Goal: Task Accomplishment & Management: Manage account settings

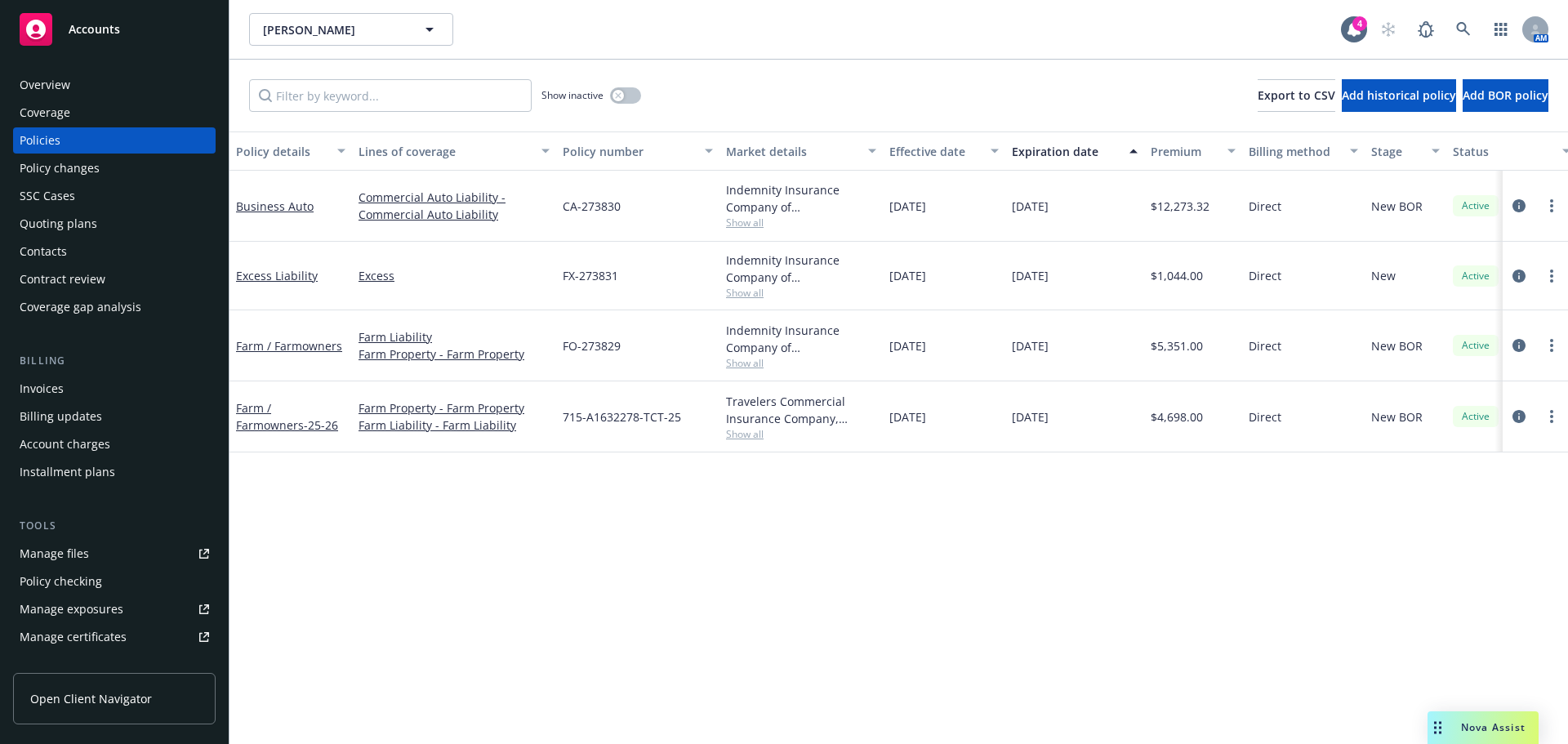
click at [755, 225] on span "Show all" at bounding box center [801, 222] width 151 height 14
click at [744, 509] on div "Policy details Lines of coverage Policy number Market details Effective date Ex…" at bounding box center [899, 438] width 1339 height 612
click at [747, 434] on span "Show all" at bounding box center [801, 434] width 151 height 14
click at [443, 576] on div "Policy details Lines of coverage Policy number Market details Effective date Ex…" at bounding box center [899, 438] width 1339 height 612
click at [750, 360] on span "Show all" at bounding box center [801, 363] width 151 height 14
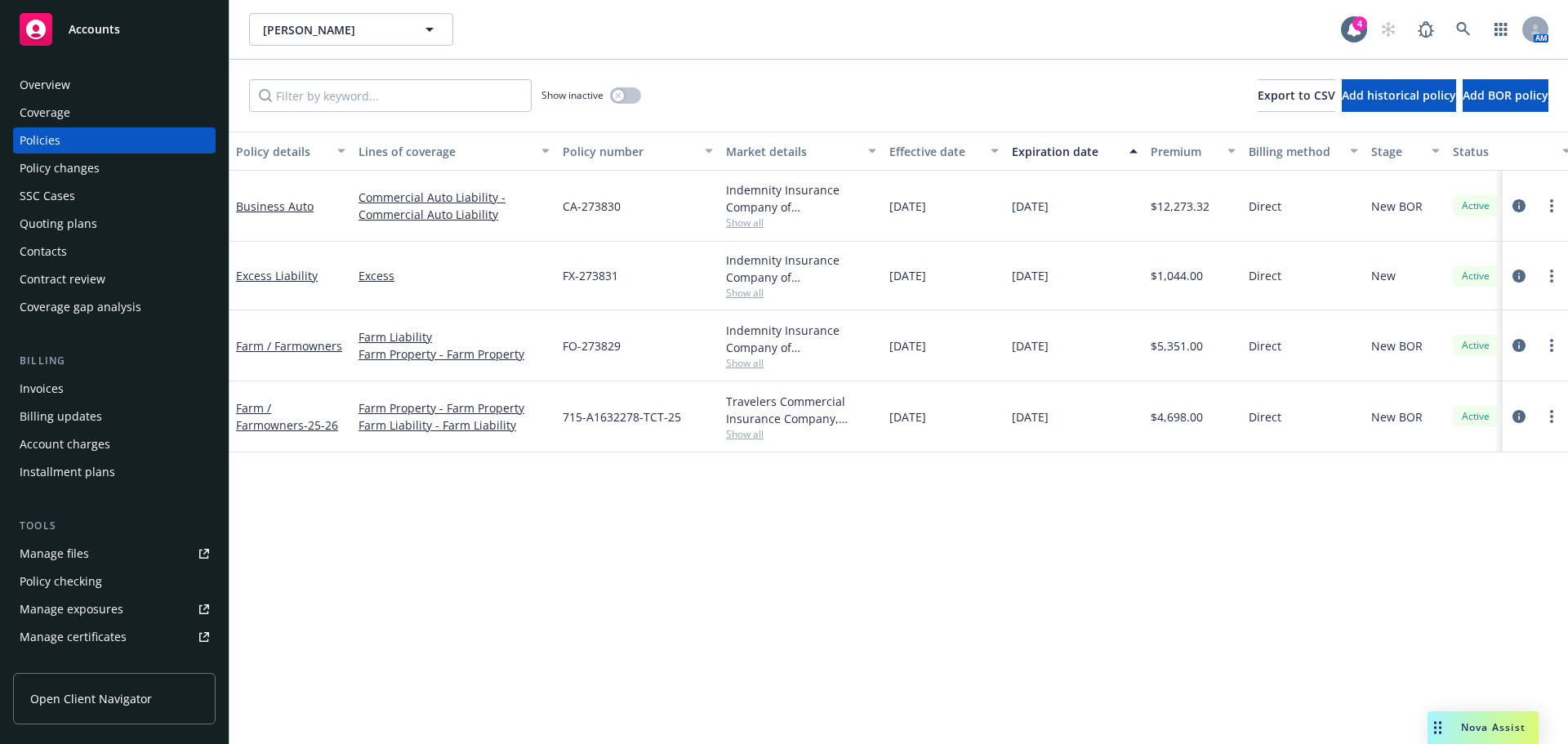
click at [647, 320] on div "FO-273829" at bounding box center [638, 346] width 163 height 71
click at [754, 297] on span "Show all" at bounding box center [801, 292] width 151 height 14
click at [662, 298] on div "FX-273831" at bounding box center [638, 275] width 163 height 69
click at [611, 104] on div "Show inactive" at bounding box center [591, 95] width 100 height 32
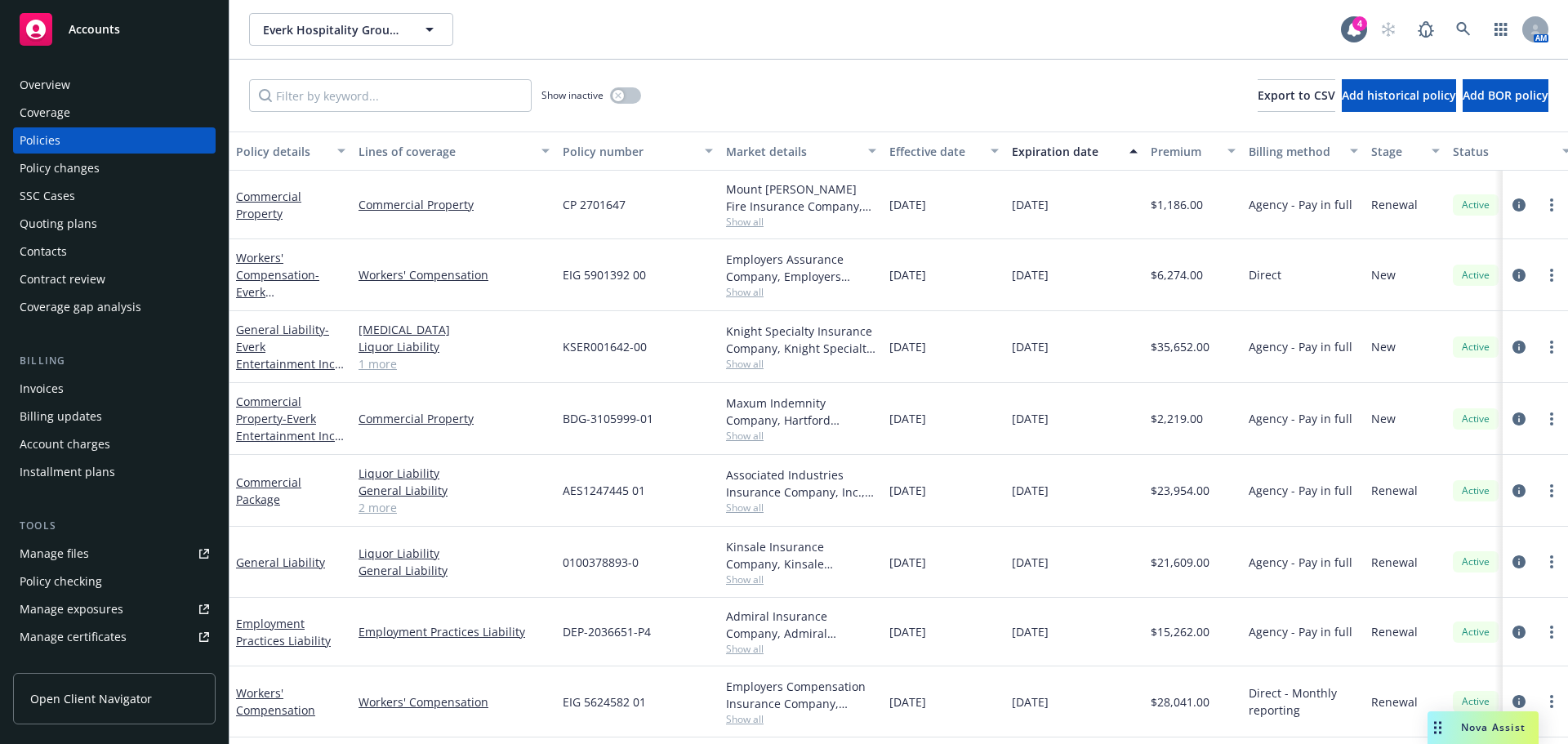
scroll to position [6, 0]
click at [258, 554] on link "General Liability" at bounding box center [280, 562] width 89 height 15
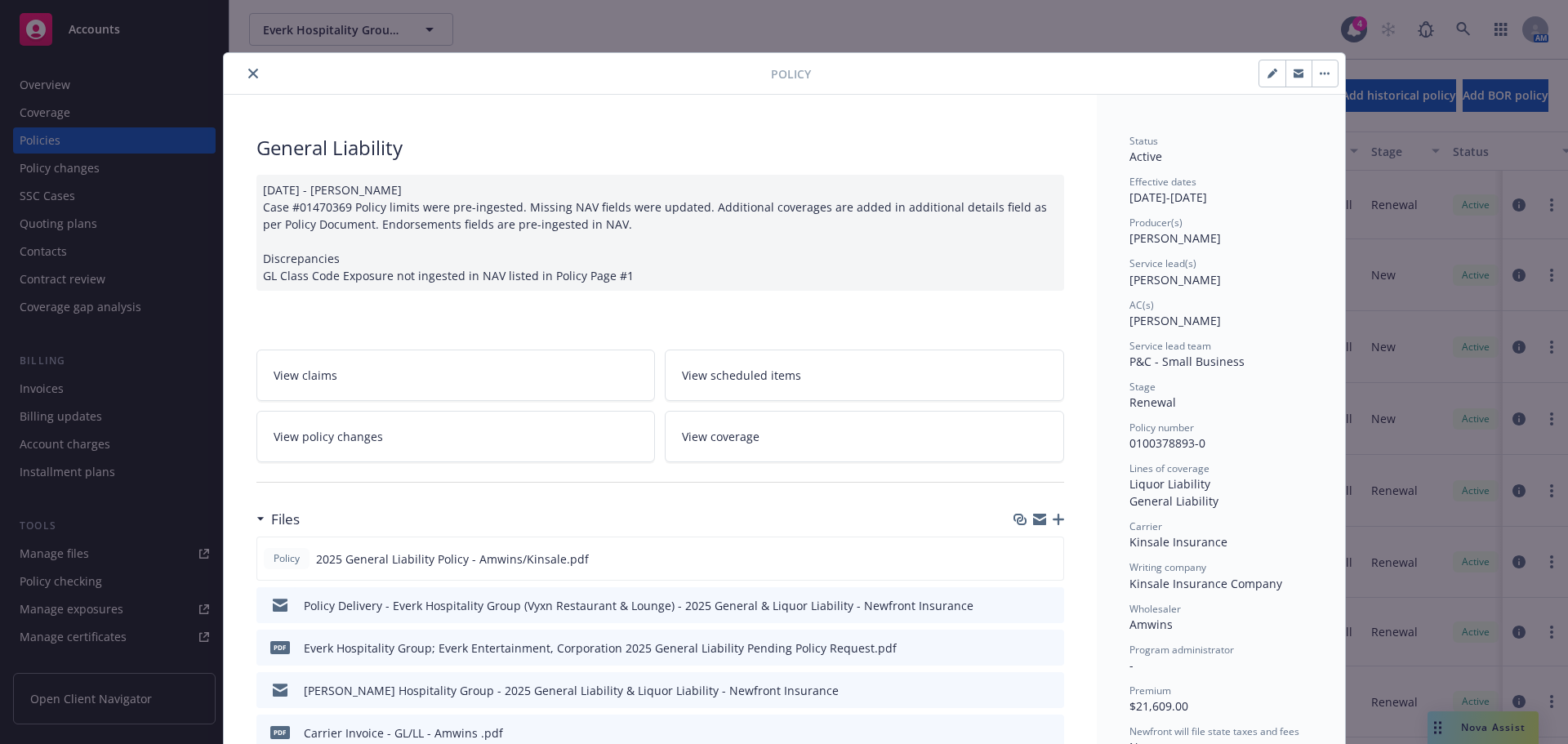
click at [248, 72] on icon "close" at bounding box center [254, 74] width 10 height 10
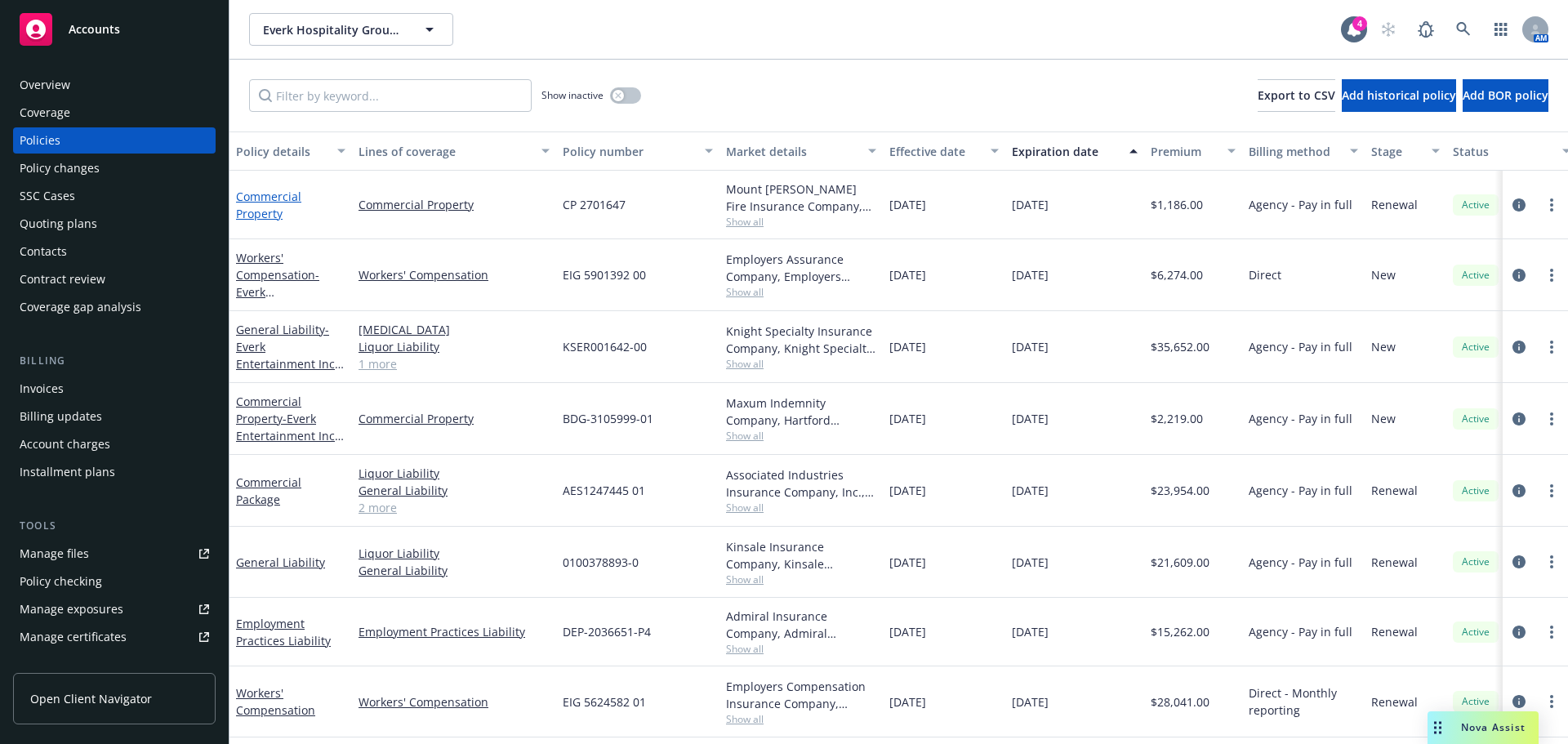
click at [264, 209] on link "Commercial Property" at bounding box center [268, 205] width 66 height 32
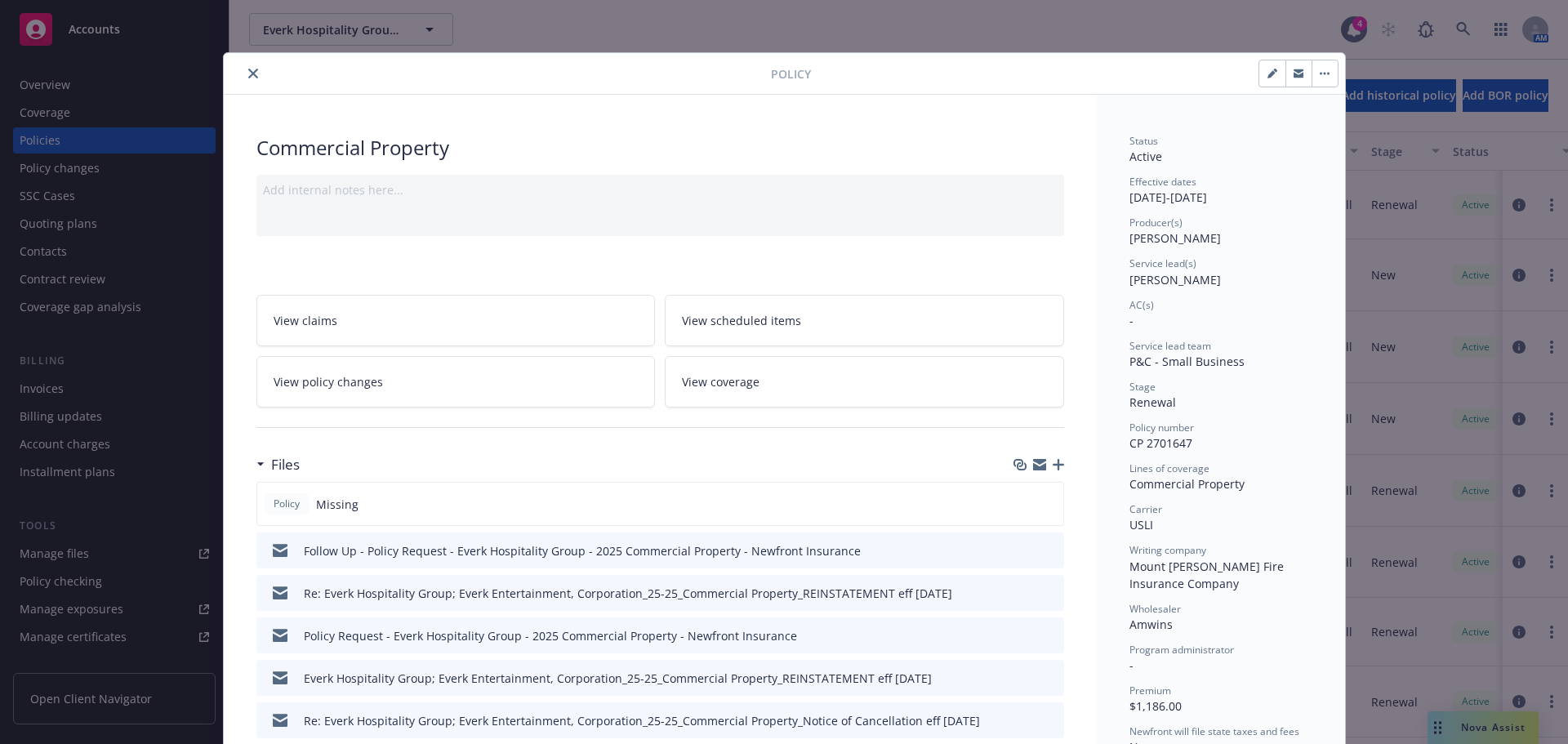
click at [1053, 463] on icon "button" at bounding box center [1058, 464] width 11 height 11
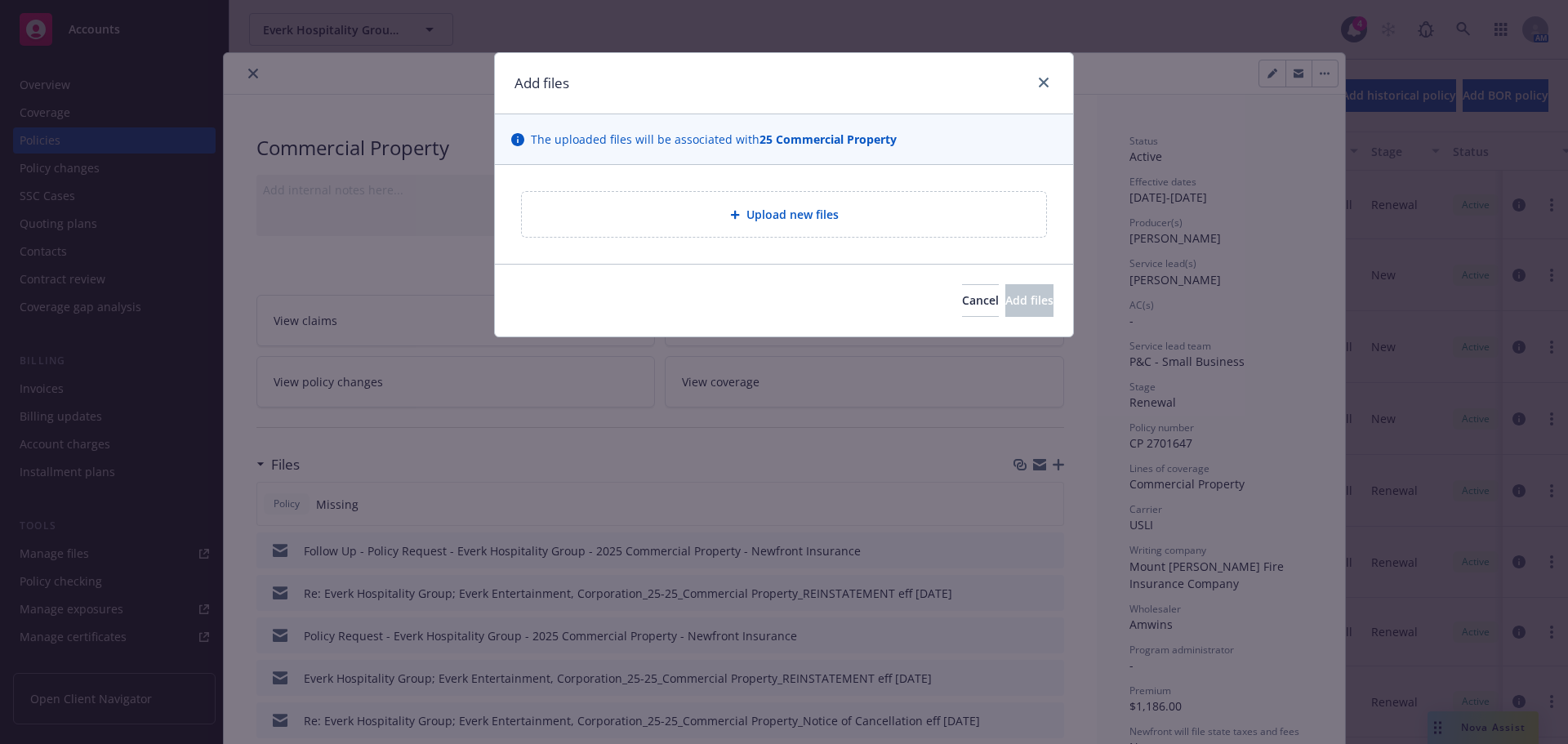
click at [792, 195] on div "Upload new files" at bounding box center [784, 214] width 524 height 45
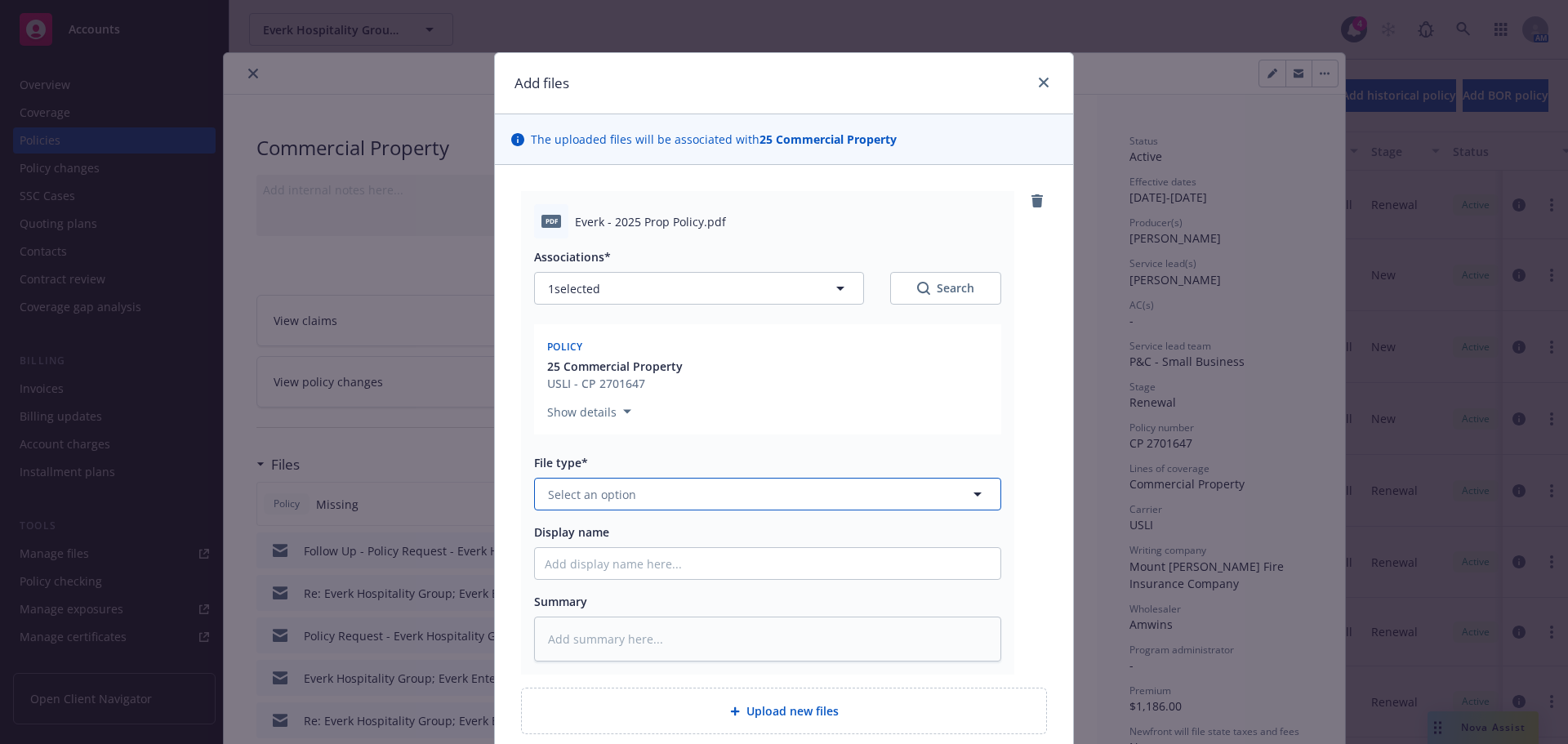
click at [614, 498] on span "Select an option" at bounding box center [592, 494] width 88 height 17
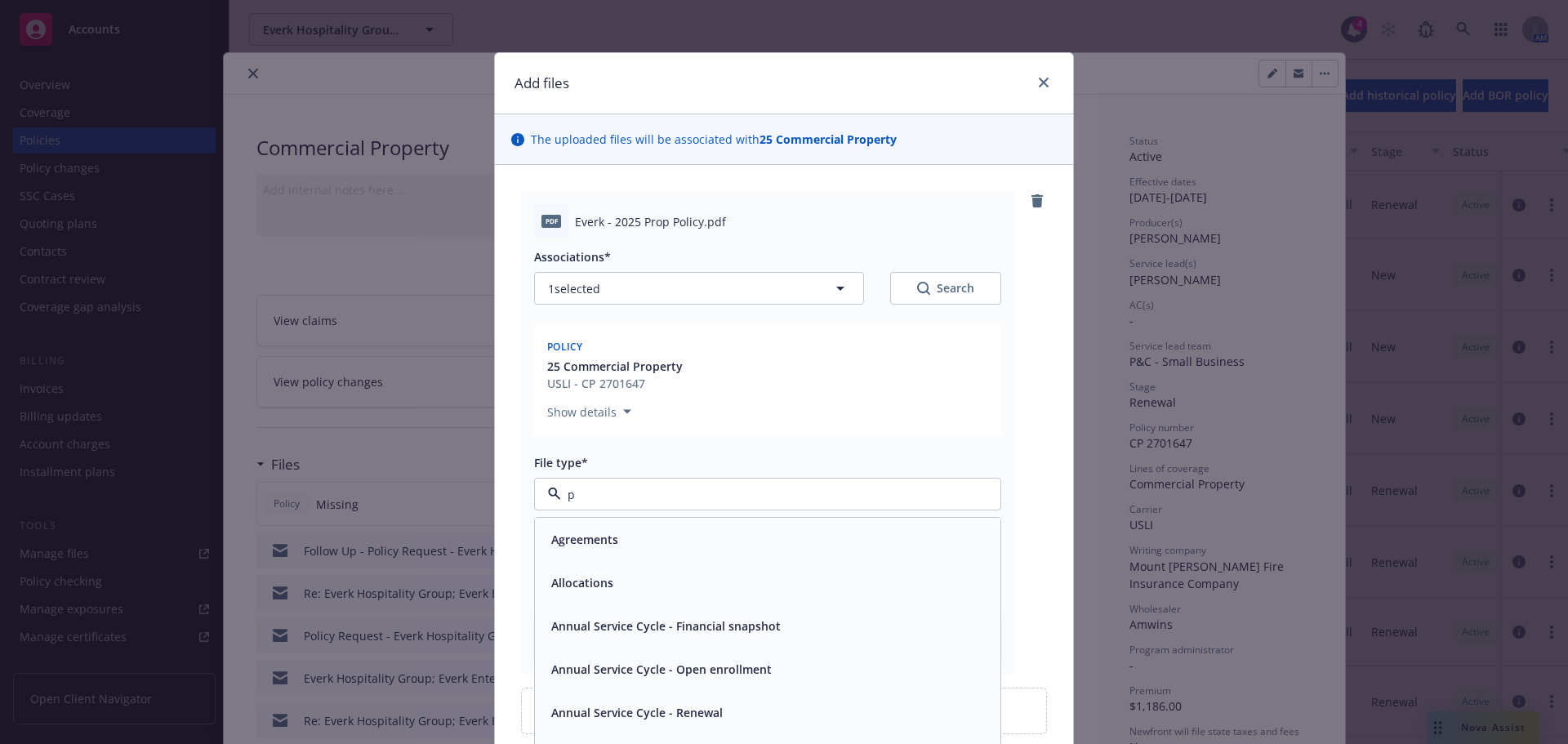
type input "po"
click at [623, 529] on div "Policy" at bounding box center [767, 539] width 446 height 24
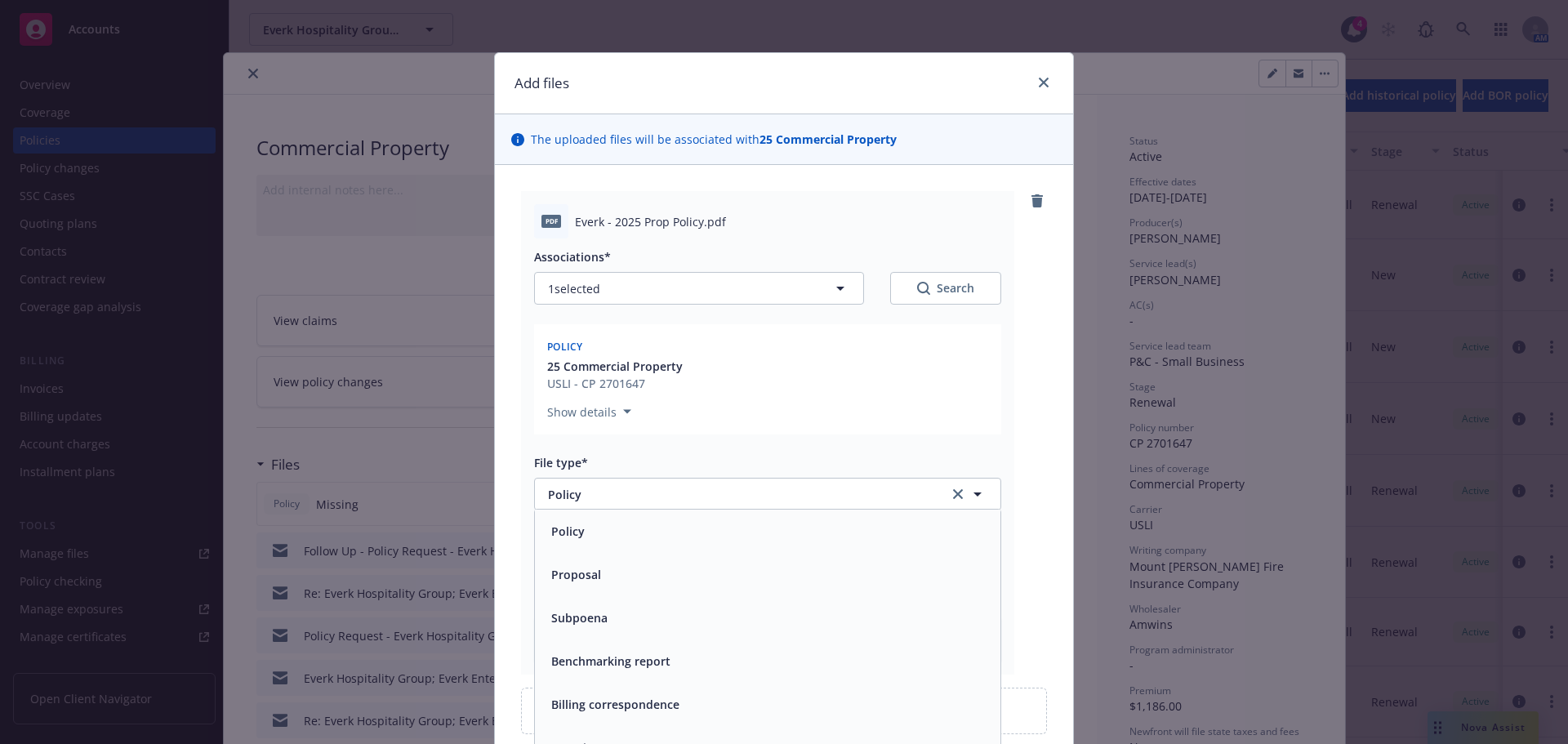
click at [620, 584] on div "Associations* 1 selected Search Policy 25 Commercial Property USLI - CP 2701647…" at bounding box center [767, 449] width 467 height 423
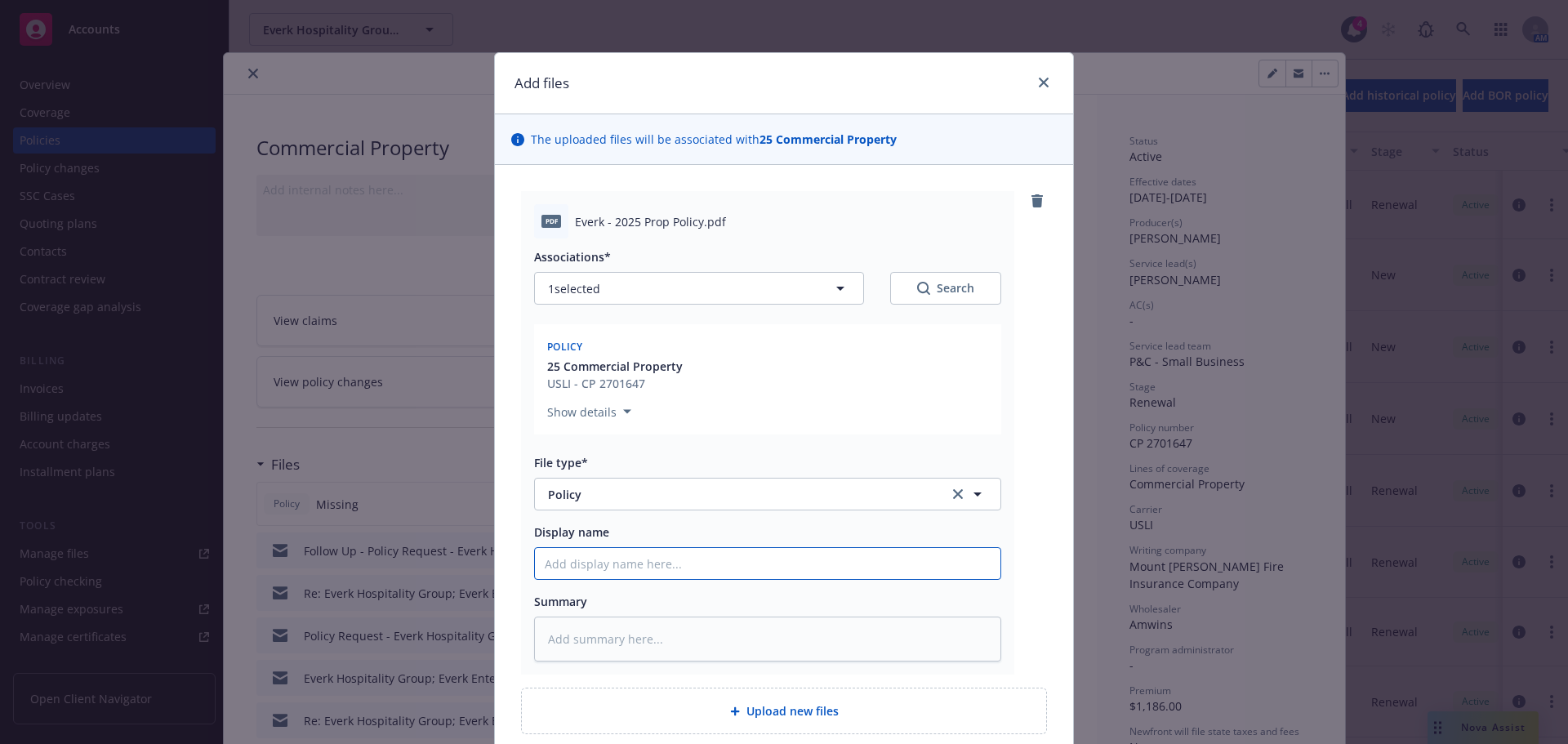
click at [621, 573] on input "Display name" at bounding box center [767, 563] width 465 height 31
type textarea "x"
type input "2"
type textarea "x"
type input "20"
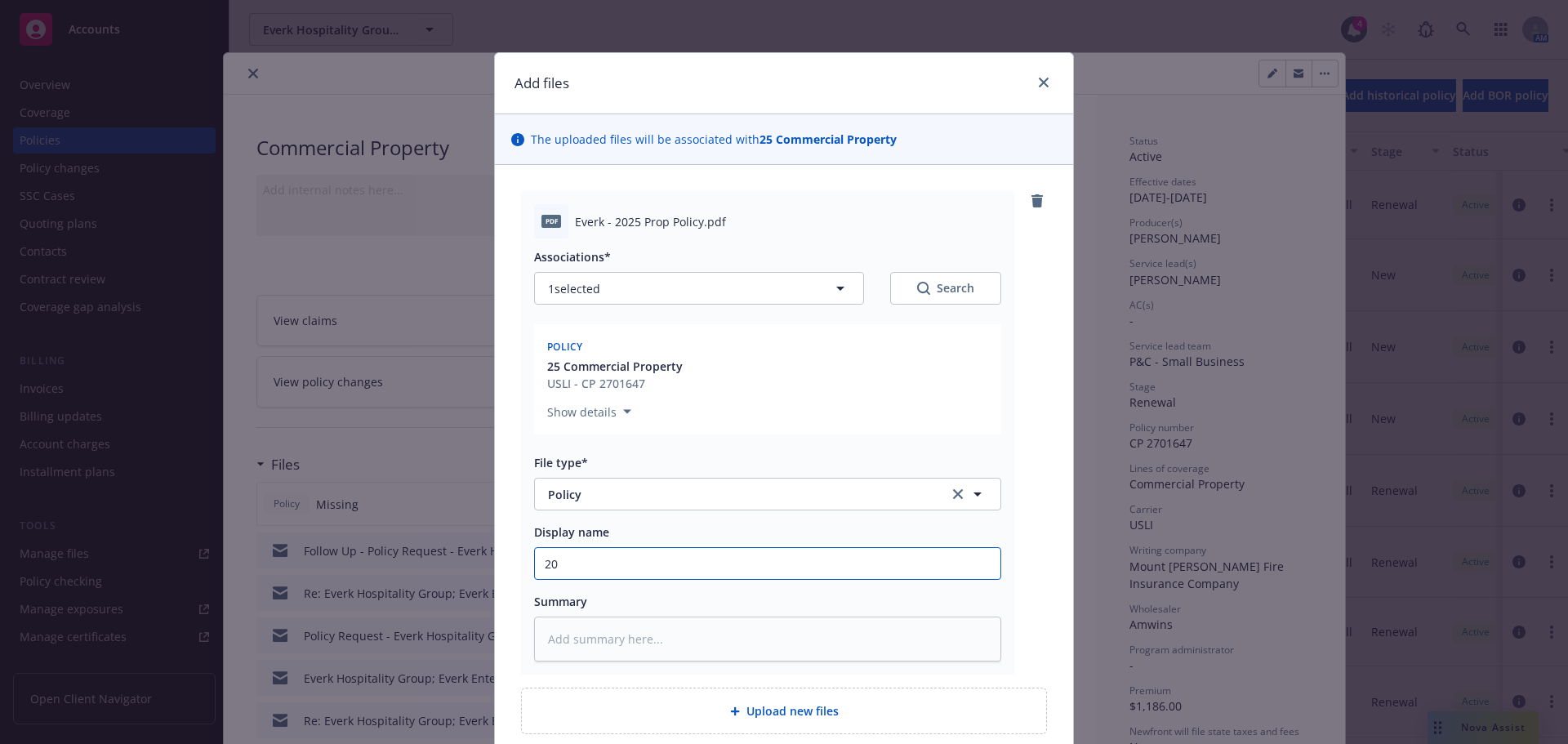
type textarea "x"
type input "202"
type textarea "x"
type input "2025"
type textarea "x"
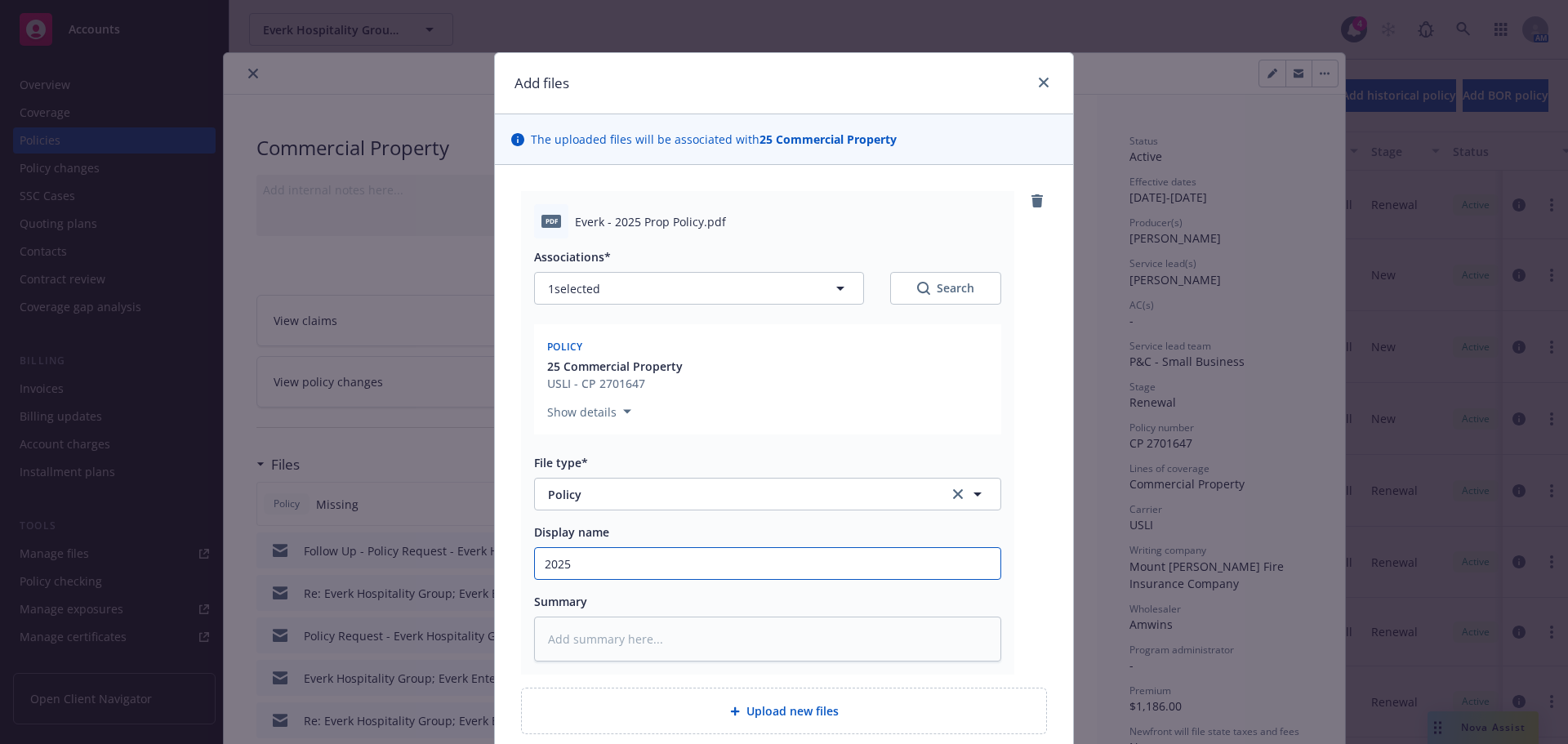
type input "2025"
type textarea "x"
type input "2025 C"
type textarea "x"
type input "2025 Co"
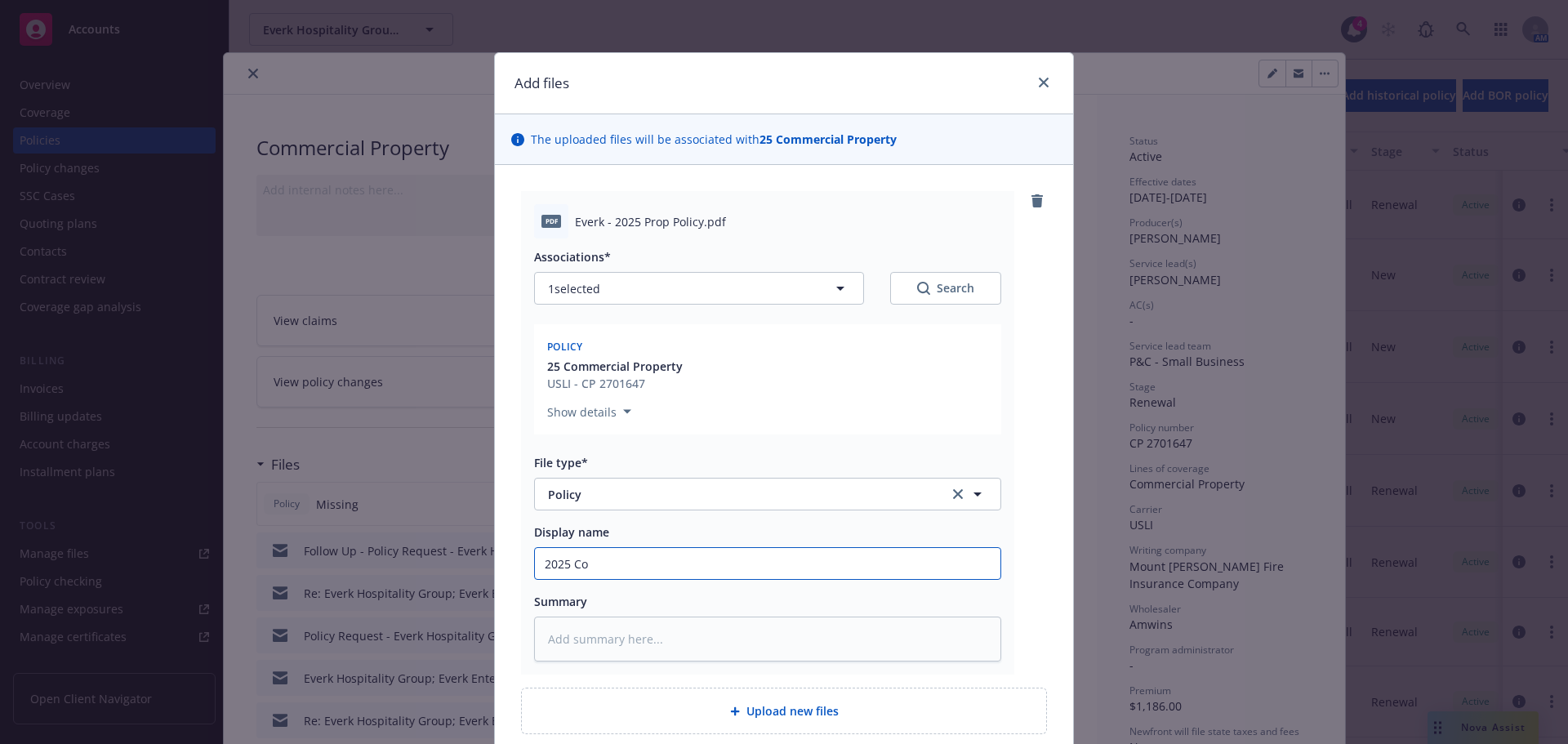
type textarea "x"
type input "2025 Com"
type textarea "x"
type input "2025 Comm"
type textarea "x"
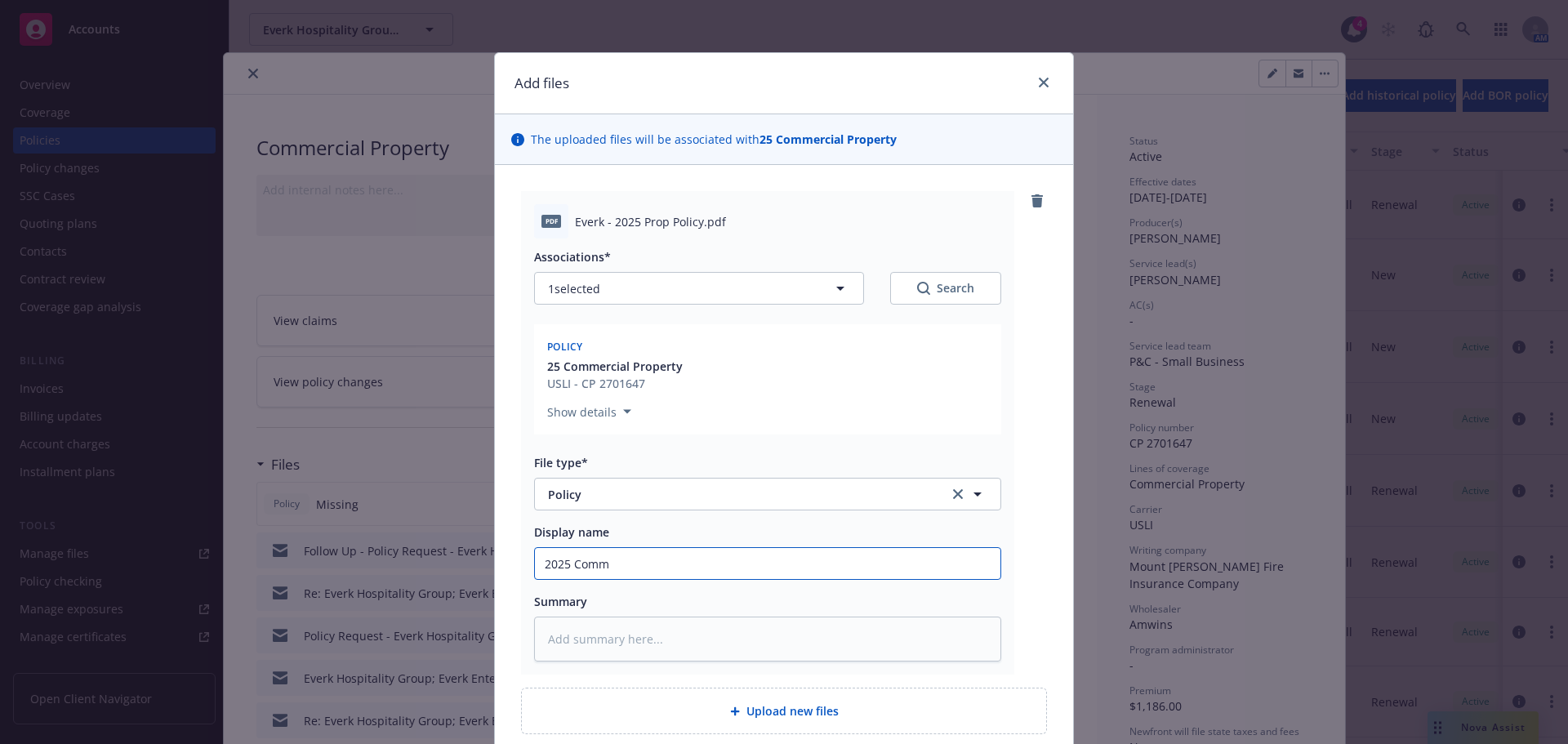
type input "2025 Comme"
type textarea "x"
type input "2025 Commer"
type textarea "x"
type input "2025 Commerc"
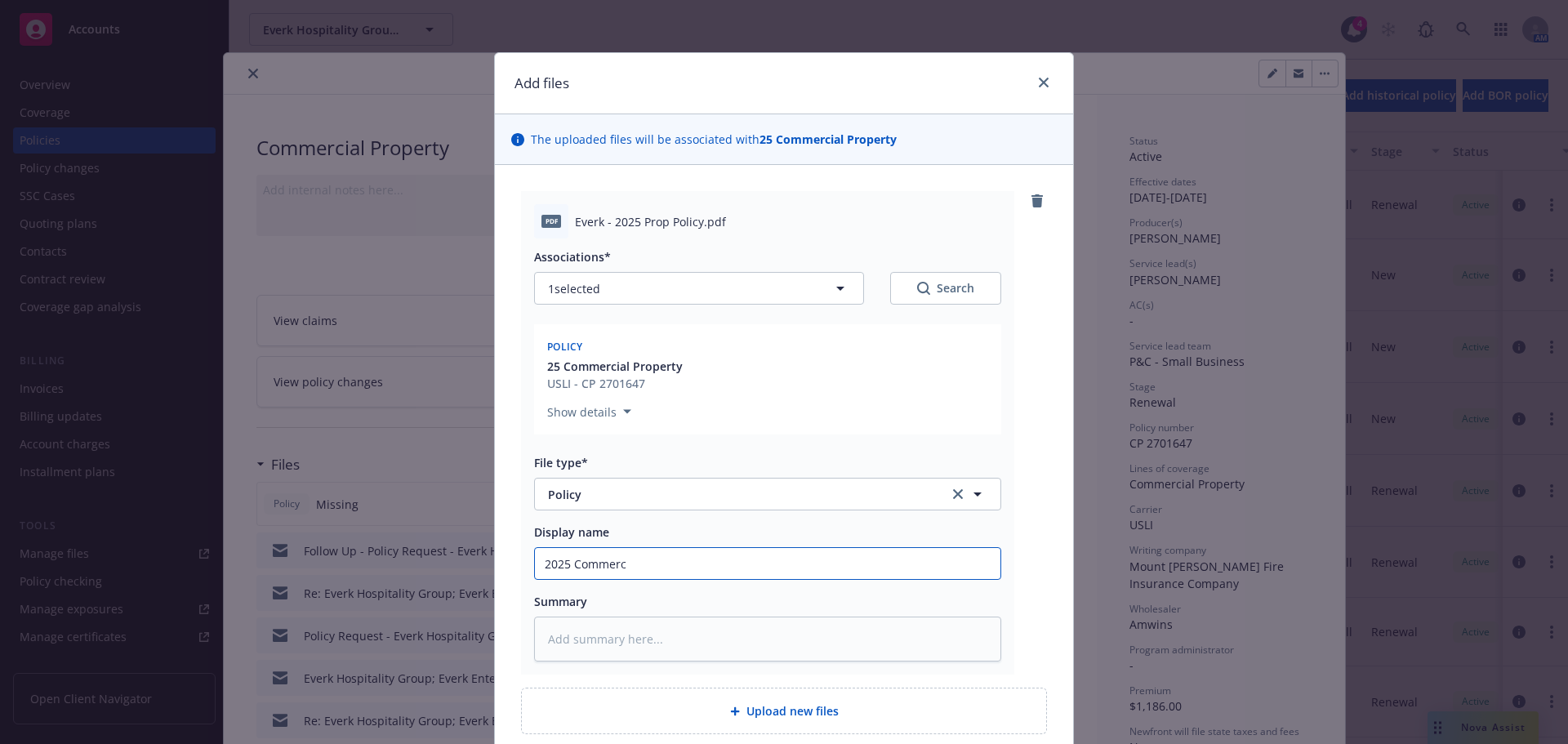
type textarea "x"
type input "2025 Commerci"
type textarea "x"
type input "2025 Commercia"
type textarea "x"
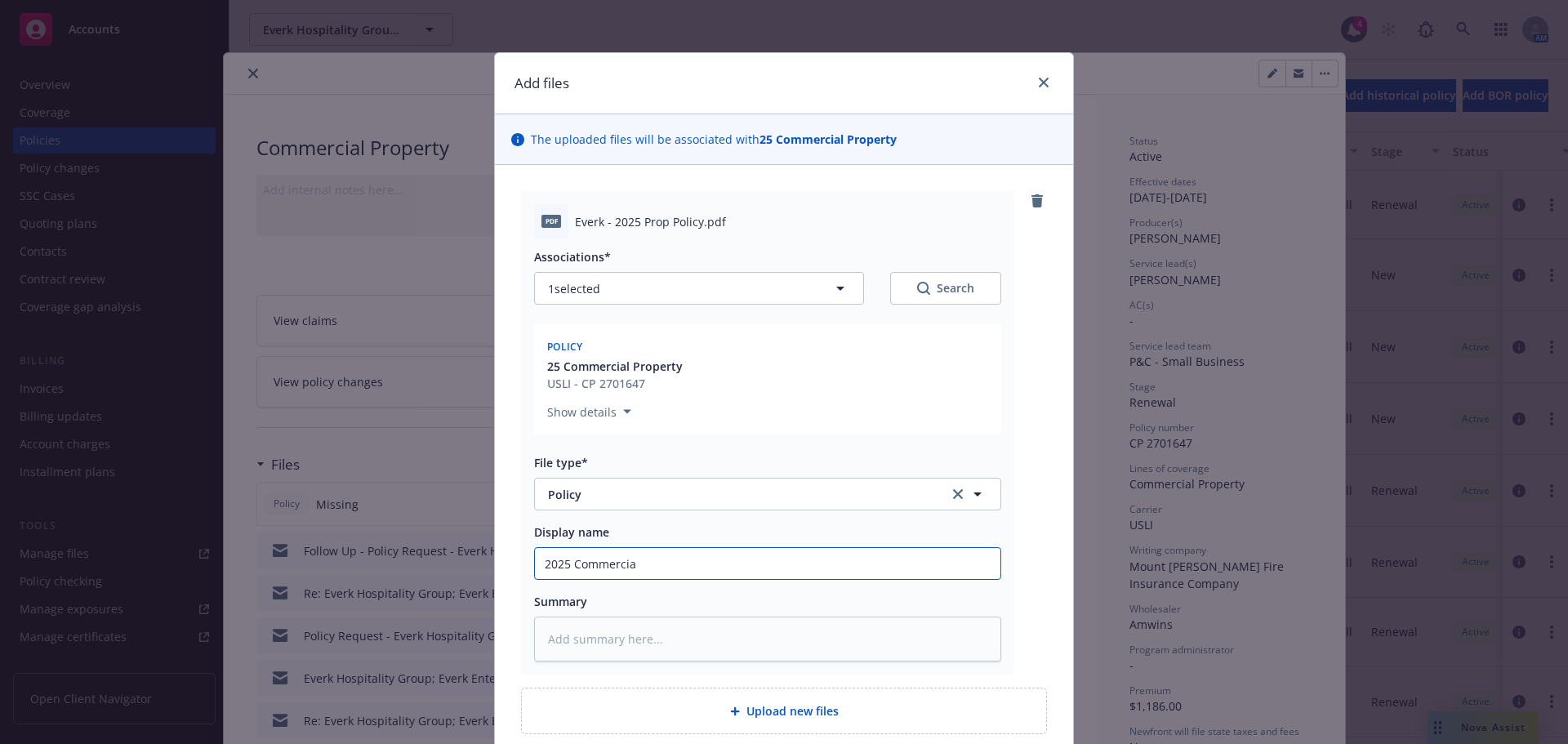
type input "2025 Commercial"
type textarea "x"
type input "2025 Commercial"
type textarea "x"
type input "2025 Commercial P"
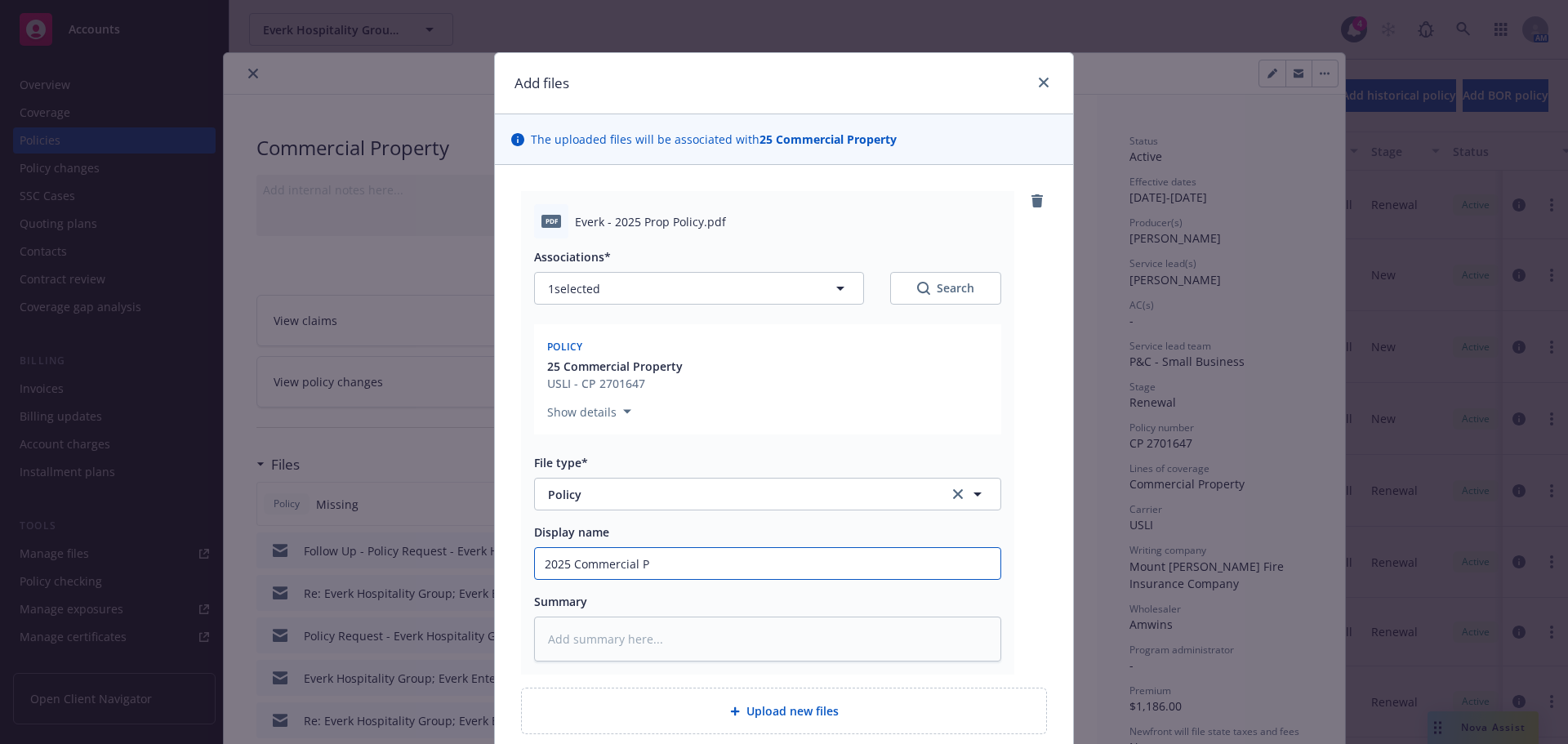
type textarea "x"
type input "2025 Commercial Pr"
type textarea "x"
type input "2025 Commercial Pro"
type textarea "x"
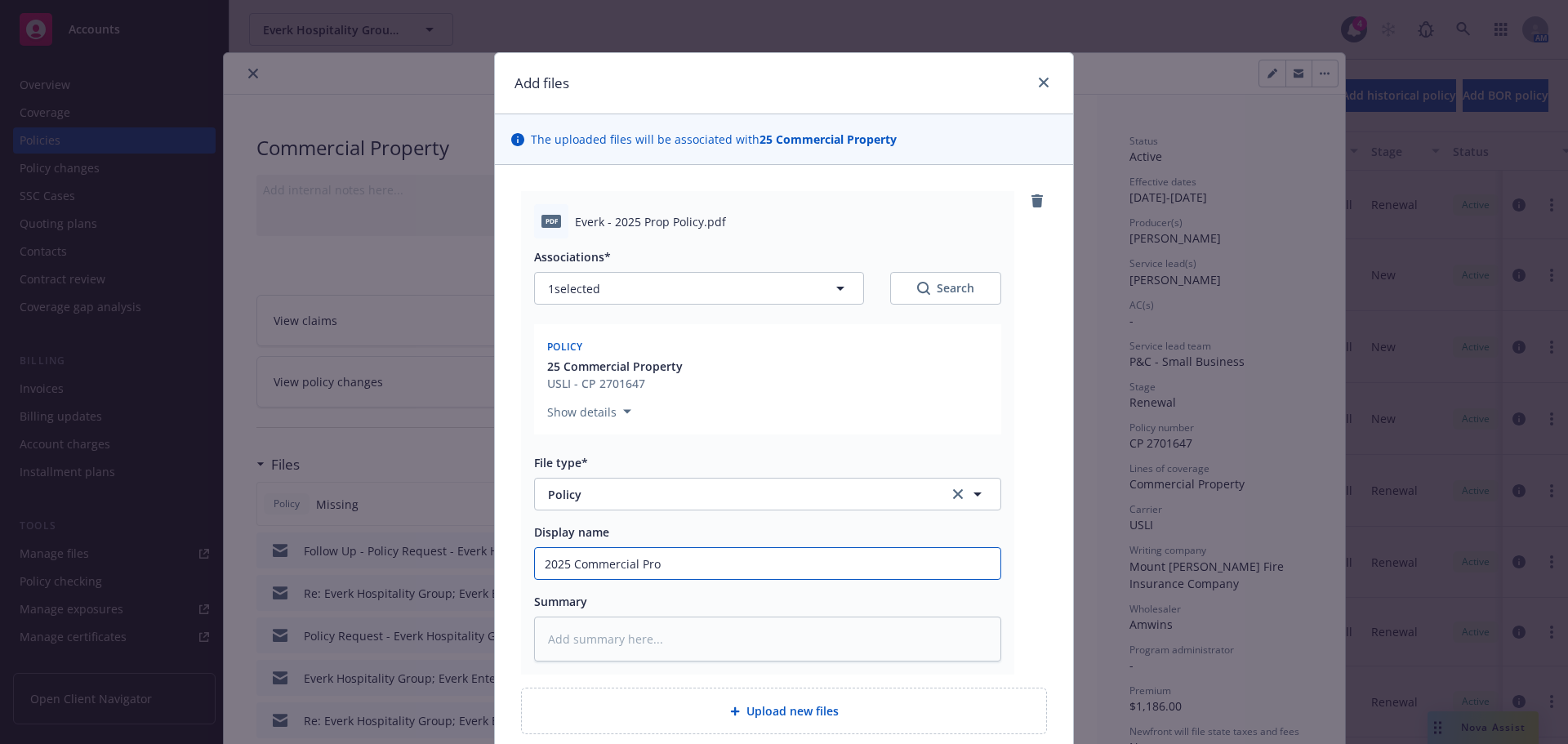
type input "2025 Commercial Prop"
type textarea "x"
type input "2025 Commercial Prope"
type textarea "x"
type input "2025 Commercial Propeo"
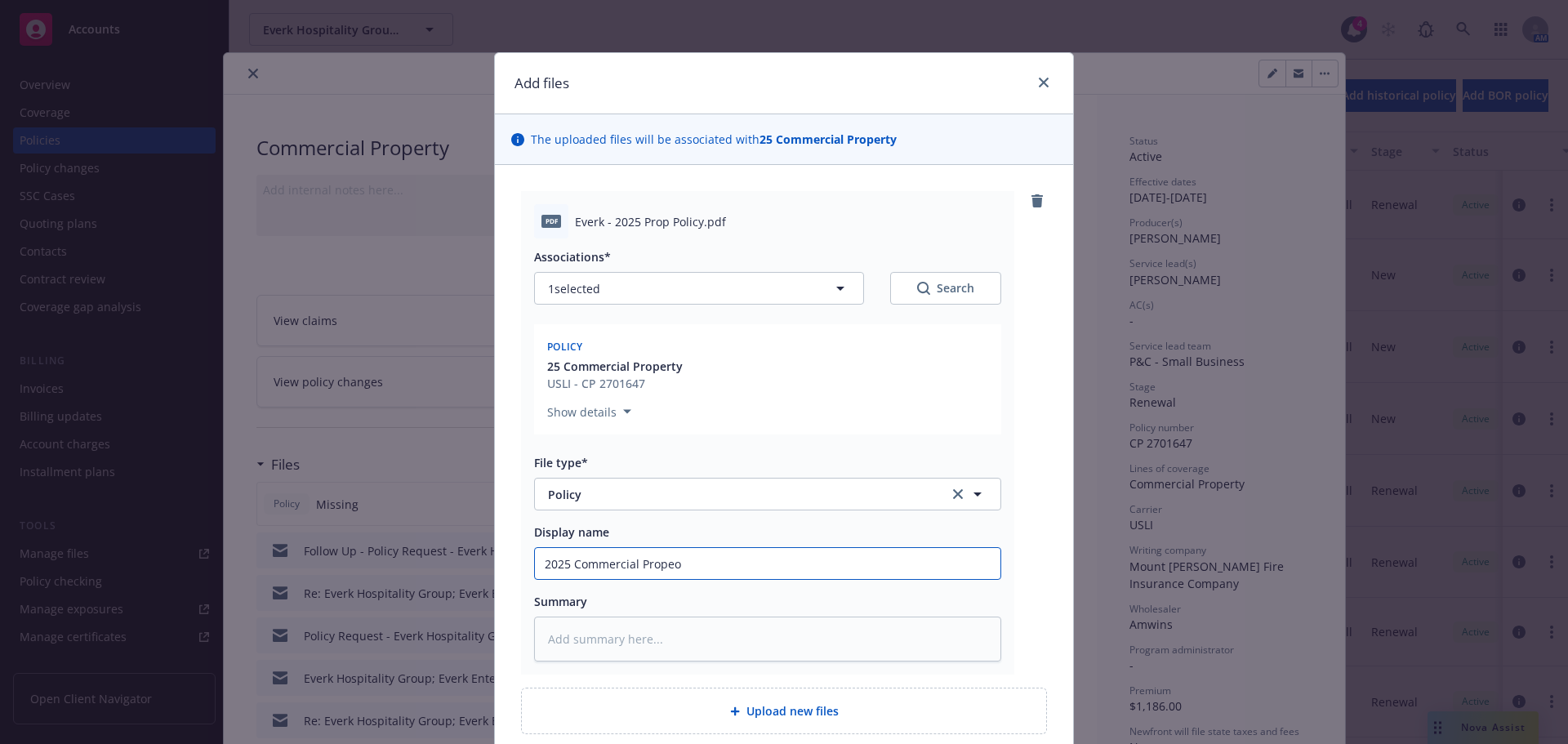
type textarea "x"
type input "2025 Commercial Prope"
type textarea "x"
type input "2025 Commercial Propee"
type textarea "x"
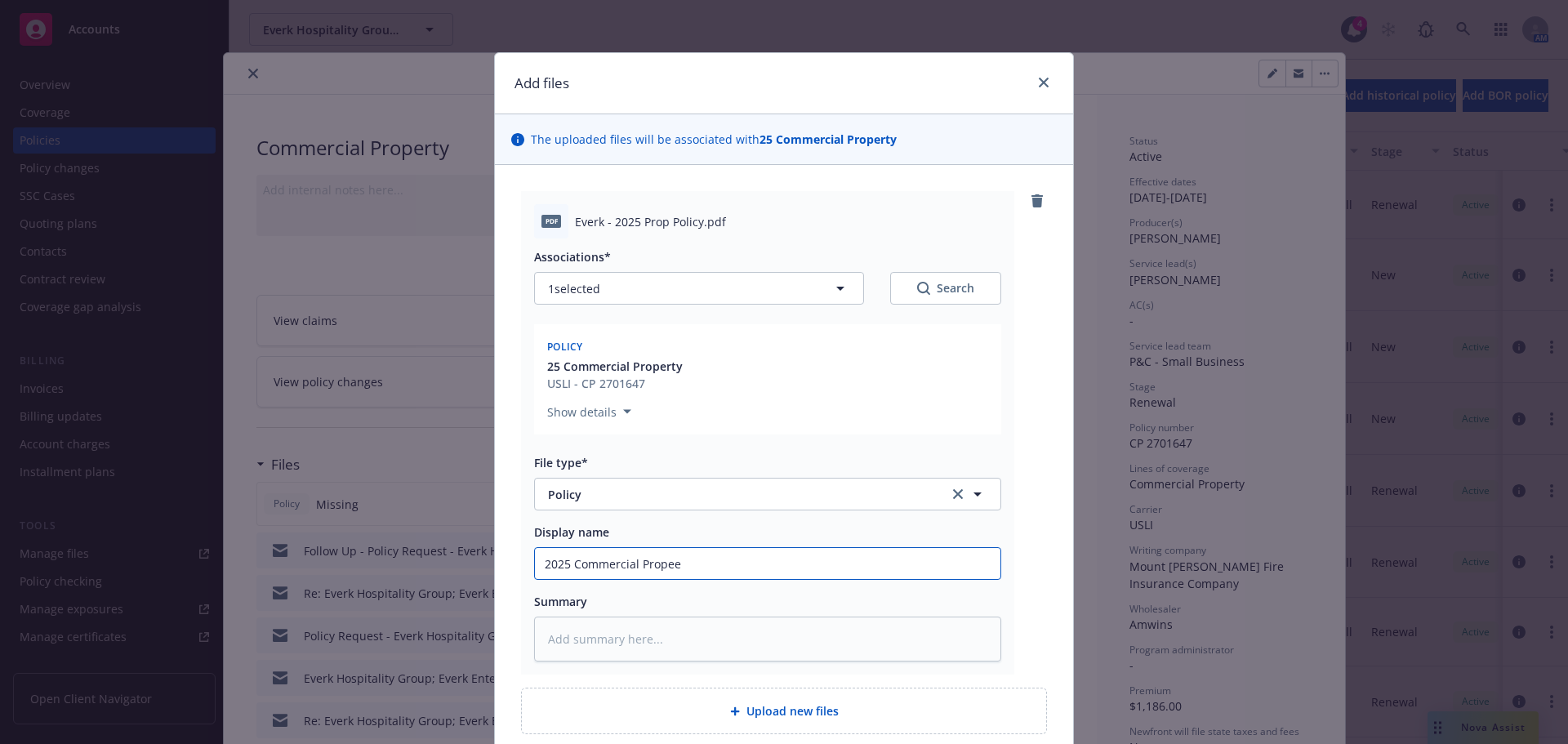
type input "2025 Commercial Prope"
type textarea "x"
type input "2025 Commercial Propee"
type textarea "x"
type input "2025 Commercial Prope"
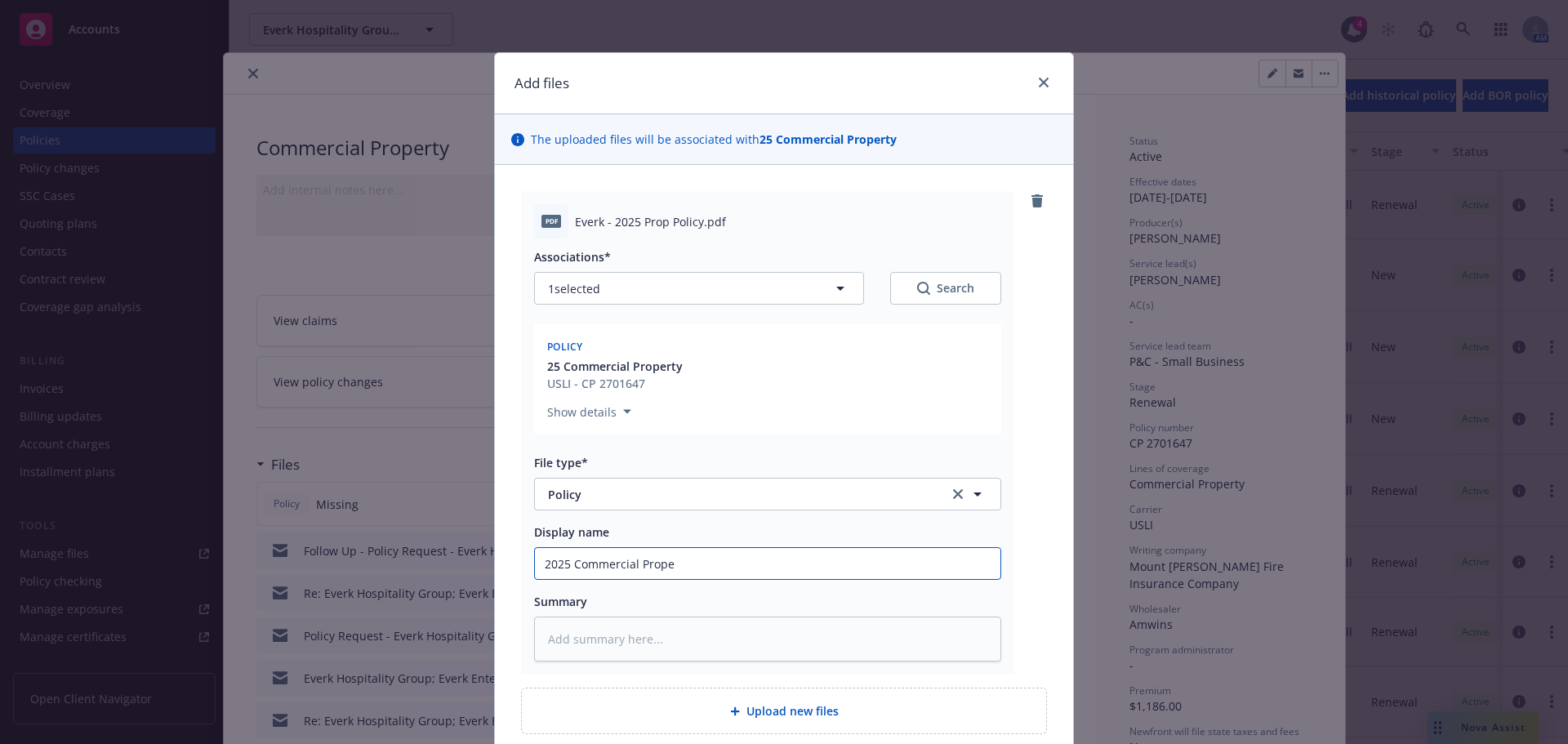
type textarea "x"
type input "2025 Commercial Proper"
type textarea "x"
type input "2025 Commercial Propert"
type textarea "x"
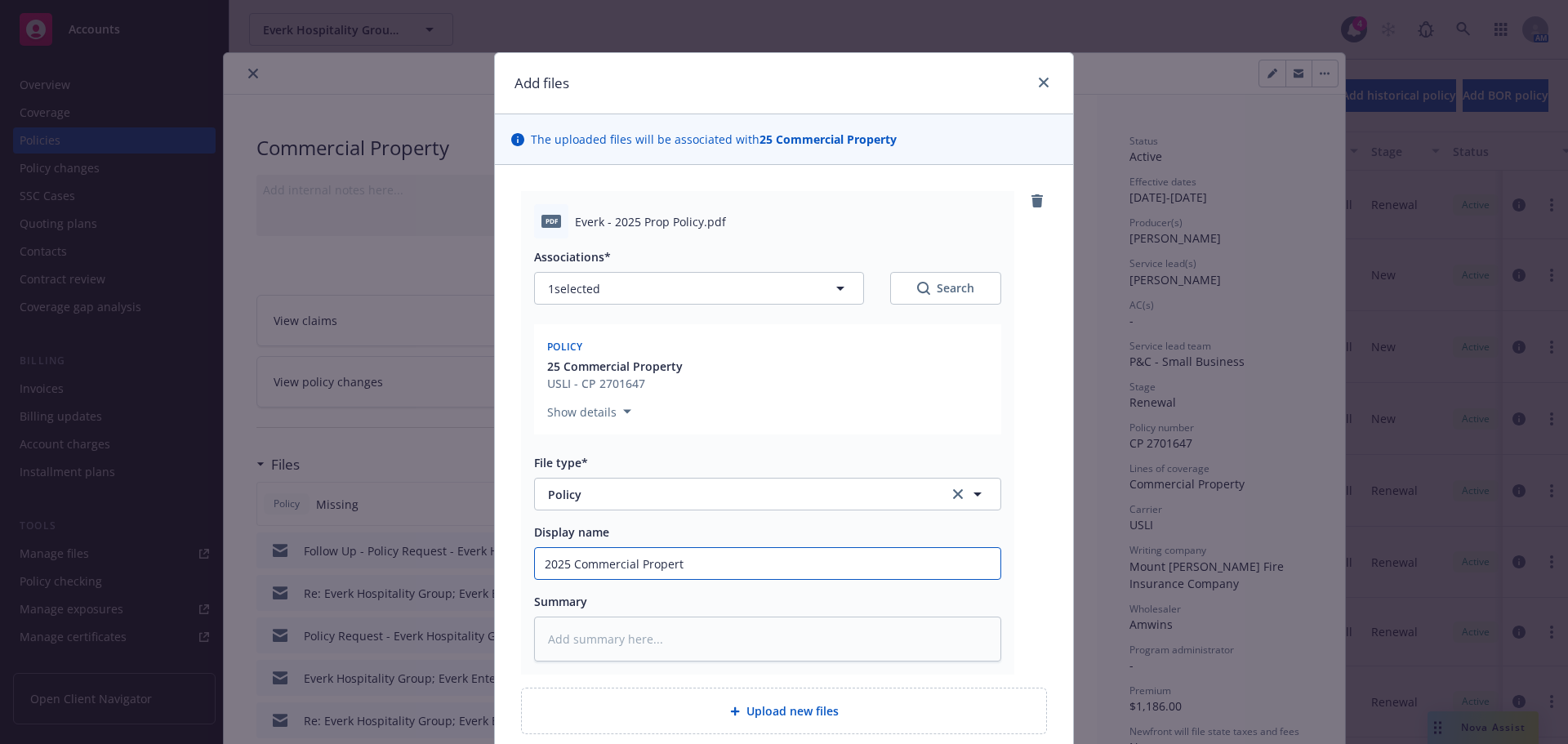
type input "2025 Commercial Property"
type textarea "x"
type input "2025 Commercial Property"
type textarea "x"
type input "2025 Commercial Property P"
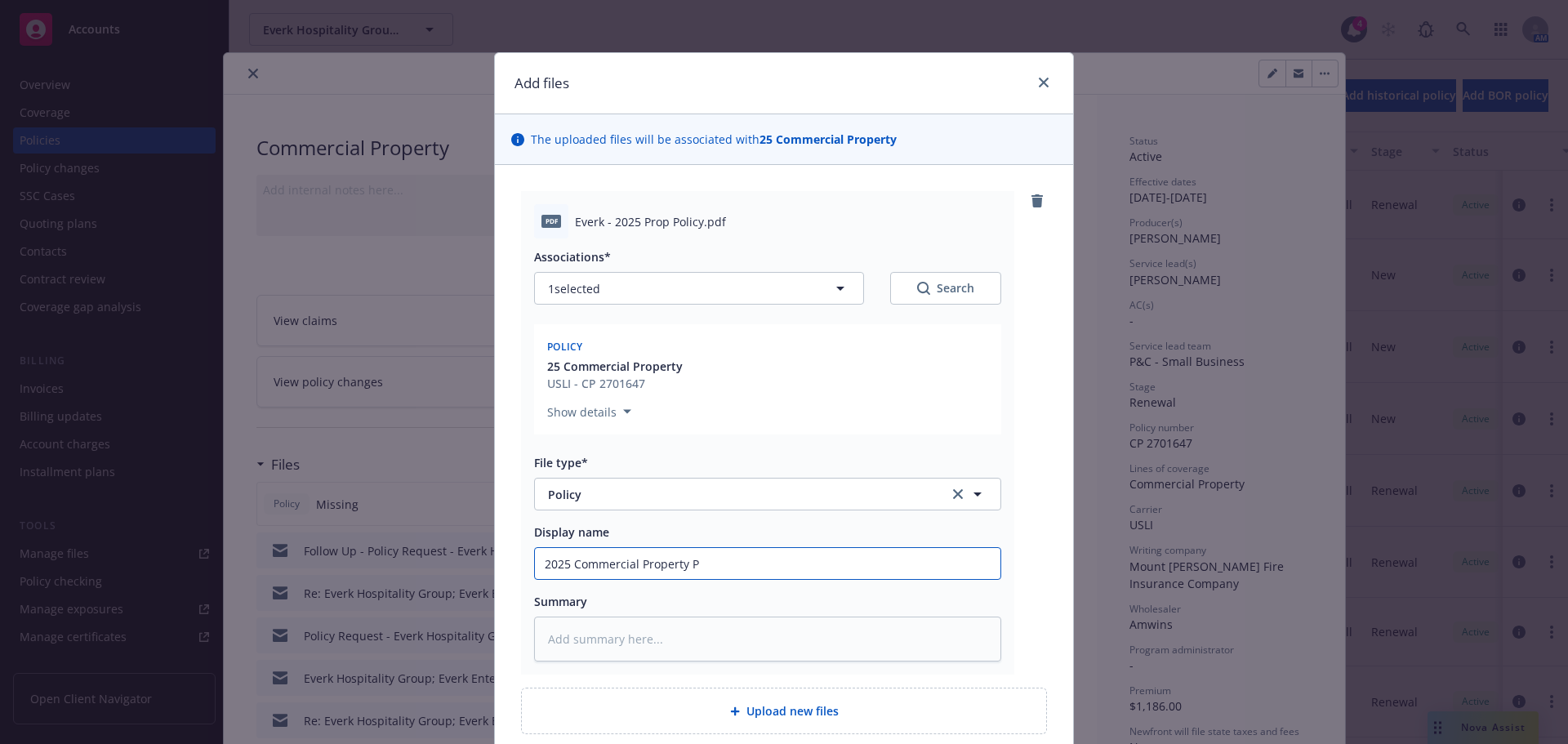
type textarea "x"
type input "2025 Commercial Property Po"
type textarea "x"
type input "2025 Commercial Property Pol"
type textarea "x"
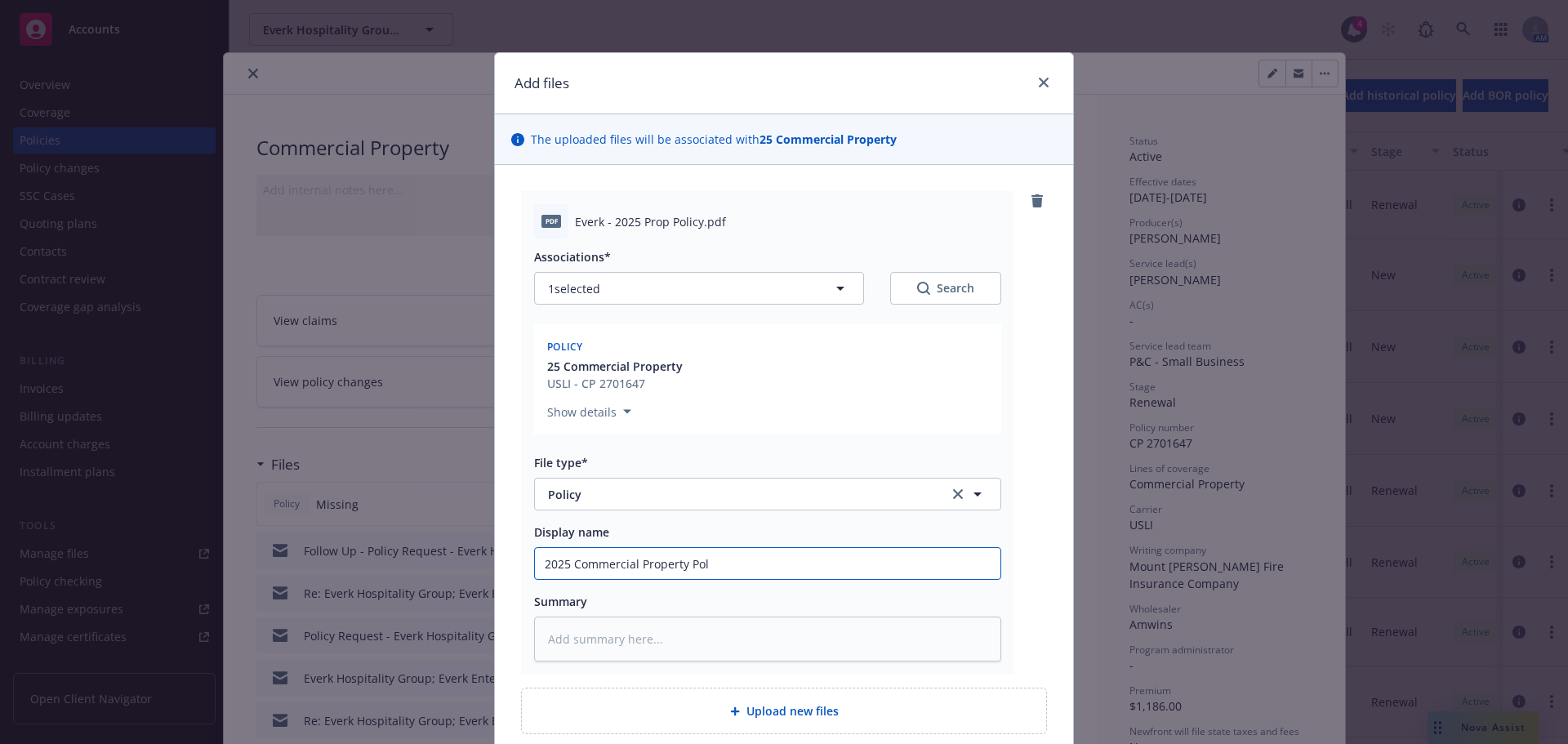
type input "2025 Commercial Property Poli"
type textarea "x"
type input "2025 Commercial Property Polic"
type textarea "x"
type input "2025 Commercial Property Policy"
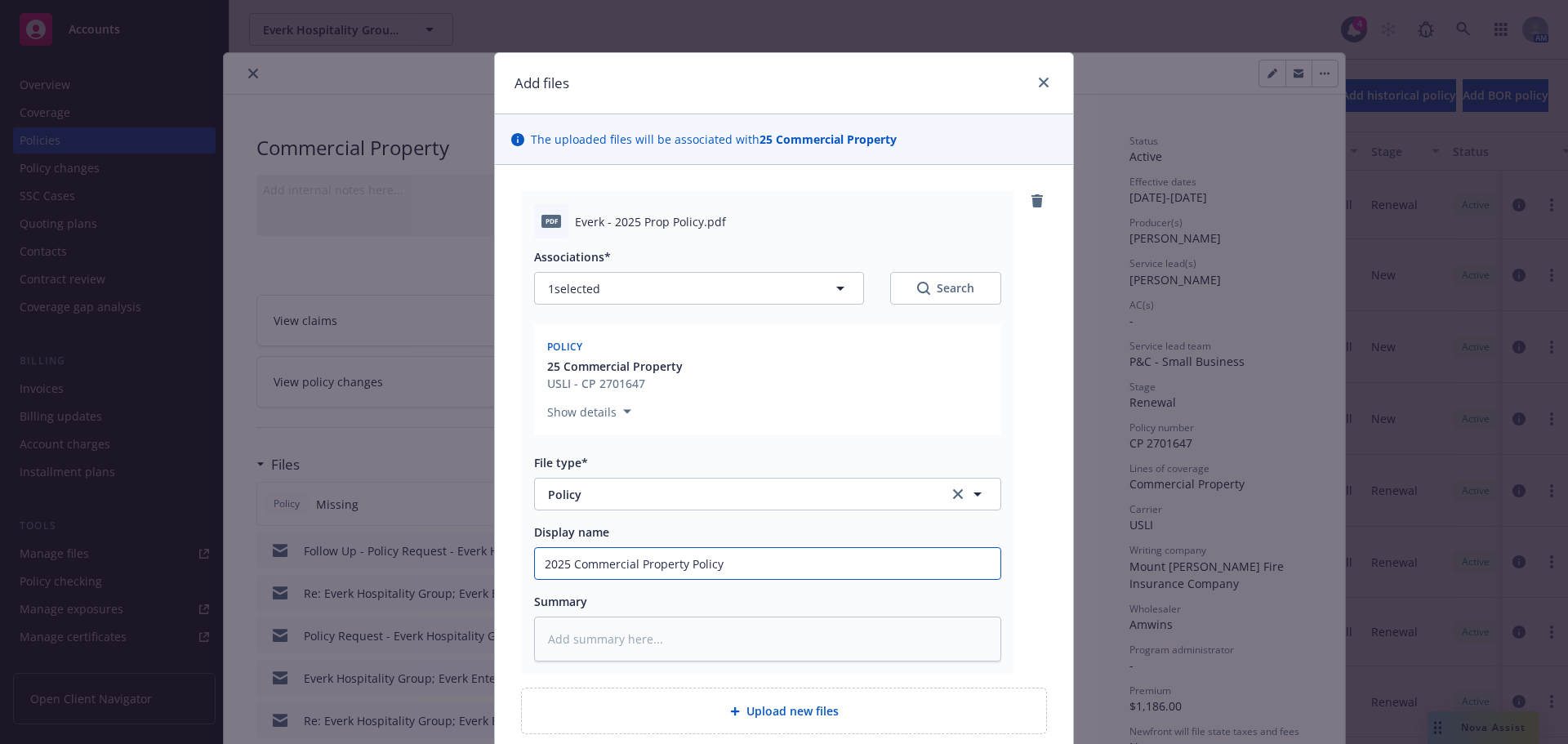
type textarea "x"
type input "2025 Commercial Property Policy"
type textarea "x"
type input "2025 Commercial Property Policy -"
type textarea "x"
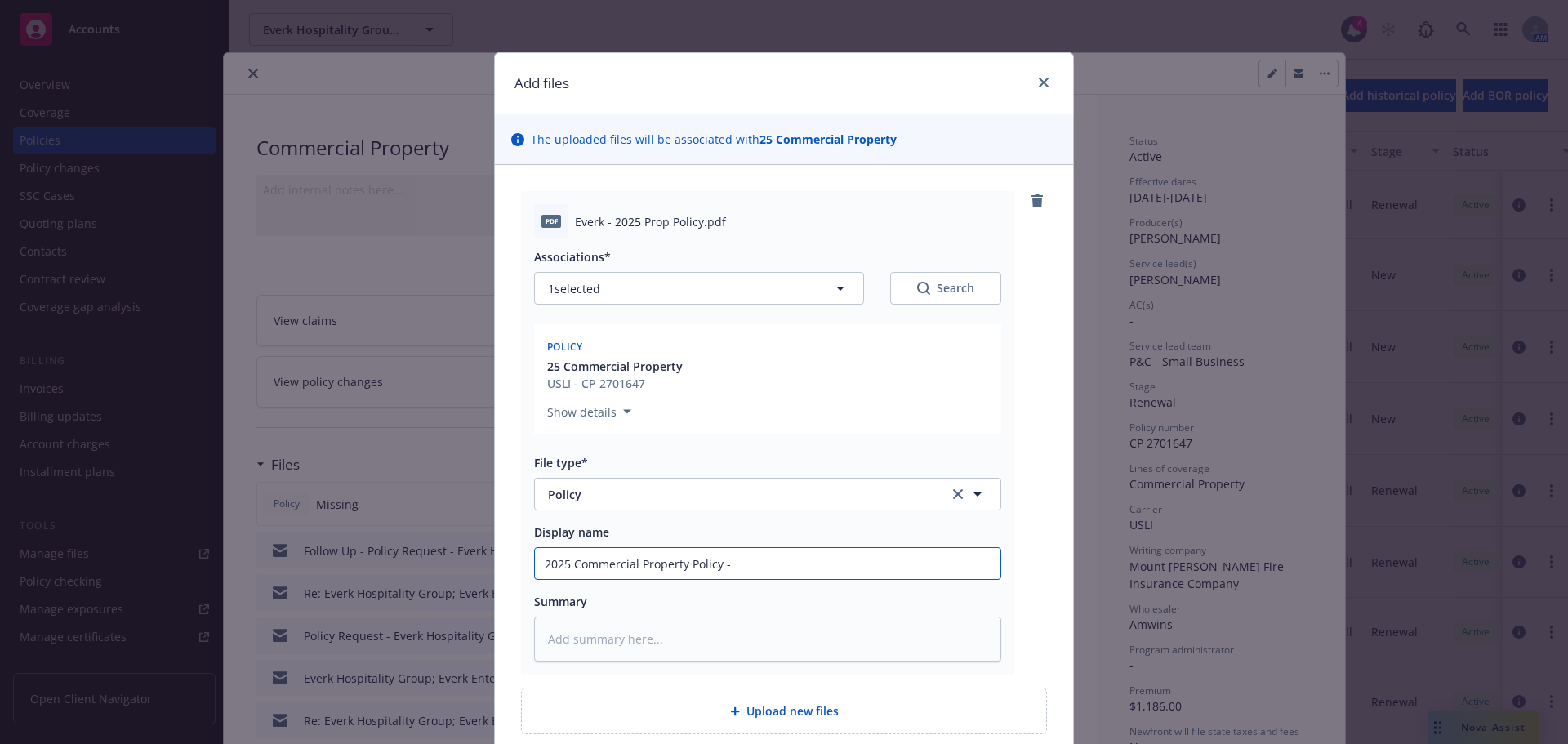
type input "2025 Commercial Property Policy -"
type textarea "x"
type input "2025 Commercial Property Policy - U"
type textarea "x"
type input "2025 Commercial Property Policy - UL"
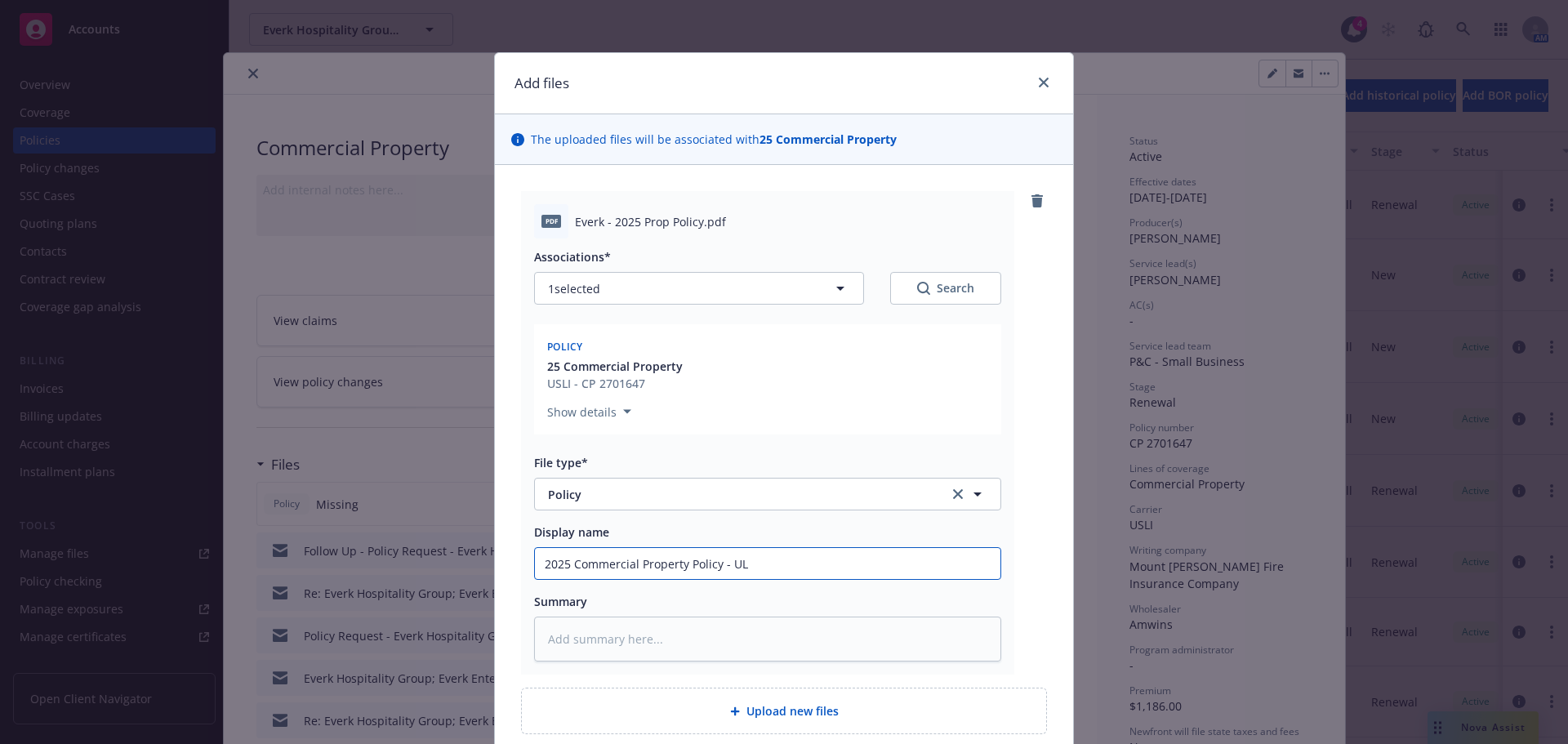
type textarea "x"
type input "2025 Commercial Property Policy - ULI"
type textarea "x"
type input "2025 Commercial Property Policy - UL"
type textarea "x"
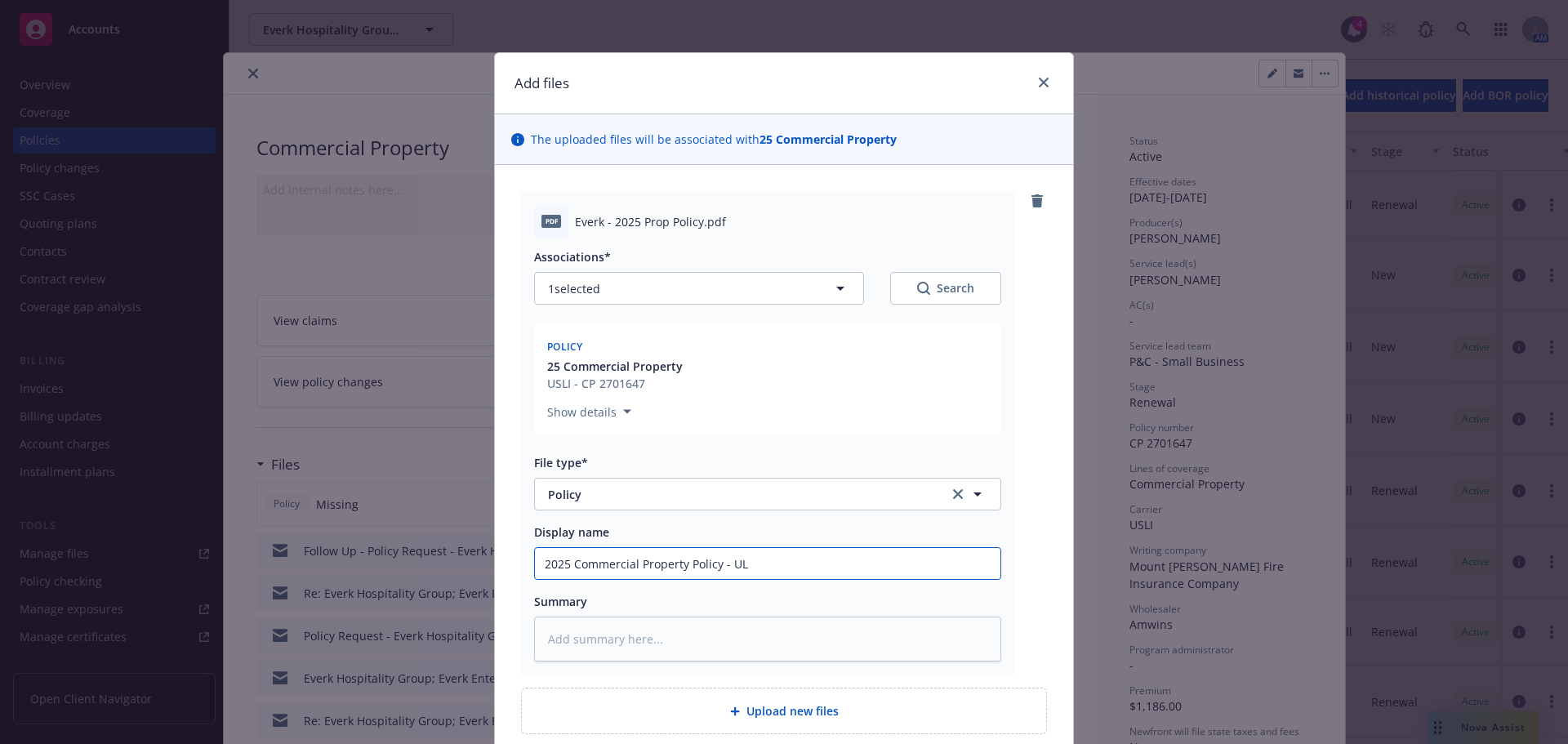
type input "2025 Commercial Property Policy - U"
type textarea "x"
type input "2025 Commercial Property Policy - US"
type textarea "x"
type input "2025 Commercial Property Policy - USL"
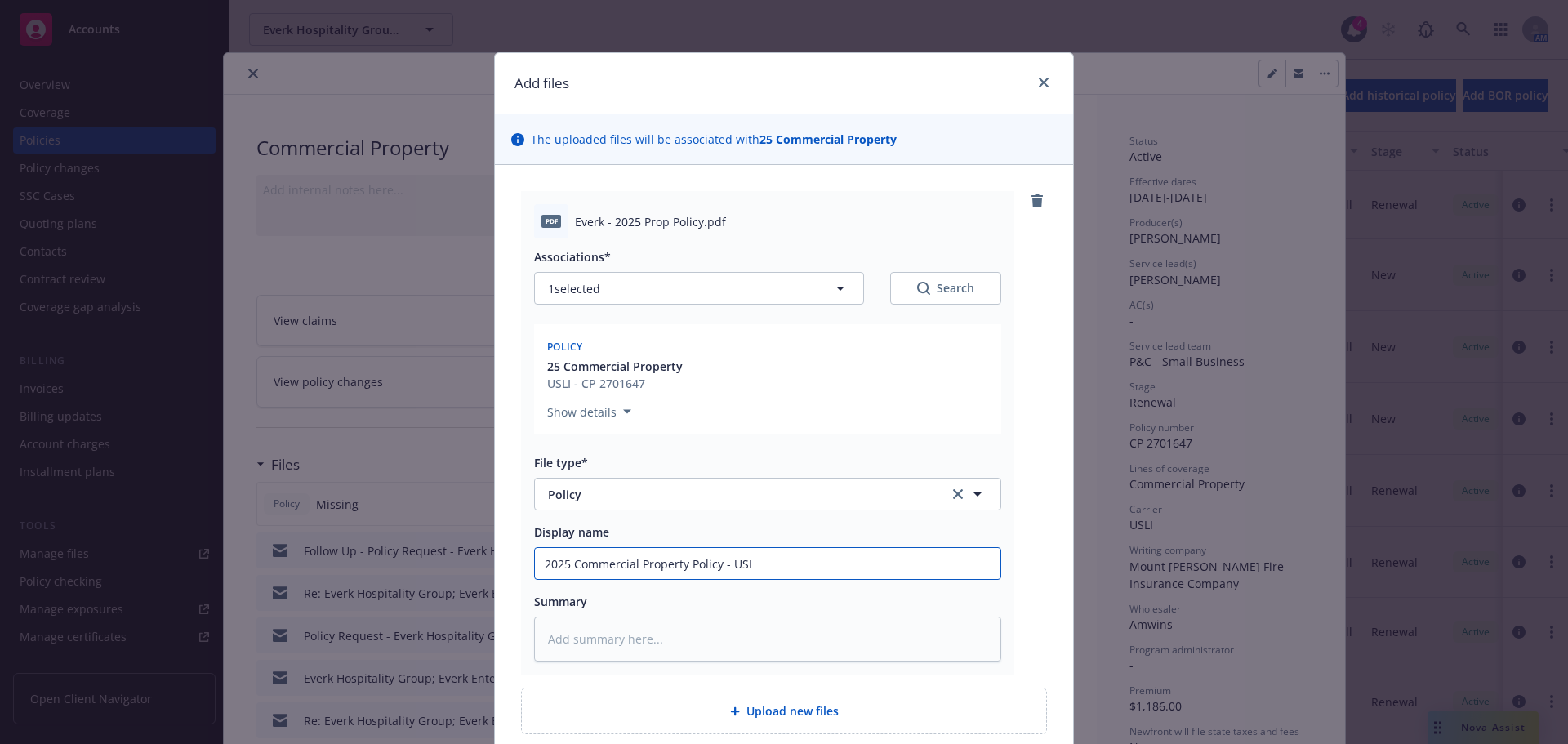
type textarea "x"
type input "2025 Commercial Property Policy - USLI"
type textarea "x"
type input "2025 Commercial Property Policy - USLI/"
type textarea "x"
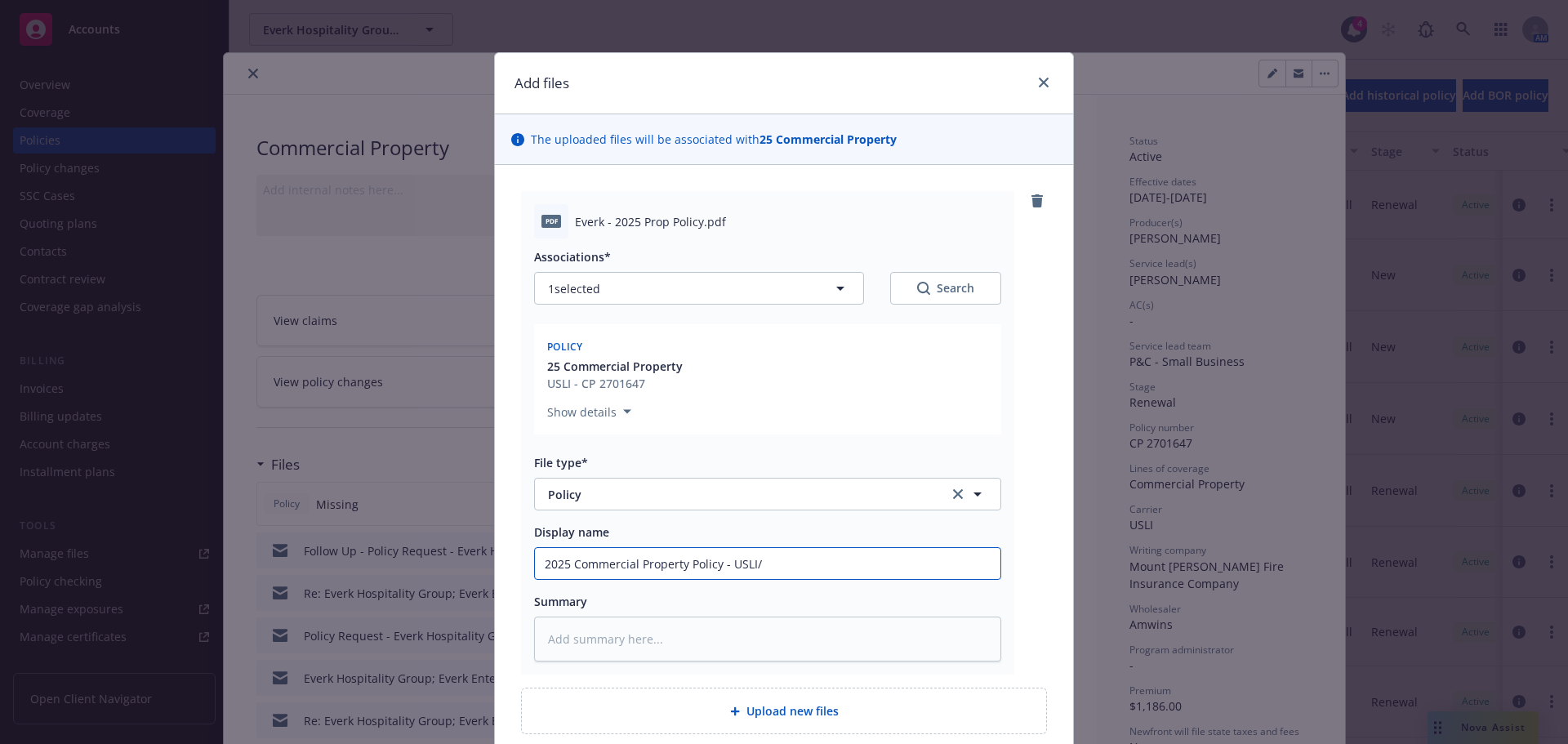
type input "2025 Commercial Property Policy - USLI/A"
type textarea "x"
type input "2025 Commercial Property Policy - USLI/Am"
type textarea "x"
type input "2025 Commercial Property Policy - USLI/Amw"
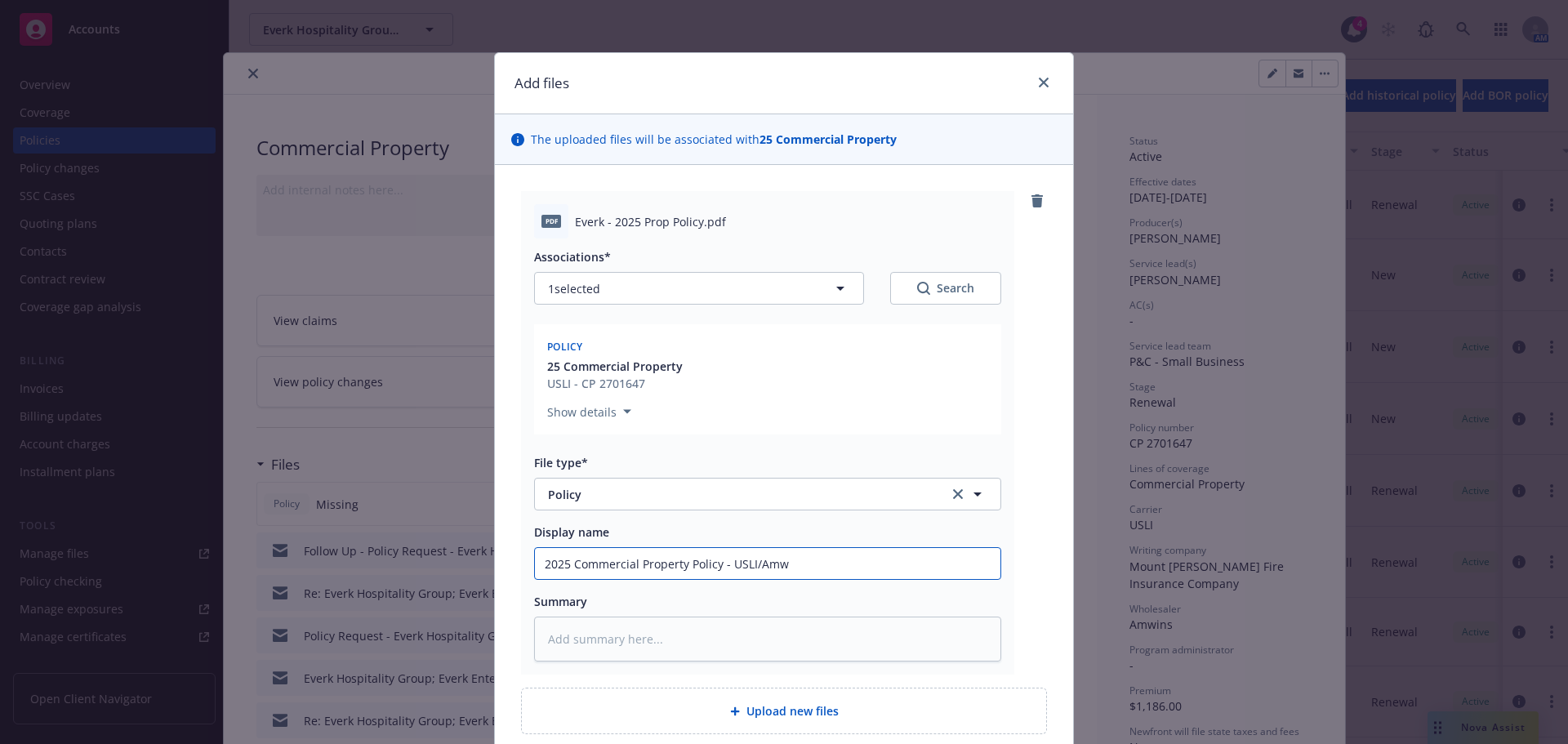
type textarea "x"
type input "2025 Commercial Property Policy - USLI/Amwi"
type textarea "x"
type input "2025 Commercial Property Policy - USLI/Amwin"
type textarea "x"
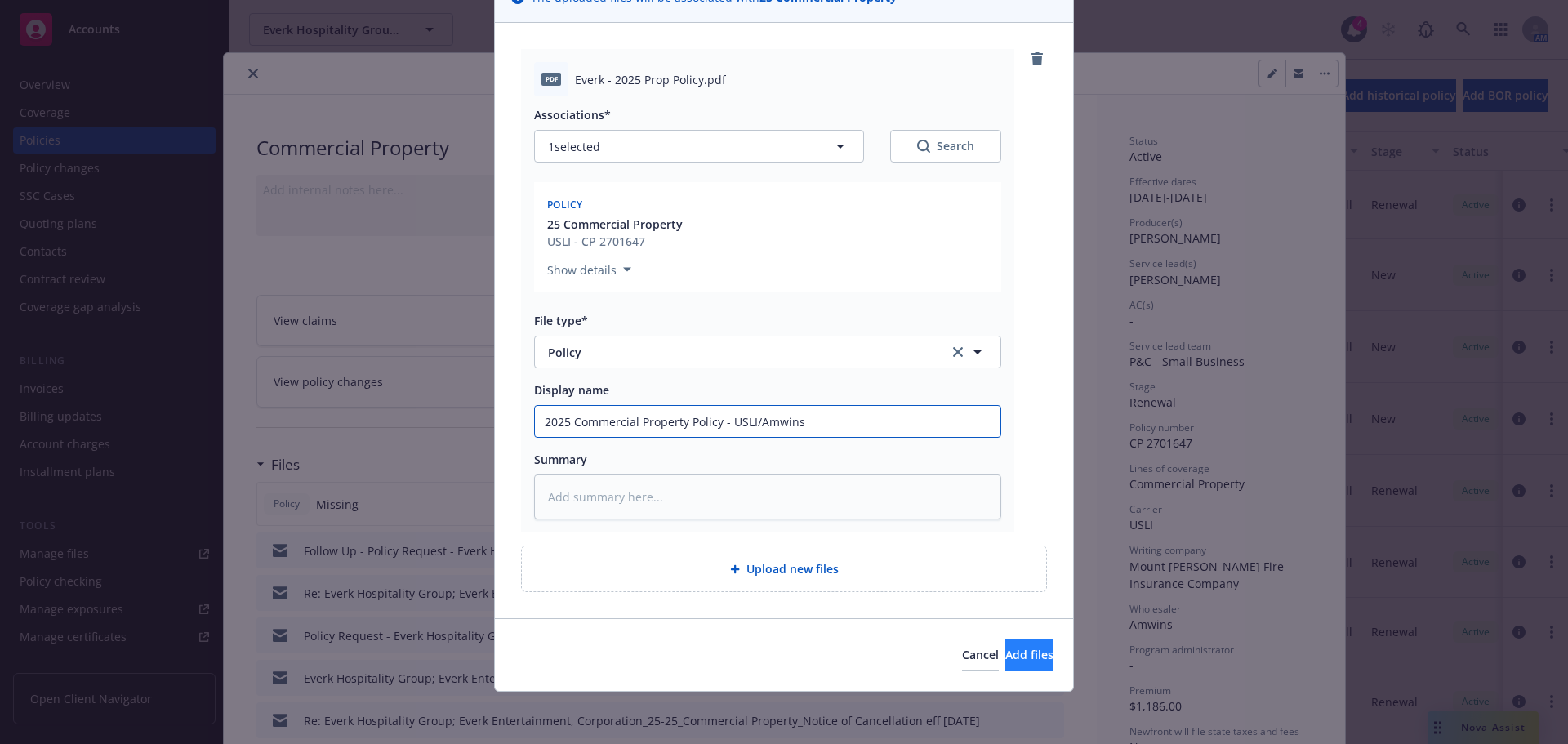
type input "2025 Commercial Property Policy - USLI/Amwins"
click at [1018, 662] on span "Add files" at bounding box center [1029, 654] width 48 height 15
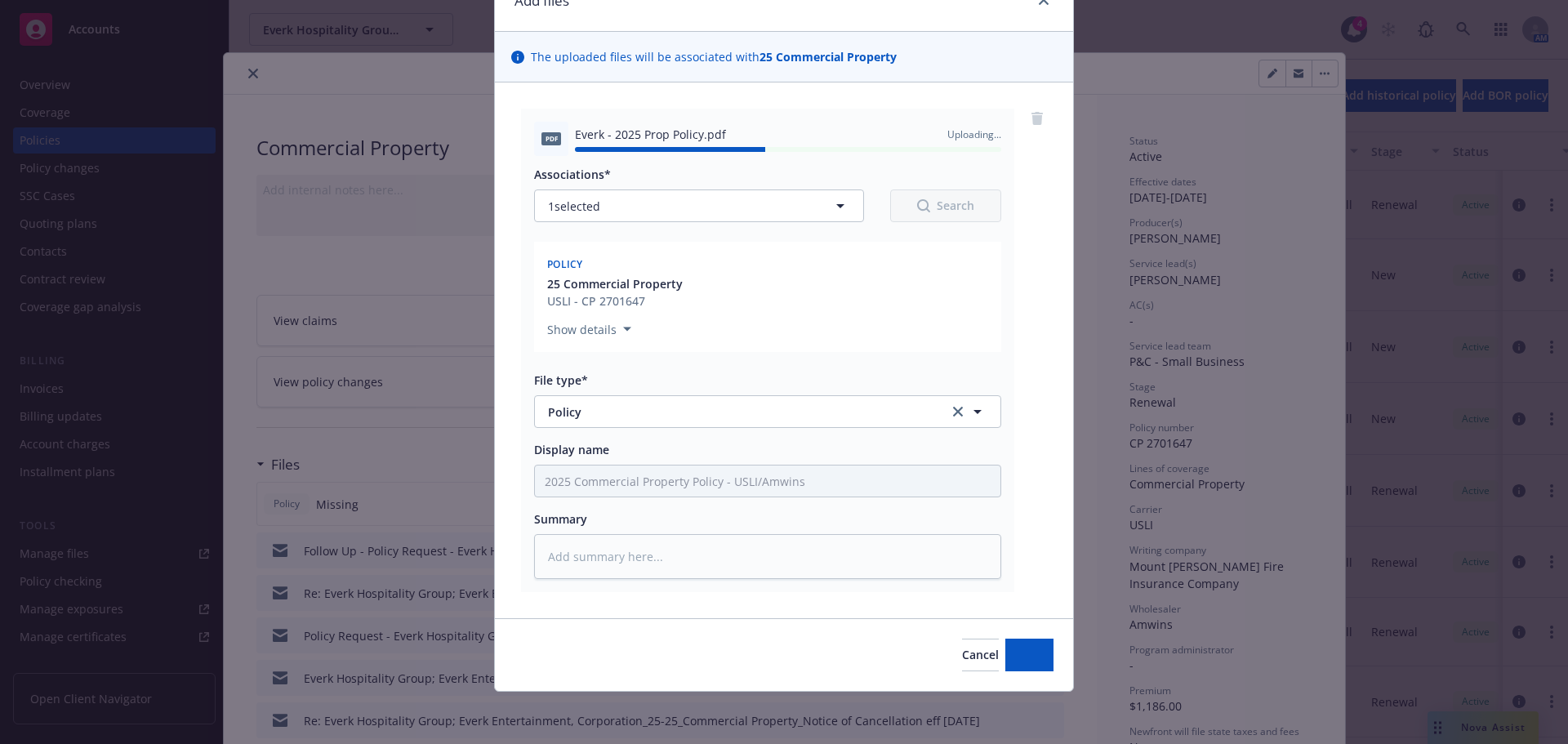
type textarea "x"
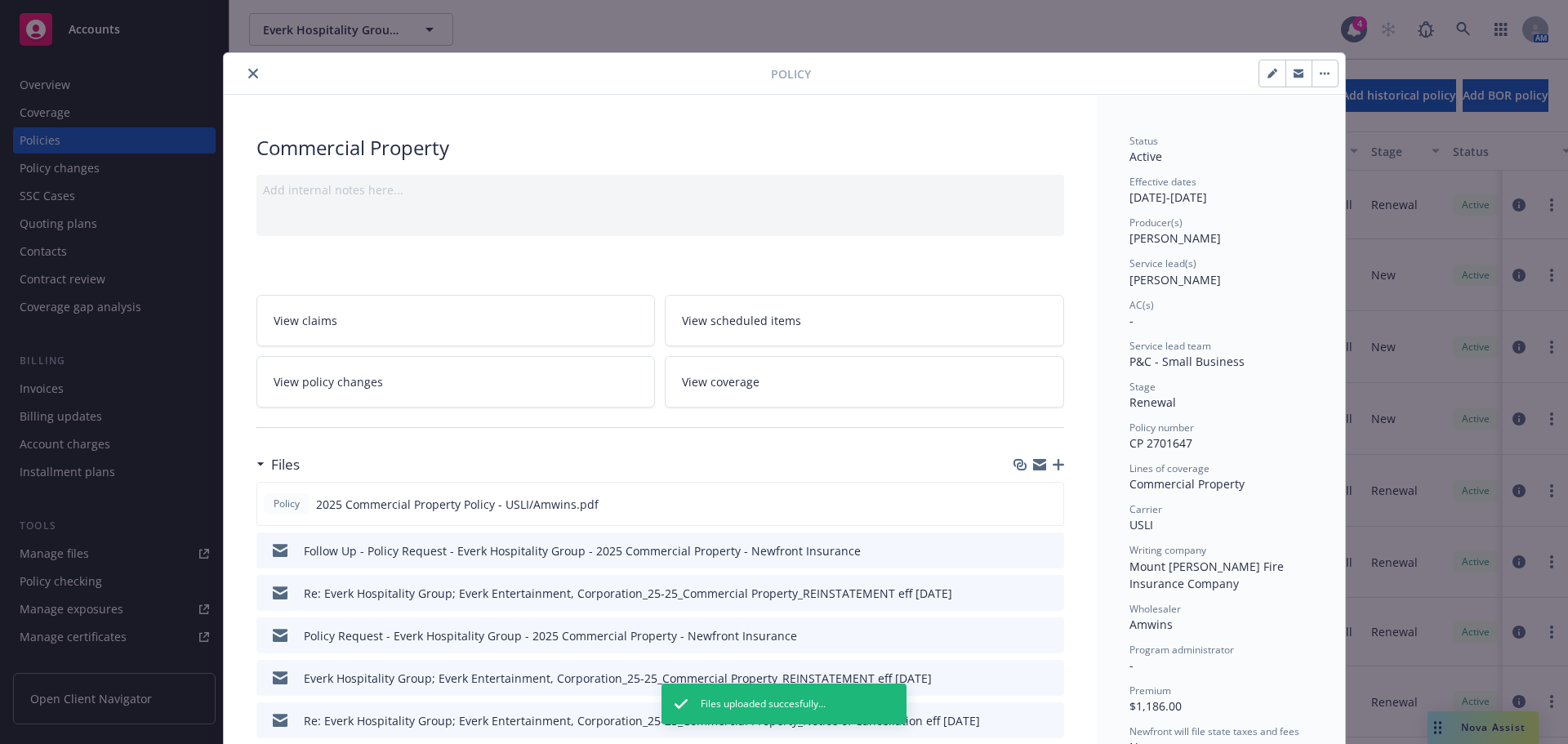
click at [248, 75] on icon "close" at bounding box center [254, 74] width 10 height 10
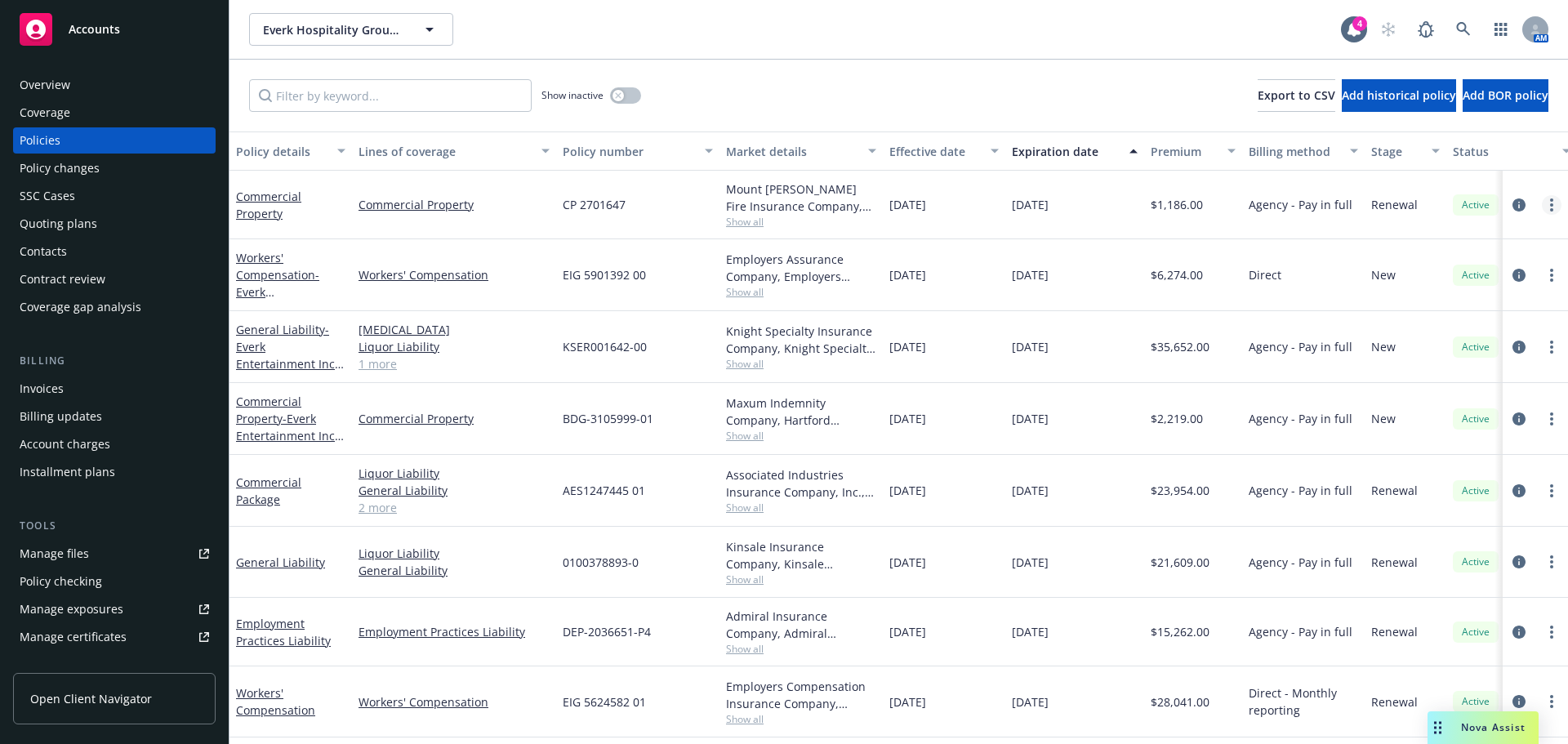
click at [1550, 208] on circle "more" at bounding box center [1552, 210] width 3 height 3
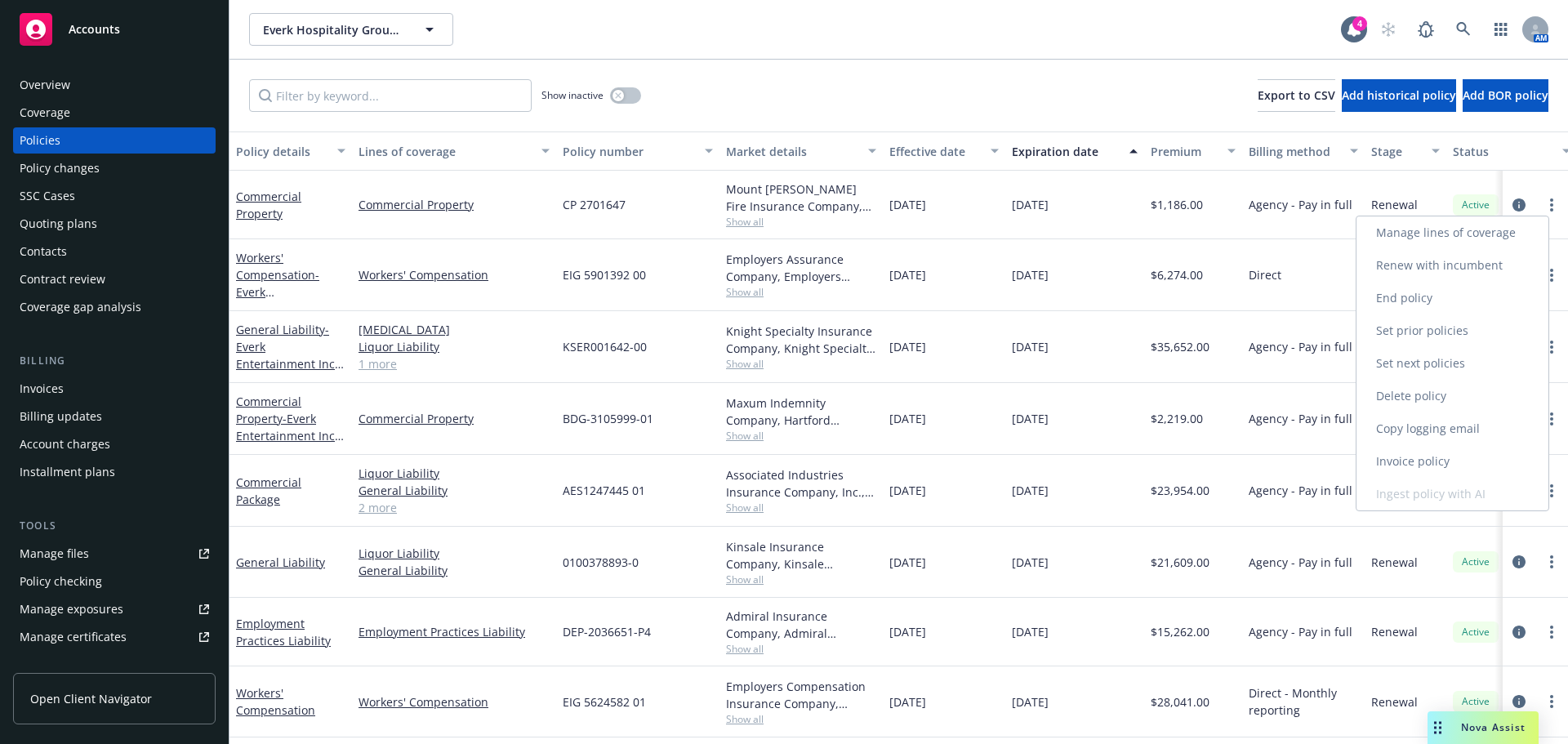
click at [1443, 431] on link "Copy logging email" at bounding box center [1453, 429] width 192 height 32
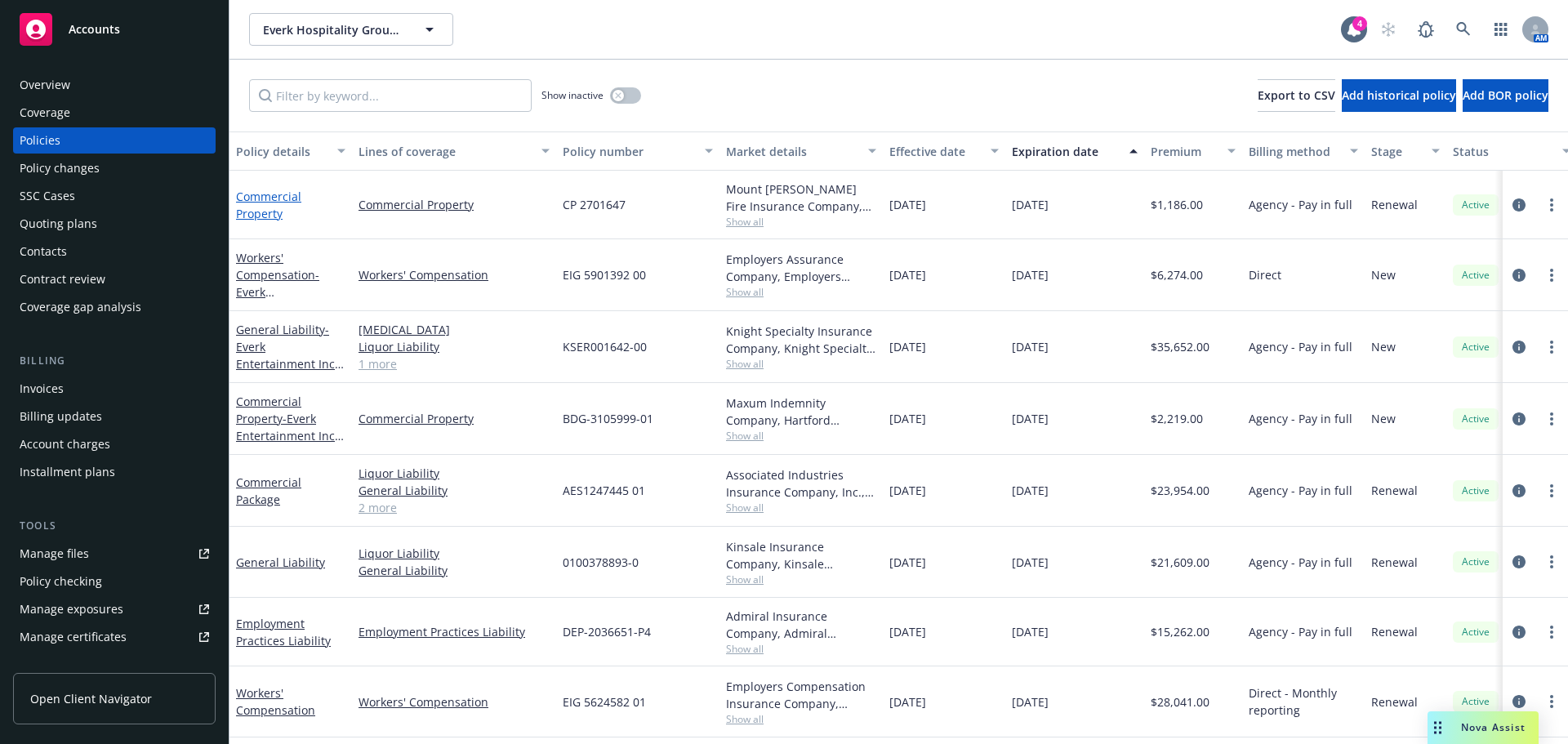
click at [244, 208] on link "Commercial Property" at bounding box center [268, 205] width 66 height 32
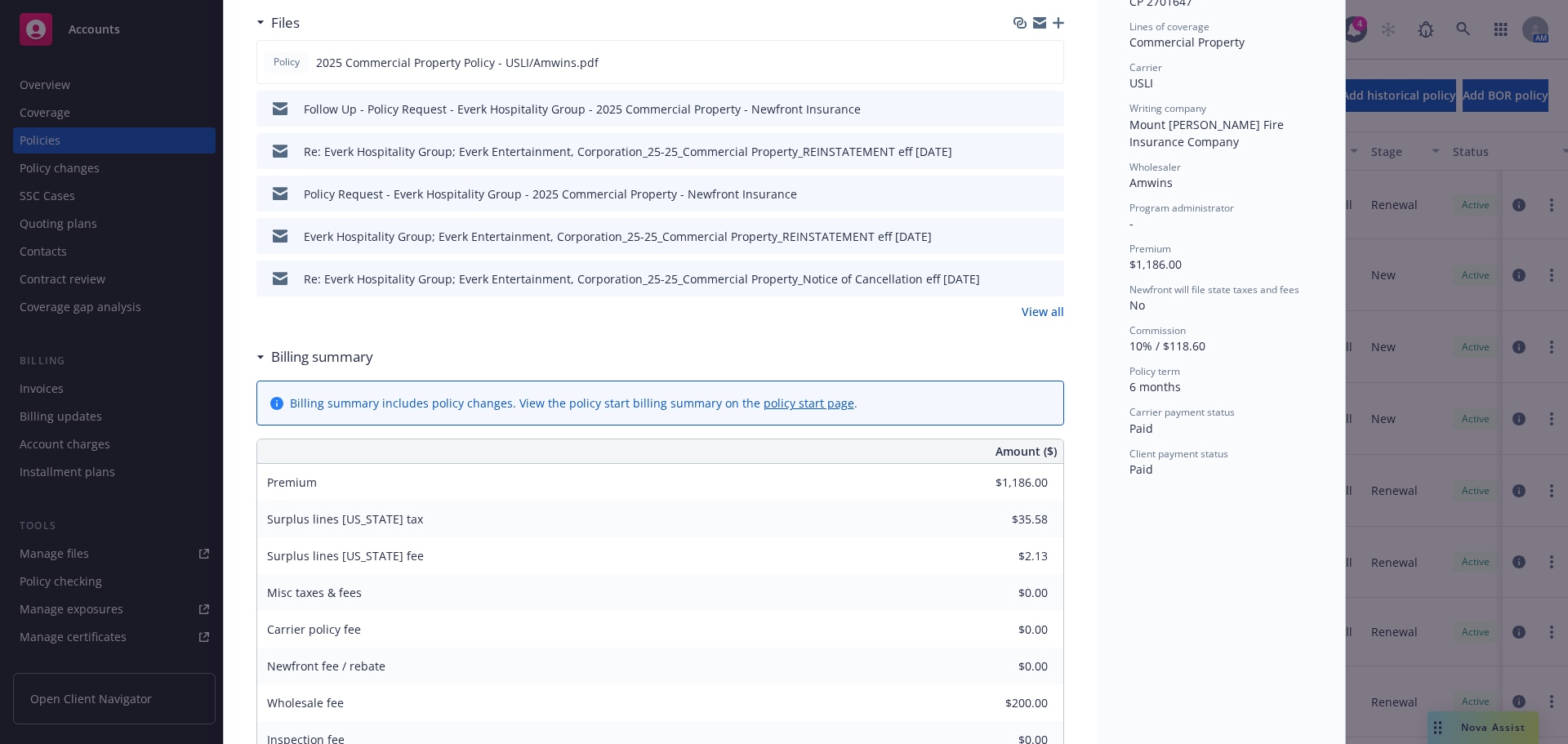
scroll to position [271, 0]
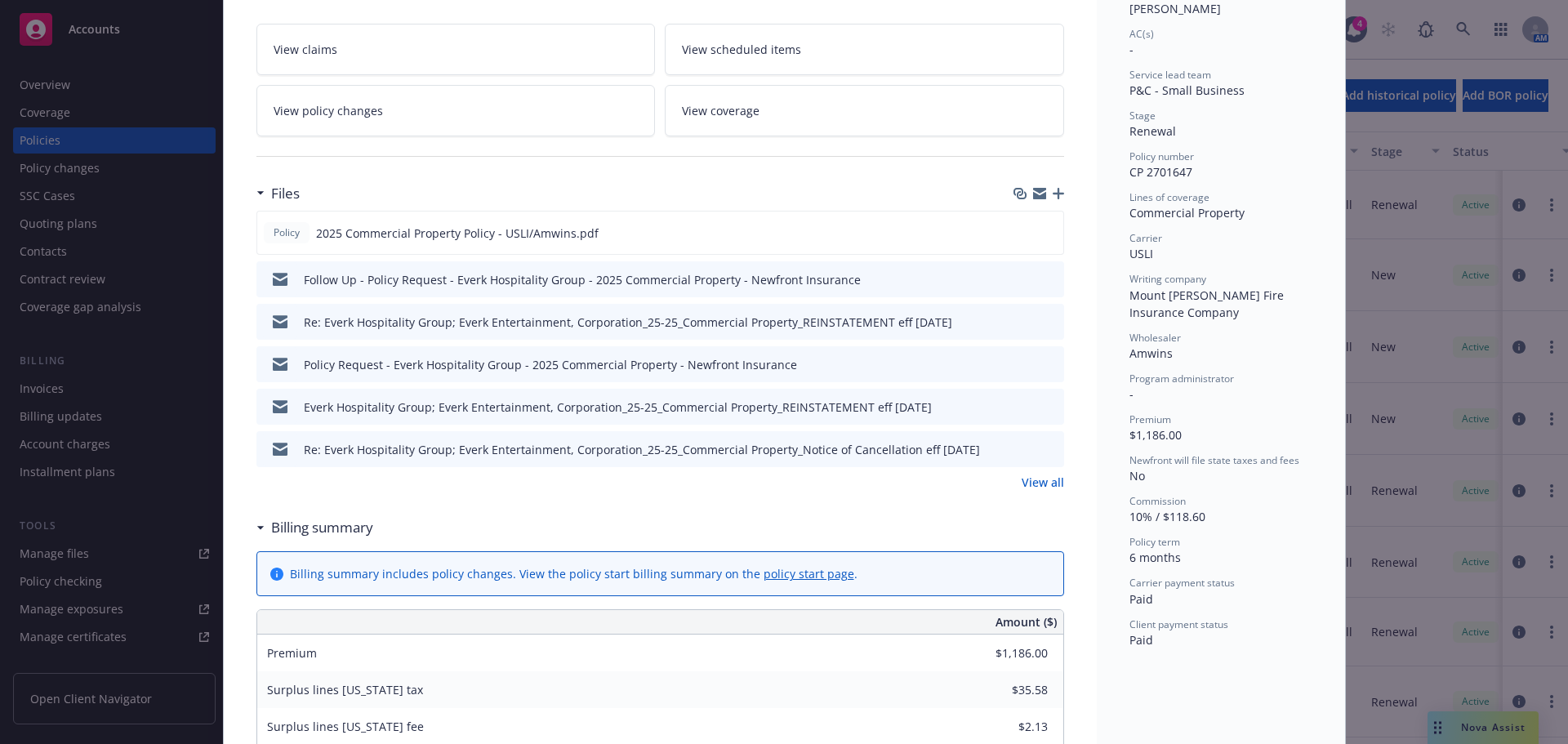
click at [1041, 483] on link "View all" at bounding box center [1043, 482] width 43 height 17
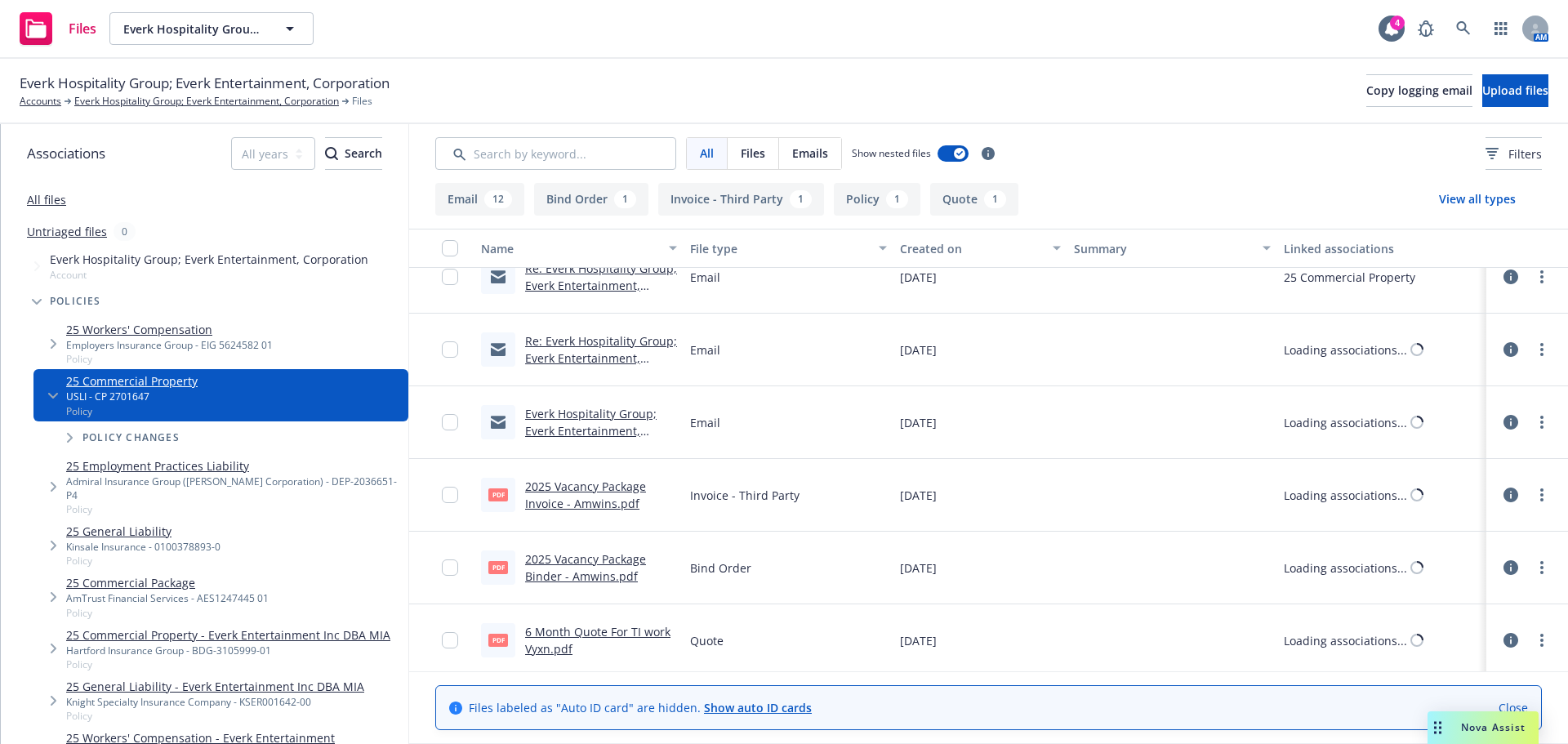
scroll to position [752, 0]
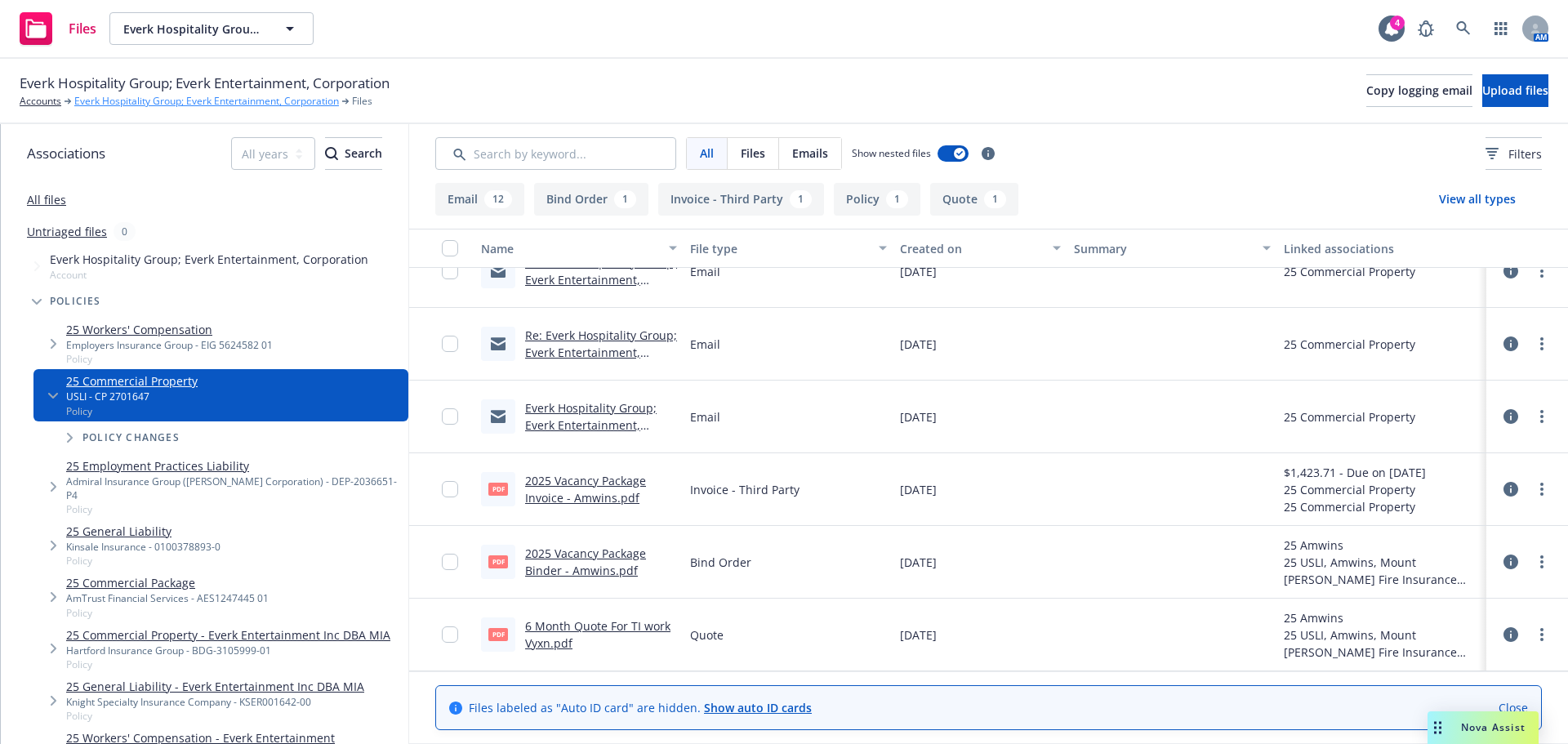
click at [111, 102] on link "Everk Hospitality Group; Everk Entertainment, Corporation" at bounding box center [206, 100] width 265 height 14
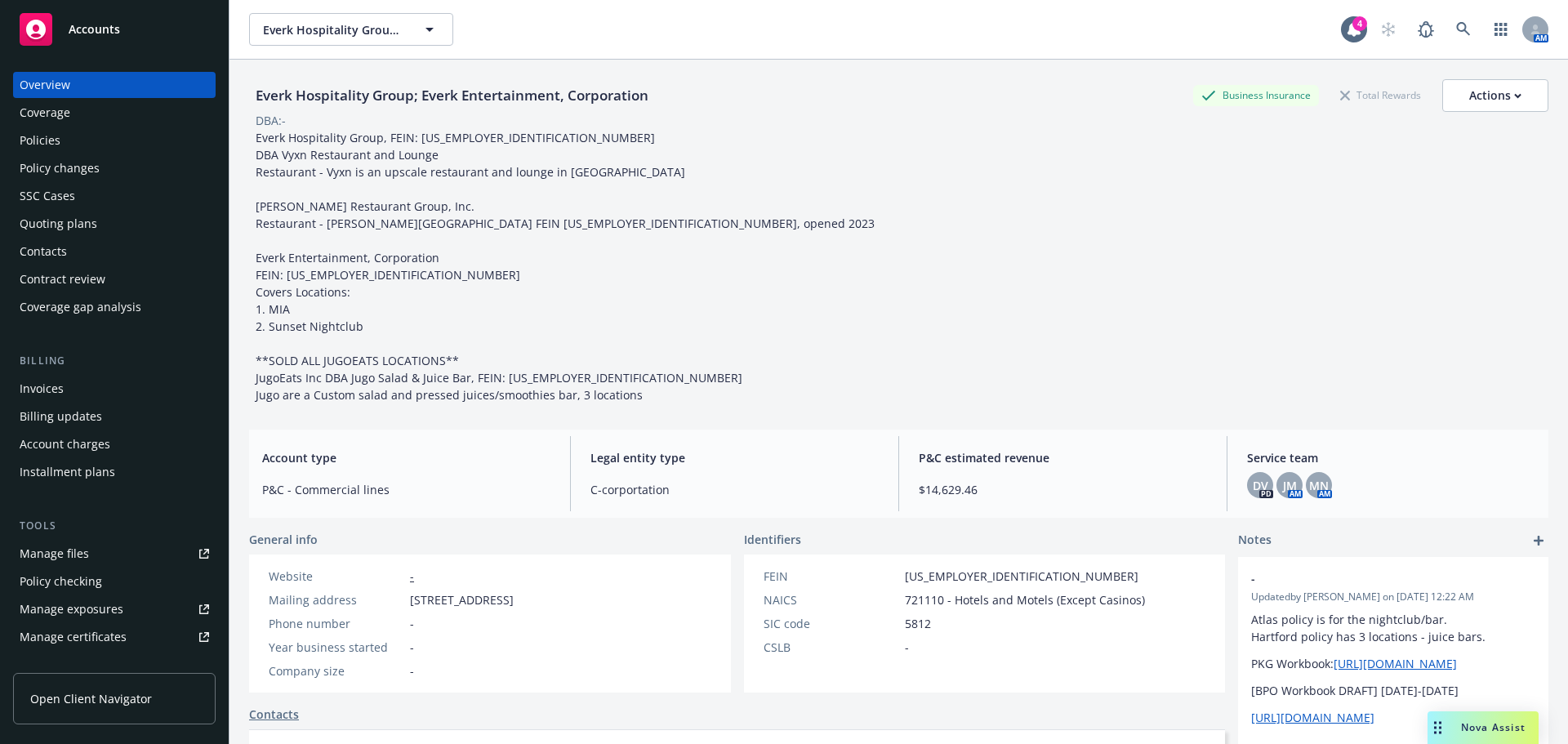
click at [90, 145] on div "Policies" at bounding box center [114, 140] width 190 height 26
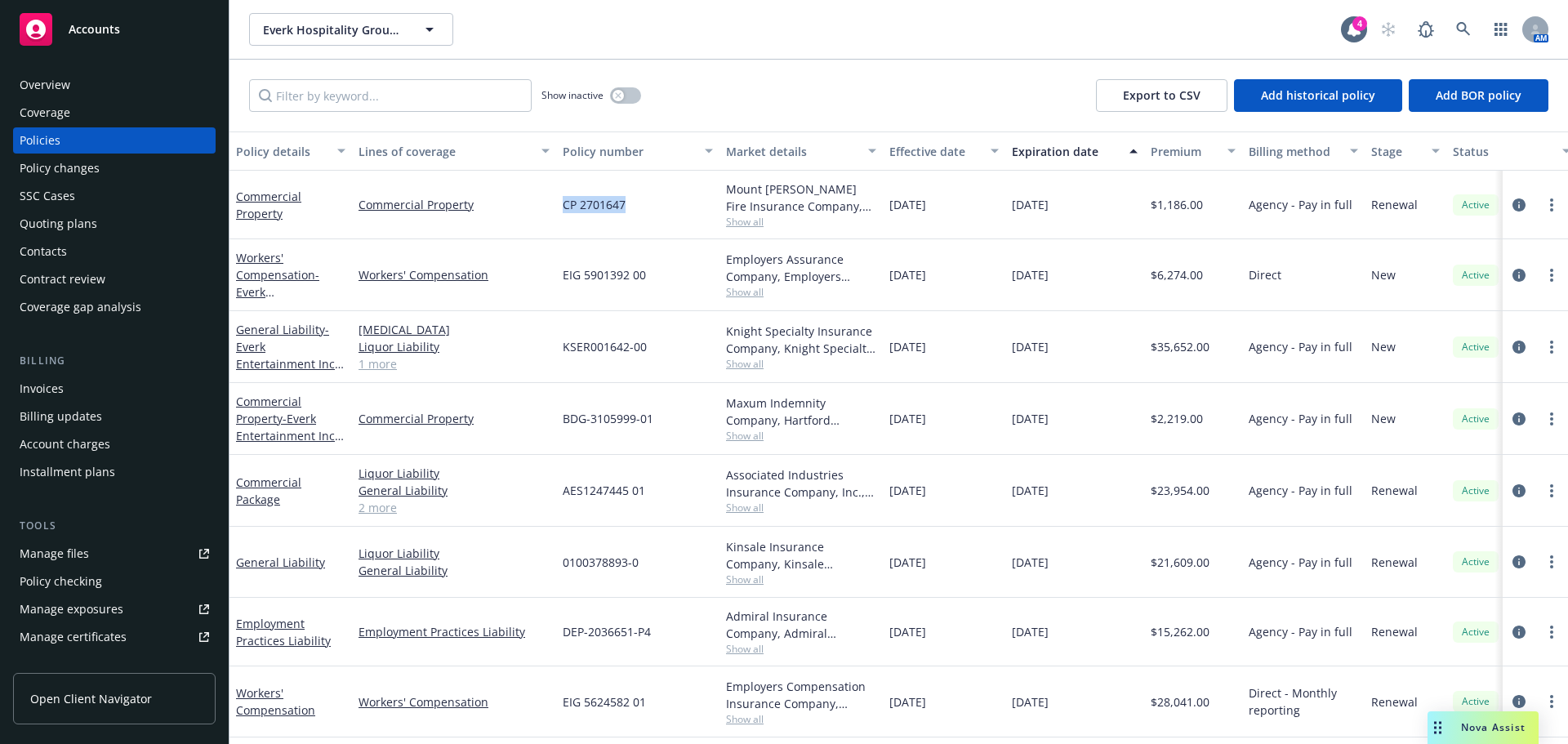
drag, startPoint x: 627, startPoint y: 203, endPoint x: 557, endPoint y: 198, distance: 70.2
click at [557, 198] on div "CP 2701647" at bounding box center [638, 205] width 163 height 69
copy span "CP 2701647"
click at [1451, 27] on link at bounding box center [1463, 29] width 32 height 32
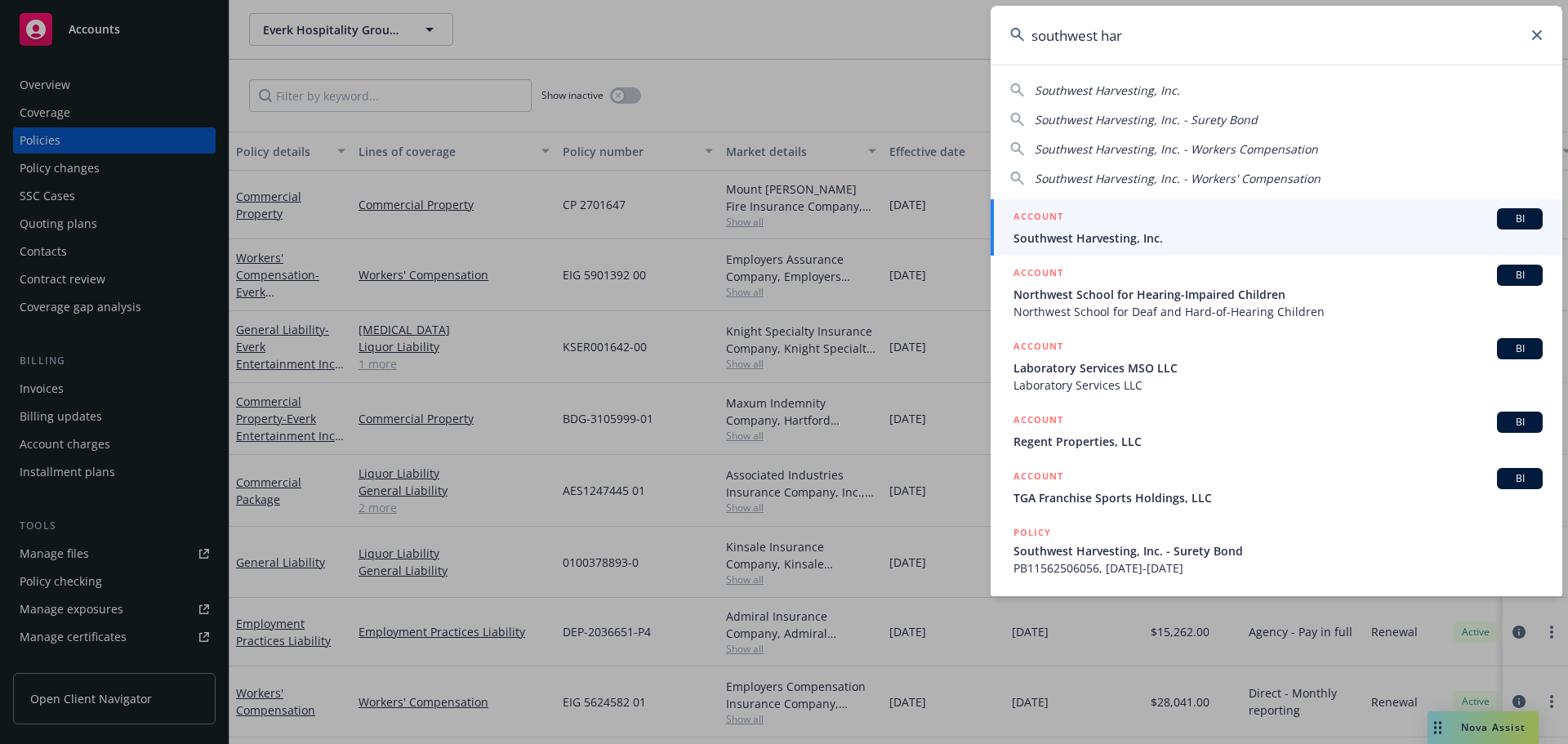
type input "southwest har"
click at [1103, 229] on div "ACCOUNT BI" at bounding box center [1278, 219] width 529 height 21
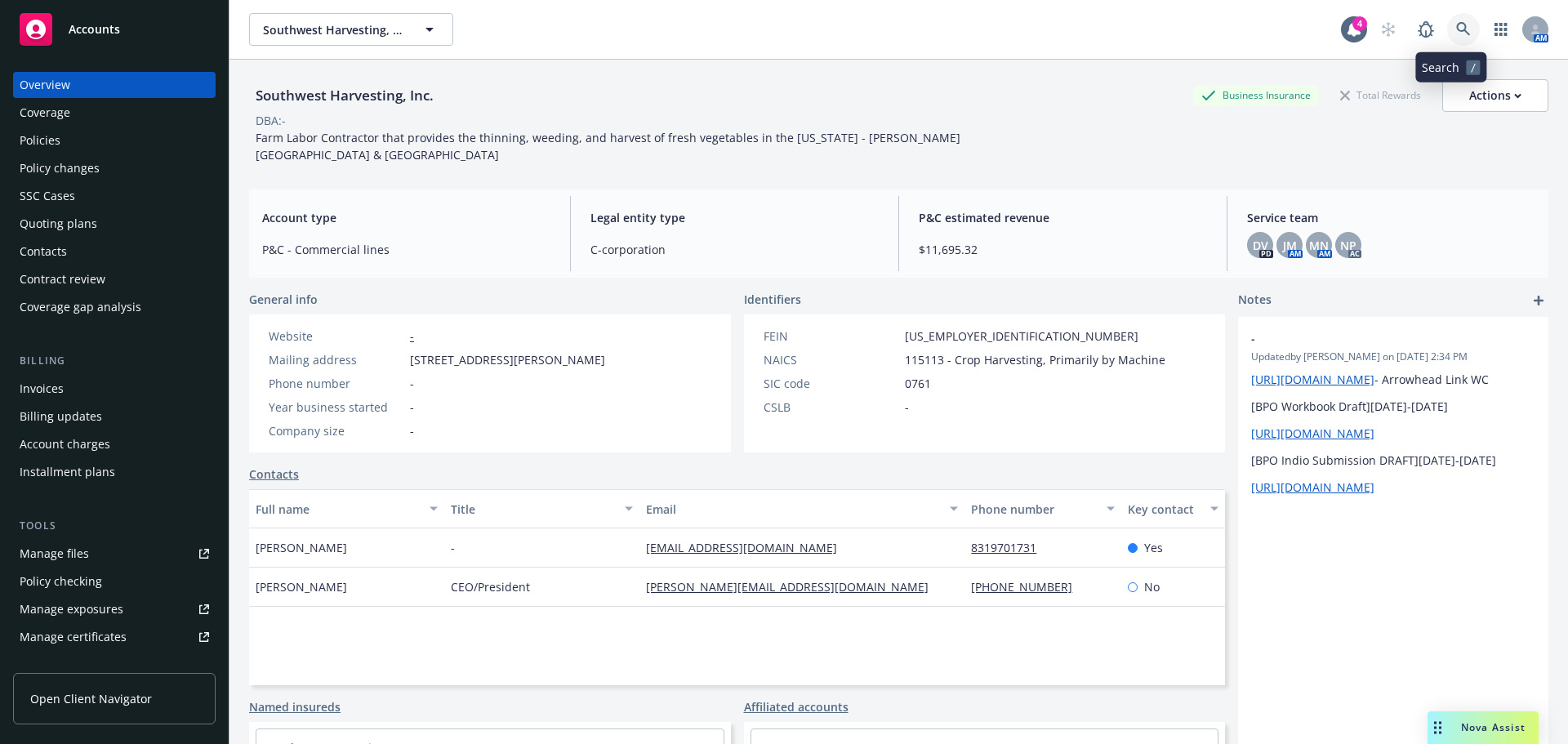
click at [1452, 14] on link at bounding box center [1463, 29] width 32 height 32
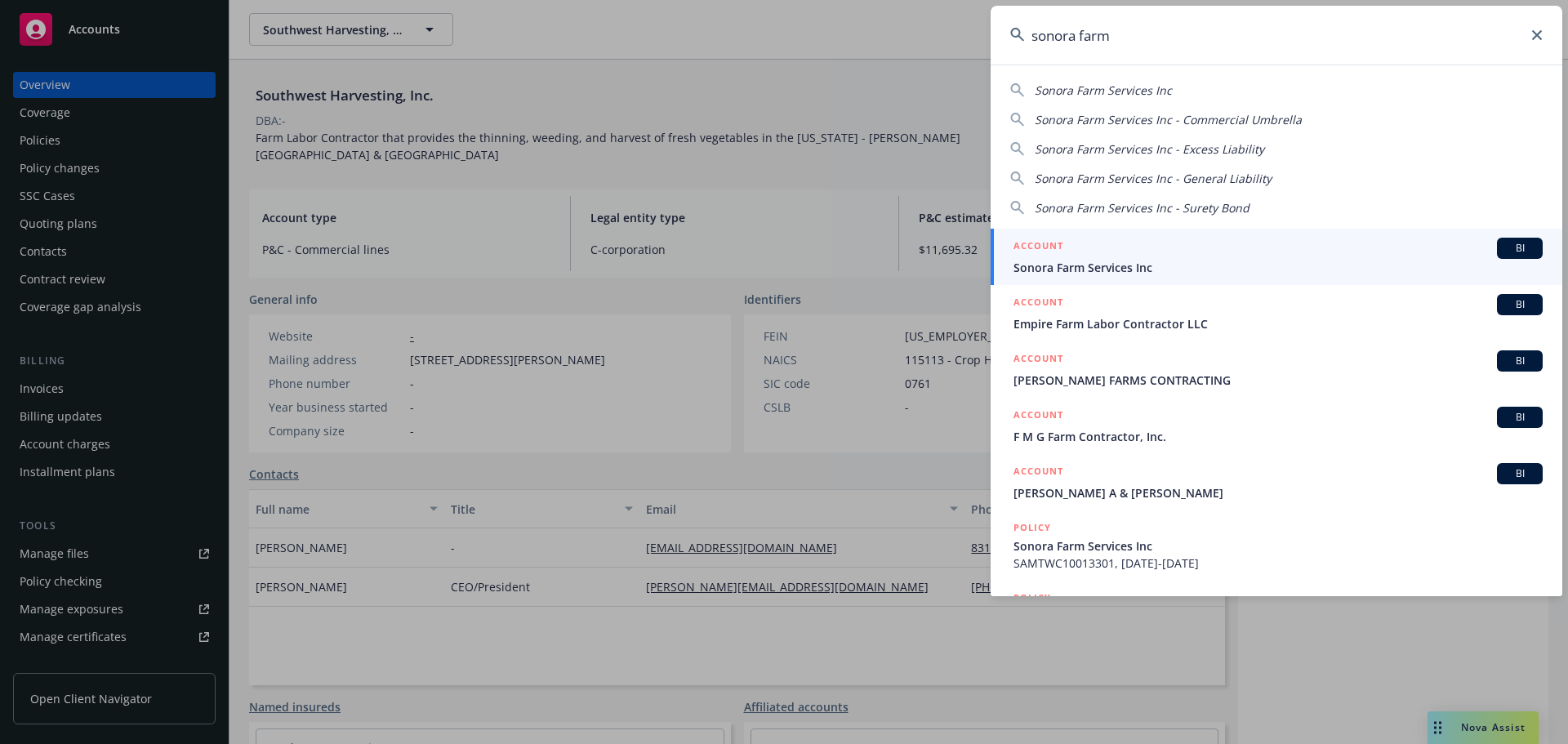
type input "sonora farm"
click at [1106, 257] on div "ACCOUNT BI" at bounding box center [1278, 247] width 529 height 21
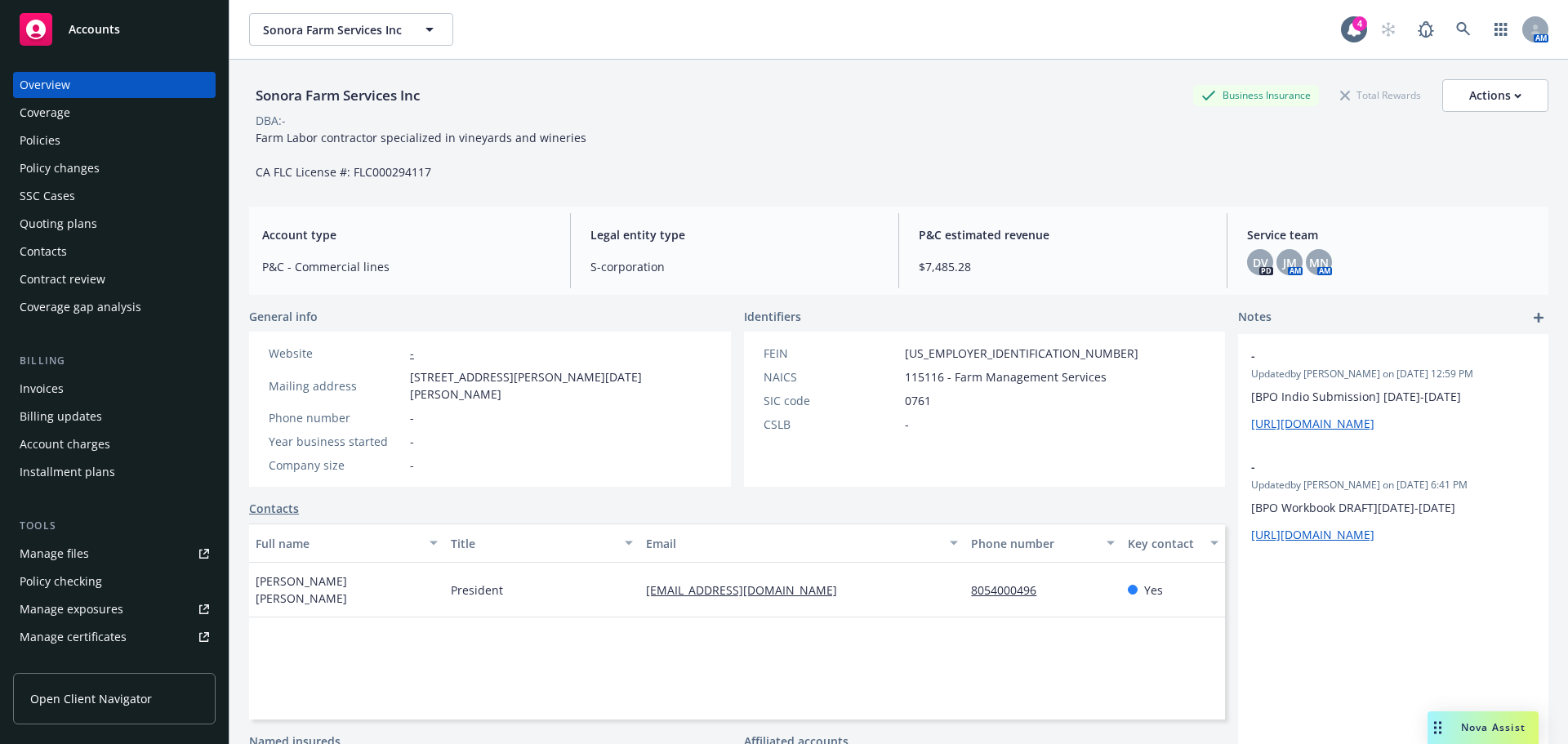
click at [90, 248] on div "Contacts" at bounding box center [114, 251] width 190 height 26
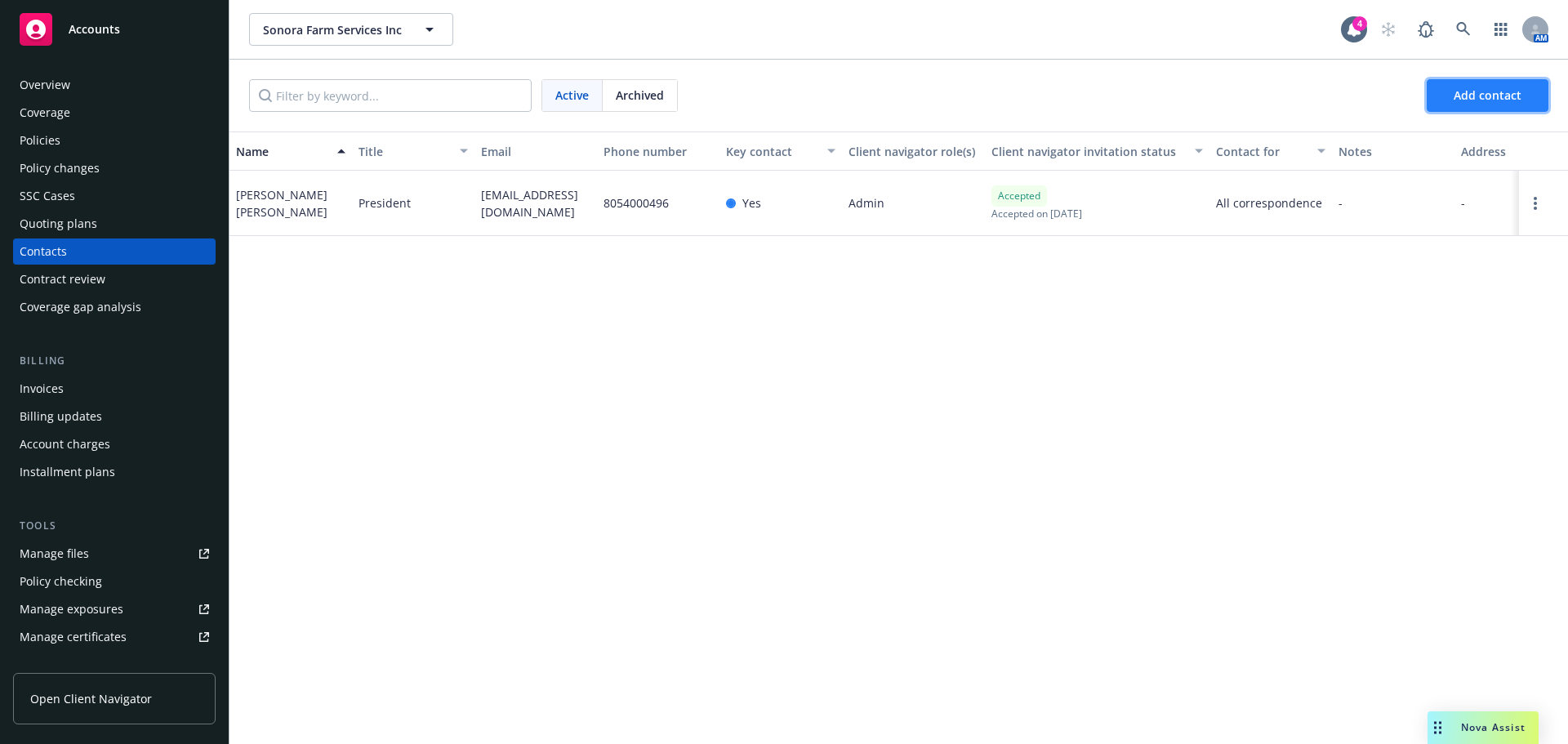
click at [1488, 106] on button "Add contact" at bounding box center [1487, 95] width 122 height 32
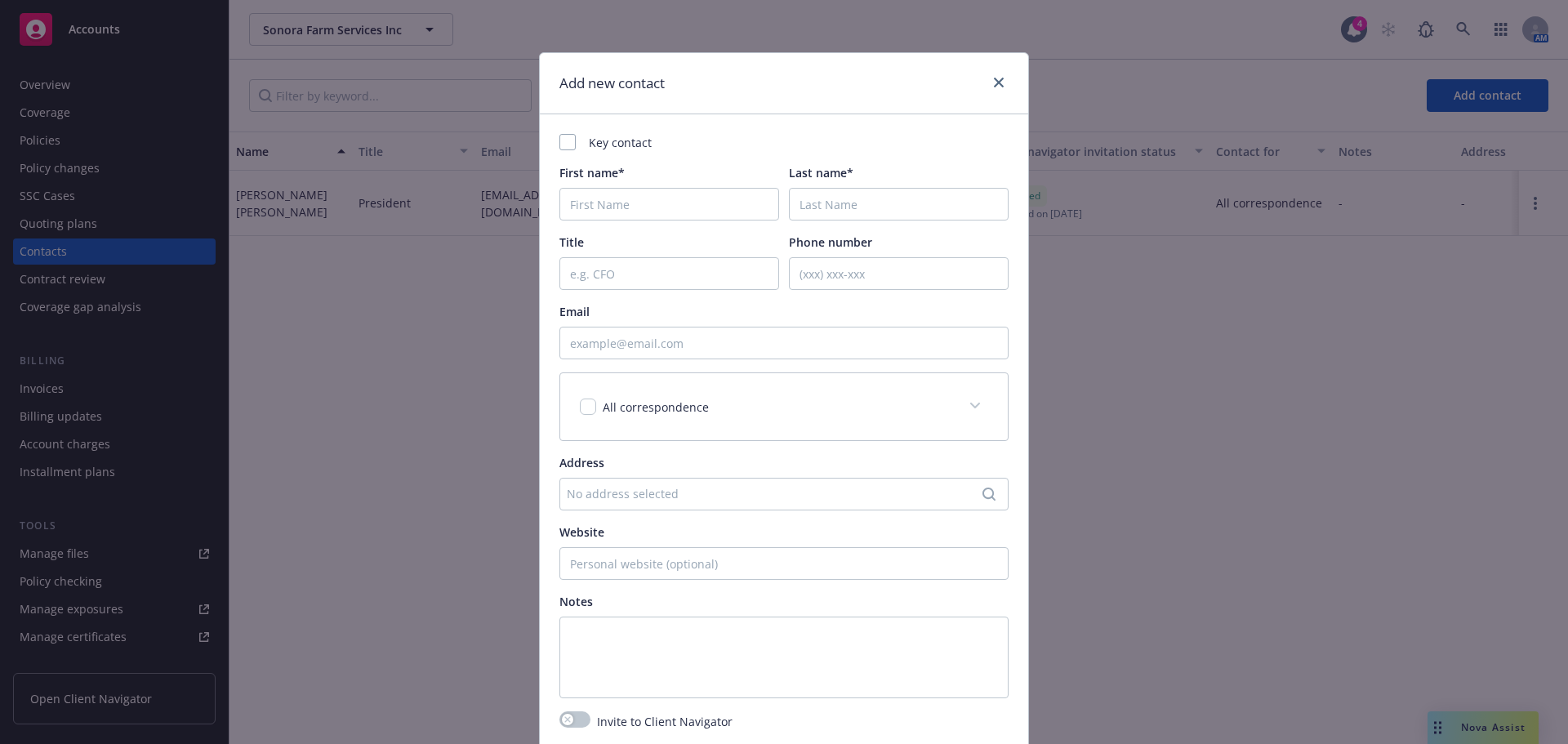
click at [596, 489] on div "No address selected" at bounding box center [776, 493] width 419 height 17
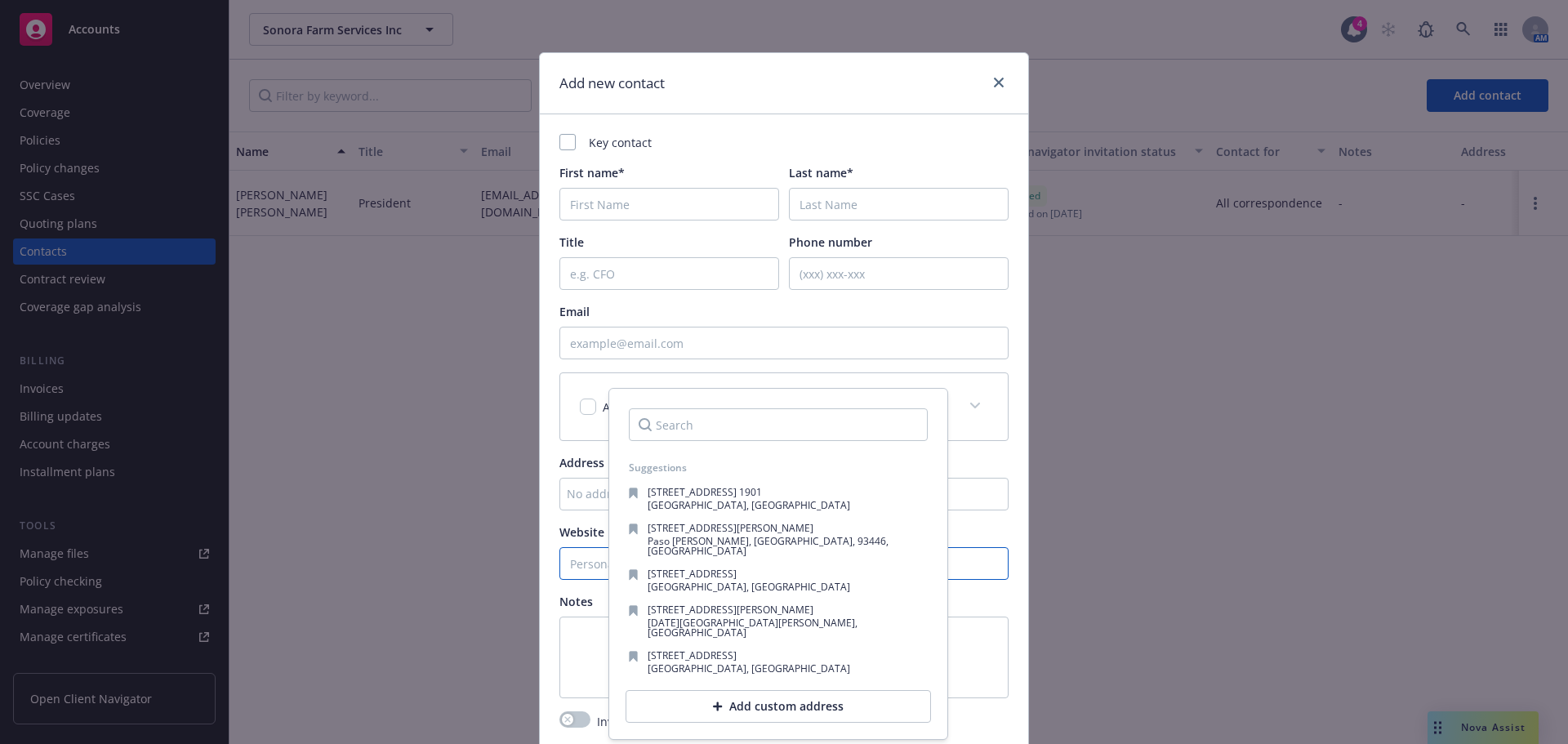
click at [582, 568] on input "Website" at bounding box center [784, 563] width 449 height 32
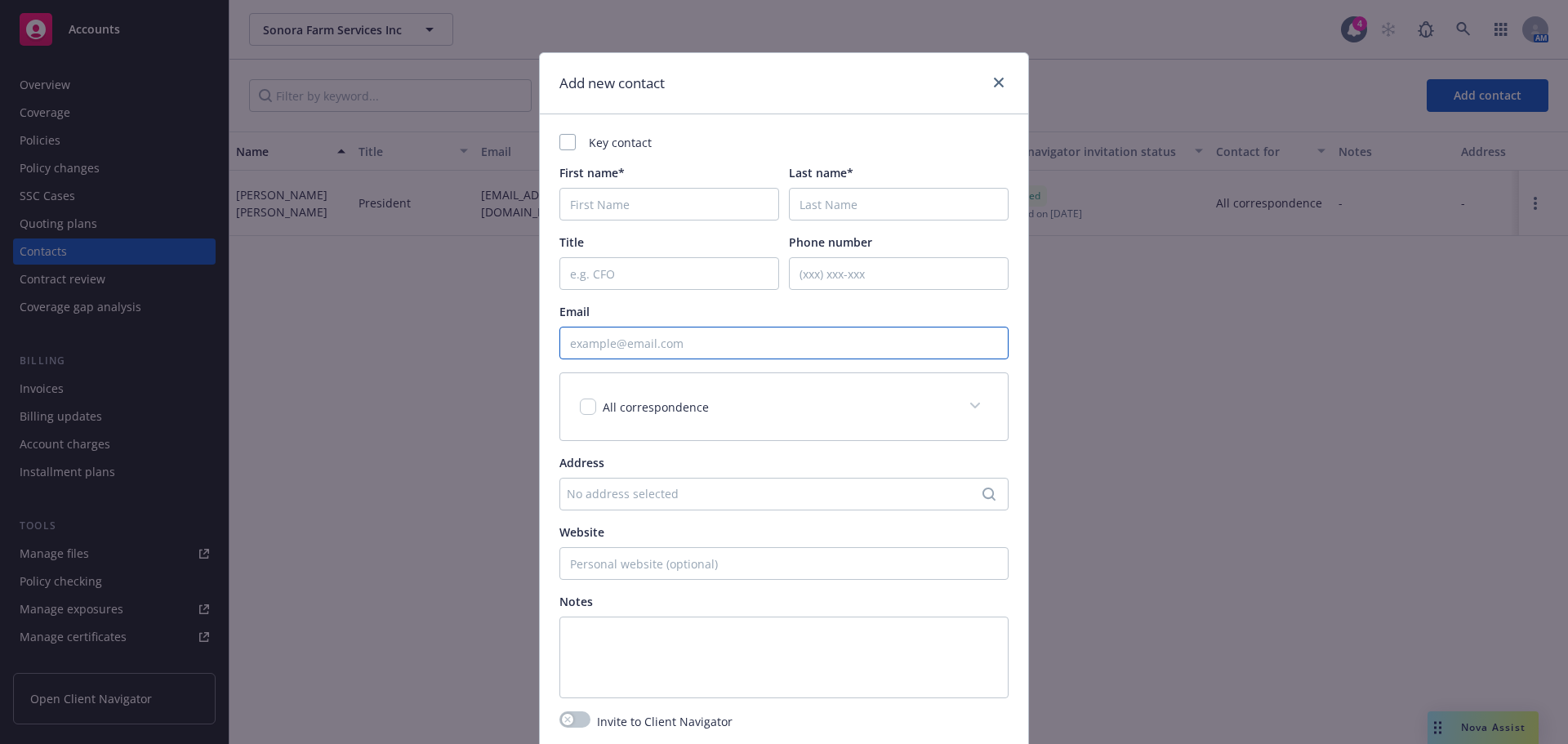
click at [599, 350] on input "Email" at bounding box center [784, 343] width 449 height 32
paste input "michelle@sonorafarmservices.com"
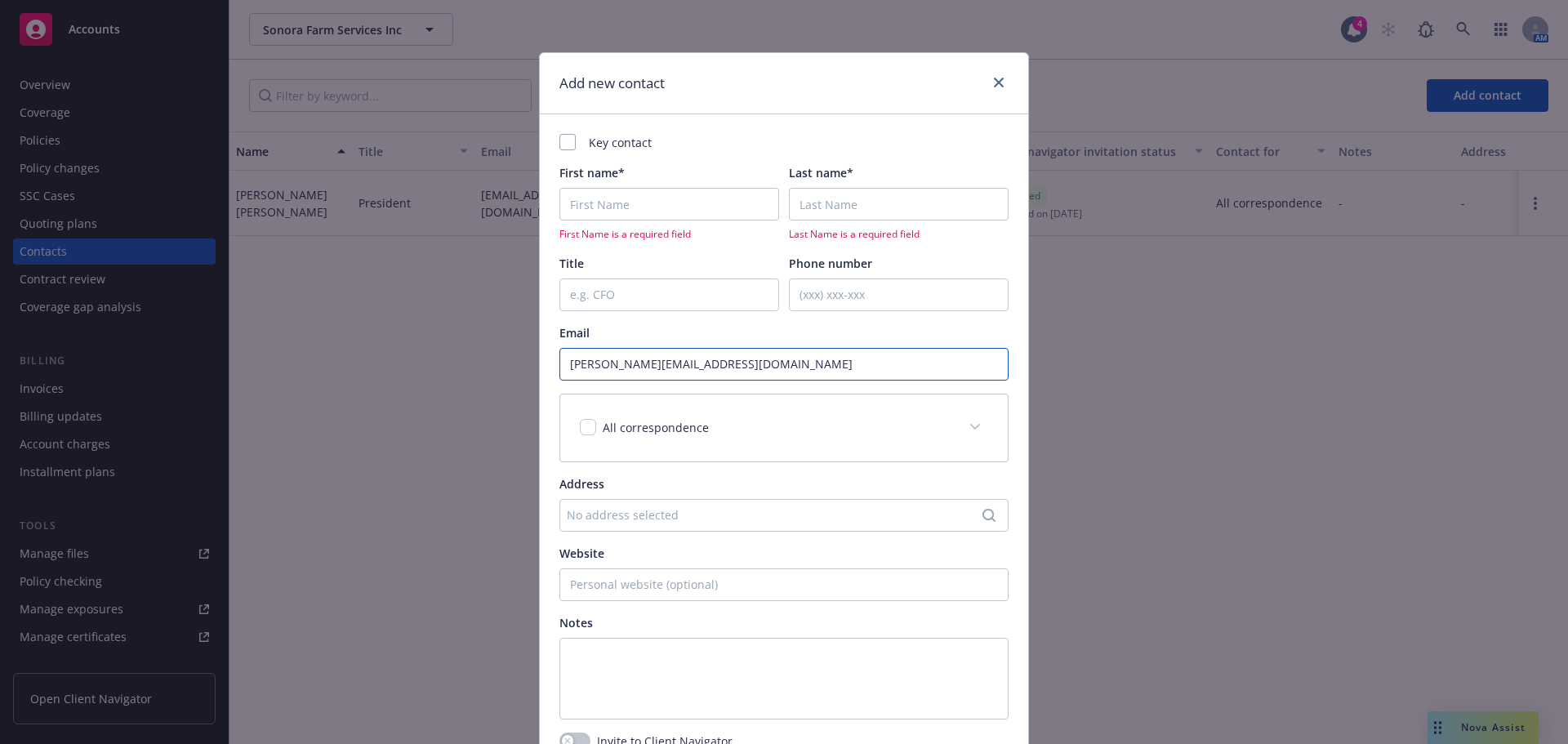
type input "michelle@sonorafarmservices.com"
click at [604, 212] on input "First name*" at bounding box center [670, 204] width 220 height 32
click at [644, 196] on input "First name*" at bounding box center [670, 204] width 220 height 32
type input "Michelle"
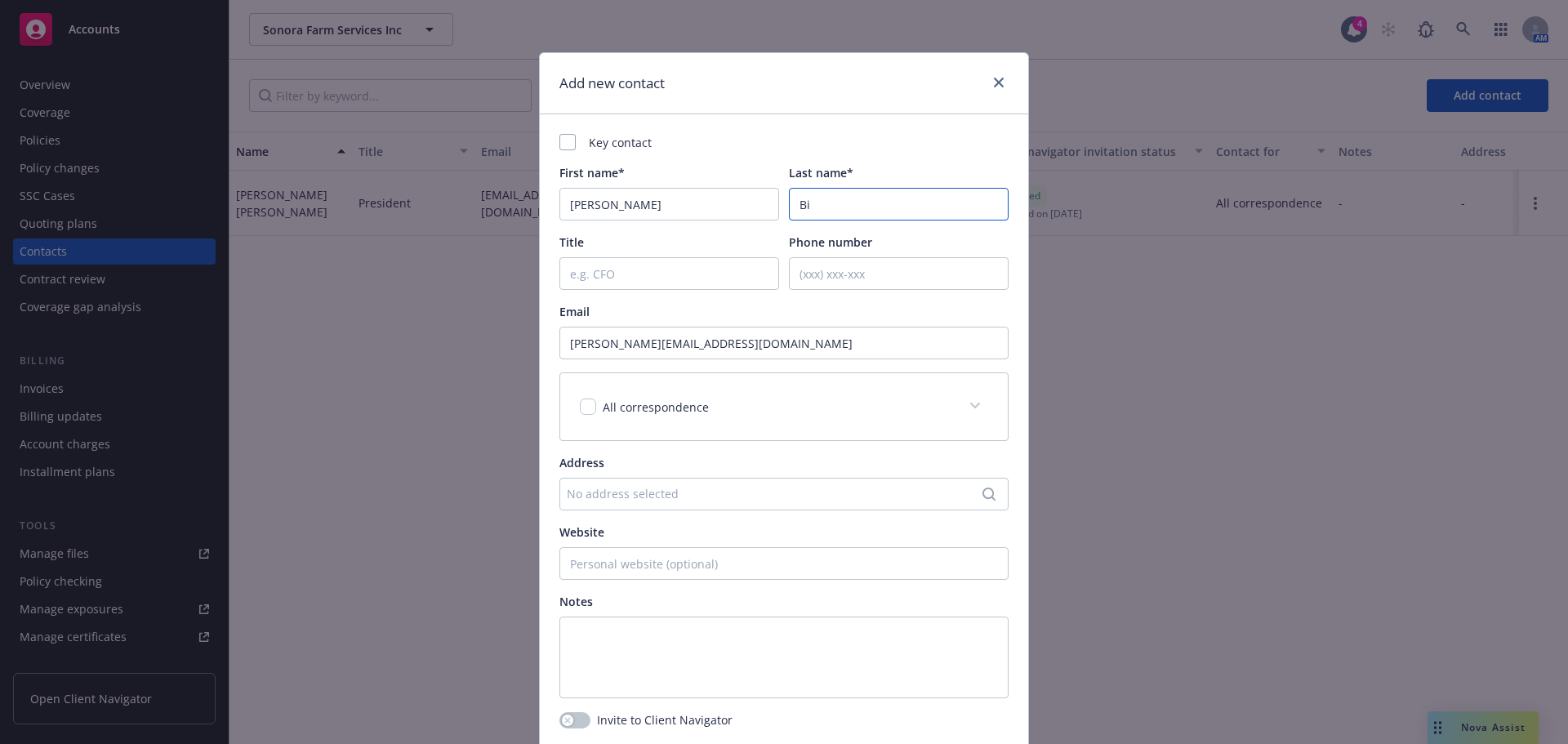
type input "B"
type input "Villa"
click at [738, 151] on div "Key contact" at bounding box center [784, 142] width 449 height 17
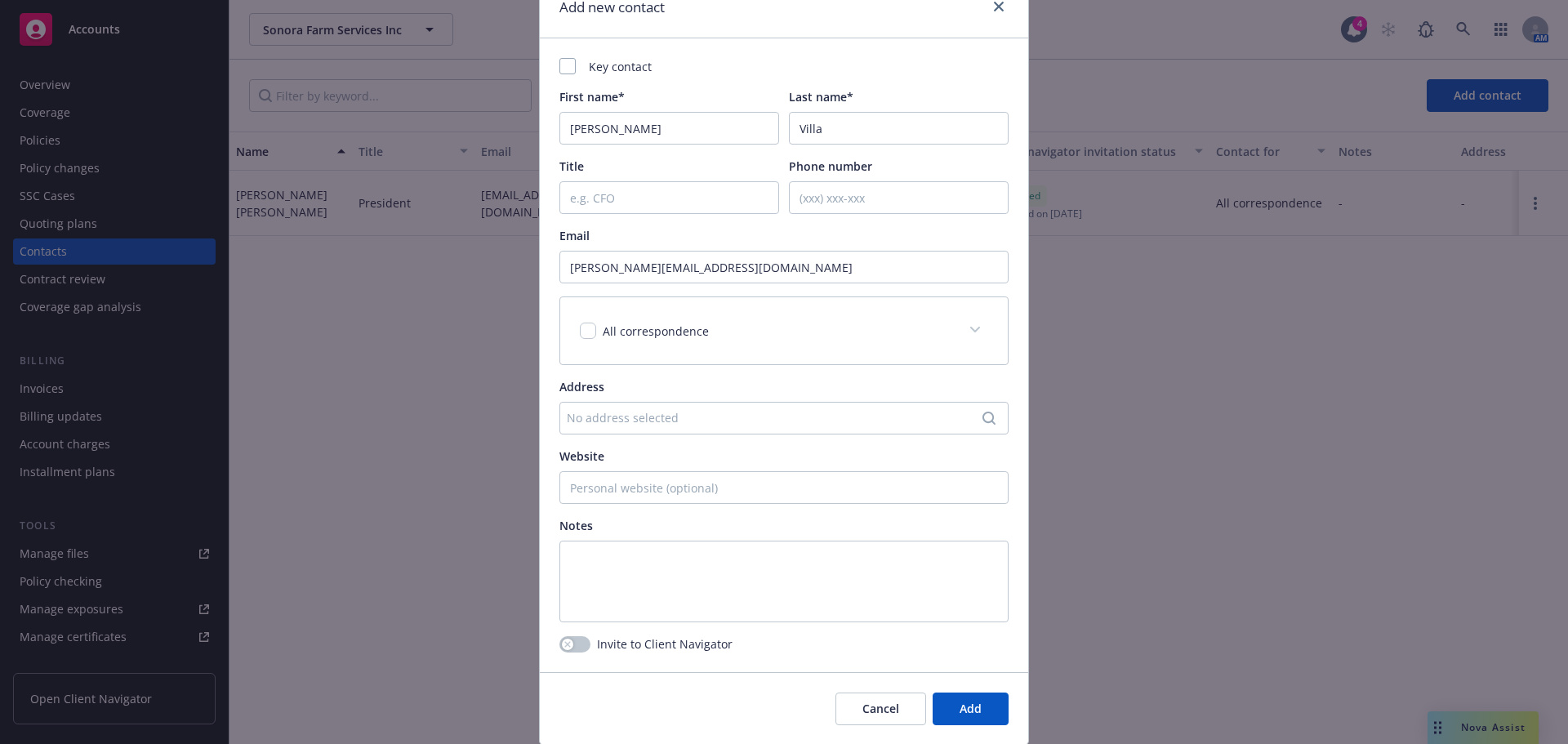
scroll to position [130, 0]
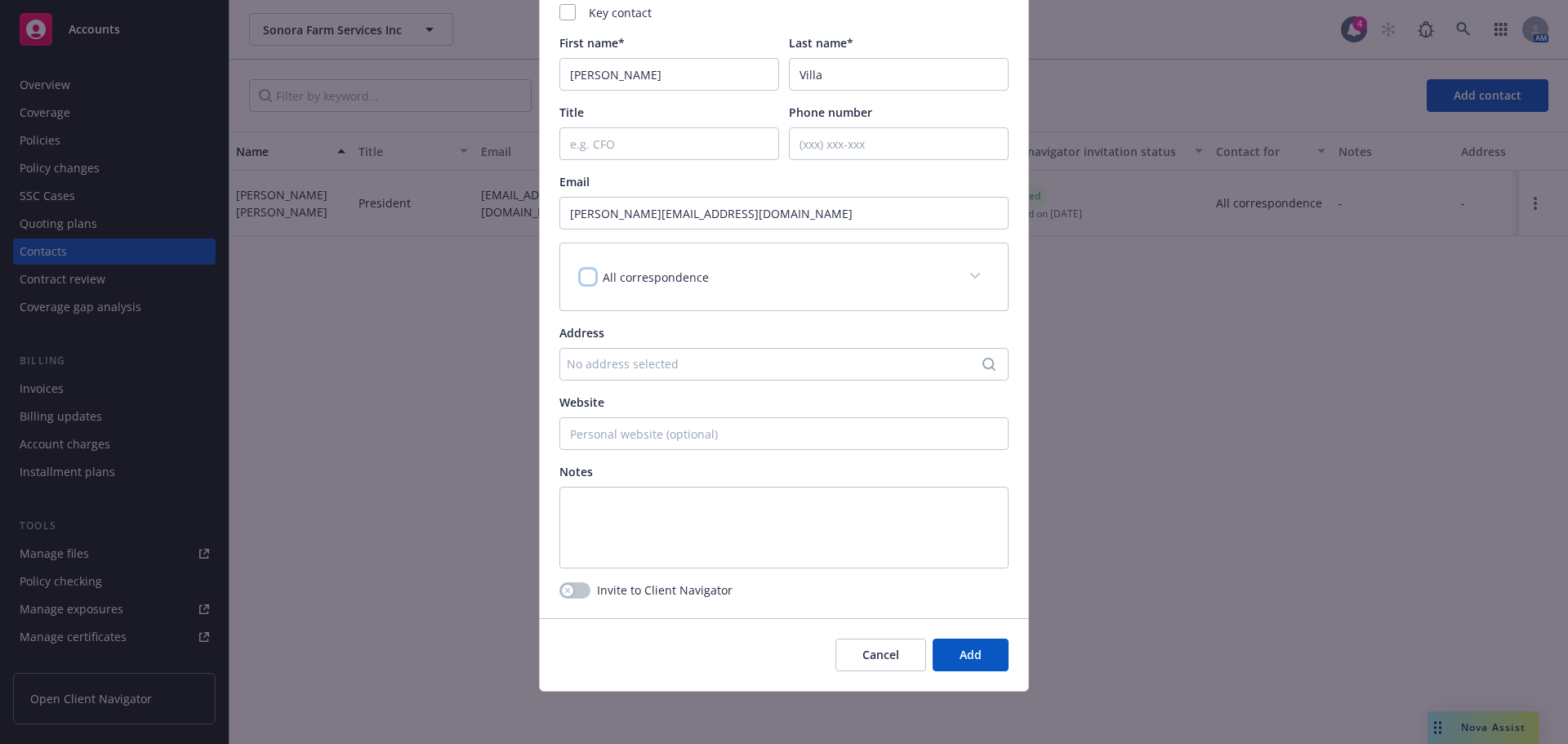
click at [582, 274] on input "checkbox" at bounding box center [588, 276] width 16 height 16
checkbox input "true"
click at [945, 656] on button "Add" at bounding box center [970, 655] width 76 height 32
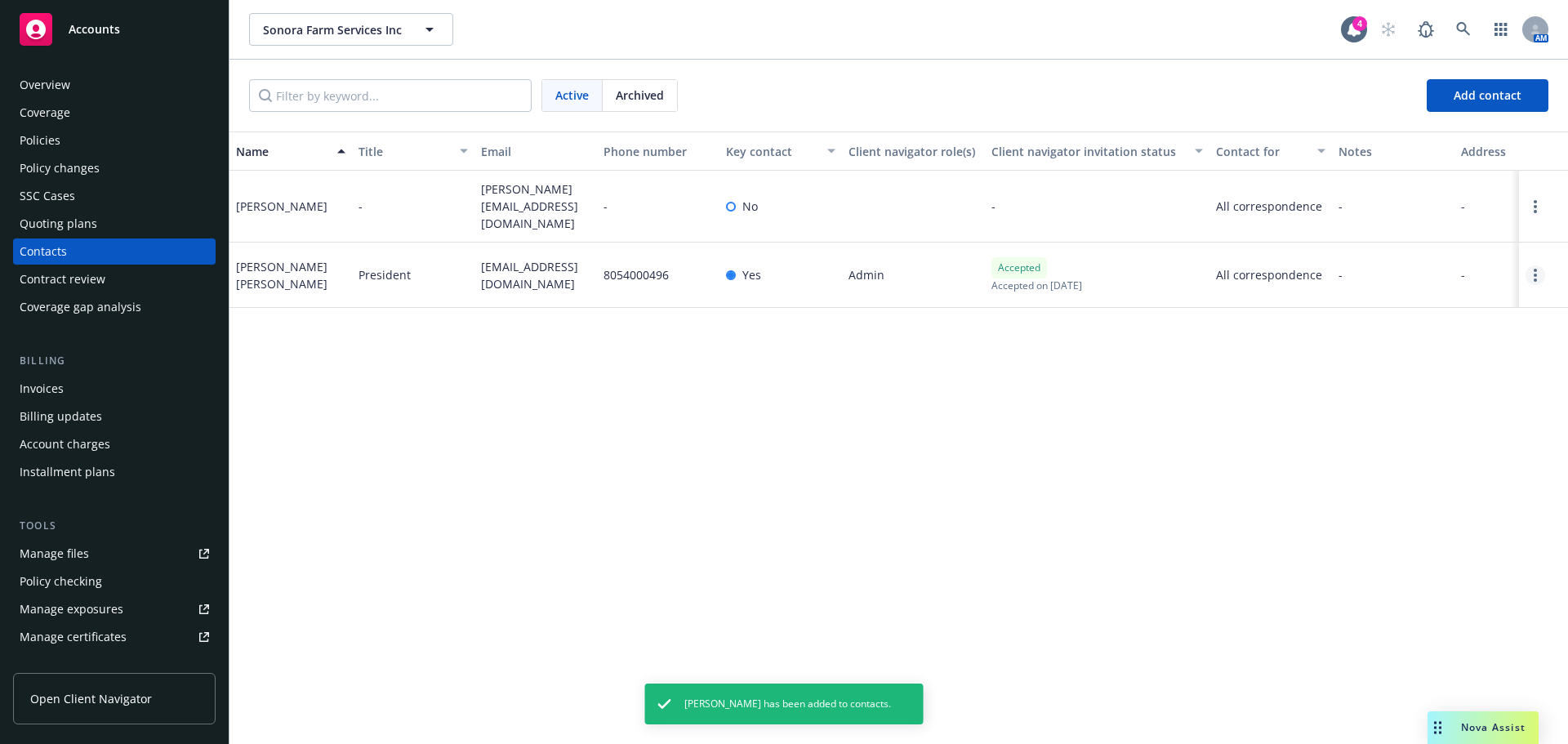
click at [1537, 270] on link "Open options" at bounding box center [1535, 275] width 20 height 20
click at [1049, 480] on div "Name Title Email Phone number Key contact Client navigator role(s) Client navig…" at bounding box center [899, 438] width 1339 height 612
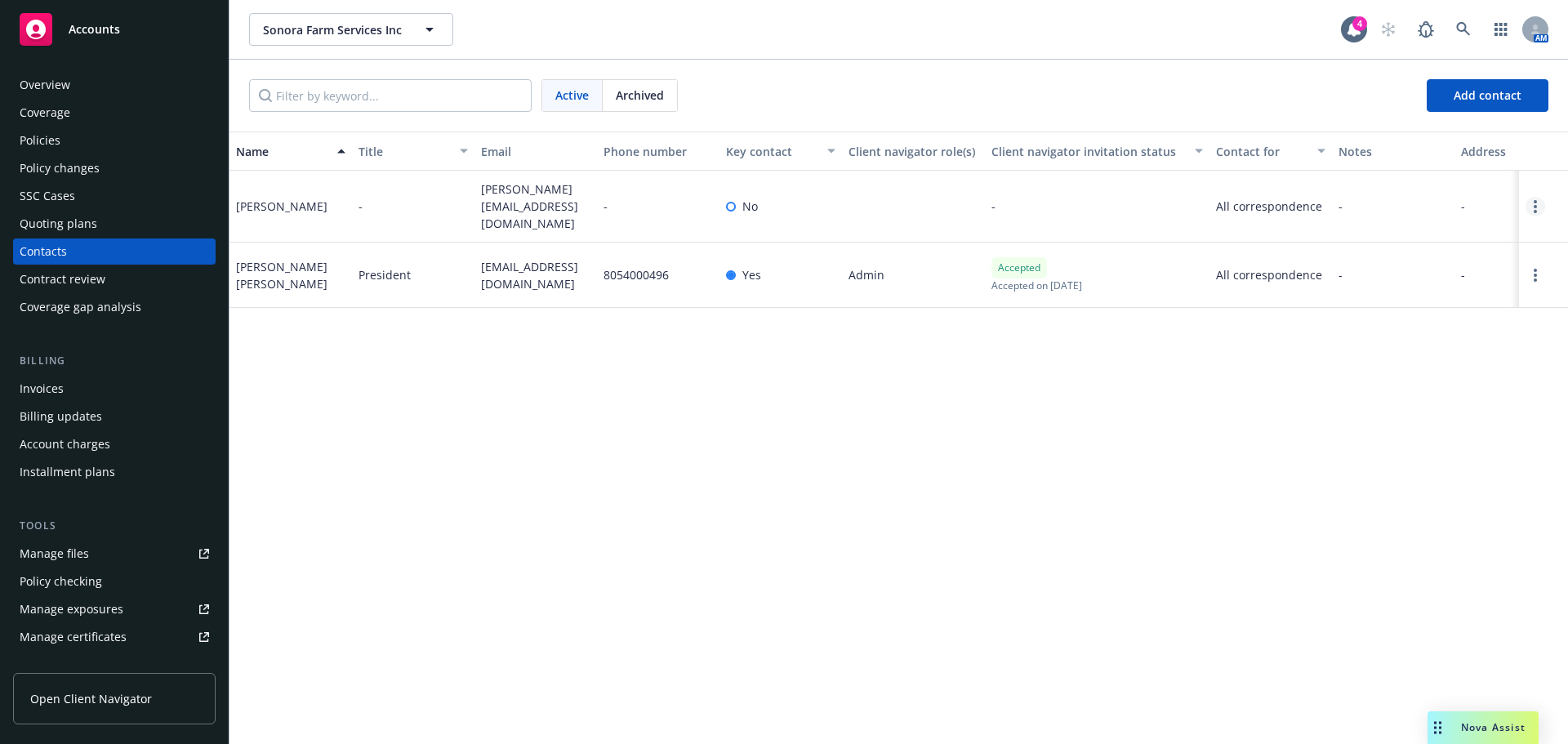
click at [1530, 201] on link "Open options" at bounding box center [1535, 206] width 20 height 20
click at [1451, 145] on link "Invite to client navigator" at bounding box center [1431, 145] width 185 height 32
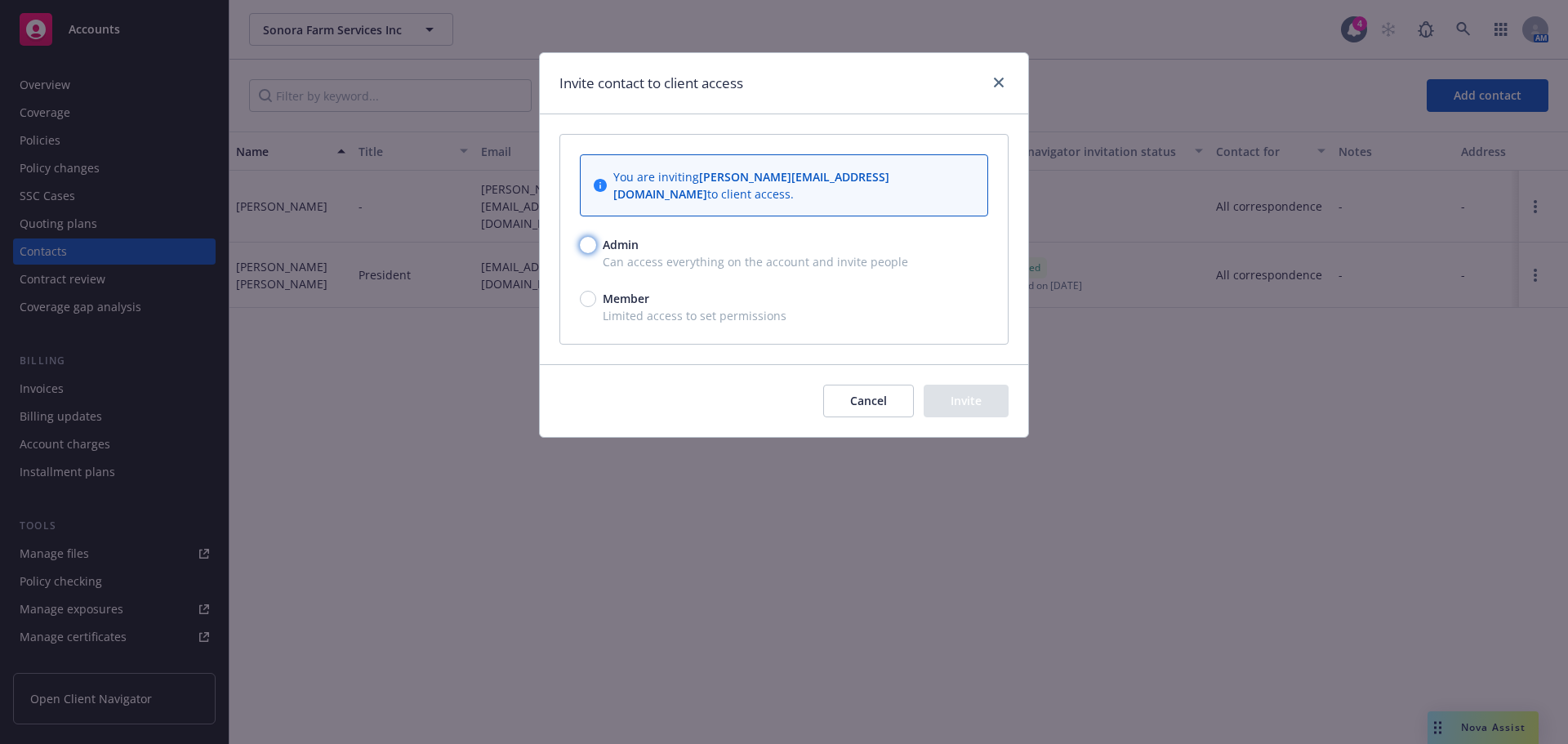
click at [596, 247] on input "Admin" at bounding box center [588, 244] width 16 height 16
radio input "true"
click at [932, 408] on button "Invite" at bounding box center [966, 400] width 85 height 32
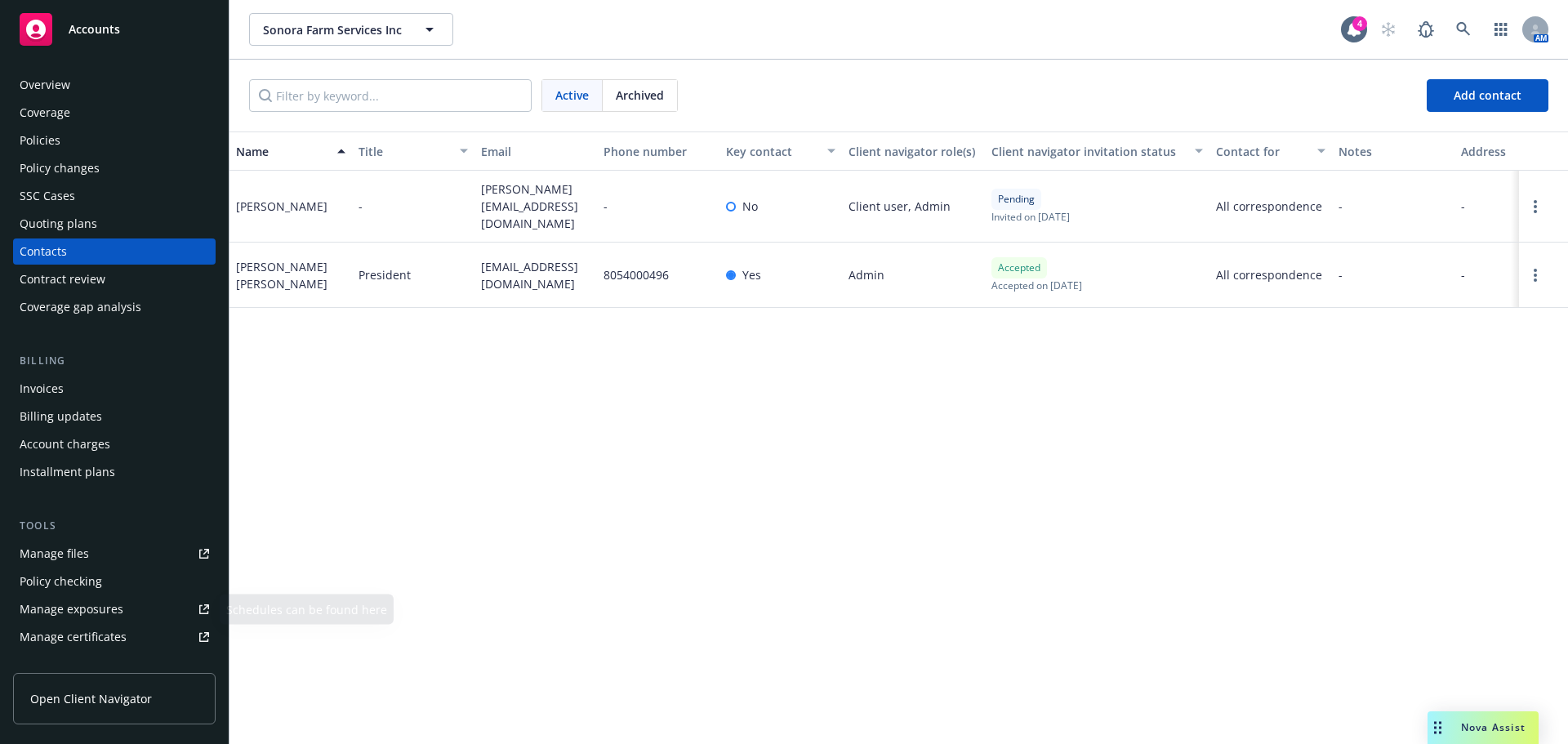
click at [83, 698] on span "Open Client Navigator" at bounding box center [91, 698] width 122 height 17
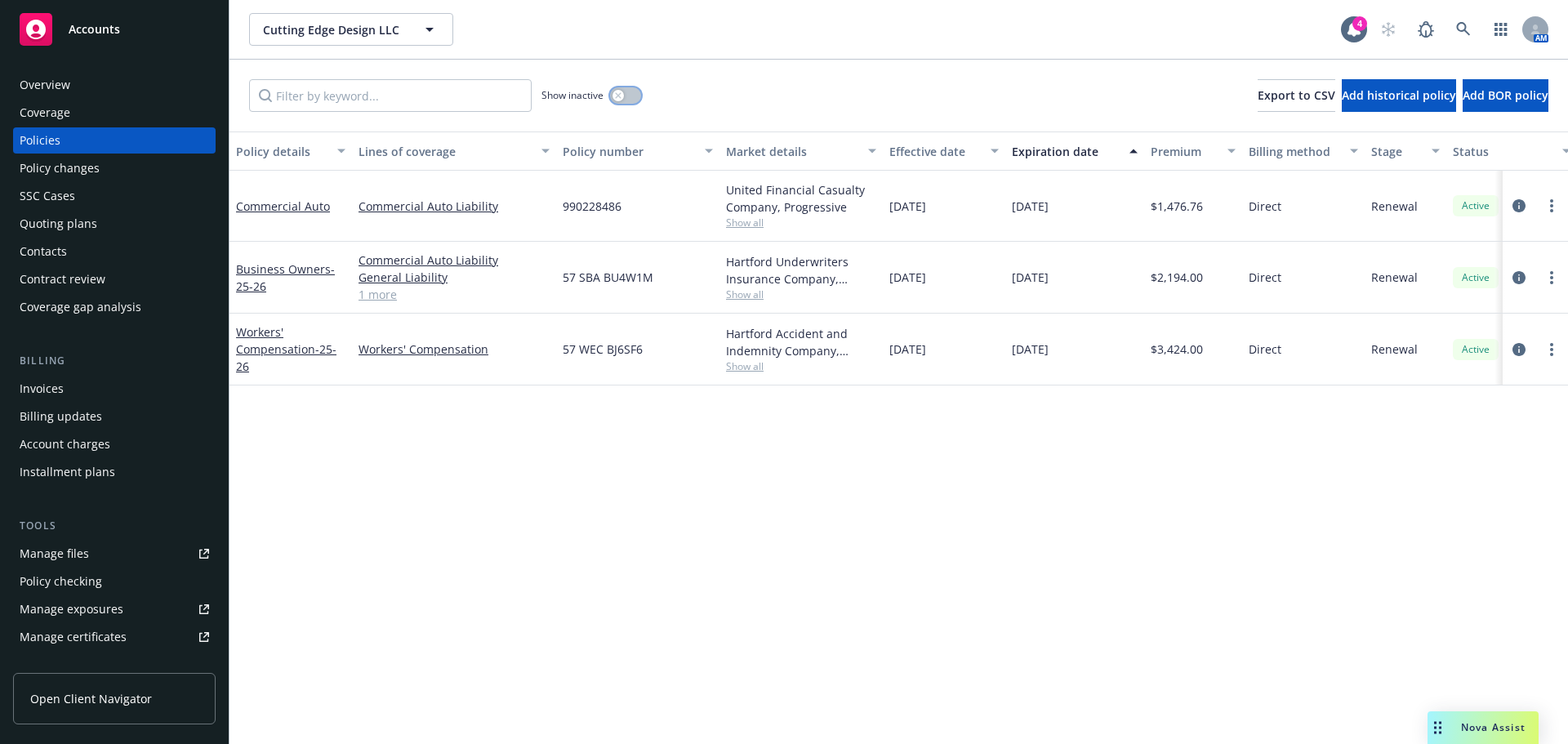
click at [613, 94] on div "button" at bounding box center [618, 95] width 11 height 11
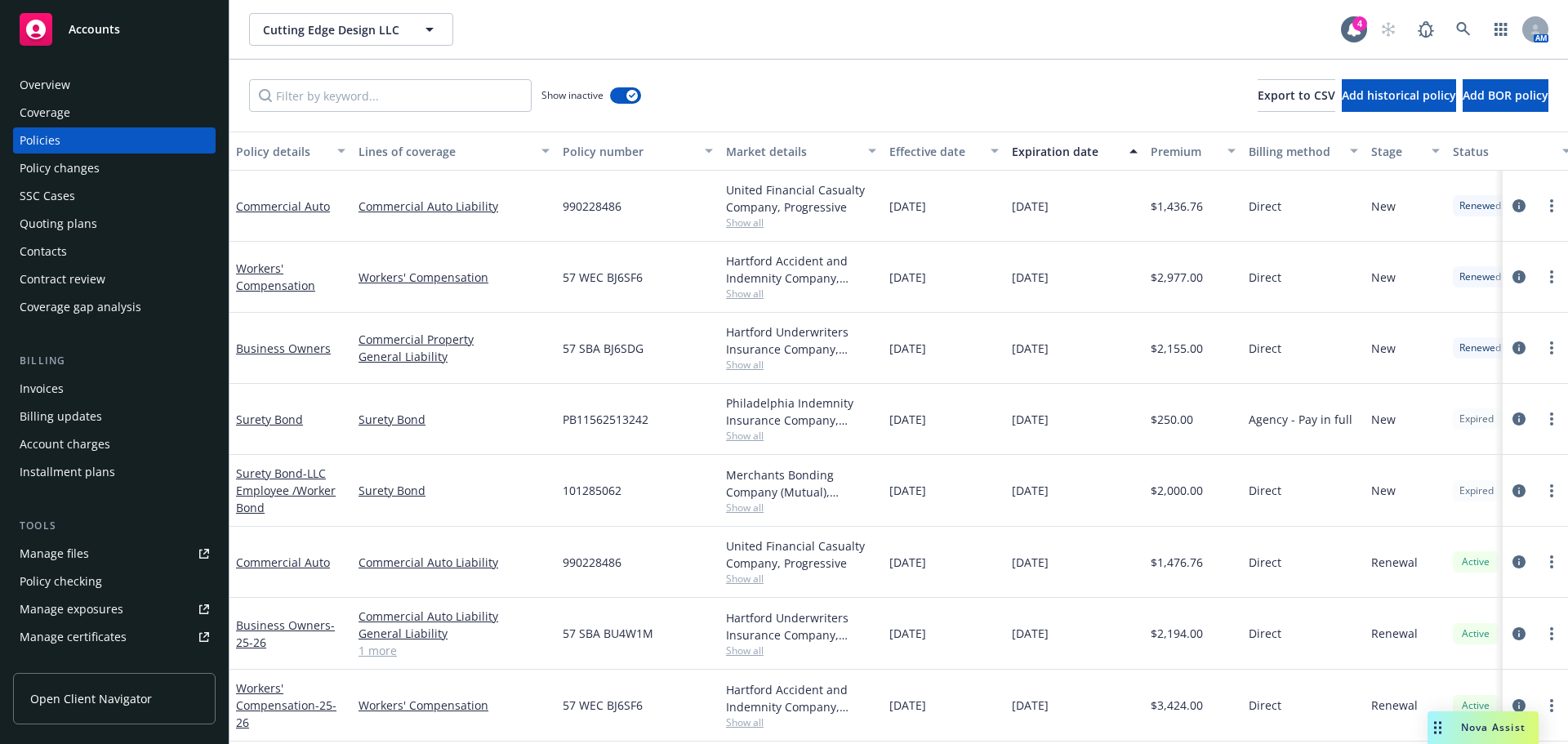
click at [105, 213] on div "Quoting plans" at bounding box center [114, 224] width 190 height 26
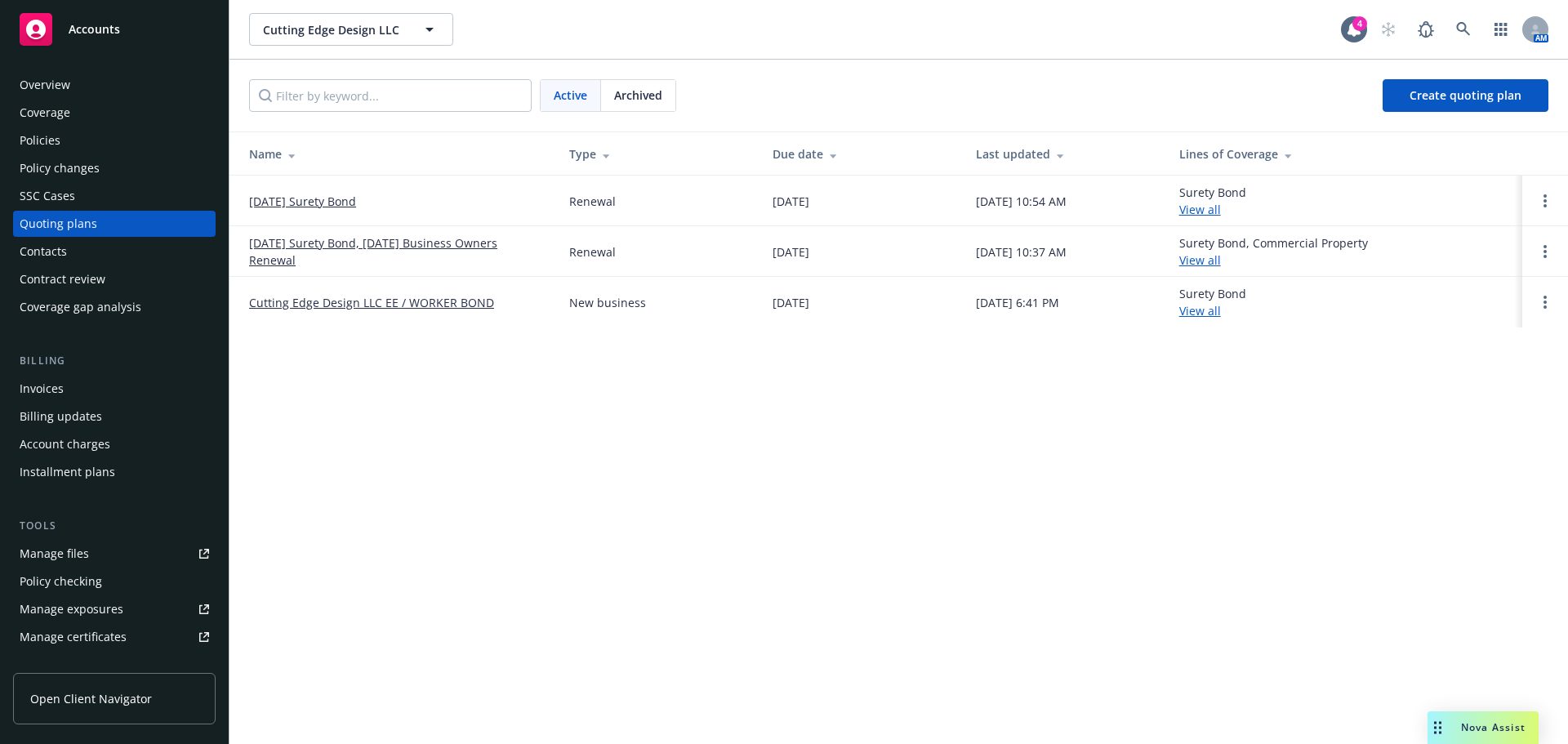
click at [341, 202] on link "09/24/25 Surety Bond" at bounding box center [303, 202] width 107 height 17
click at [291, 246] on link "[DATE] Surety Bond, [DATE] Business Owners Renewal" at bounding box center [396, 252] width 294 height 34
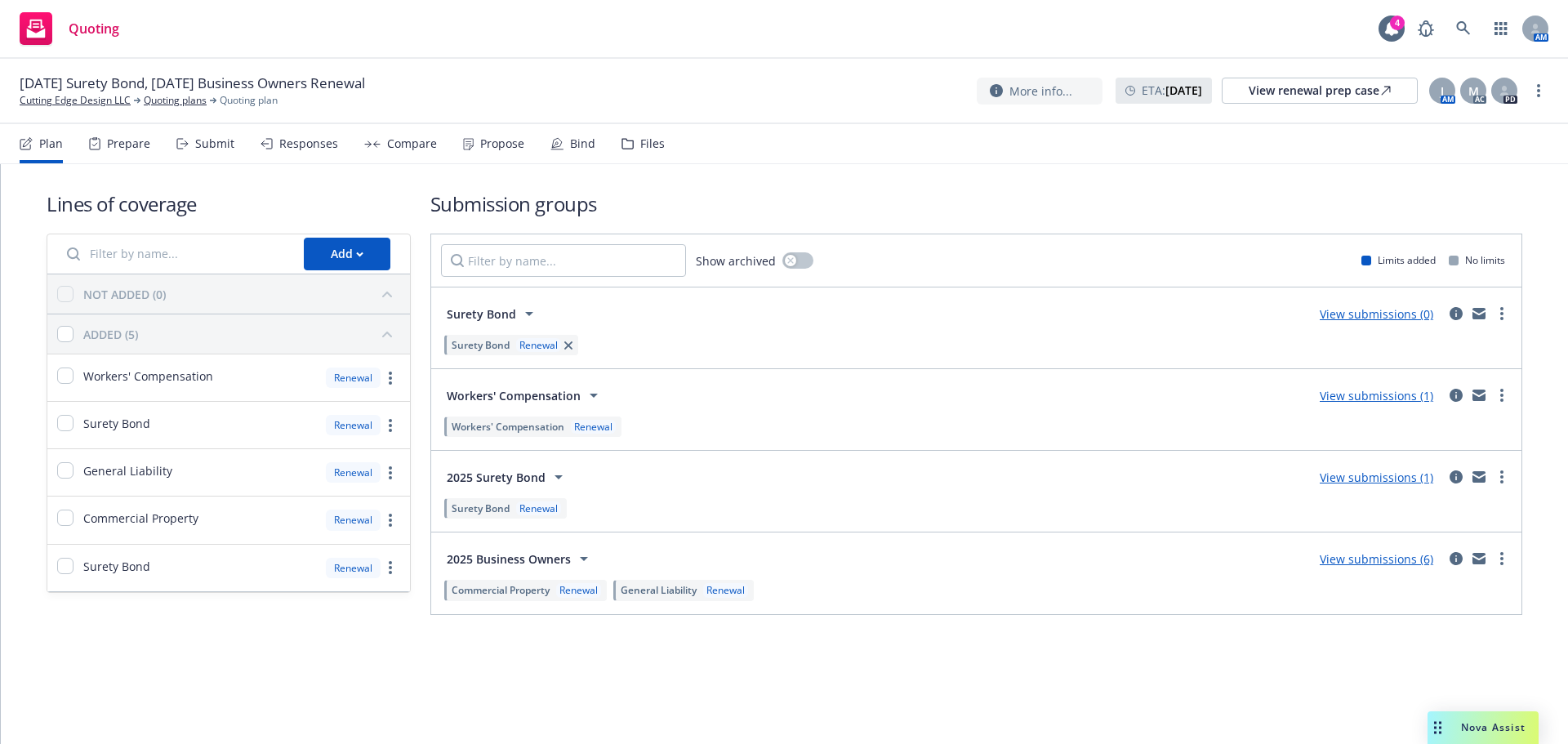
click at [579, 141] on div "Bind" at bounding box center [583, 143] width 26 height 13
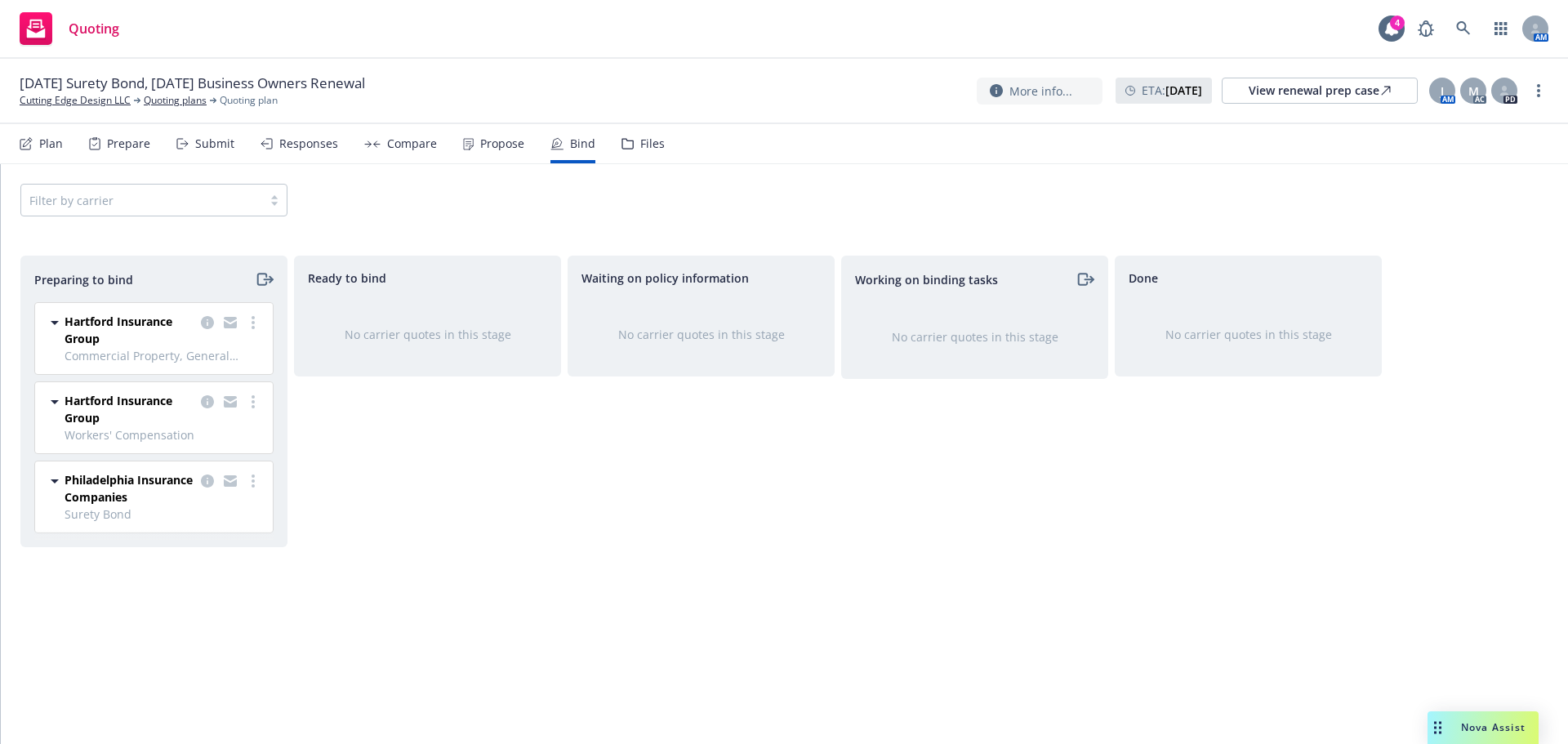
click at [481, 145] on div "Propose" at bounding box center [503, 143] width 44 height 13
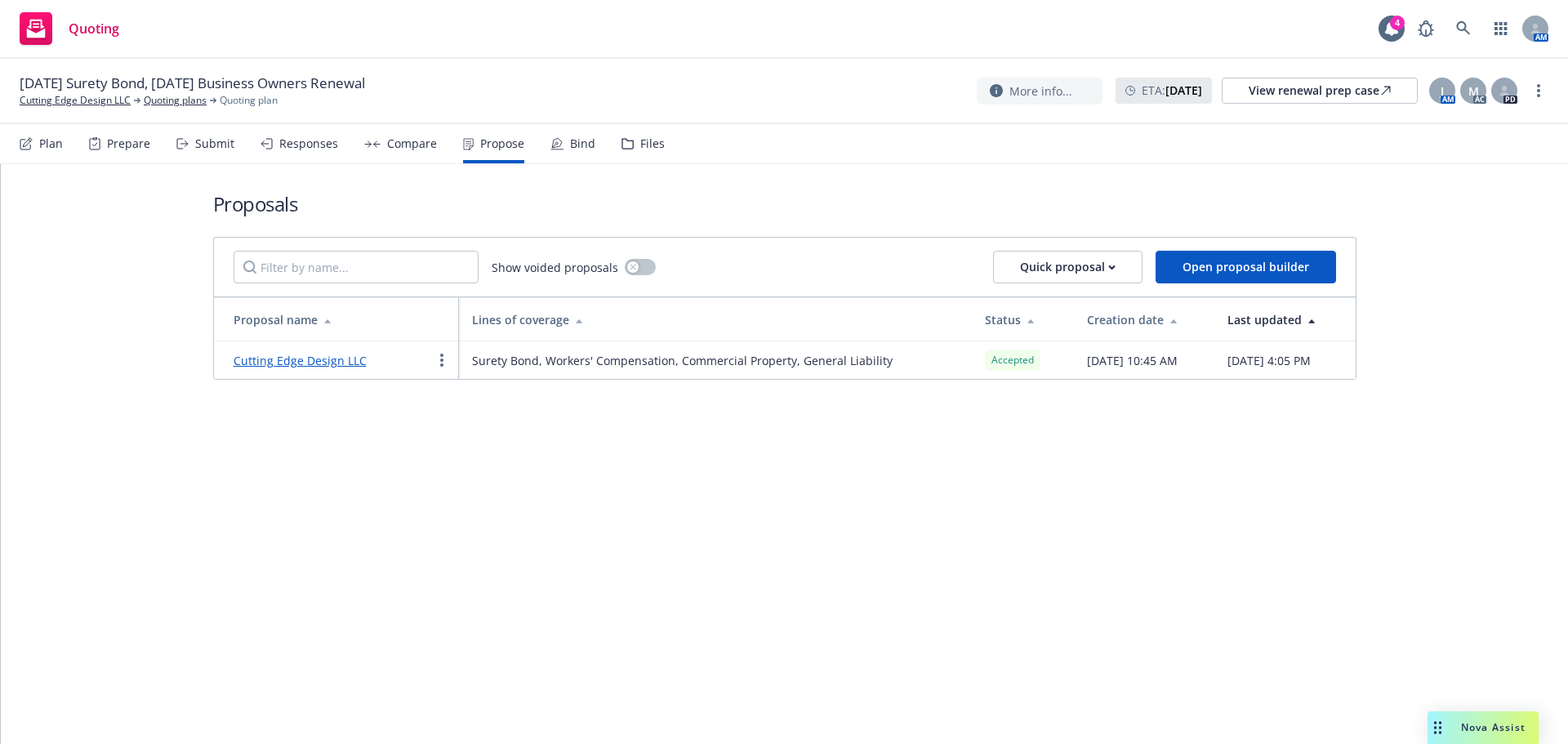
click at [556, 156] on div "Bind" at bounding box center [573, 144] width 45 height 39
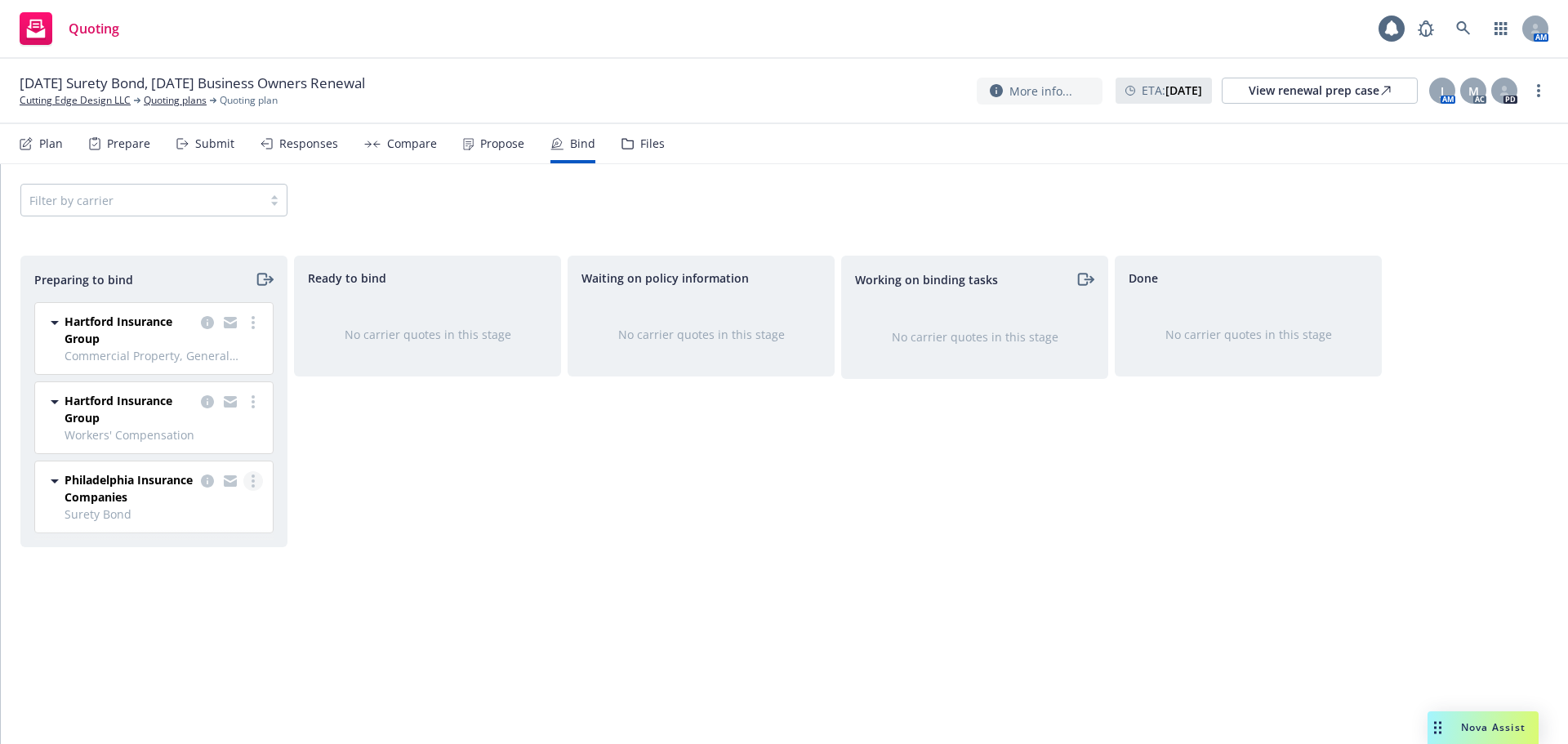
click at [261, 480] on link "more" at bounding box center [253, 480] width 20 height 20
click at [635, 525] on div "Waiting on policy information No carrier quotes in this stage" at bounding box center [701, 483] width 267 height 454
click at [246, 478] on link "more" at bounding box center [253, 480] width 20 height 20
click at [210, 549] on span "Log bind order" at bounding box center [162, 547] width 120 height 15
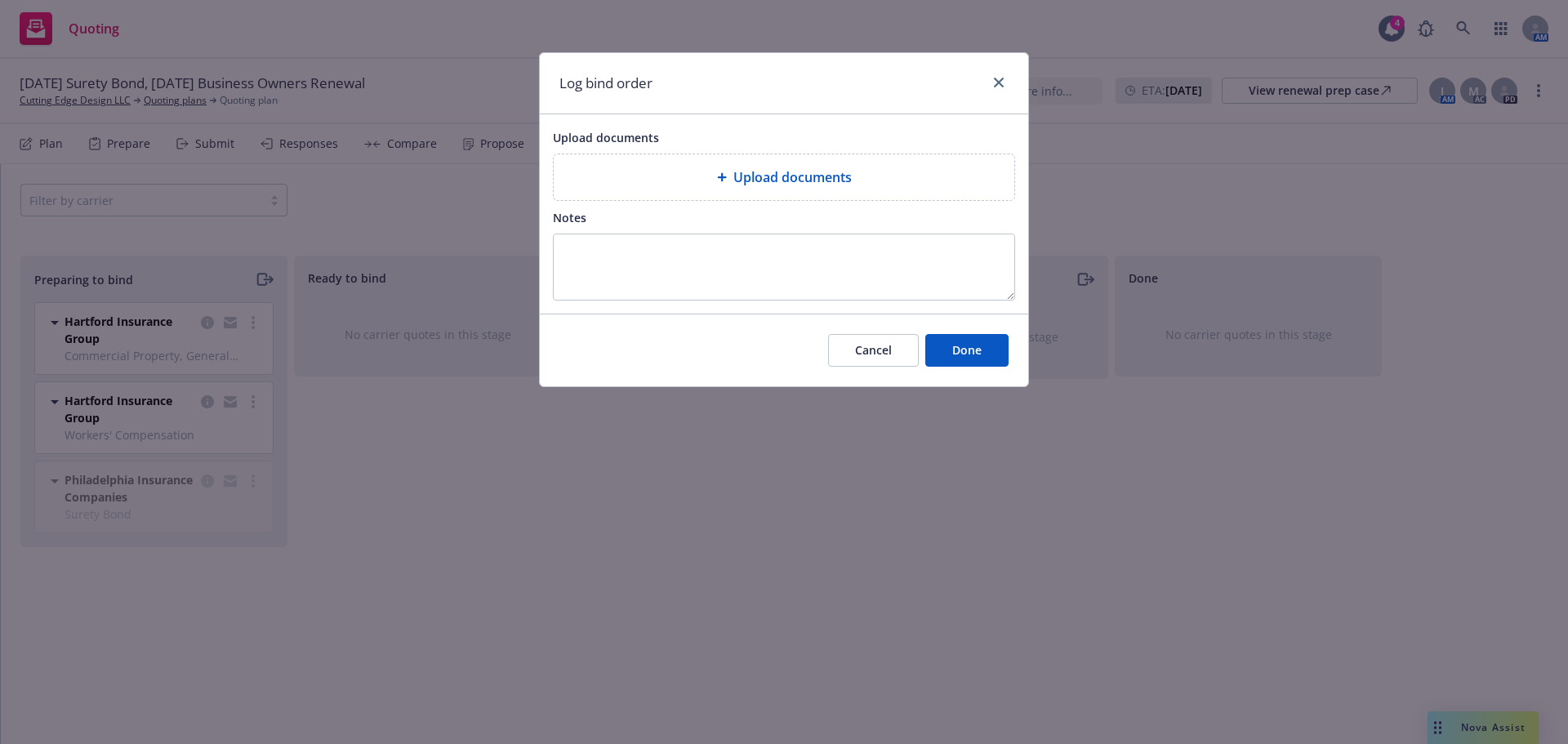
click at [719, 195] on div "Upload documents" at bounding box center [784, 177] width 460 height 46
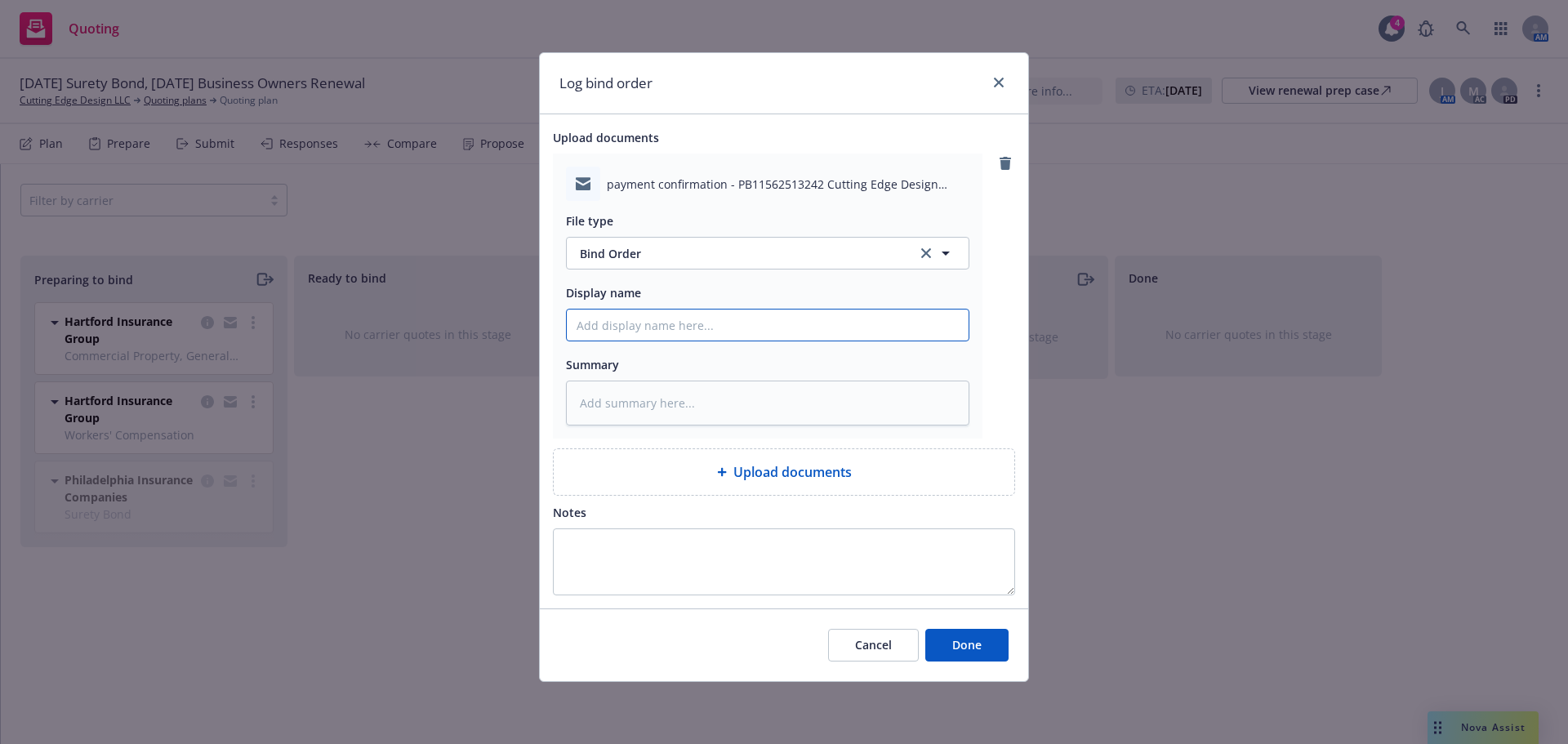
click at [675, 326] on input "Display name" at bounding box center [767, 325] width 402 height 31
type textarea "x"
type input "P"
type textarea "x"
type input "Pa"
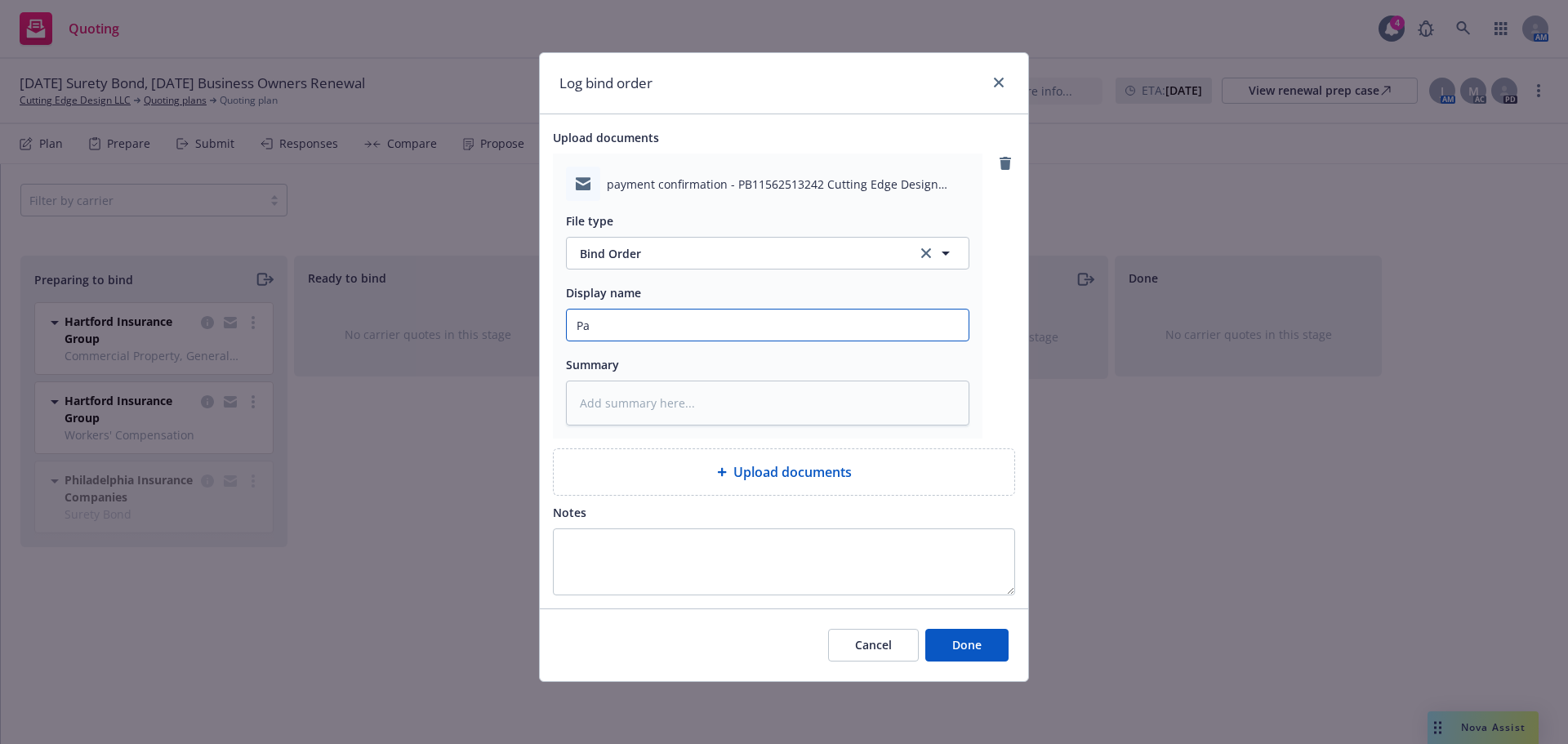
type textarea "x"
type input "Pay"
type textarea "x"
type input "Paym"
type textarea "x"
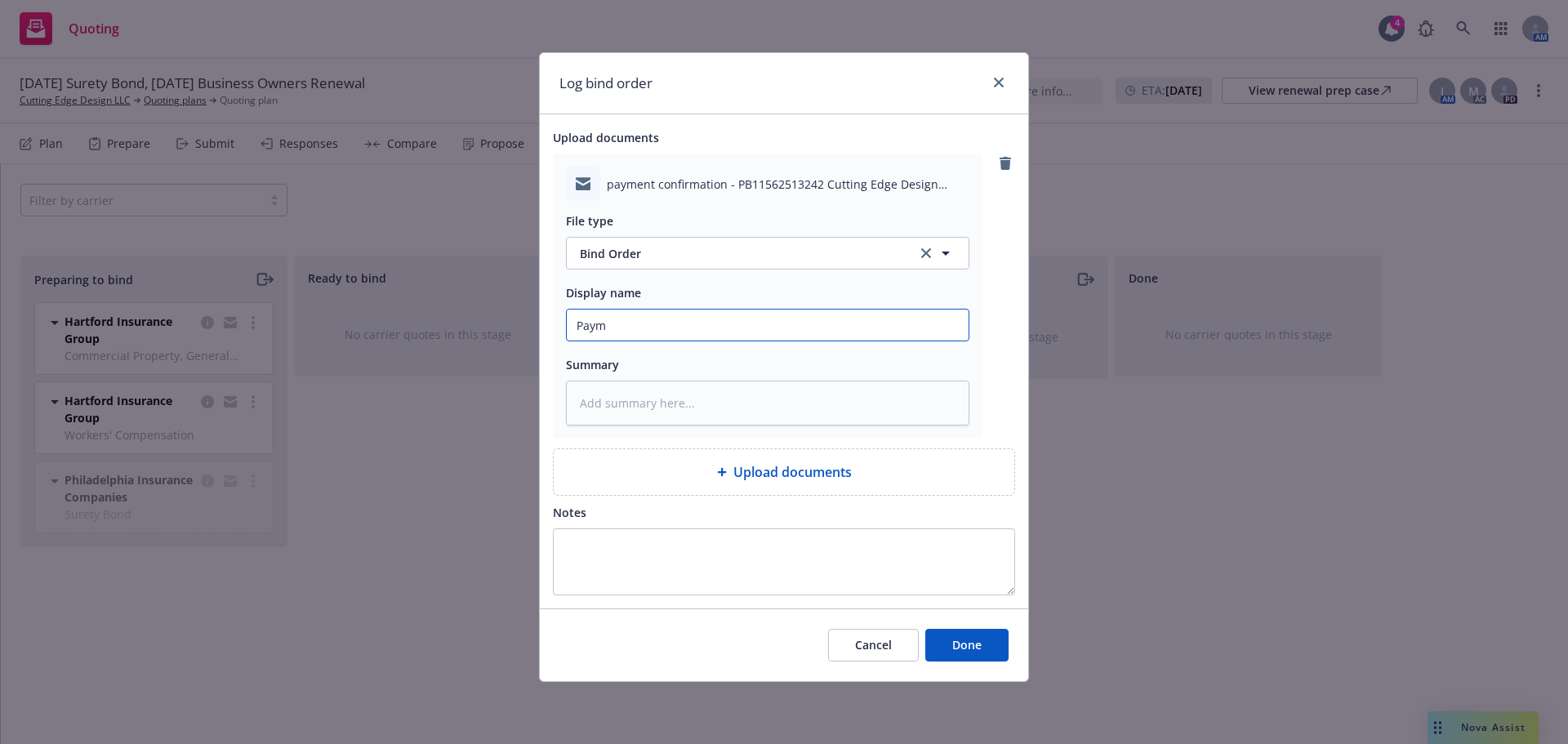
type input "Payme"
type textarea "x"
type input "Paymen"
type textarea "x"
type input "Payment"
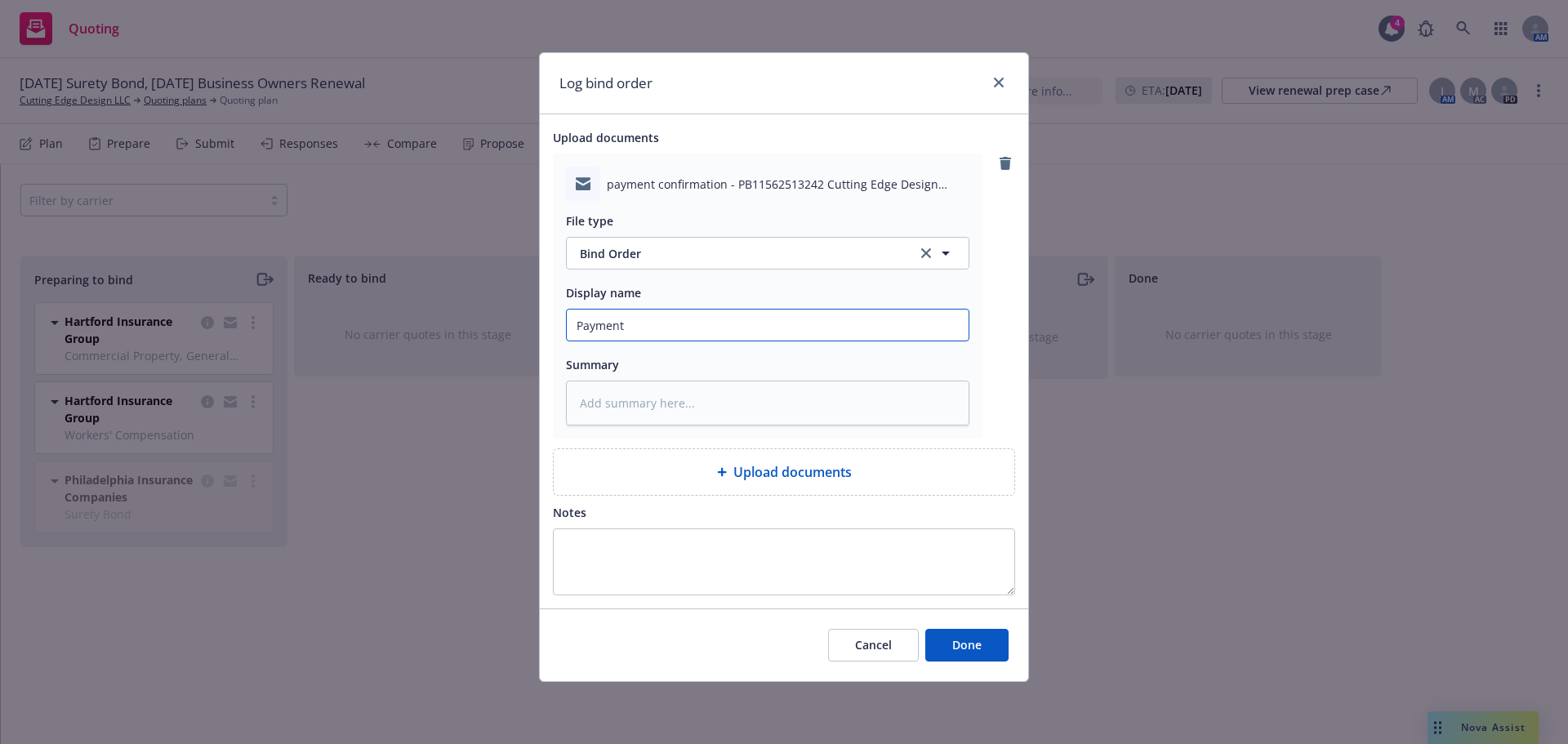
type textarea "x"
type input "Payment"
type textarea "x"
type input "Payment V"
type textarea "x"
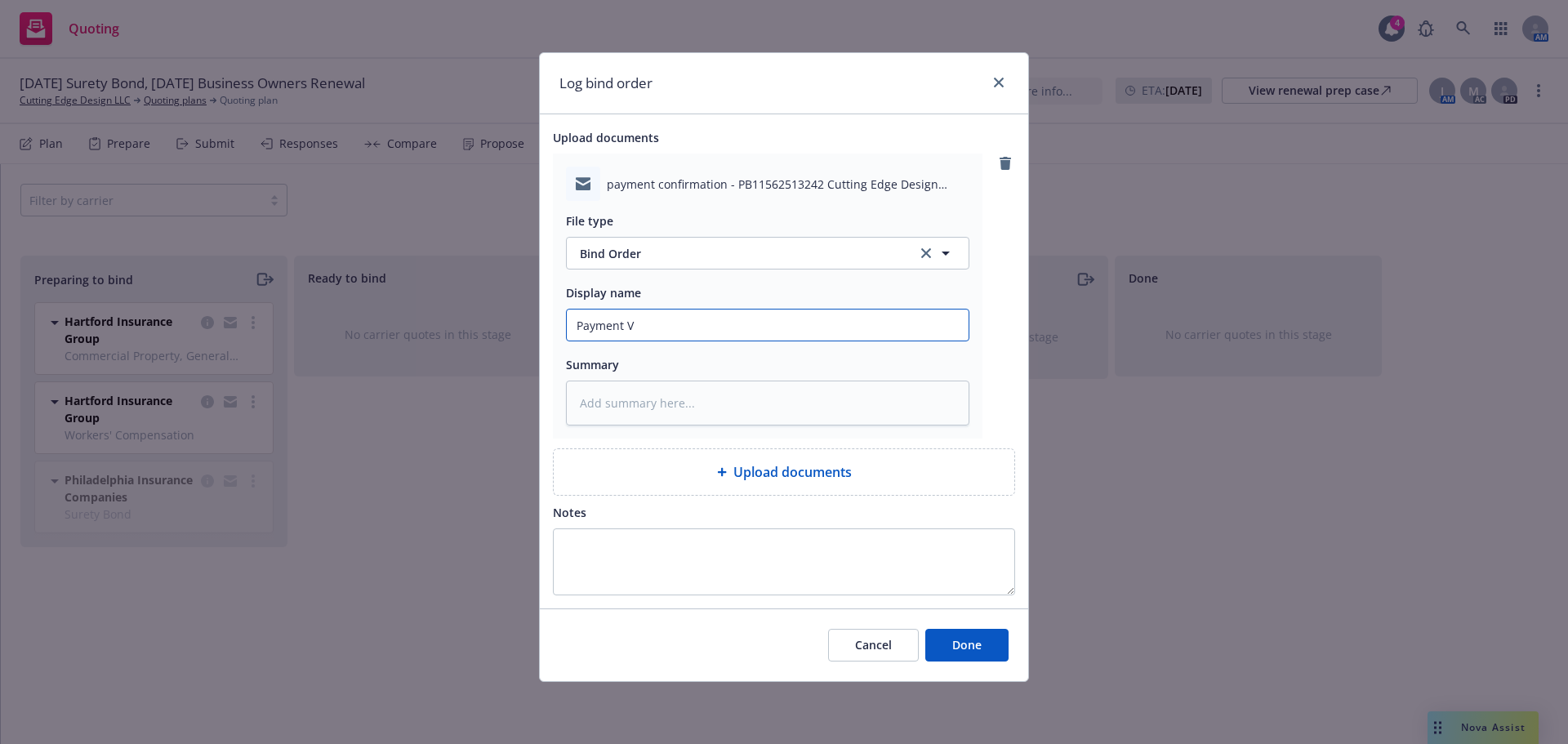
type input "Payment Vo"
type textarea "x"
type input "Payment Von"
type textarea "x"
type input "Payment Vo"
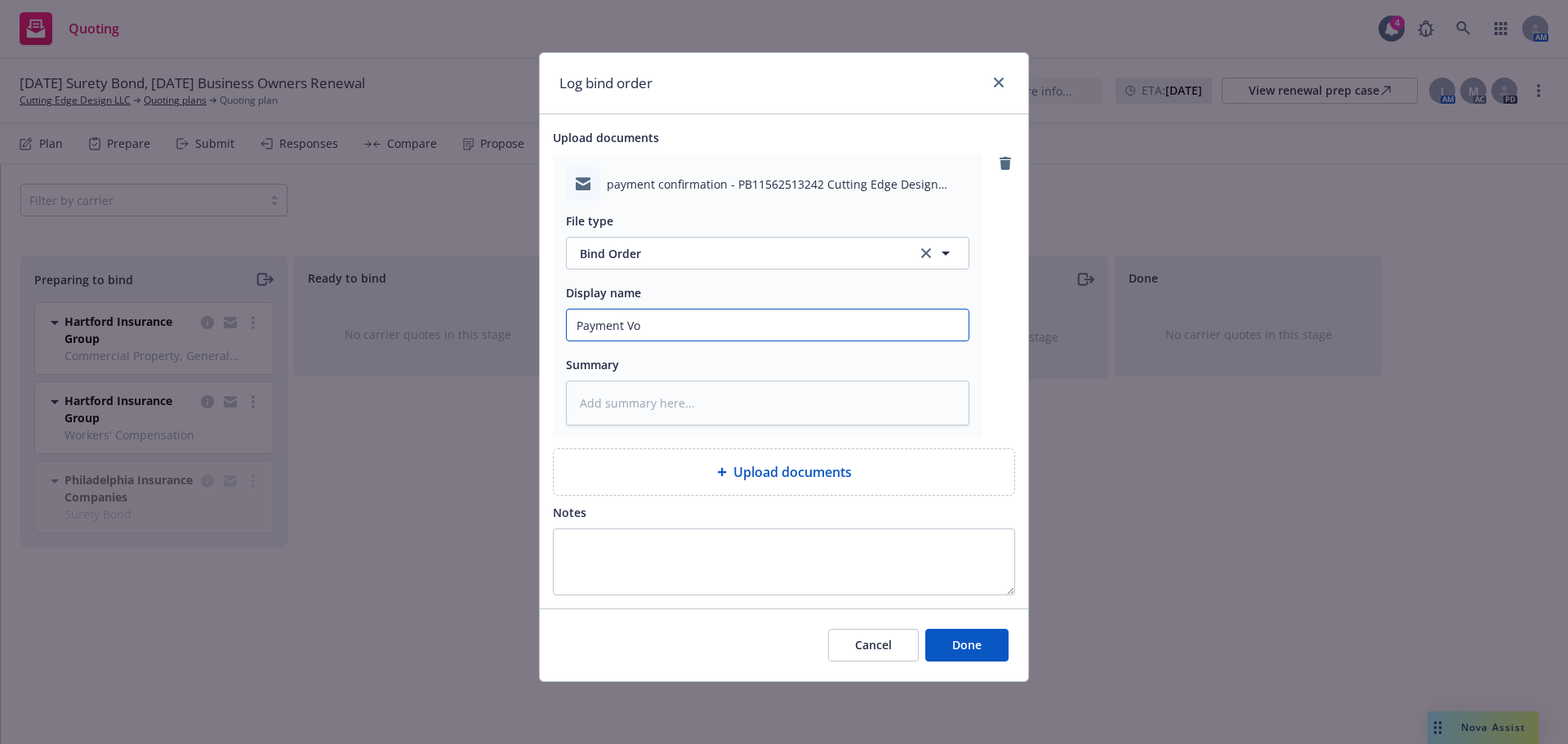
type textarea "x"
type input "Payment V"
type textarea "x"
type input "Payment"
type textarea "x"
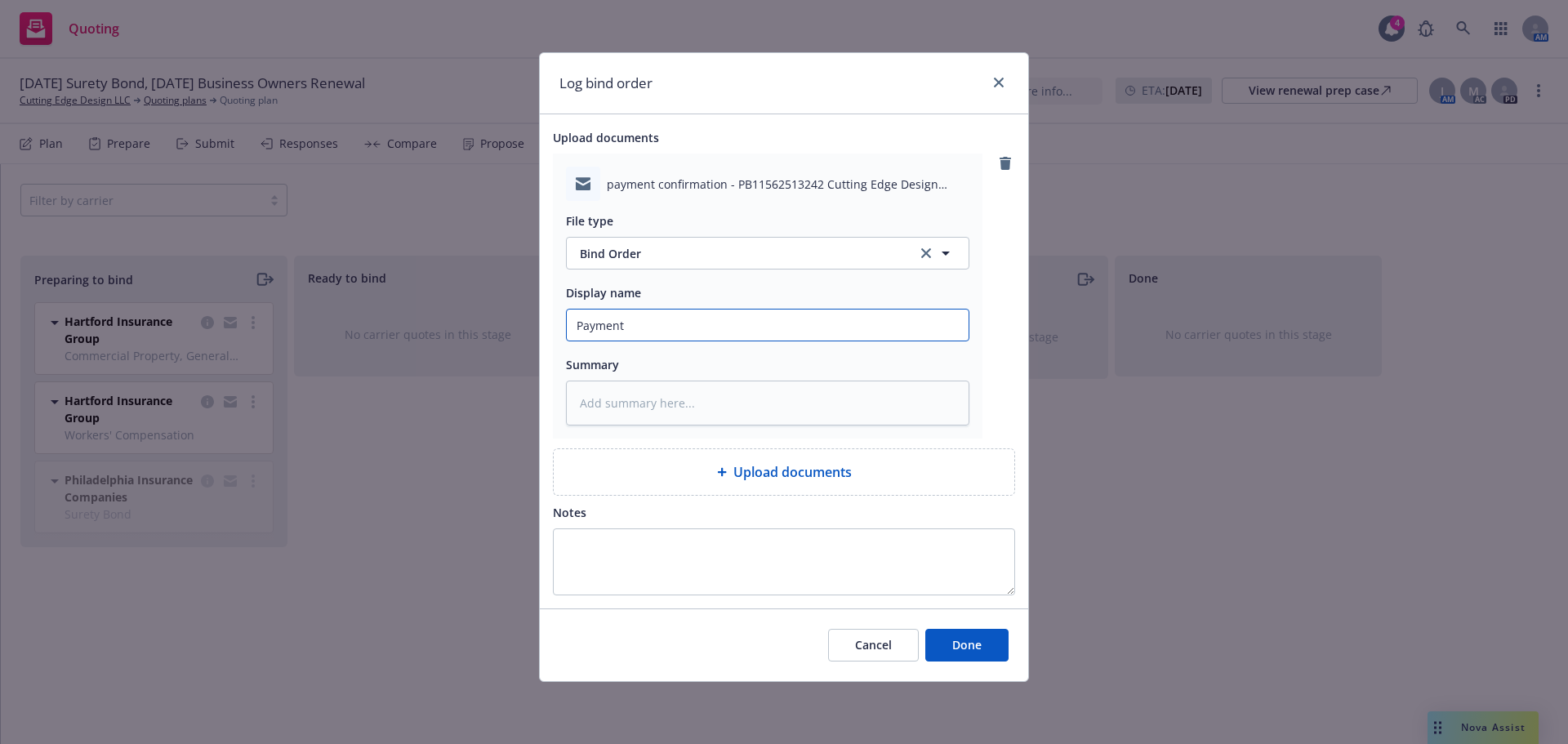
type input "Payment C"
type textarea "x"
type input "Payment CO"
type textarea "x"
type input "Payment COn"
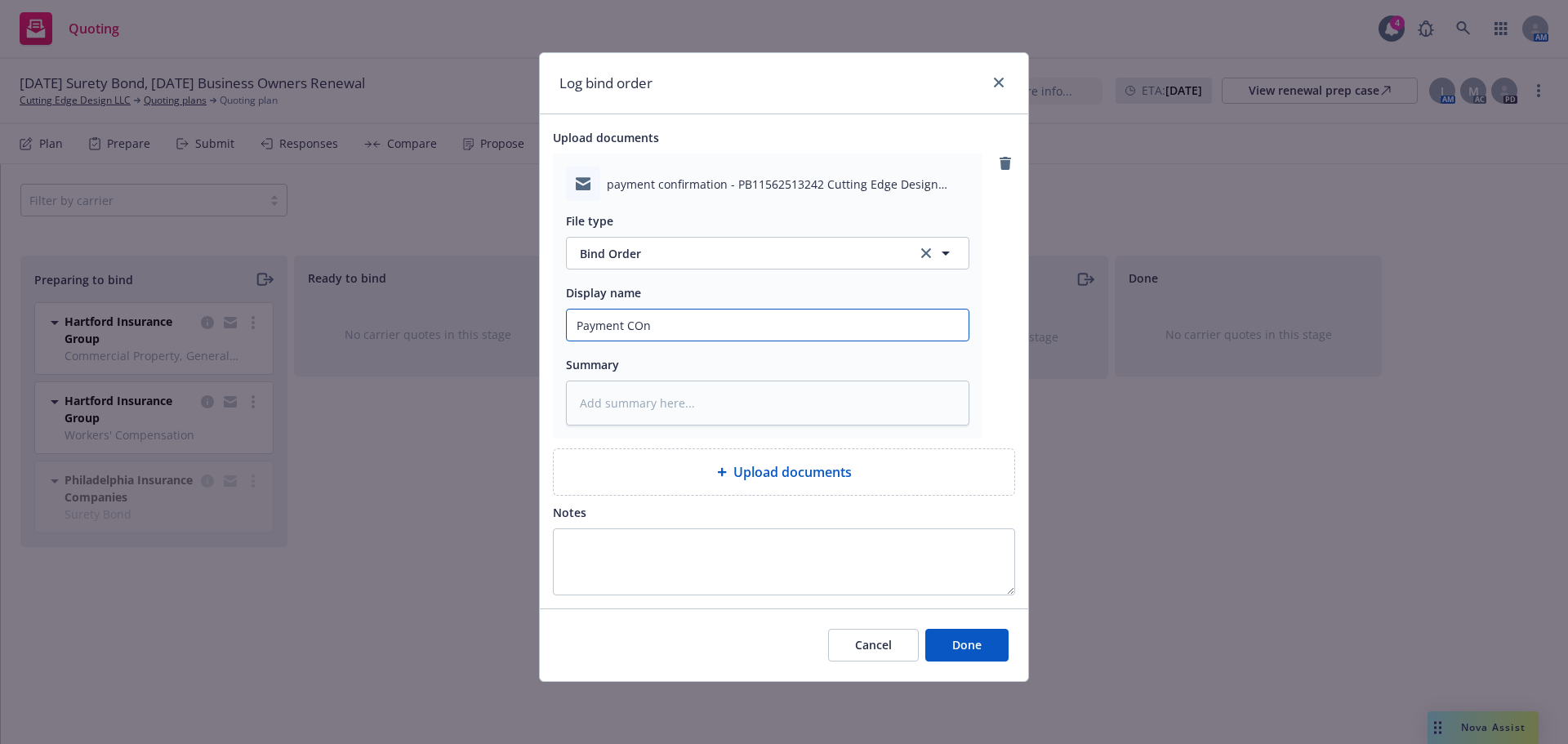
type textarea "x"
type input "Payment COnfi"
type textarea "x"
type input "Payment COnf"
type textarea "x"
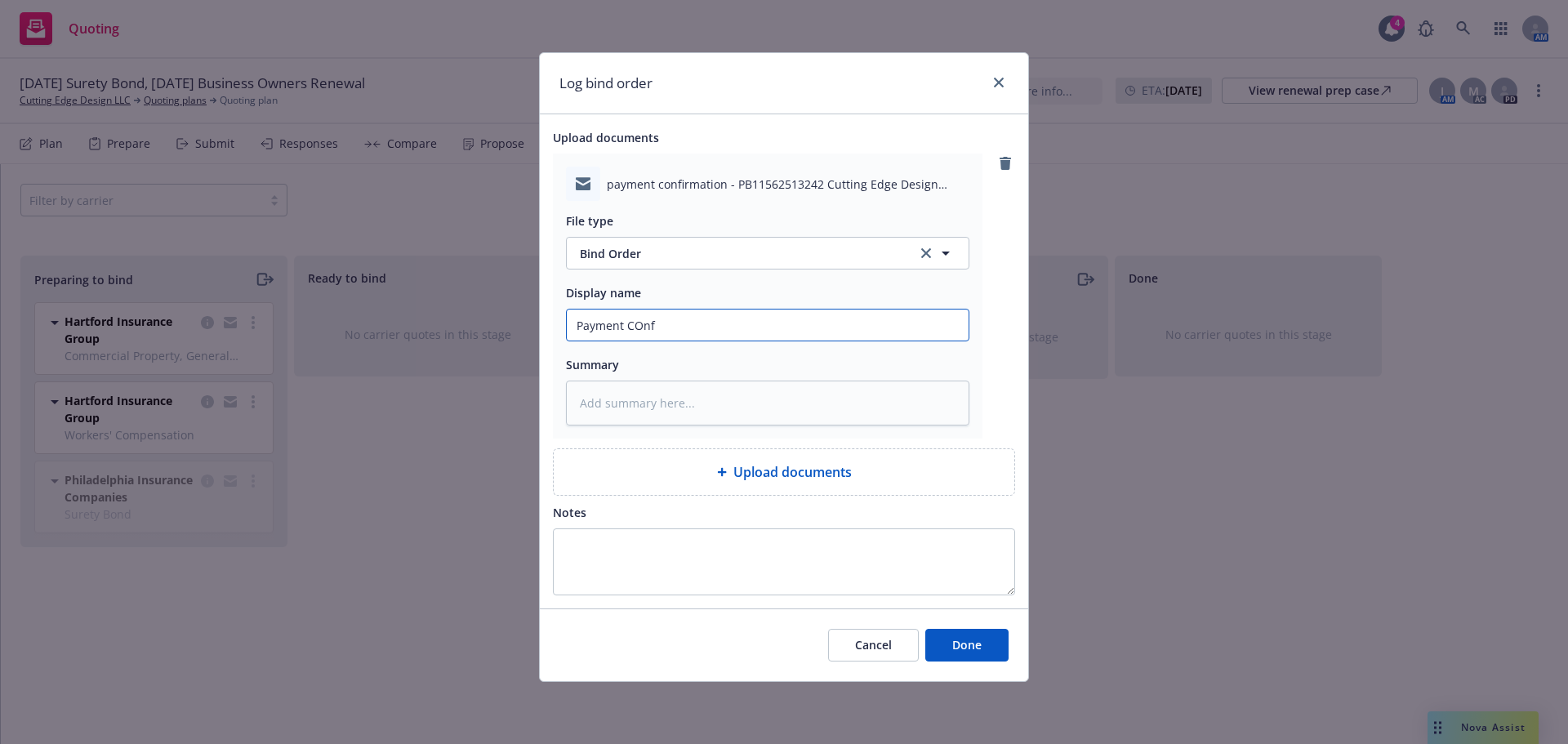
type input "Payment COn"
type textarea "x"
type input "Payment CO"
type textarea "x"
type input "Payment C"
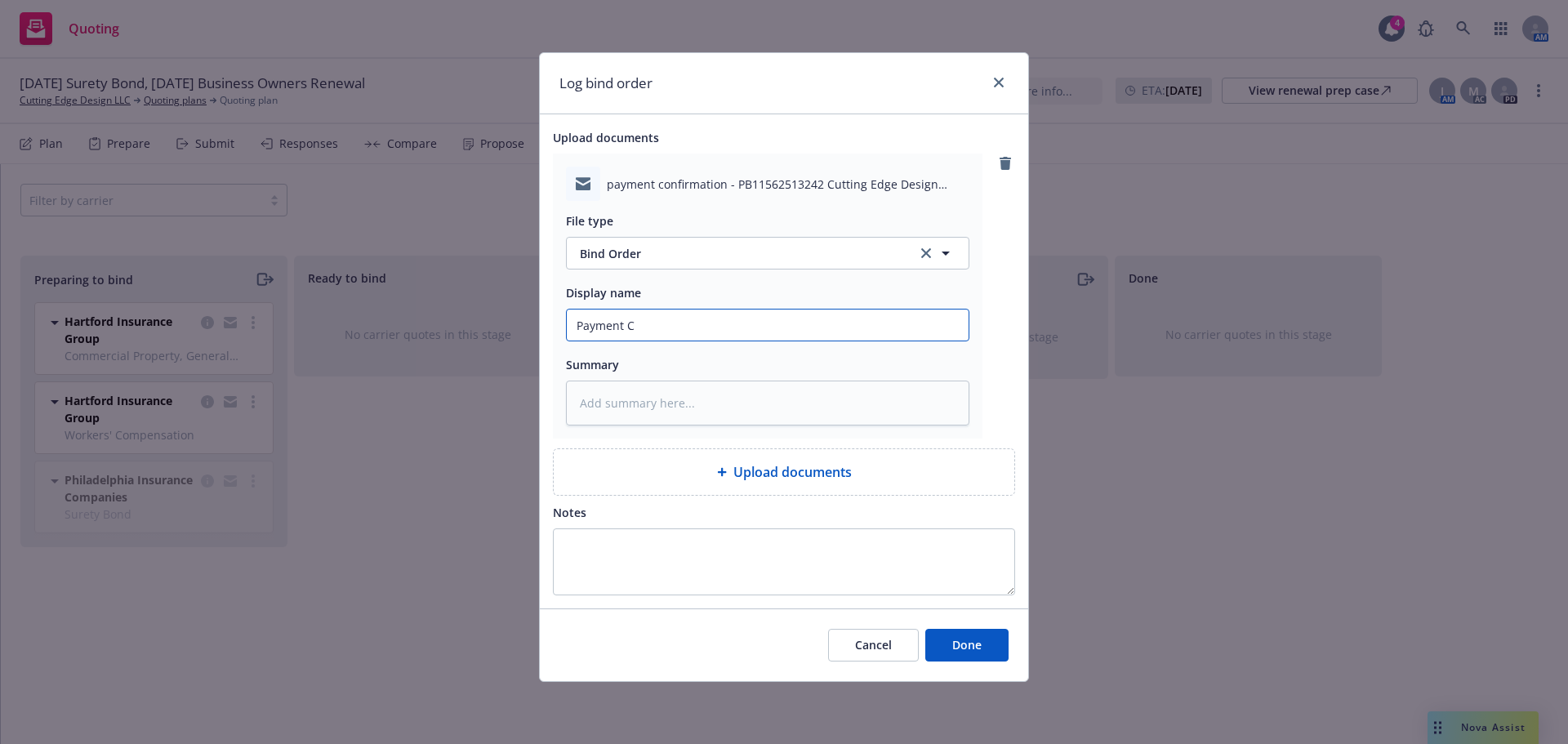
type textarea "x"
type input "Payment Co"
type textarea "x"
type input "Payment Con"
type textarea "x"
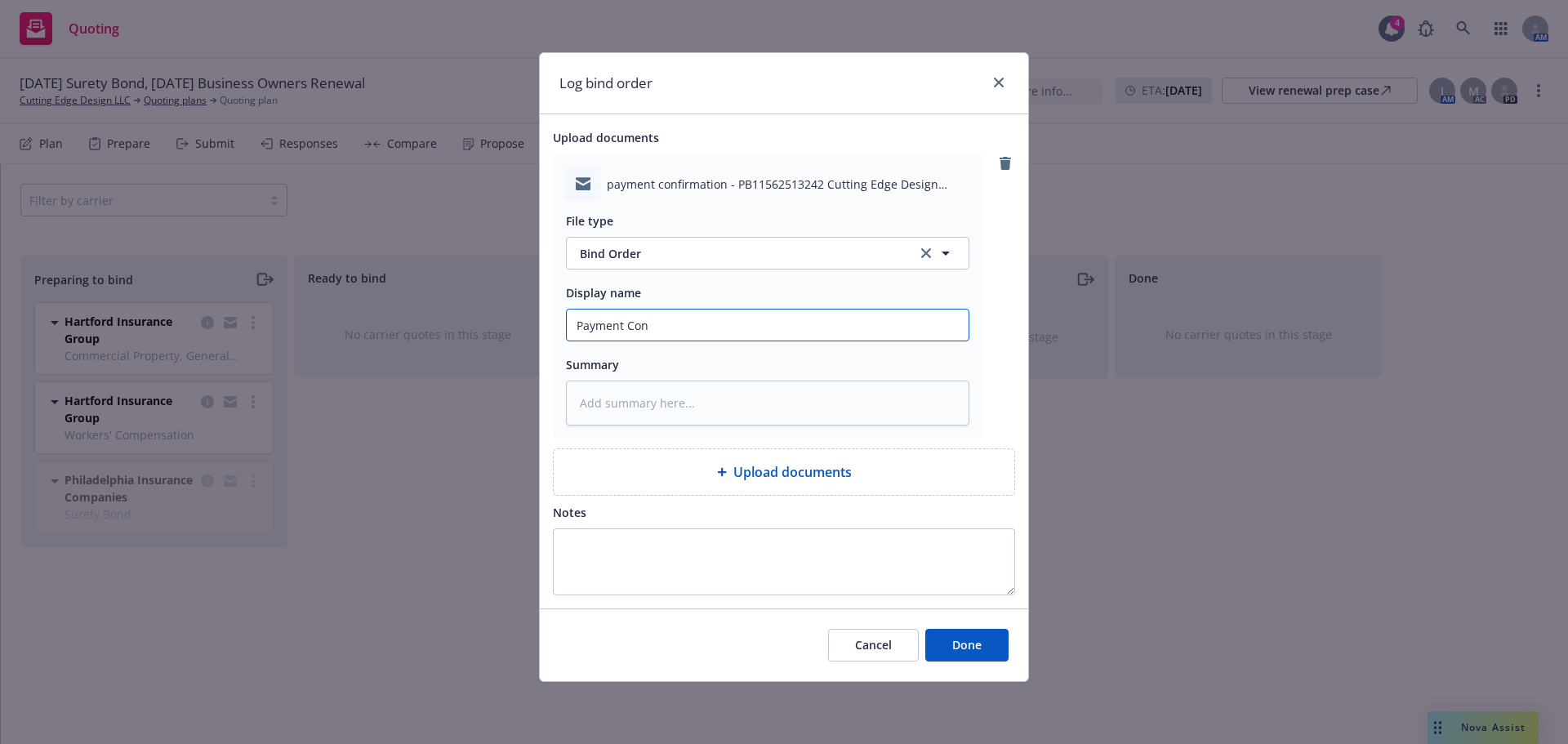
type input "Payment Conf"
type textarea "x"
type input "Payment Confi"
type textarea "x"
type input "Payment Confir"
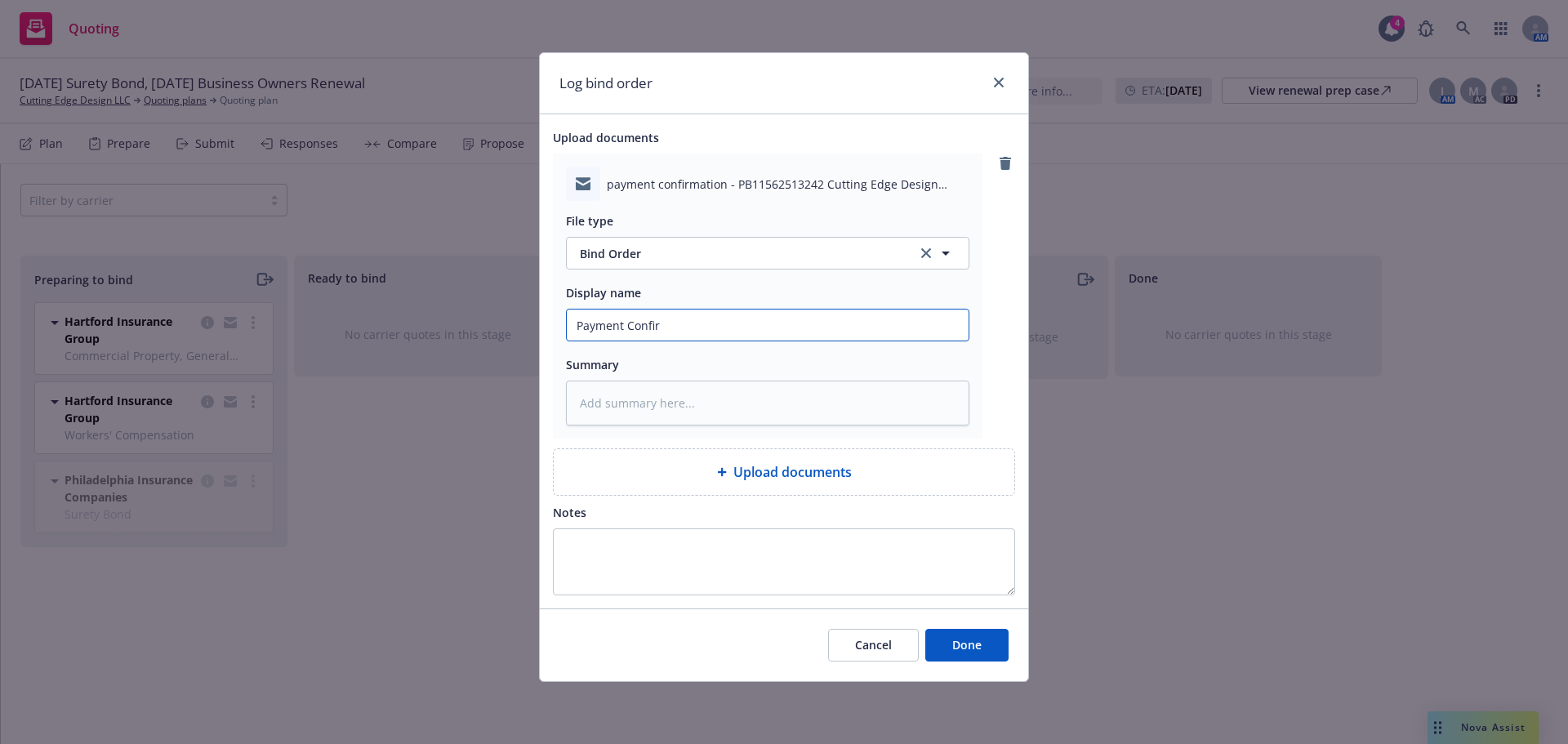
type textarea "x"
type input "Payment Confirm"
type textarea "x"
type input "Payment Confirma"
type textarea "x"
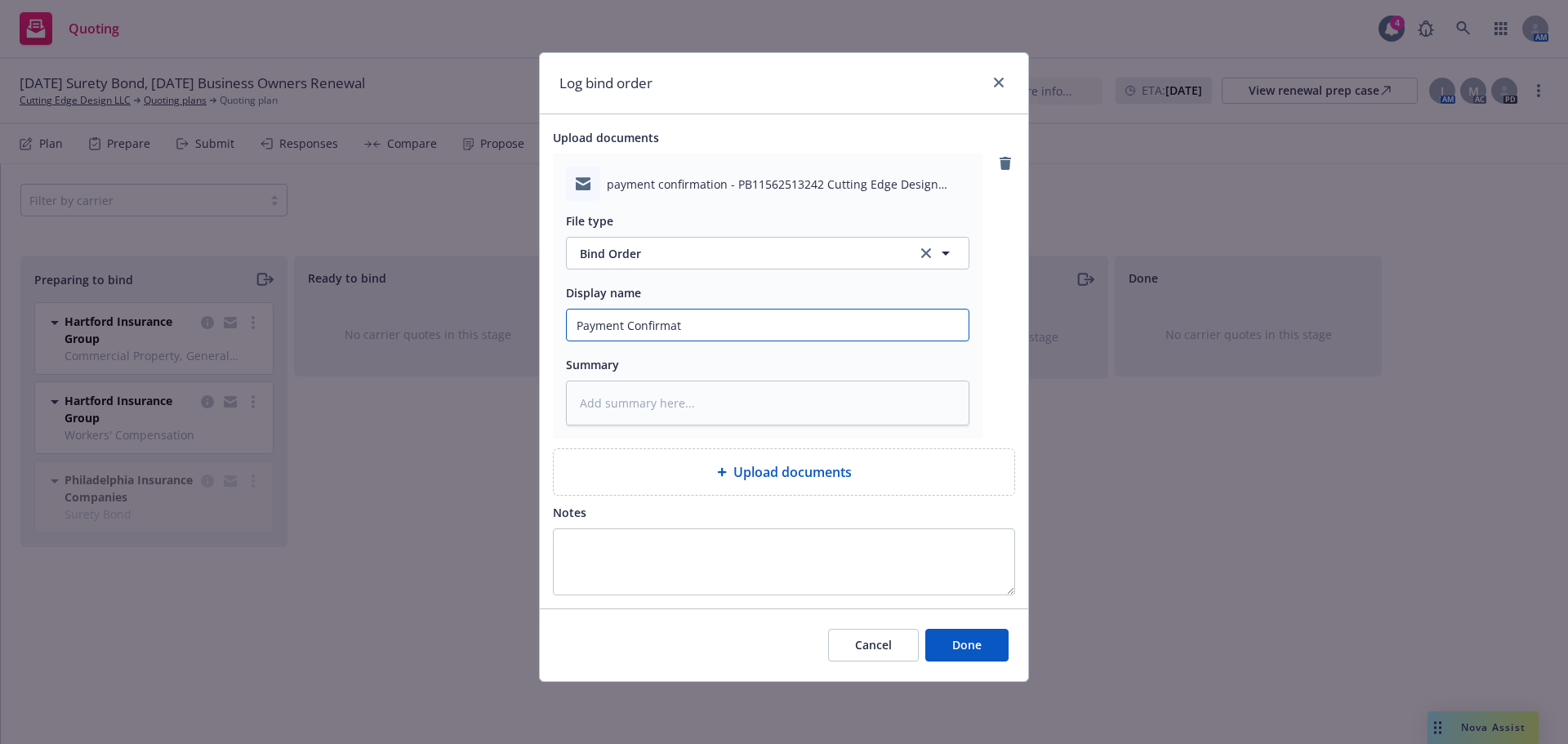
type input "Payment Confirmati"
type textarea "x"
type input "Payment Confirmatio"
type textarea "x"
type input "Payment Confirmation"
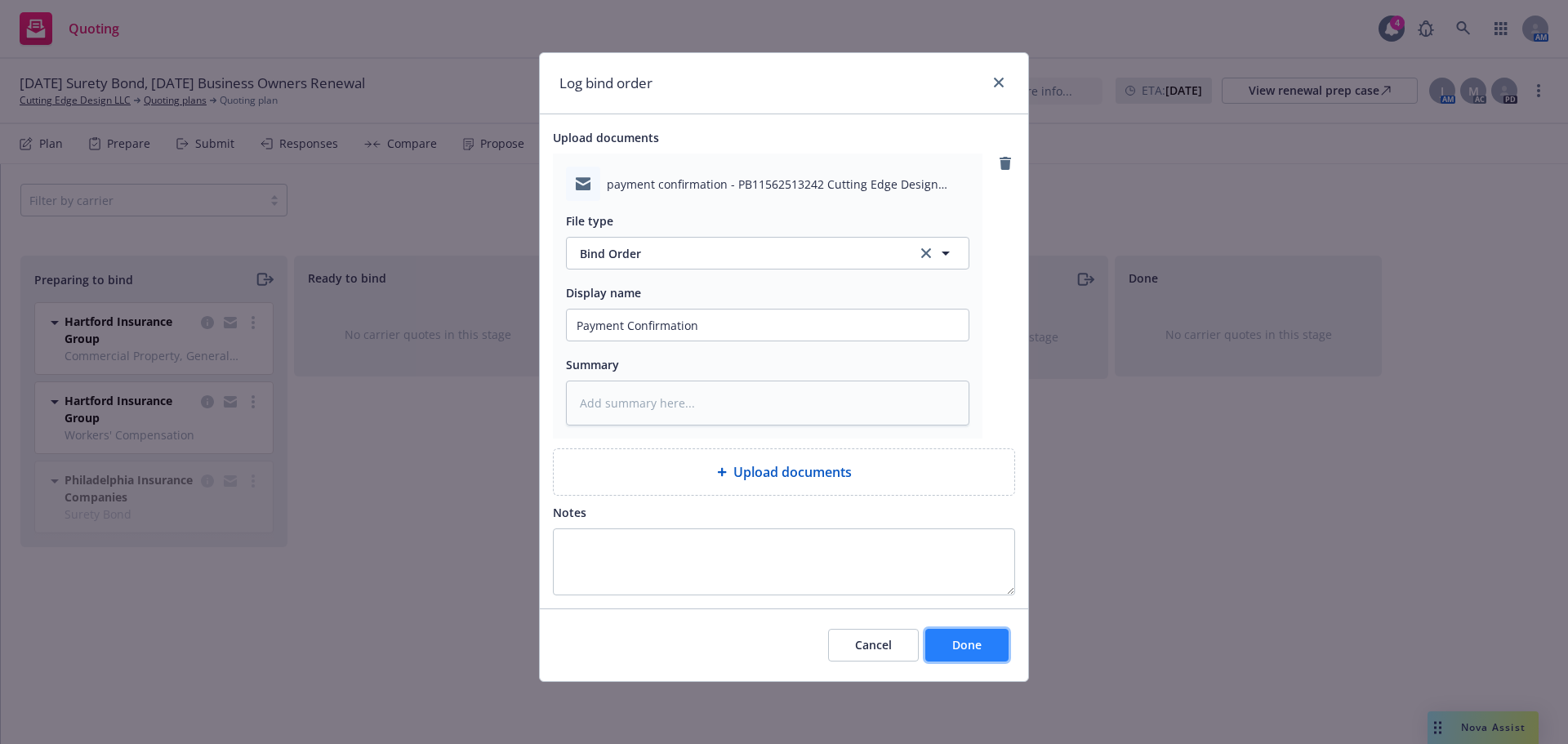
click at [977, 645] on span "Done" at bounding box center [966, 645] width 30 height 15
type textarea "x"
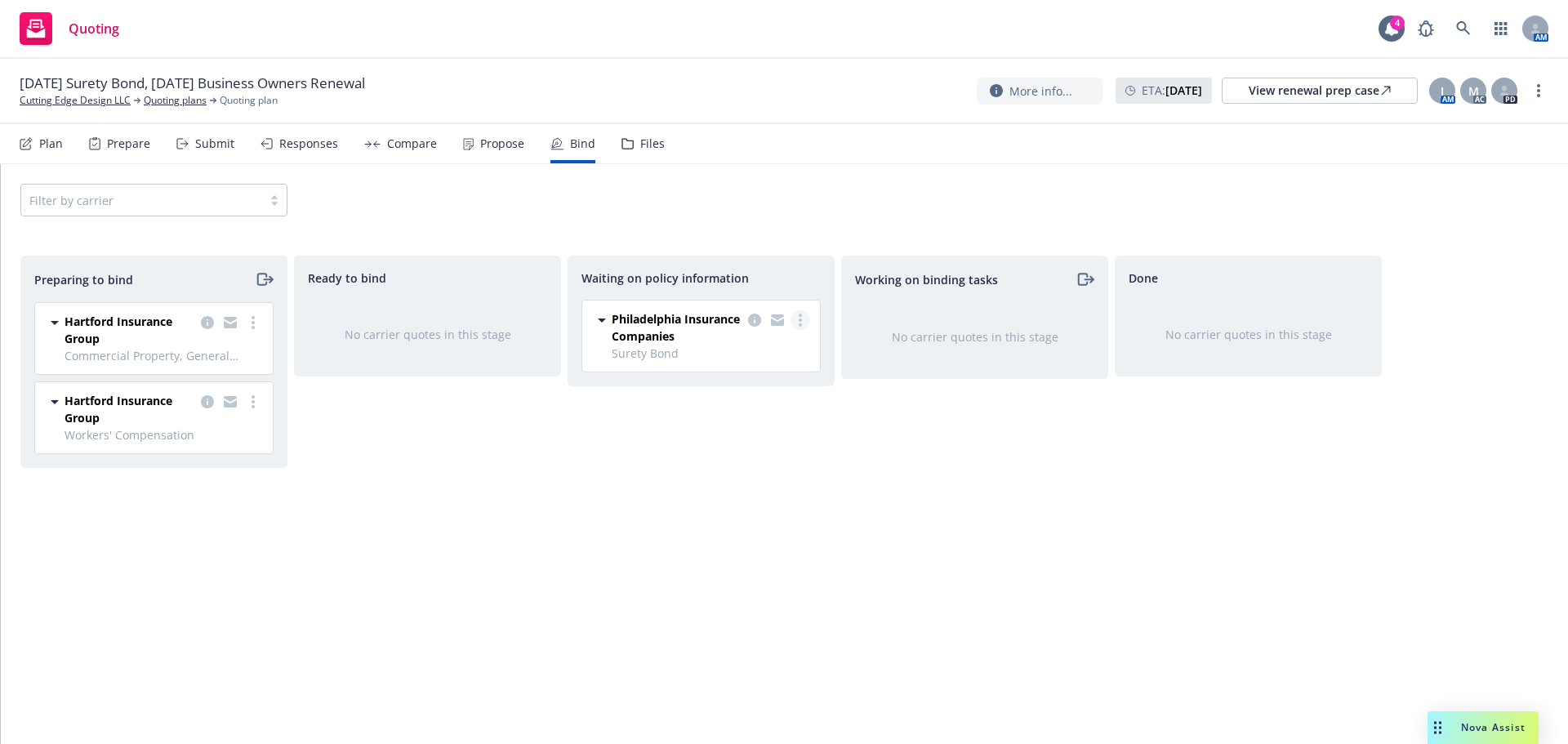
click at [803, 320] on link "more" at bounding box center [800, 320] width 20 height 20
click at [727, 361] on link "Create policies" at bounding box center [736, 354] width 148 height 32
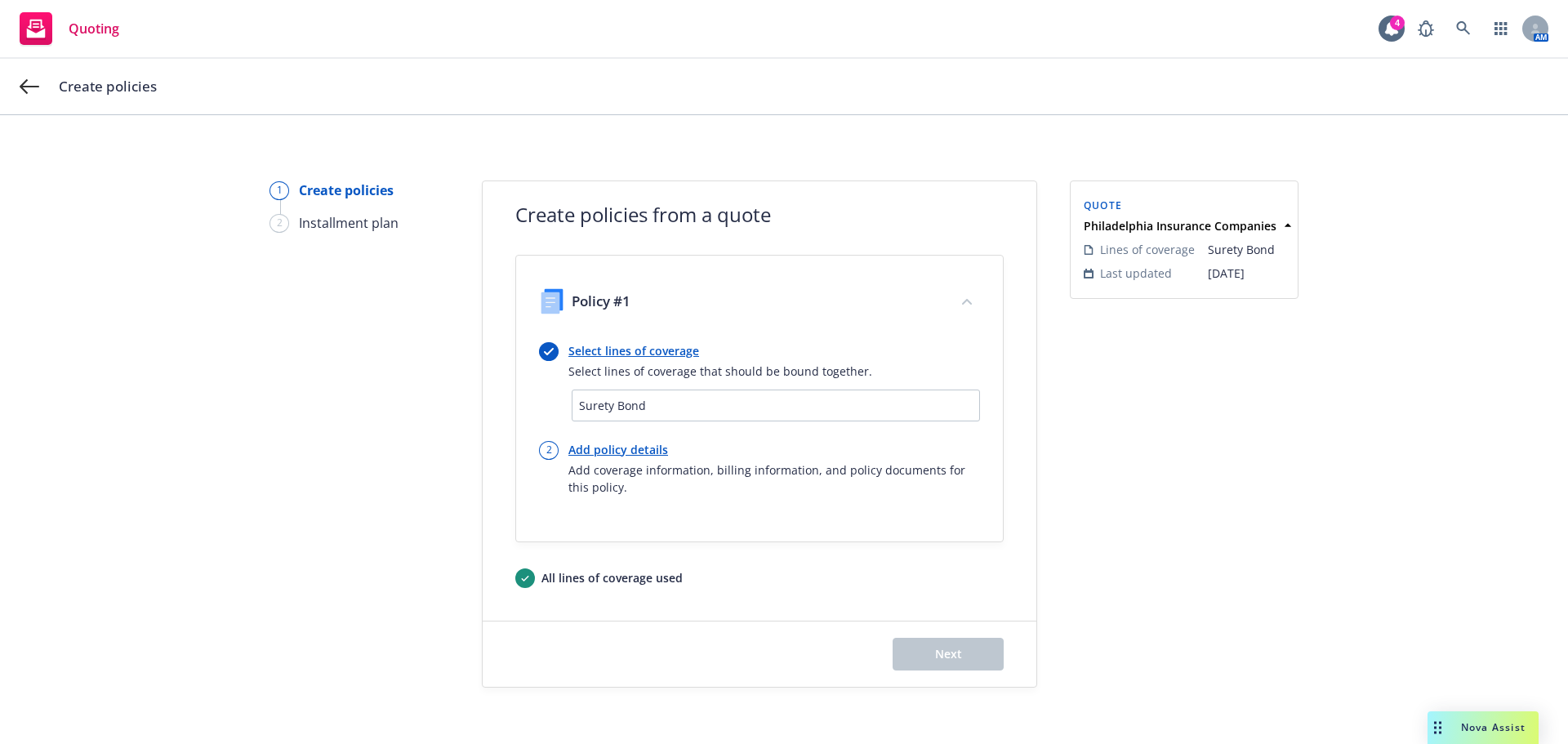
click at [596, 450] on link "Add policy details" at bounding box center [774, 449] width 412 height 17
select select "12"
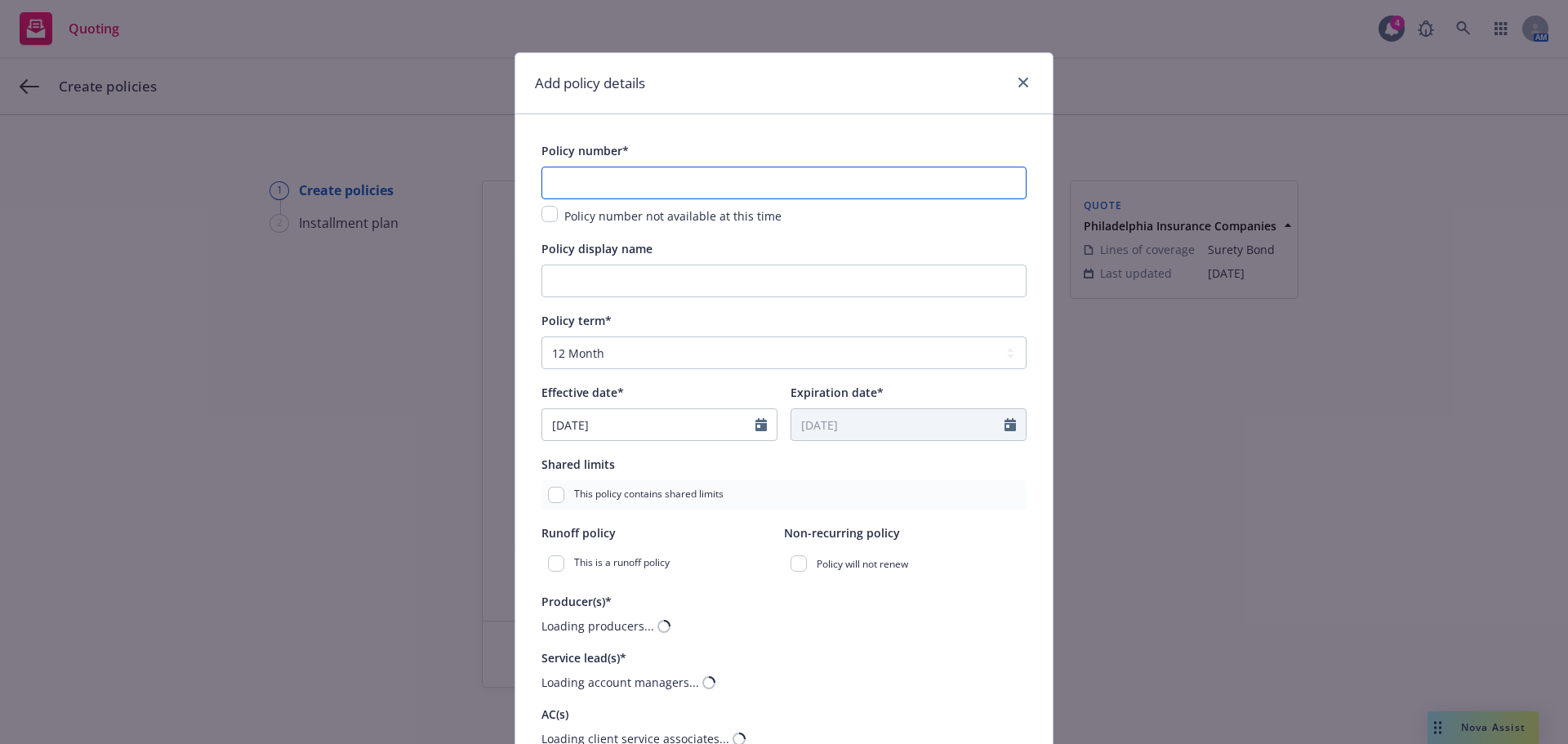
click at [571, 185] on input "text" at bounding box center [784, 183] width 485 height 32
paste input "PB11562513242"
type input "PB11562513242"
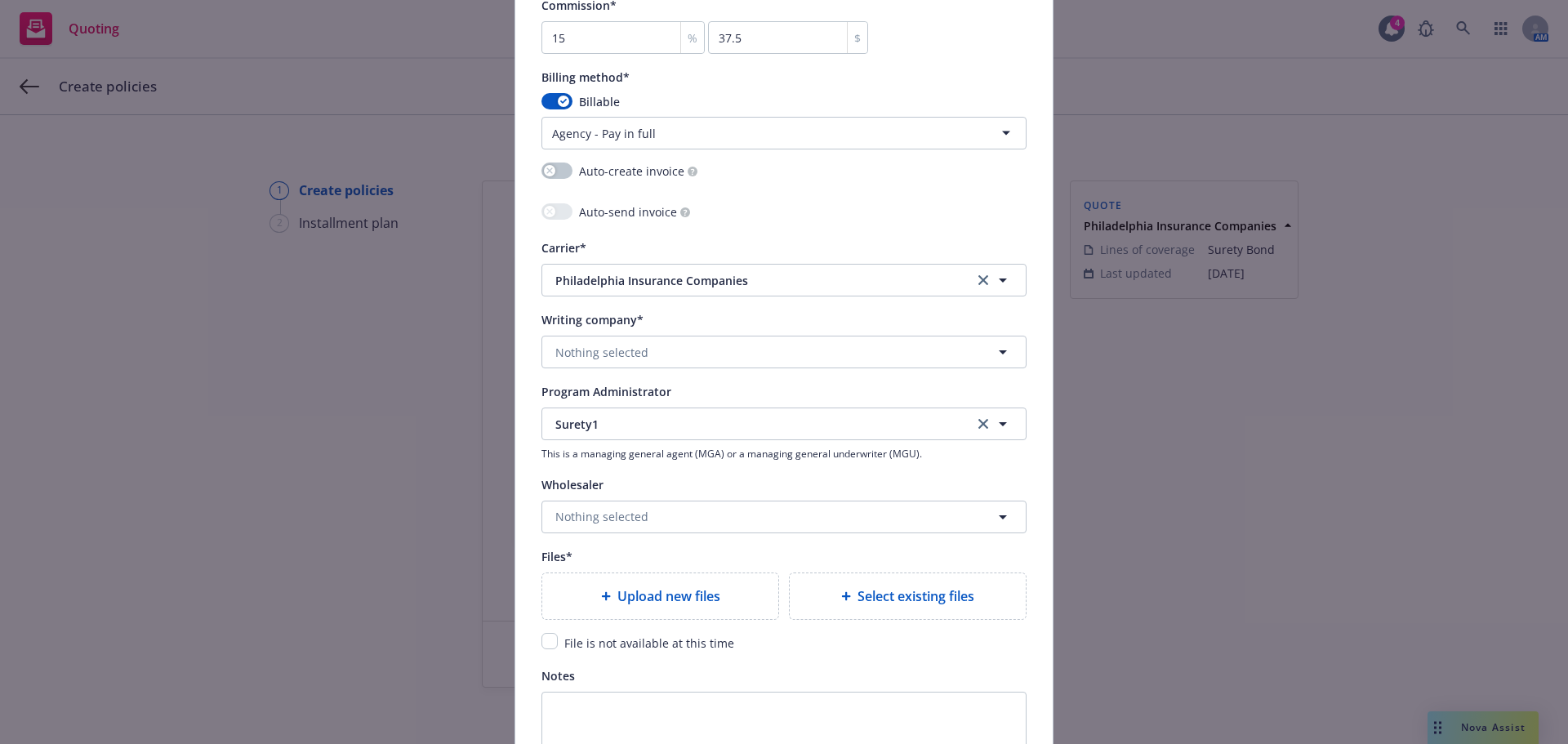
scroll to position [1616, 0]
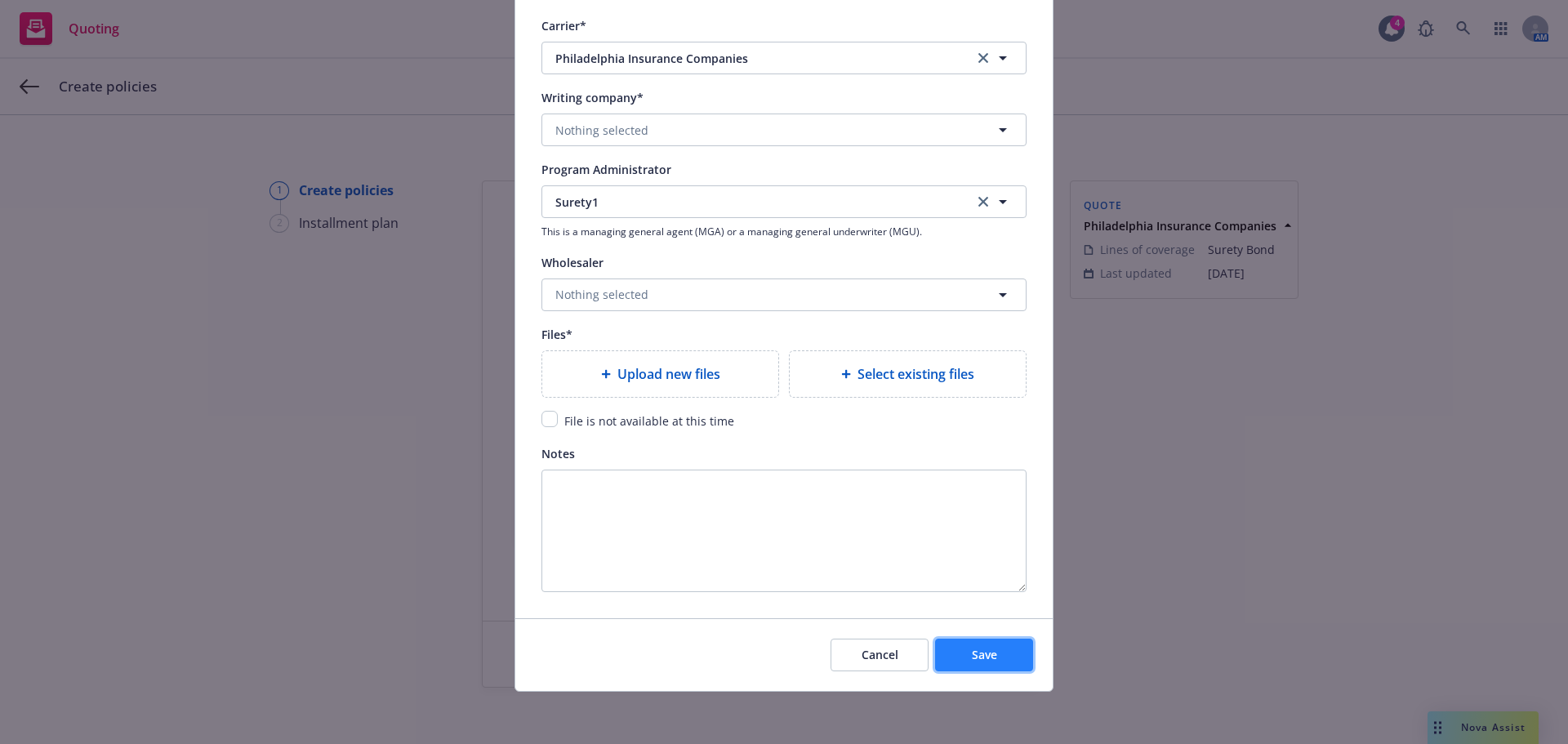
click at [987, 670] on button "Save" at bounding box center [984, 655] width 98 height 32
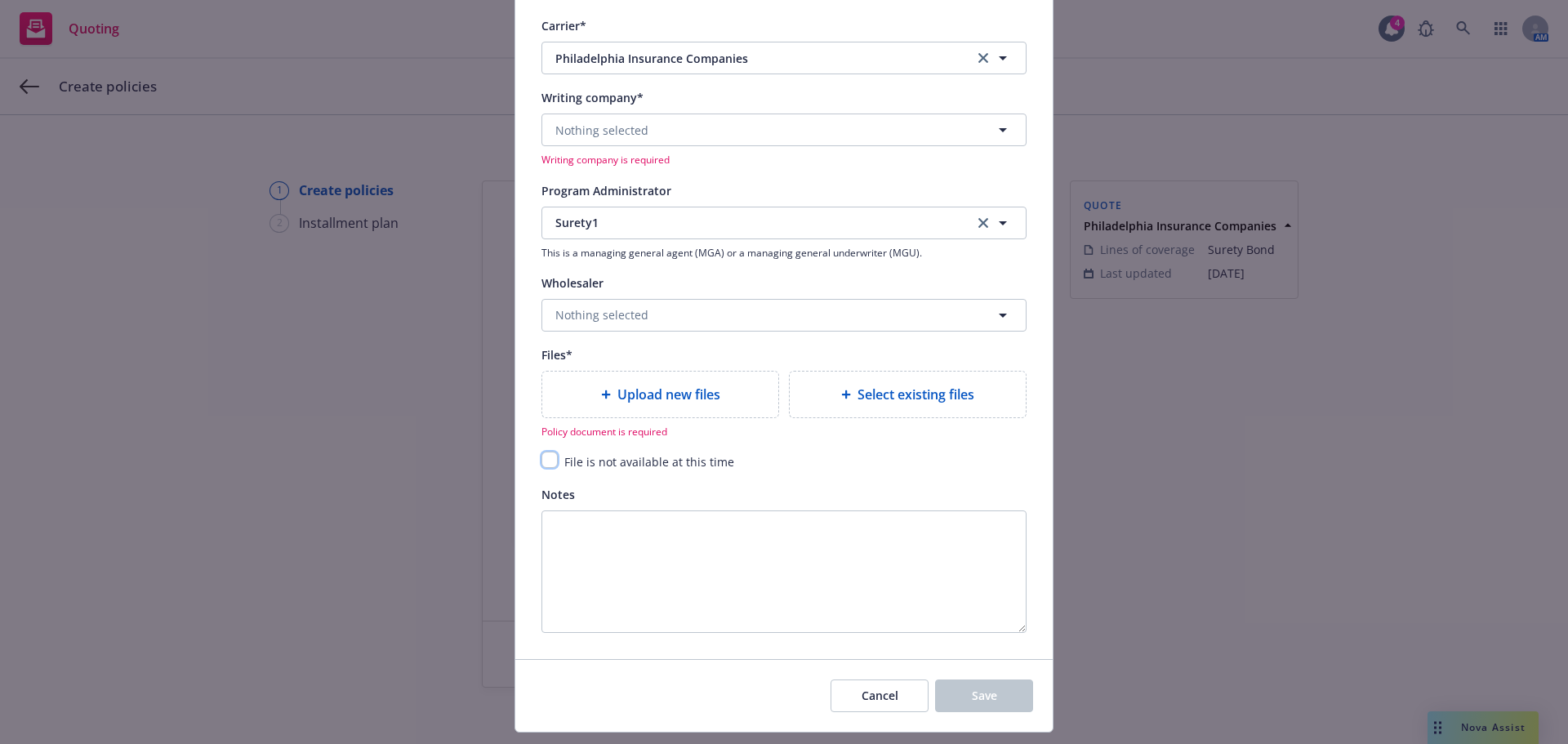
click at [544, 455] on input "checkbox" at bounding box center [550, 459] width 16 height 16
checkbox input "true"
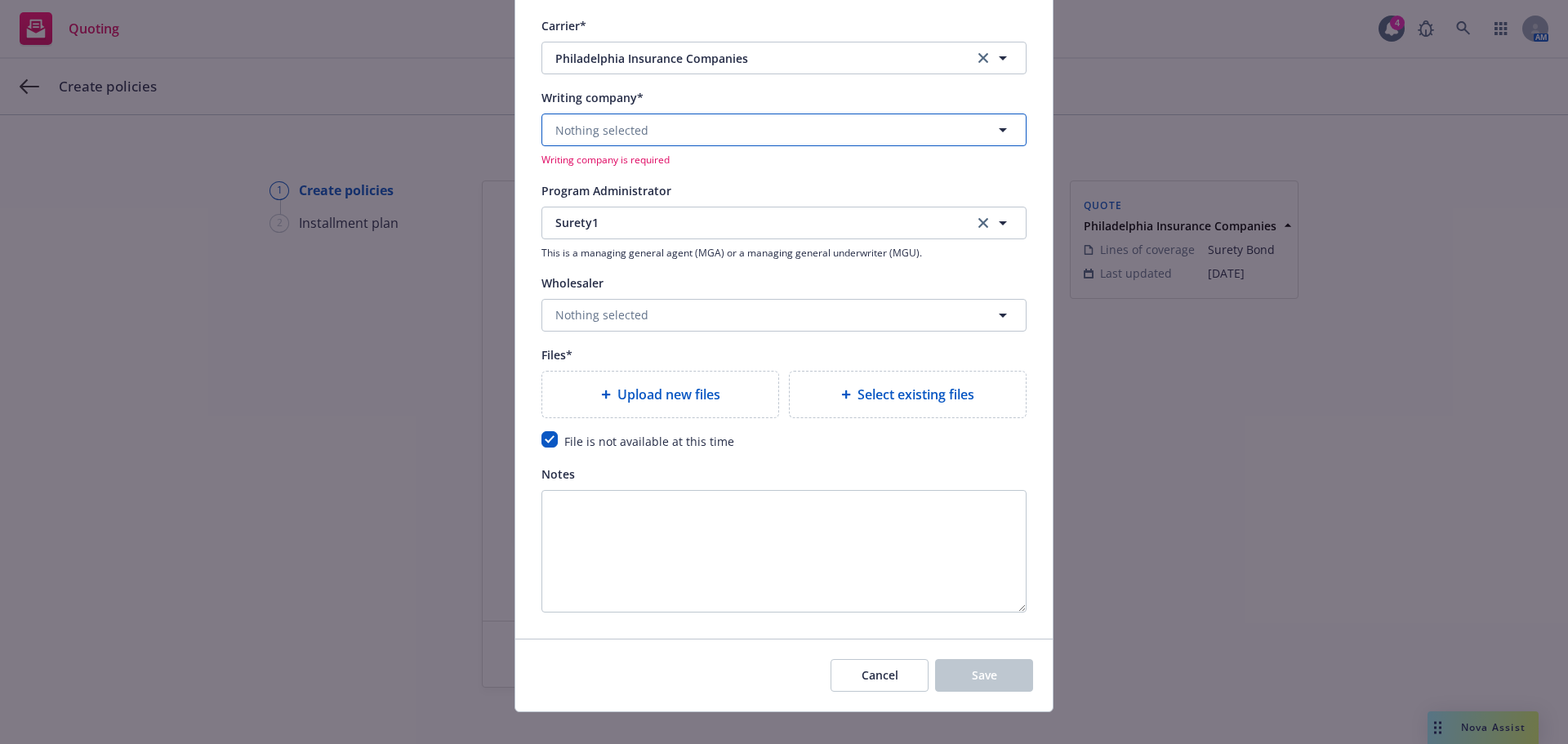
click at [641, 137] on button "Nothing selected" at bounding box center [784, 129] width 485 height 32
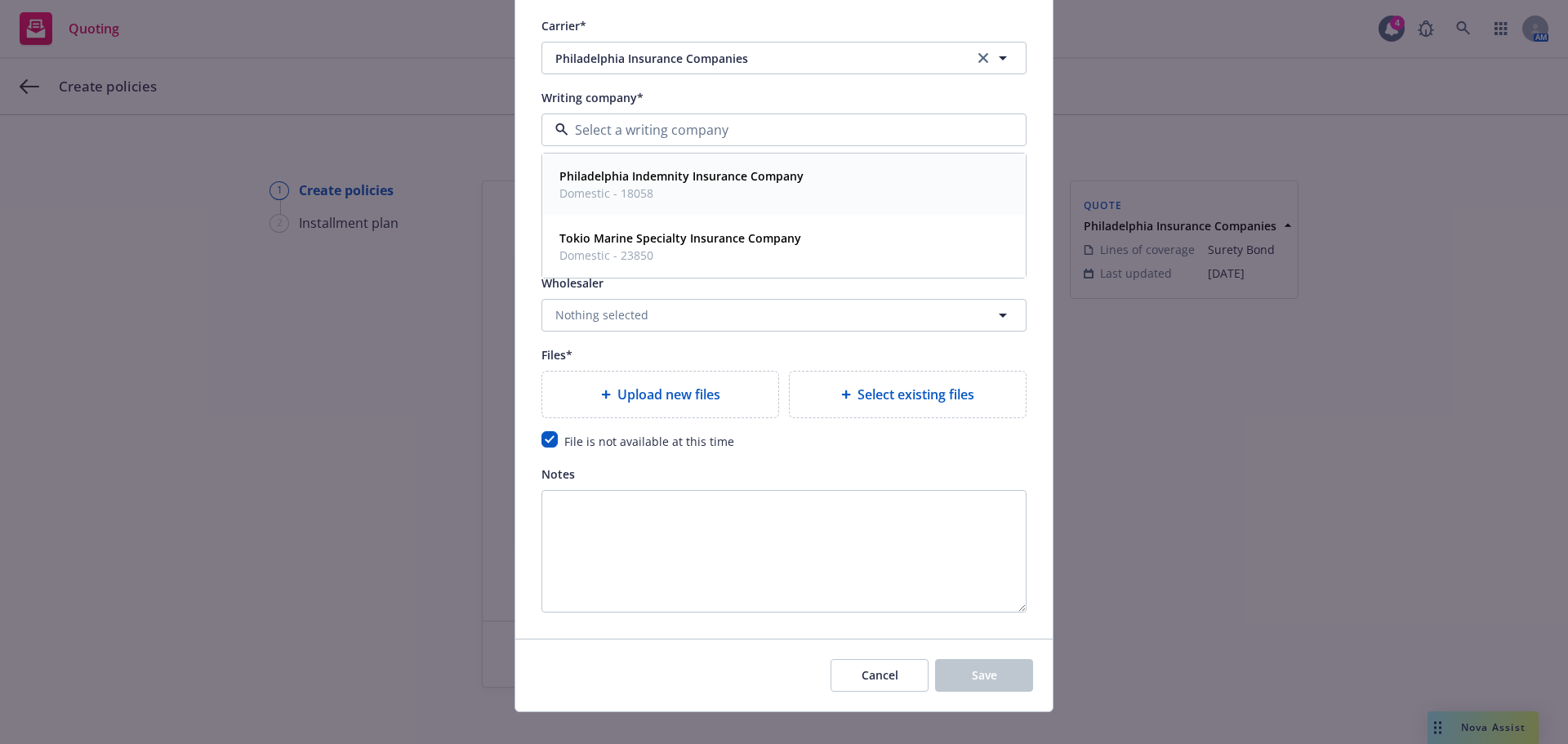
click at [647, 191] on span "Domestic - 18058" at bounding box center [681, 193] width 244 height 17
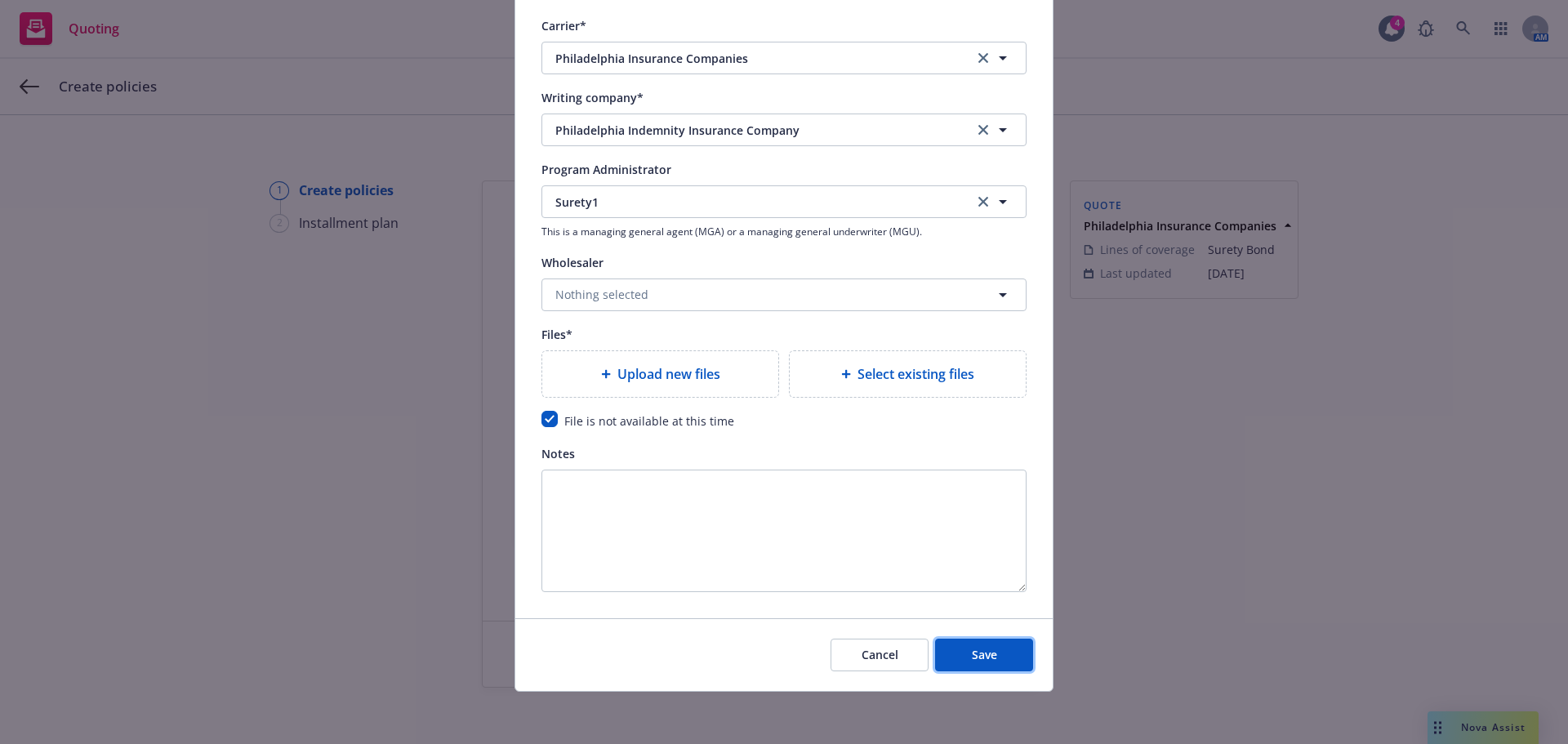
click at [996, 658] on button "Save" at bounding box center [984, 655] width 98 height 32
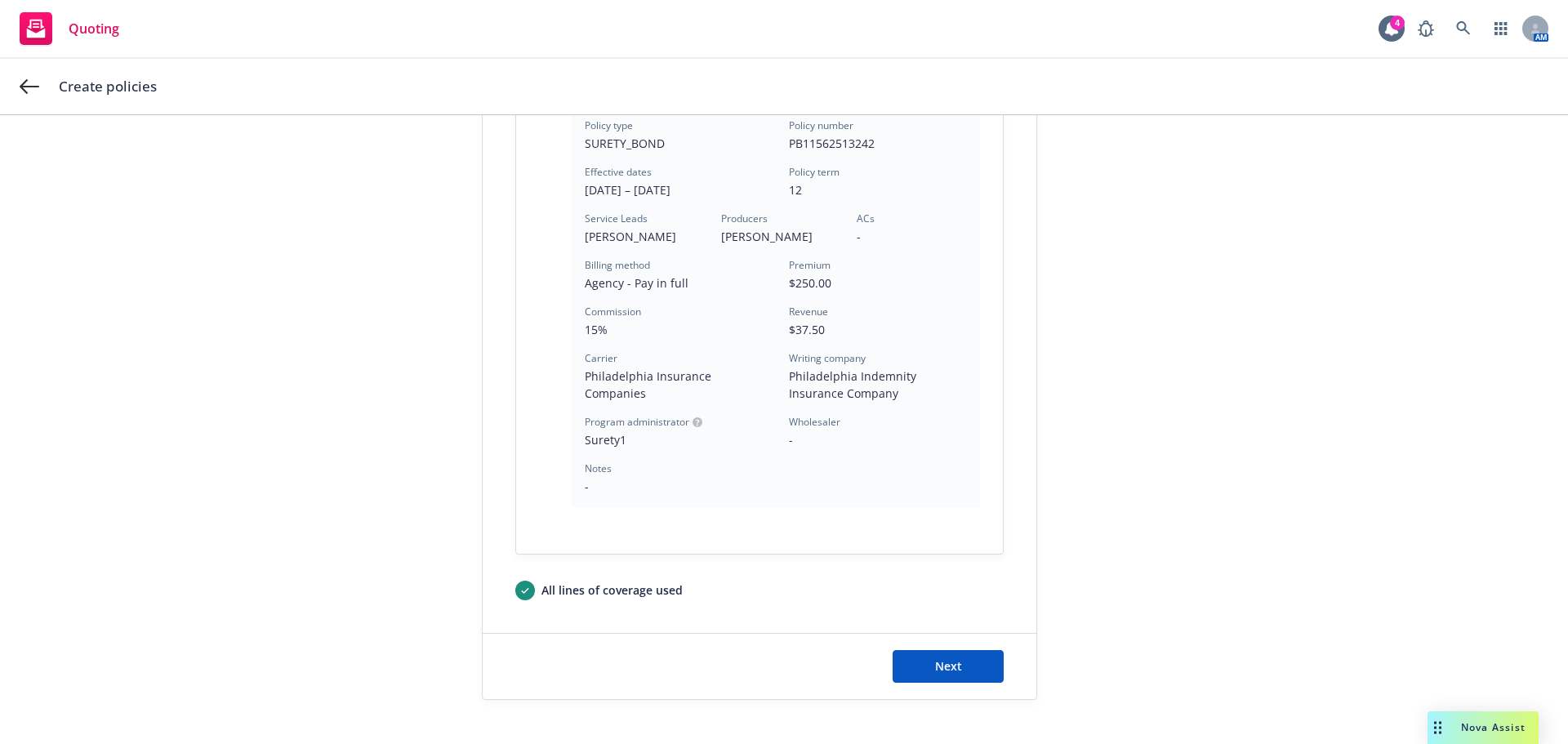
scroll to position [468, 0]
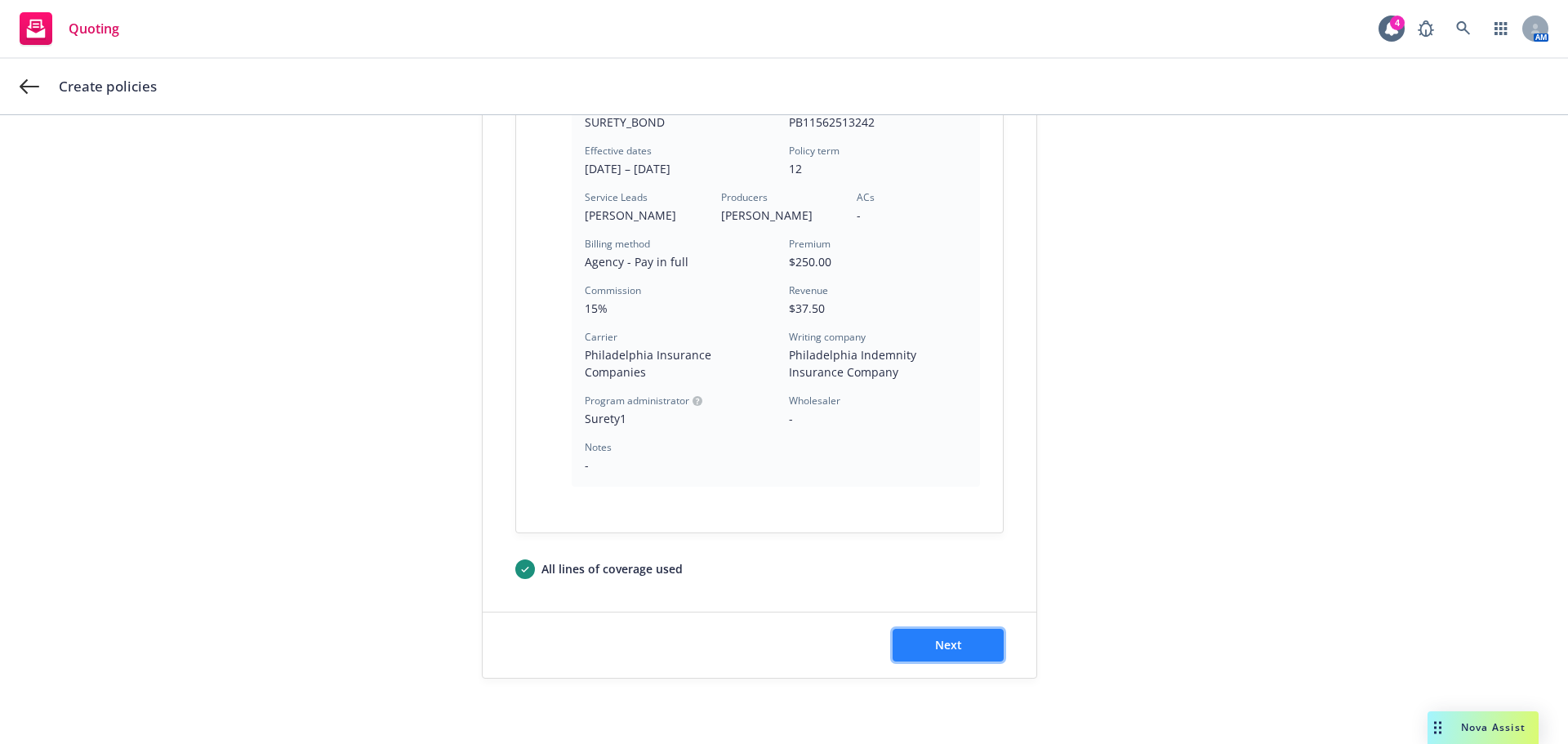
click at [944, 653] on button "Next" at bounding box center [948, 645] width 111 height 32
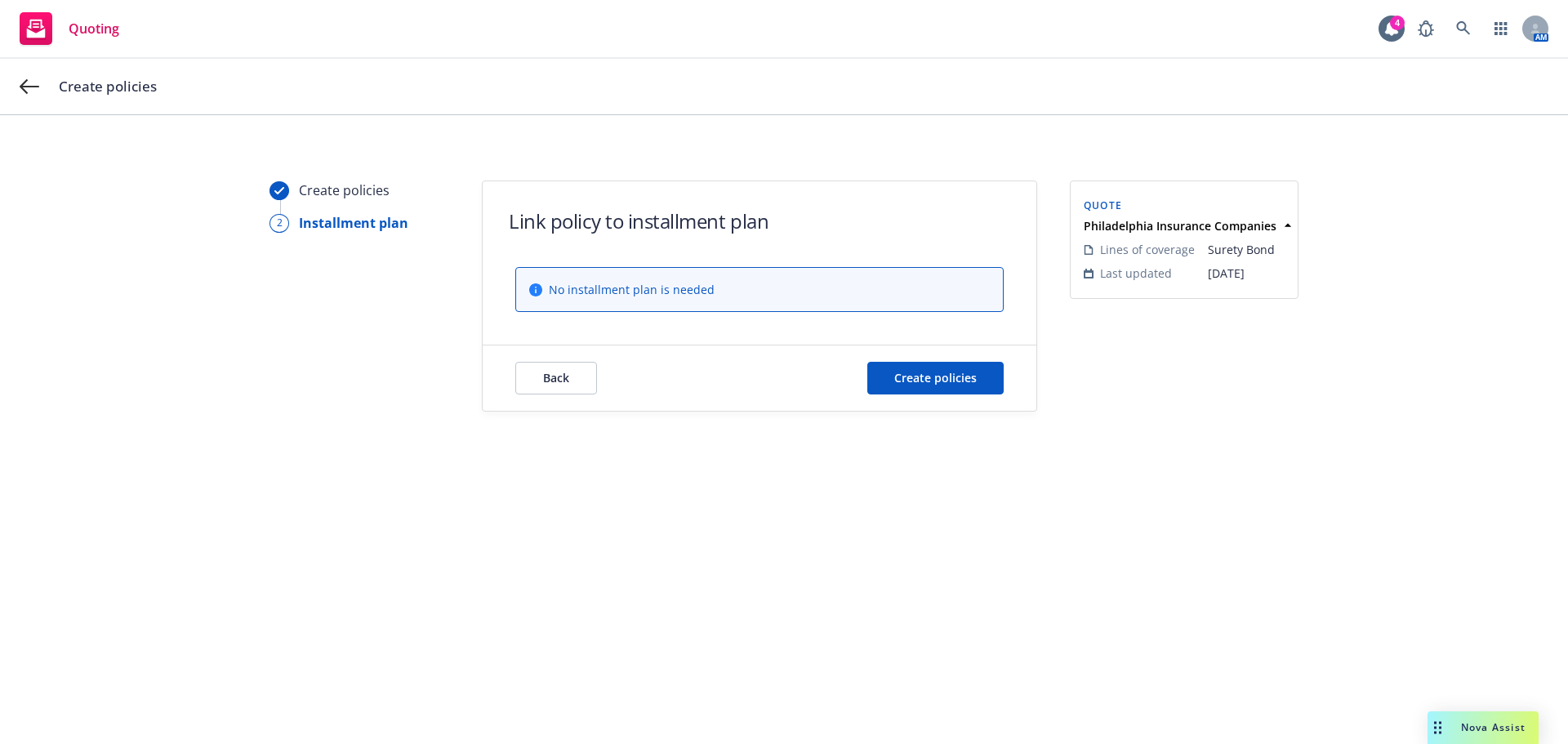
scroll to position [0, 0]
click at [917, 380] on span "Create policies" at bounding box center [935, 378] width 83 height 15
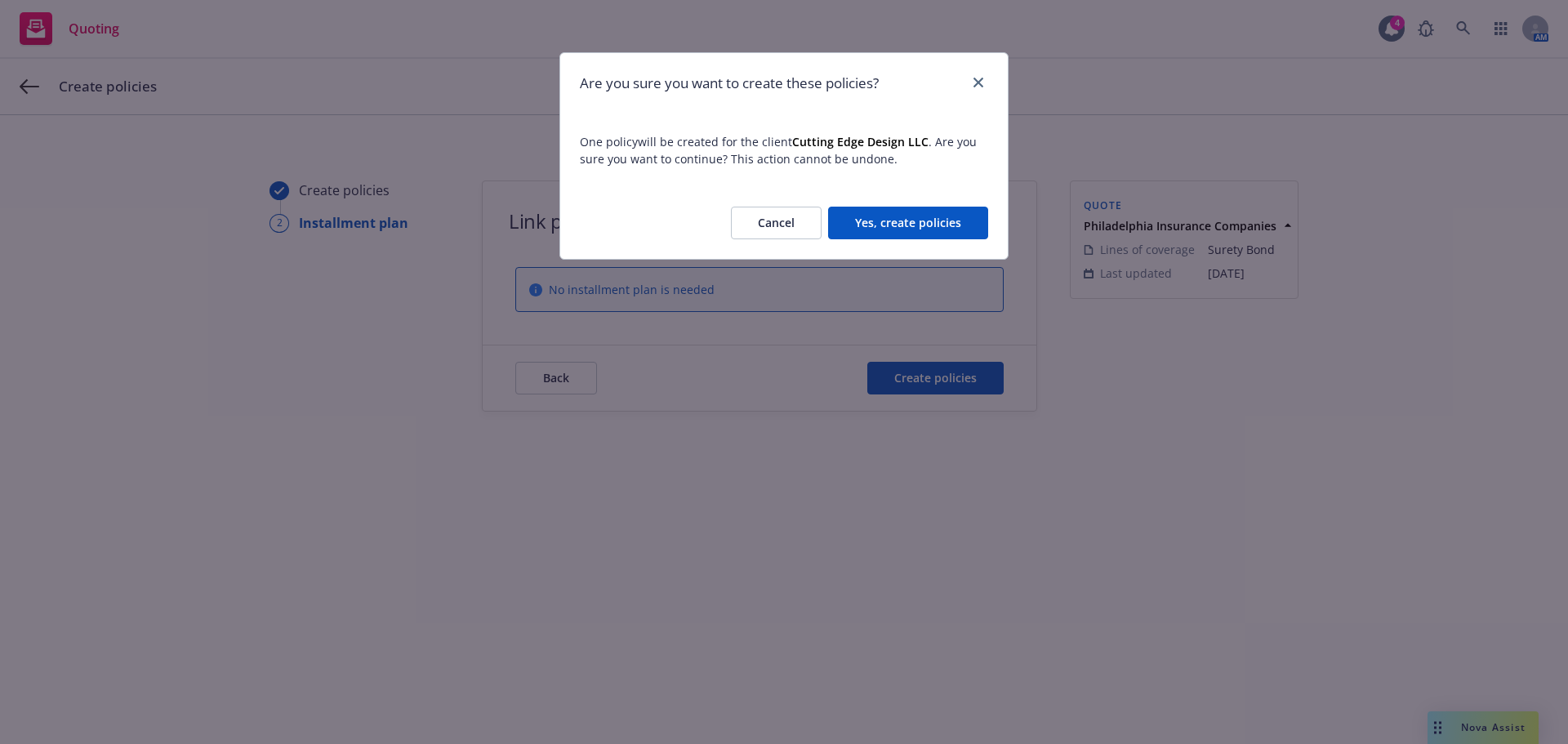
click at [899, 217] on button "Yes, create policies" at bounding box center [909, 223] width 160 height 32
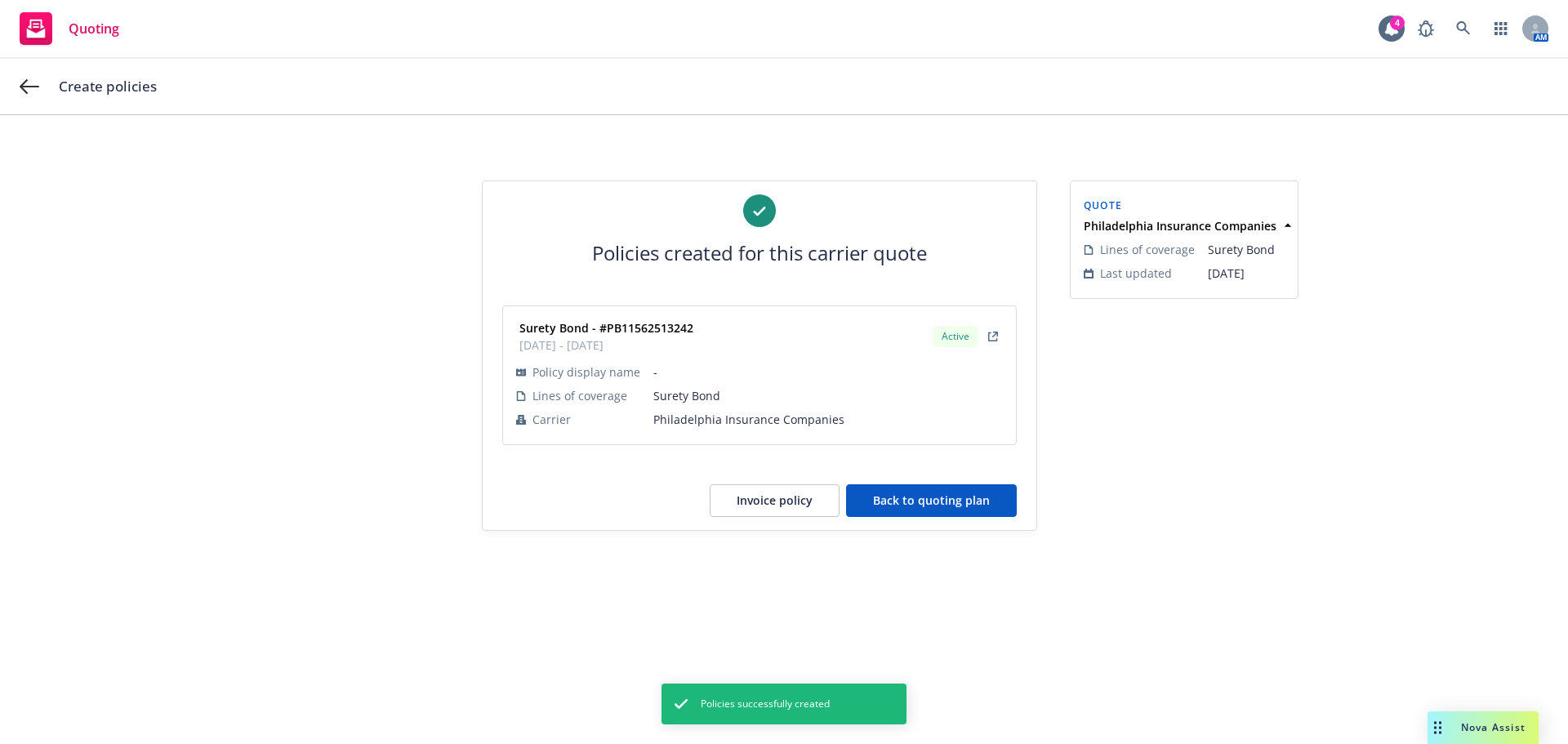
click at [14, 89] on div "Create policies" at bounding box center [784, 86] width 1568 height 55
click at [26, 86] on icon at bounding box center [29, 86] width 20 height 14
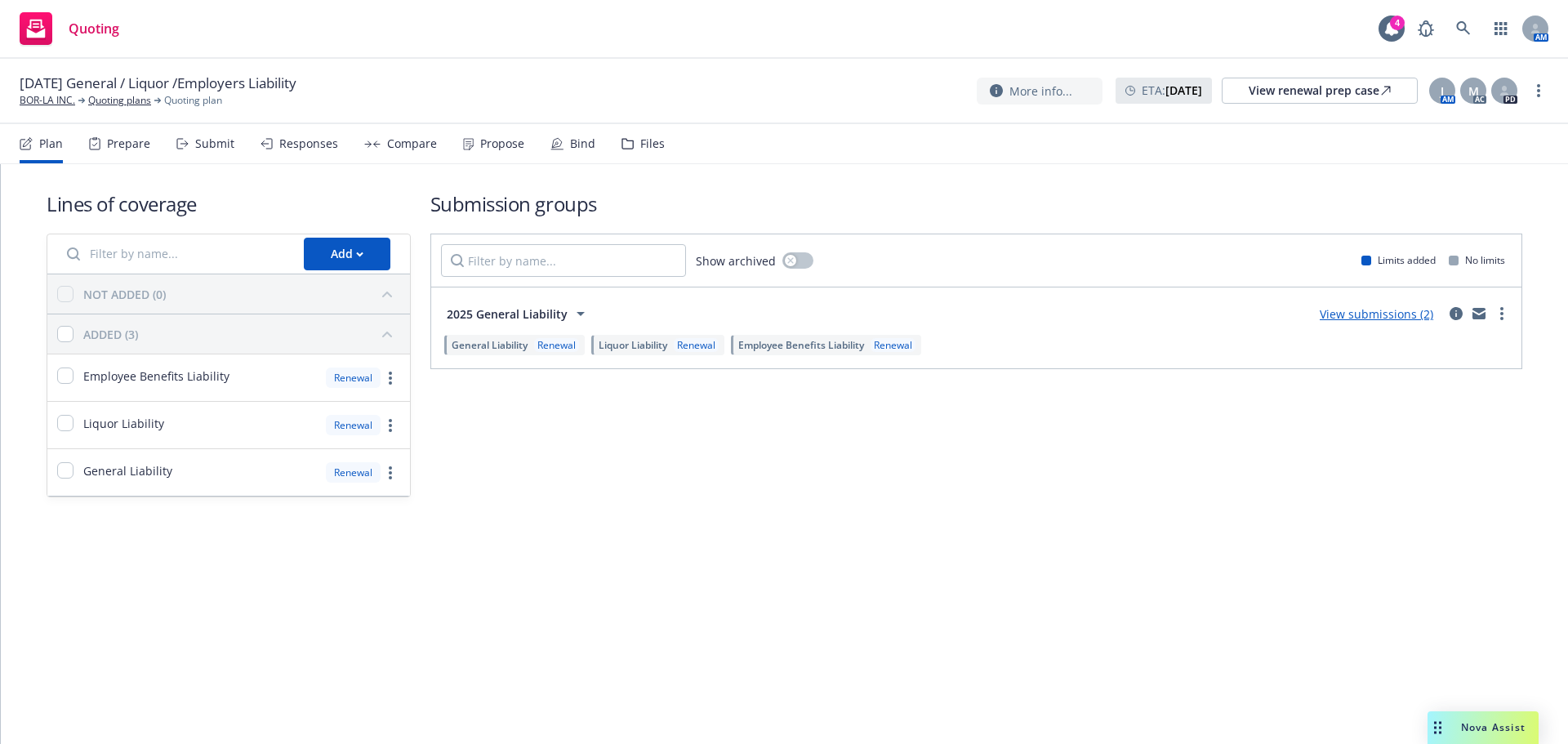
click at [570, 139] on div "Bind" at bounding box center [583, 143] width 26 height 13
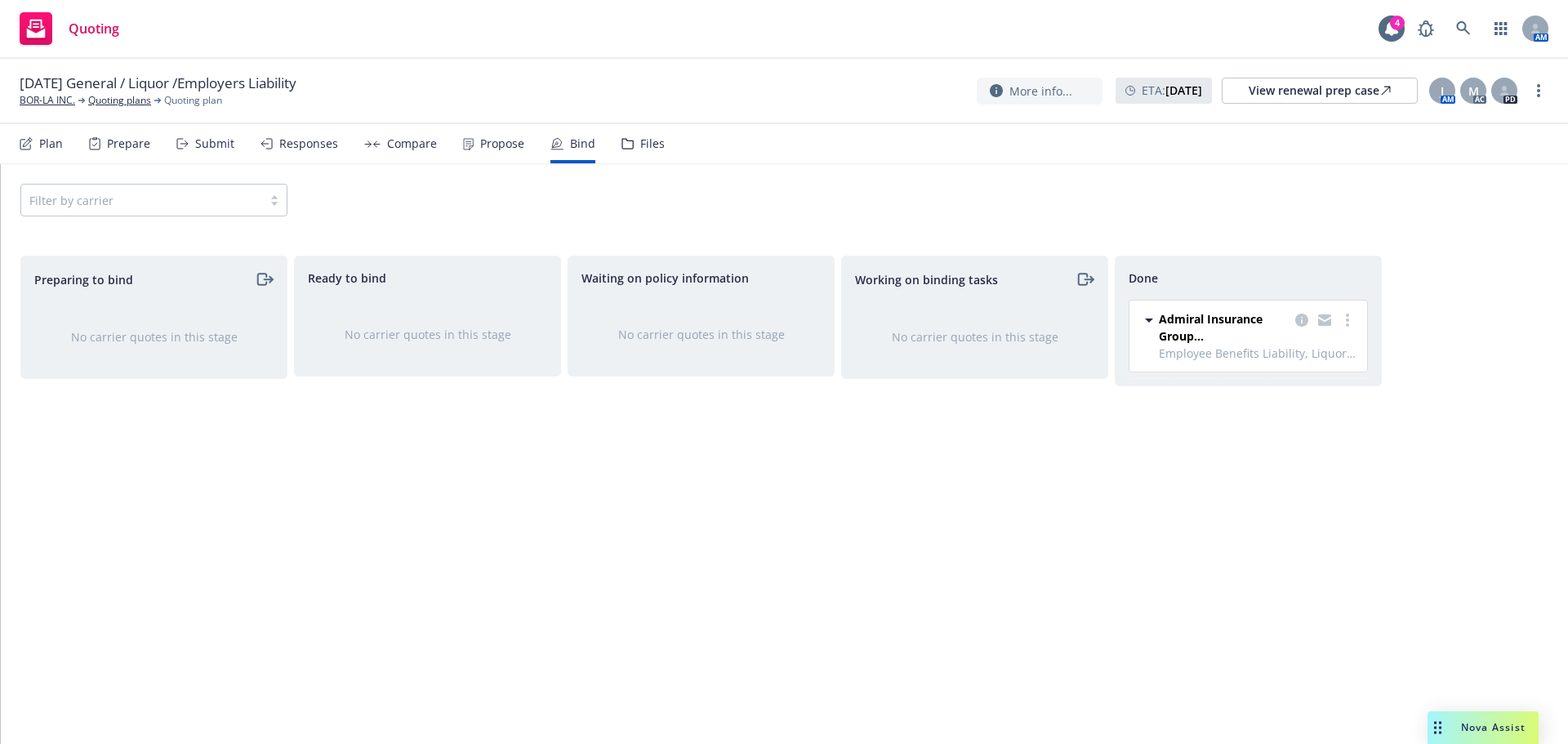
click at [1145, 316] on icon at bounding box center [1149, 320] width 20 height 20
click at [485, 156] on div "Propose" at bounding box center [493, 144] width 61 height 39
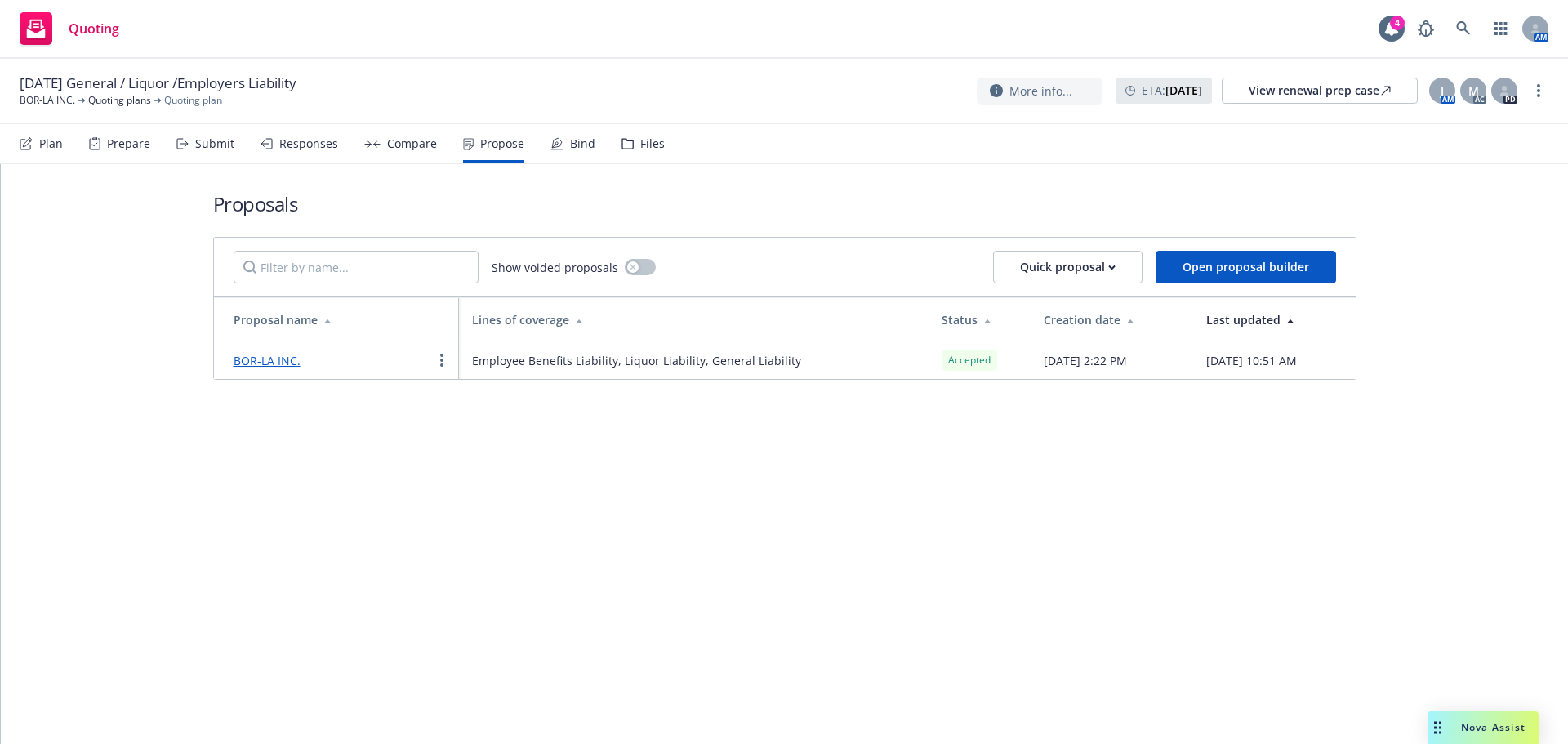
click at [573, 152] on div "Bind" at bounding box center [573, 144] width 45 height 39
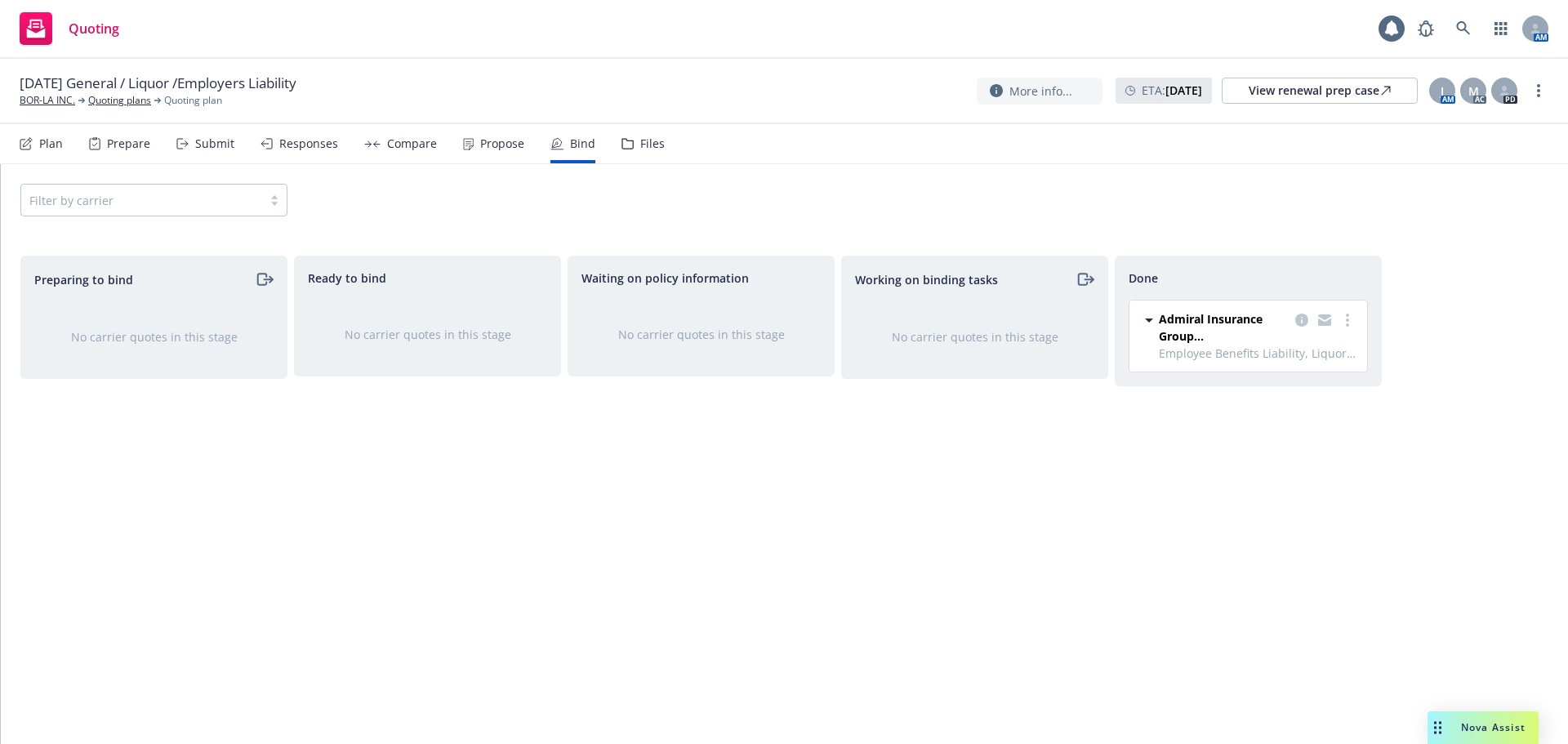
click at [140, 203] on div at bounding box center [142, 200] width 225 height 20
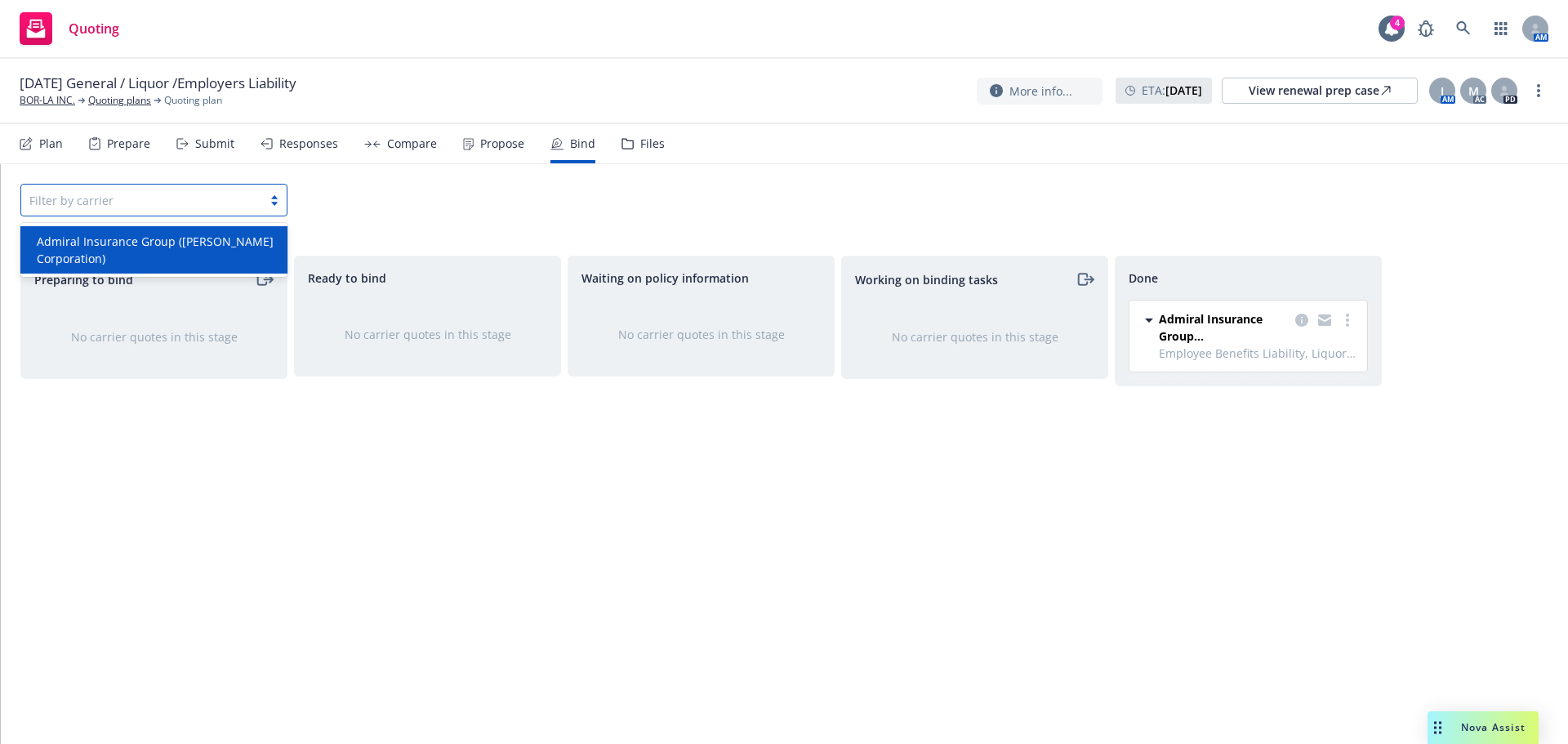
click at [232, 235] on span "Admiral Insurance Group ([PERSON_NAME] Corporation)" at bounding box center [157, 250] width 241 height 34
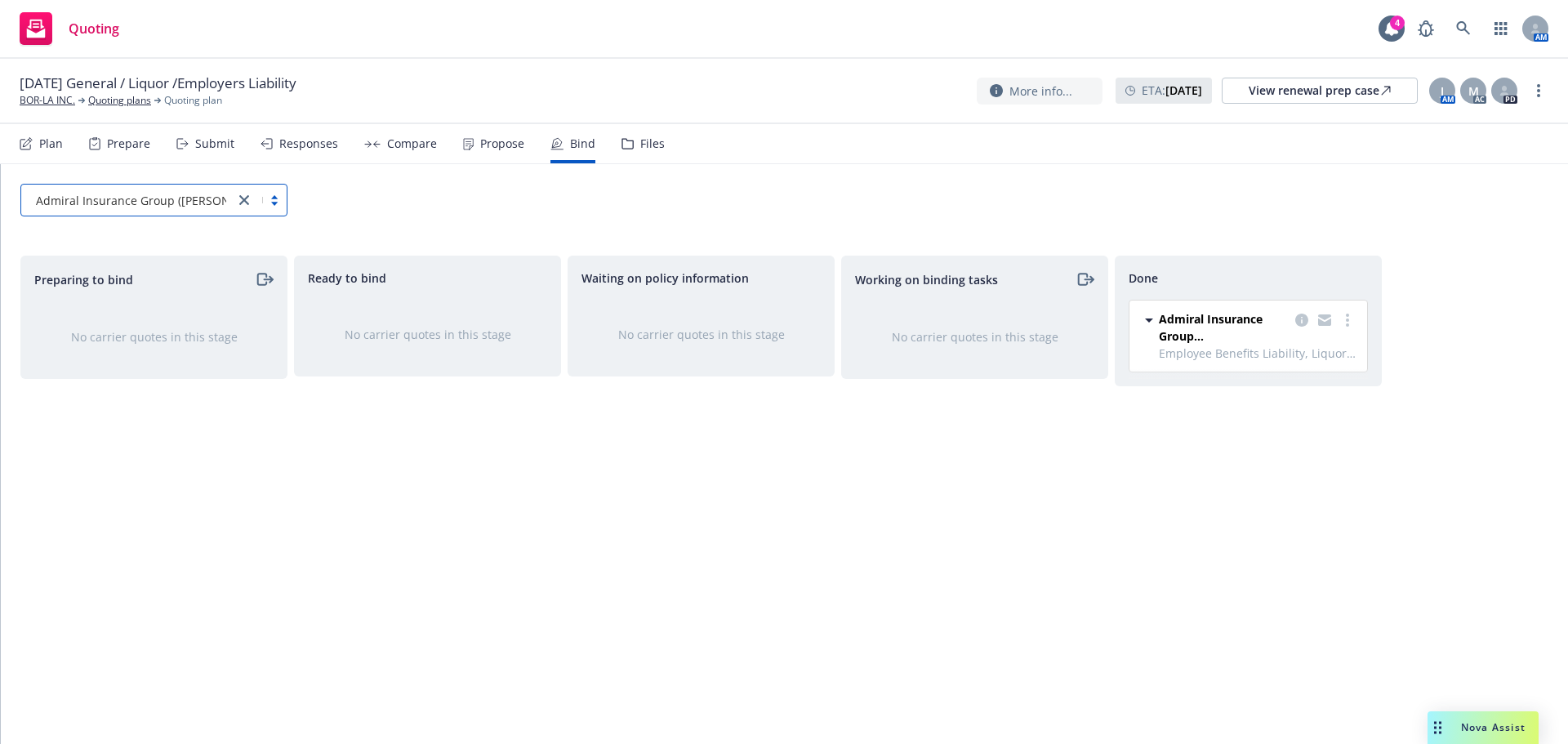
click at [572, 222] on div "option Admiral Insurance Group ([PERSON_NAME] Corporation), selected. Select is…" at bounding box center [784, 200] width 1567 height 71
click at [1150, 321] on icon at bounding box center [1149, 320] width 9 height 4
click at [1303, 319] on icon "copy logging email" at bounding box center [1302, 320] width 13 height 13
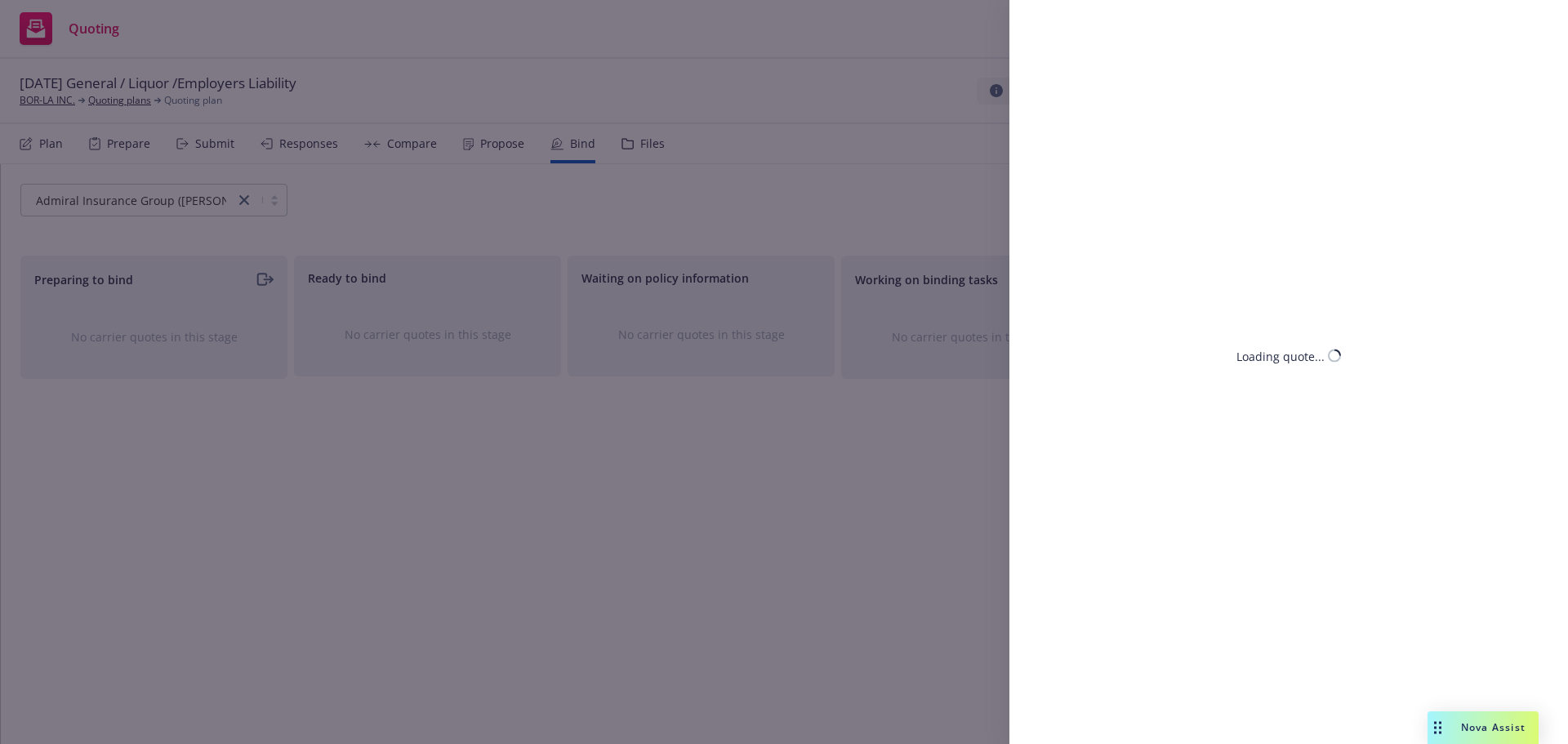
select select "CA"
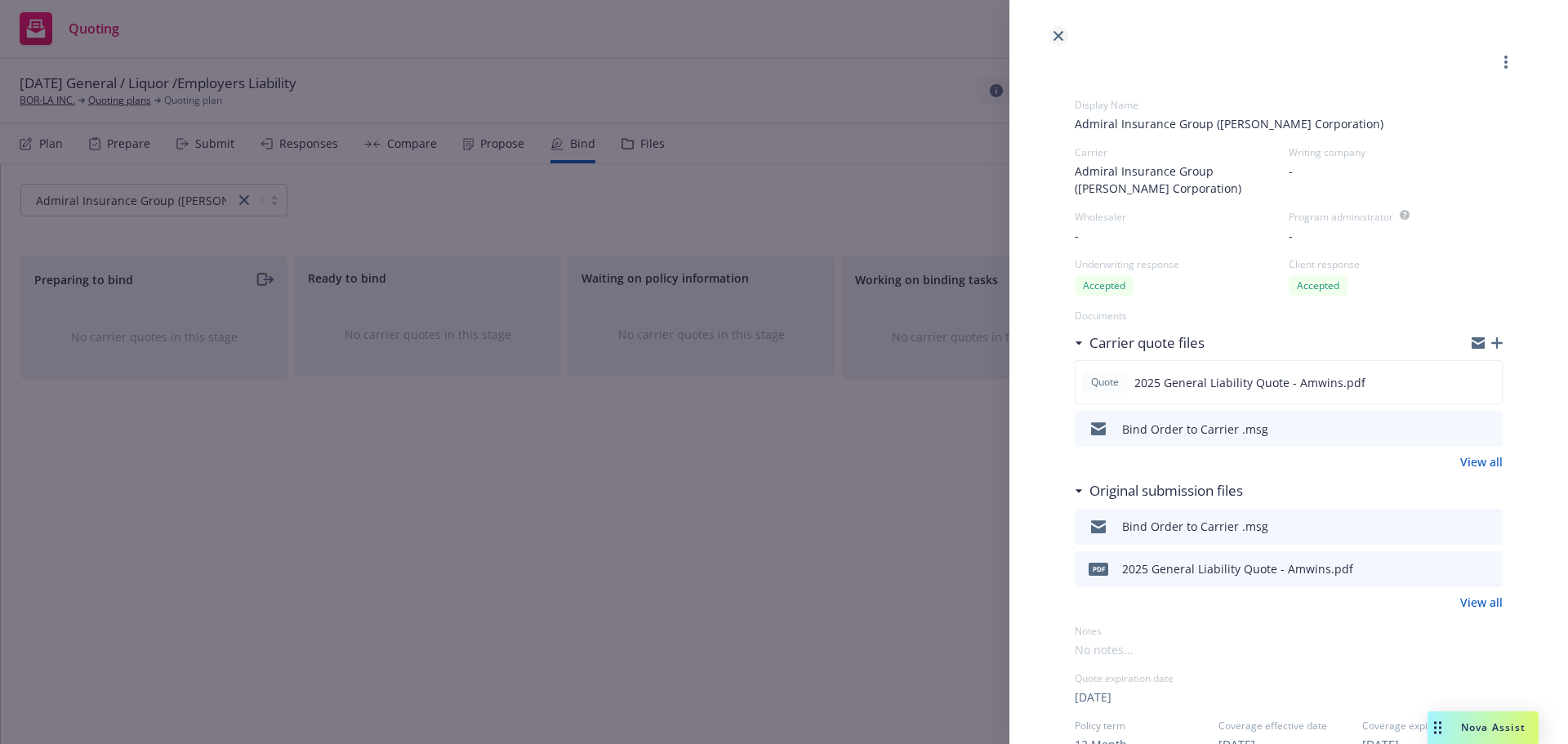
click at [1061, 33] on icon "close" at bounding box center [1059, 36] width 10 height 10
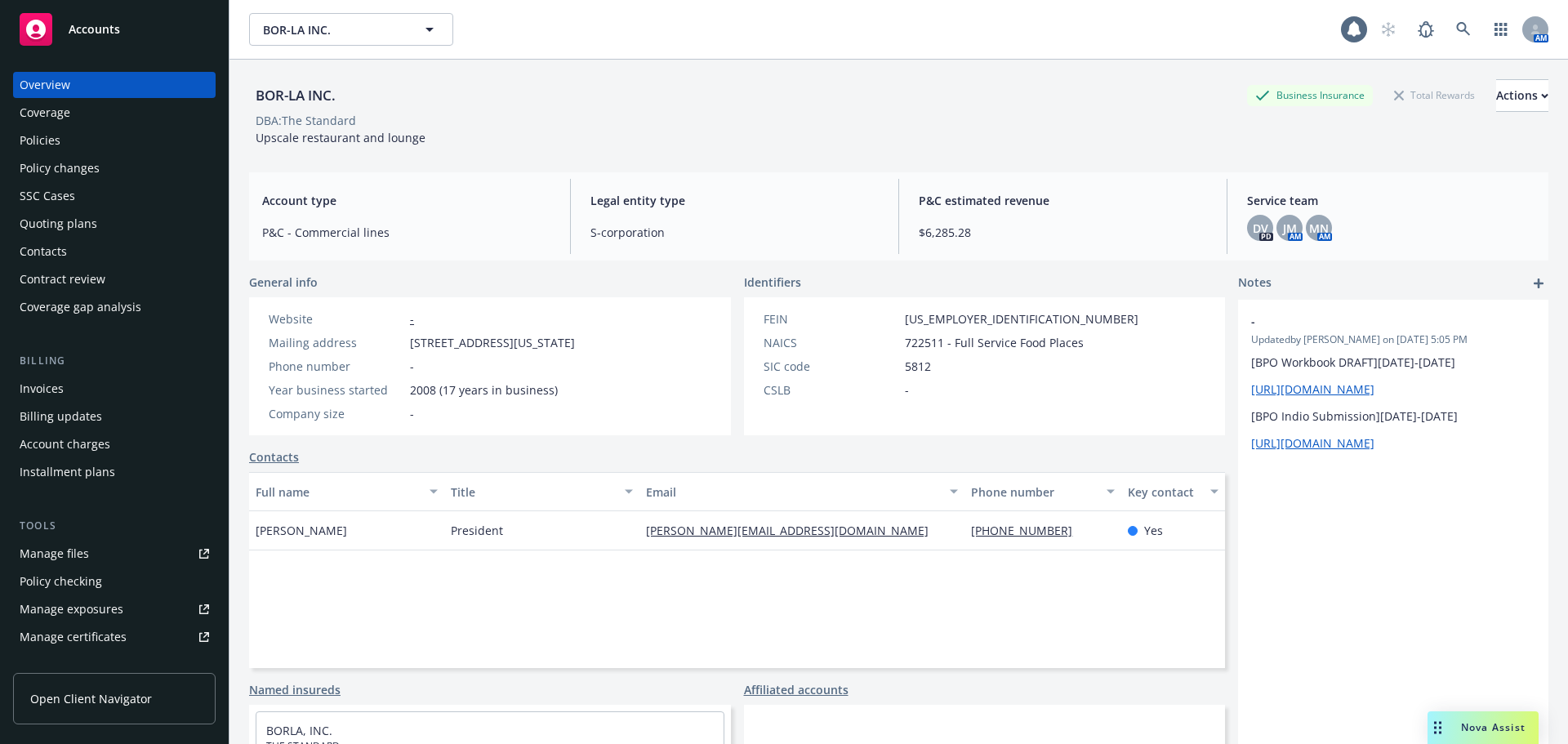
click at [87, 181] on div "Overview Coverage Policies Policy changes SSC Cases Quoting plans Contacts Cont…" at bounding box center [114, 196] width 202 height 248
click at [97, 145] on div "Policies" at bounding box center [114, 140] width 190 height 26
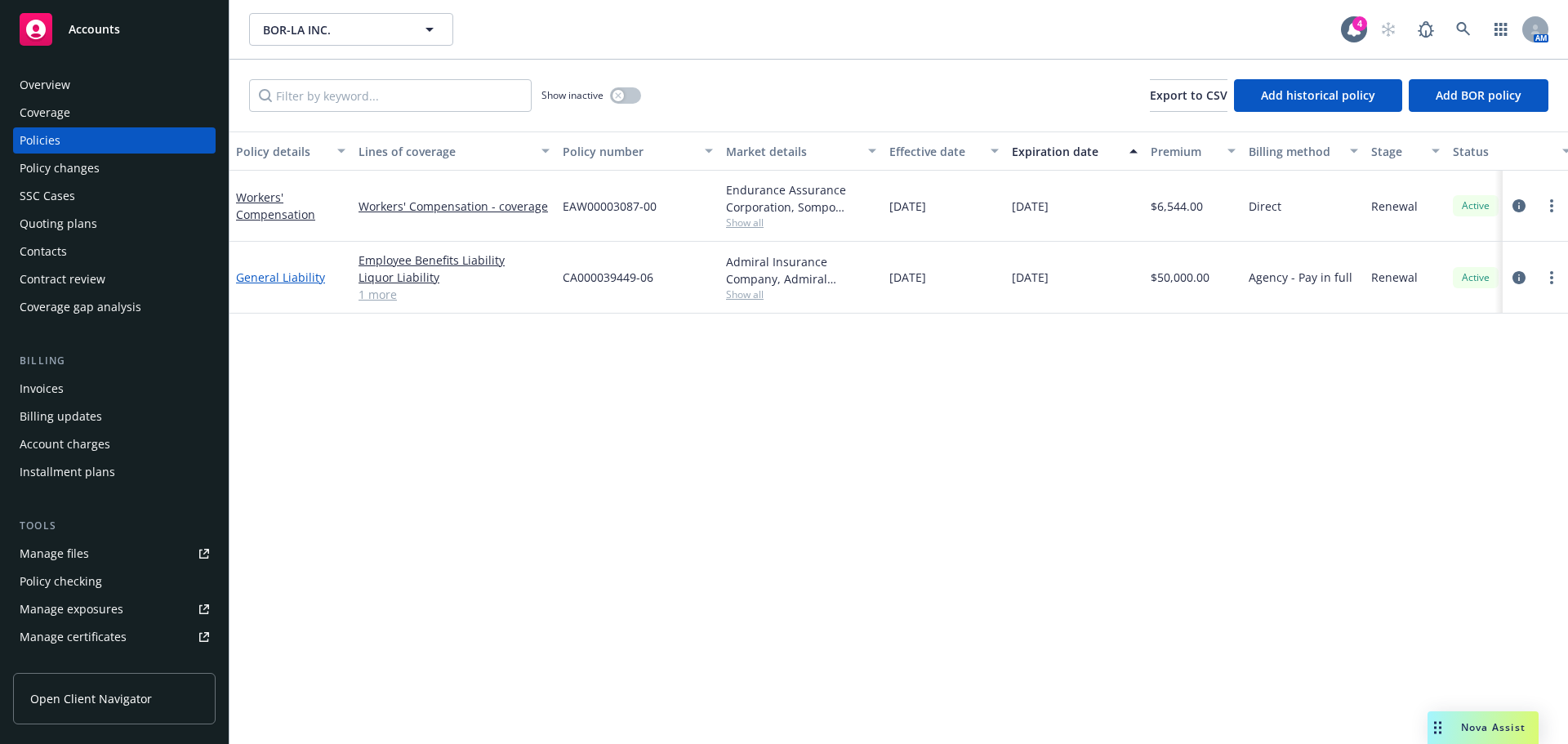
click at [264, 280] on link "General Liability" at bounding box center [280, 277] width 89 height 15
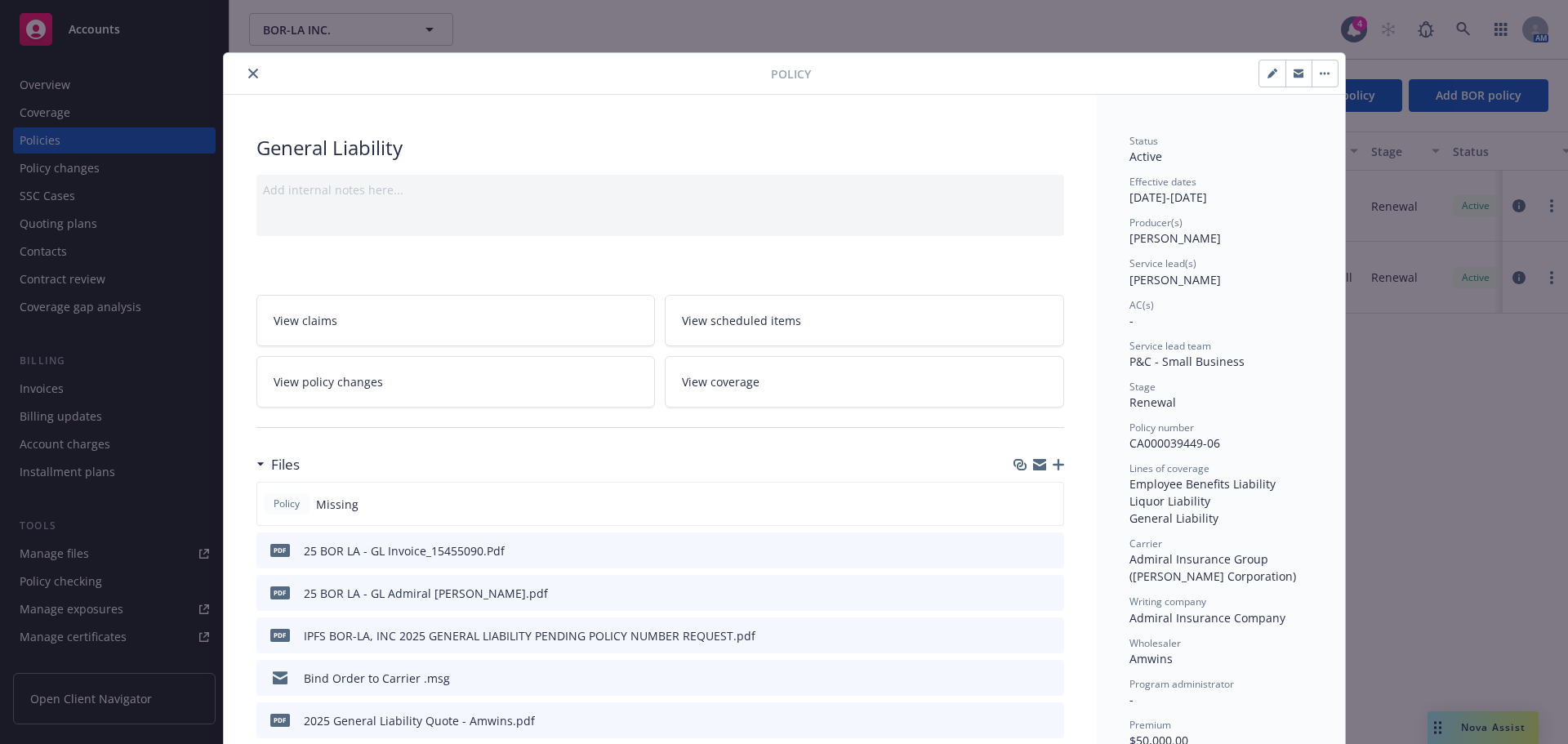
click at [224, 60] on div "Policy" at bounding box center [784, 73] width 1121 height 42
click at [243, 71] on button "close" at bounding box center [253, 73] width 20 height 20
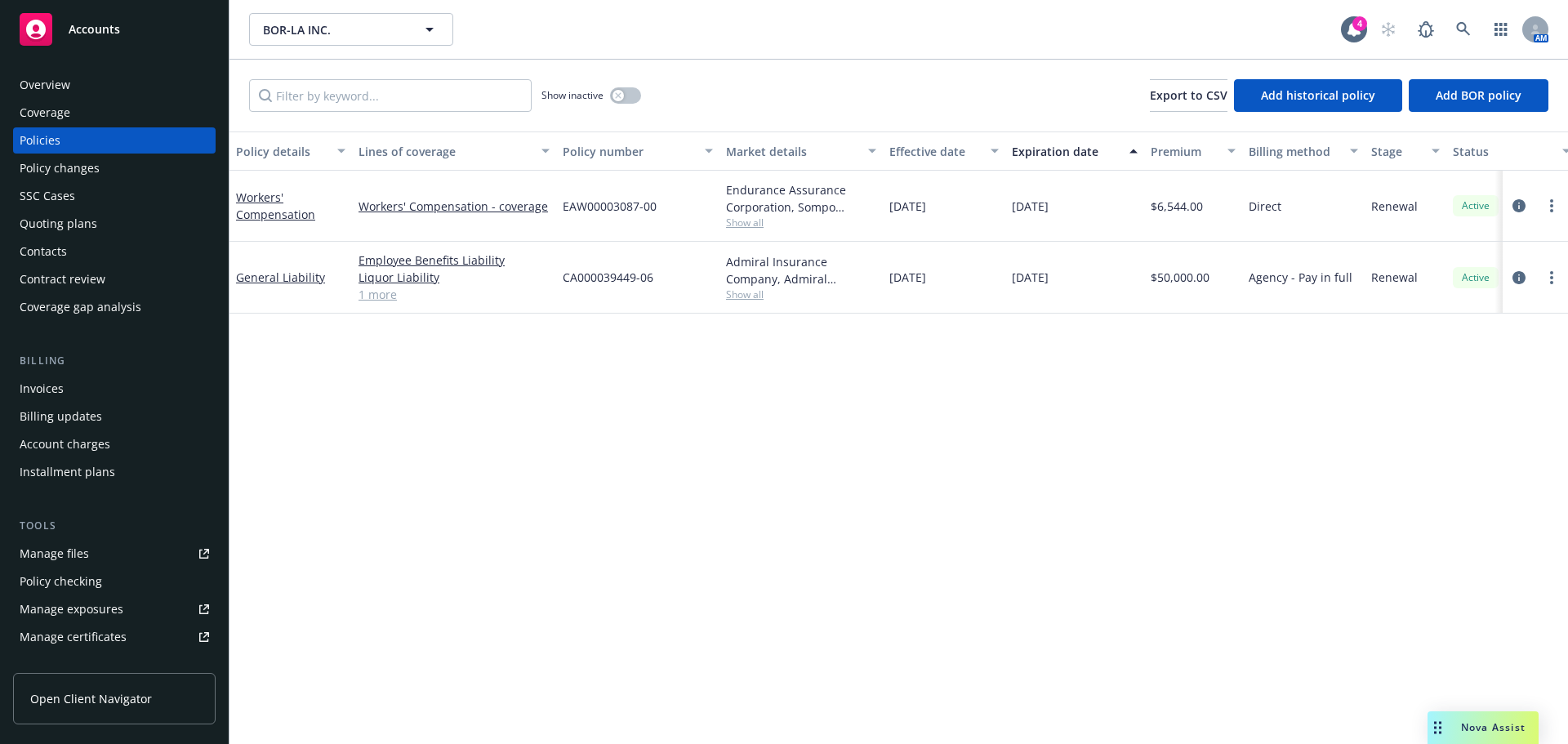
click at [66, 377] on div "Invoices" at bounding box center [114, 389] width 190 height 26
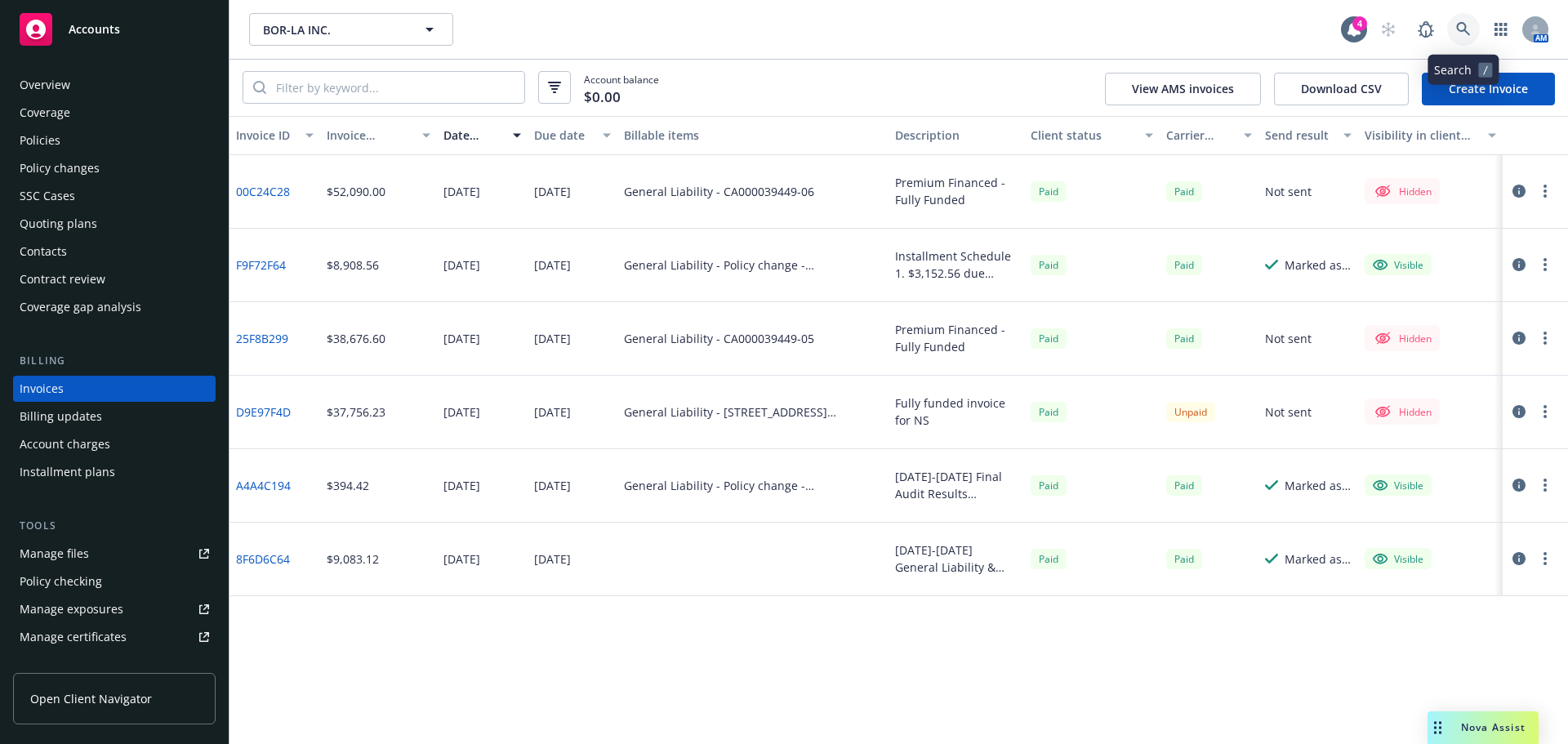
click at [1469, 31] on icon at bounding box center [1463, 29] width 14 height 14
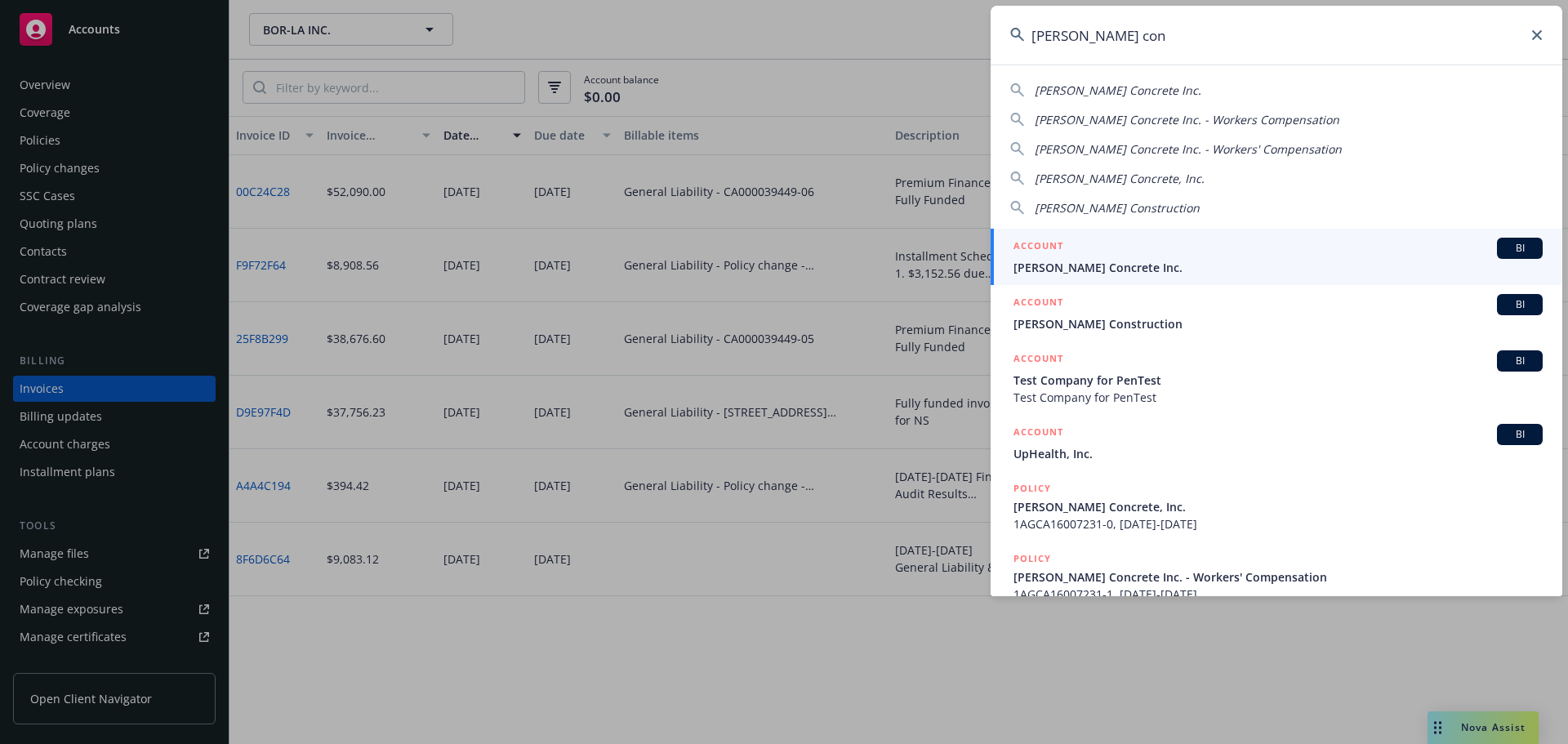
type input "fuentes con"
click at [1061, 261] on span "Fuentes Concrete Inc." at bounding box center [1278, 267] width 529 height 17
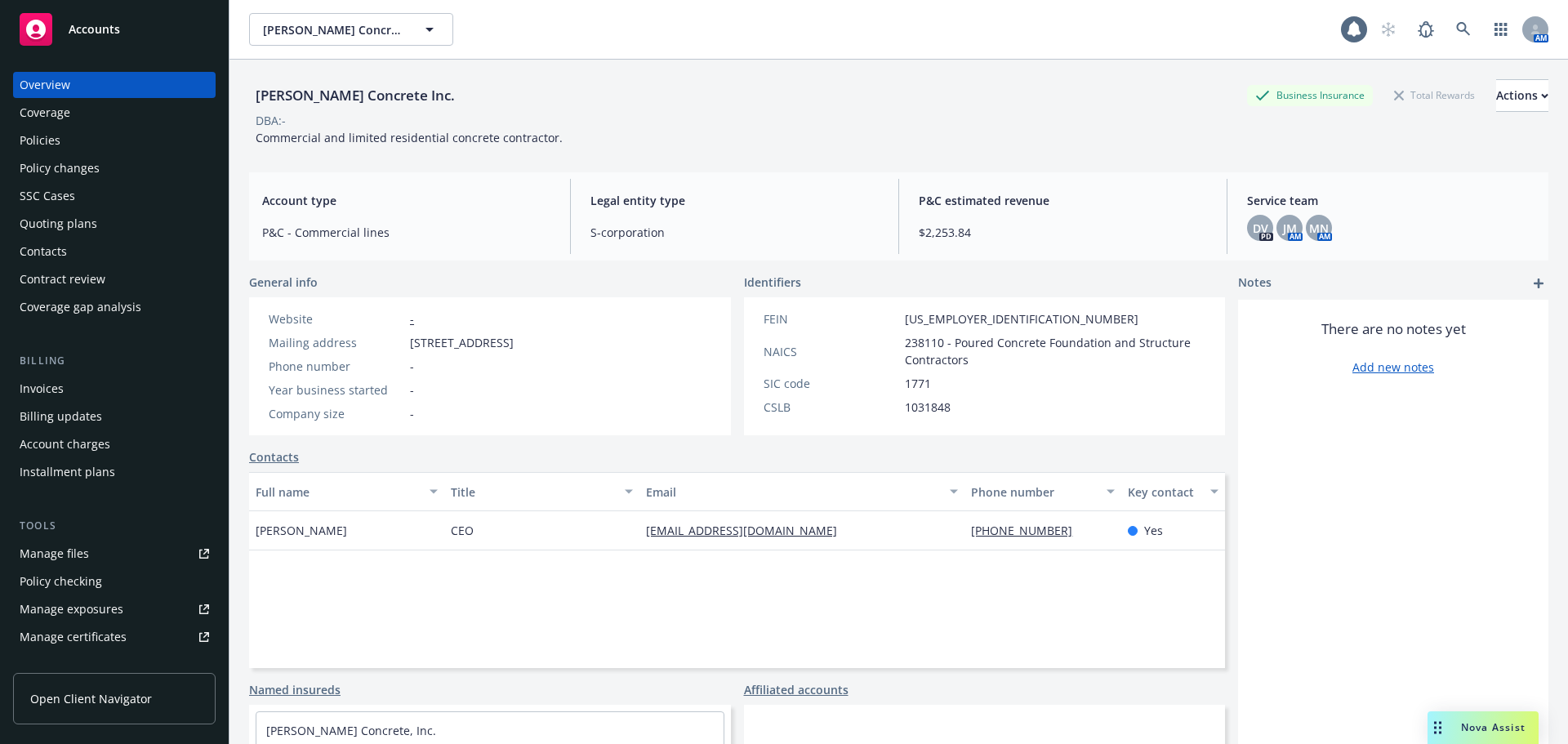
click at [72, 151] on div "Policies" at bounding box center [114, 140] width 190 height 26
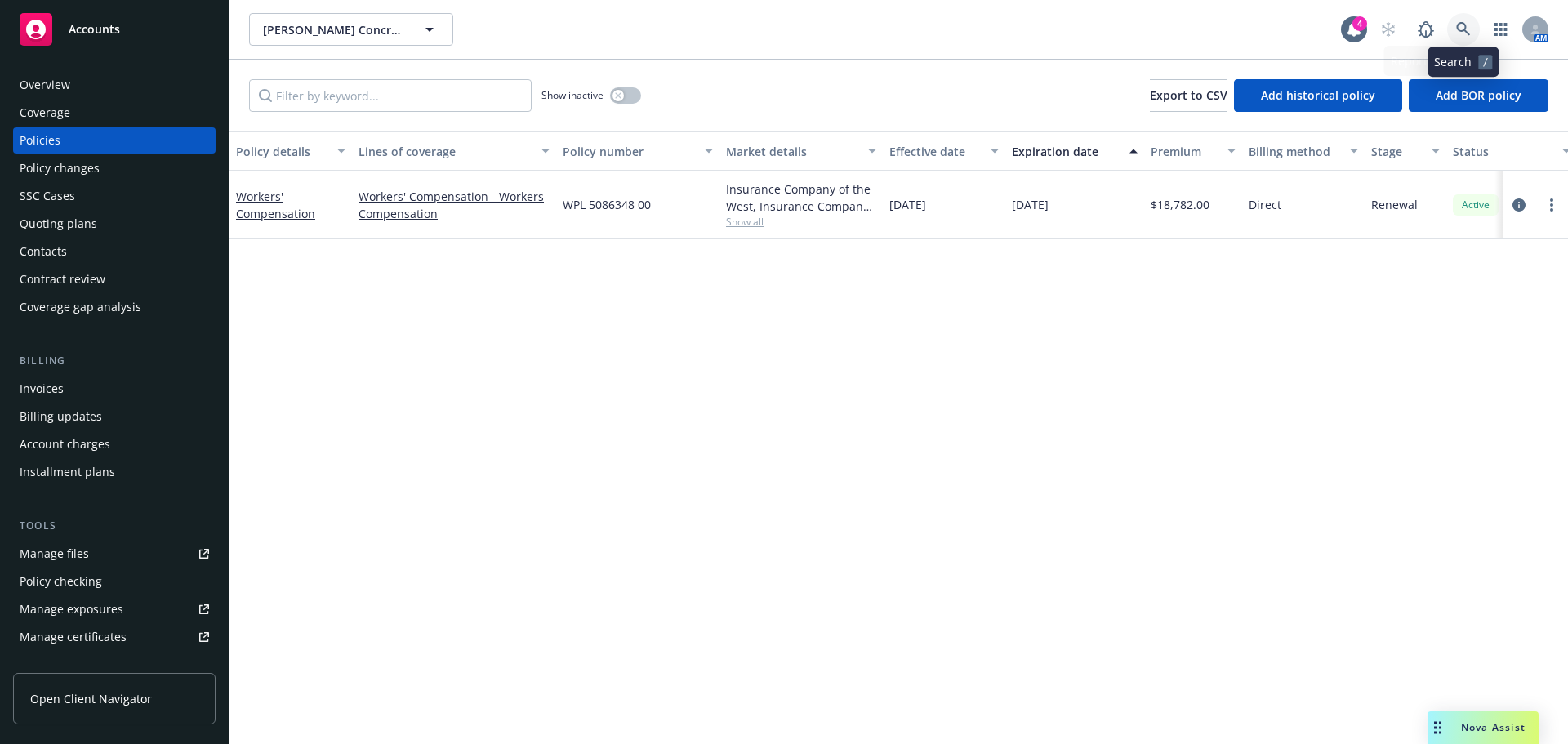
click at [1469, 26] on icon at bounding box center [1463, 29] width 14 height 14
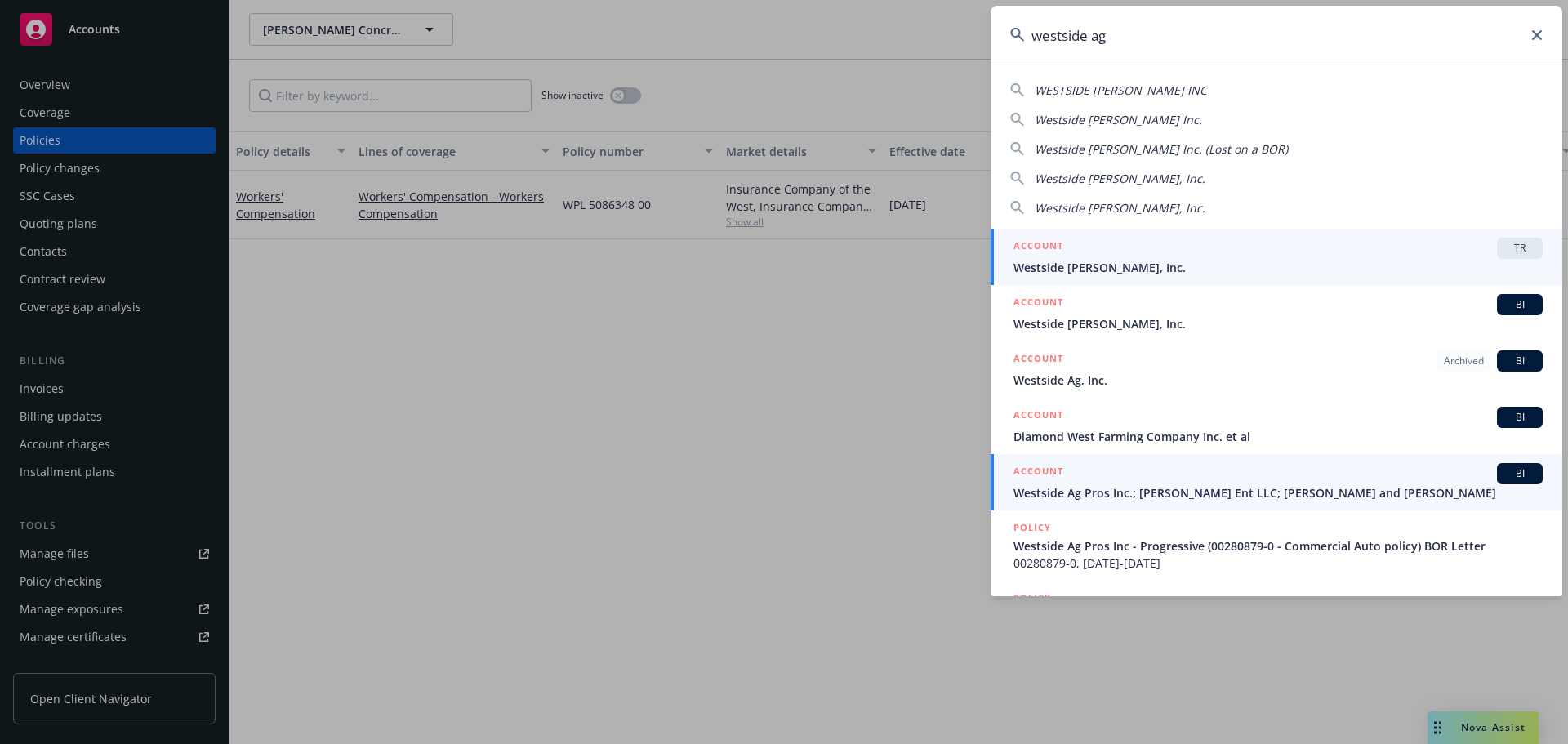
type input "westside ag"
click at [1109, 494] on span "Westside Ag Pros Inc.; DeFrancesco Ent LLC; Christopher and Linda DeFrancesco" at bounding box center [1278, 492] width 529 height 17
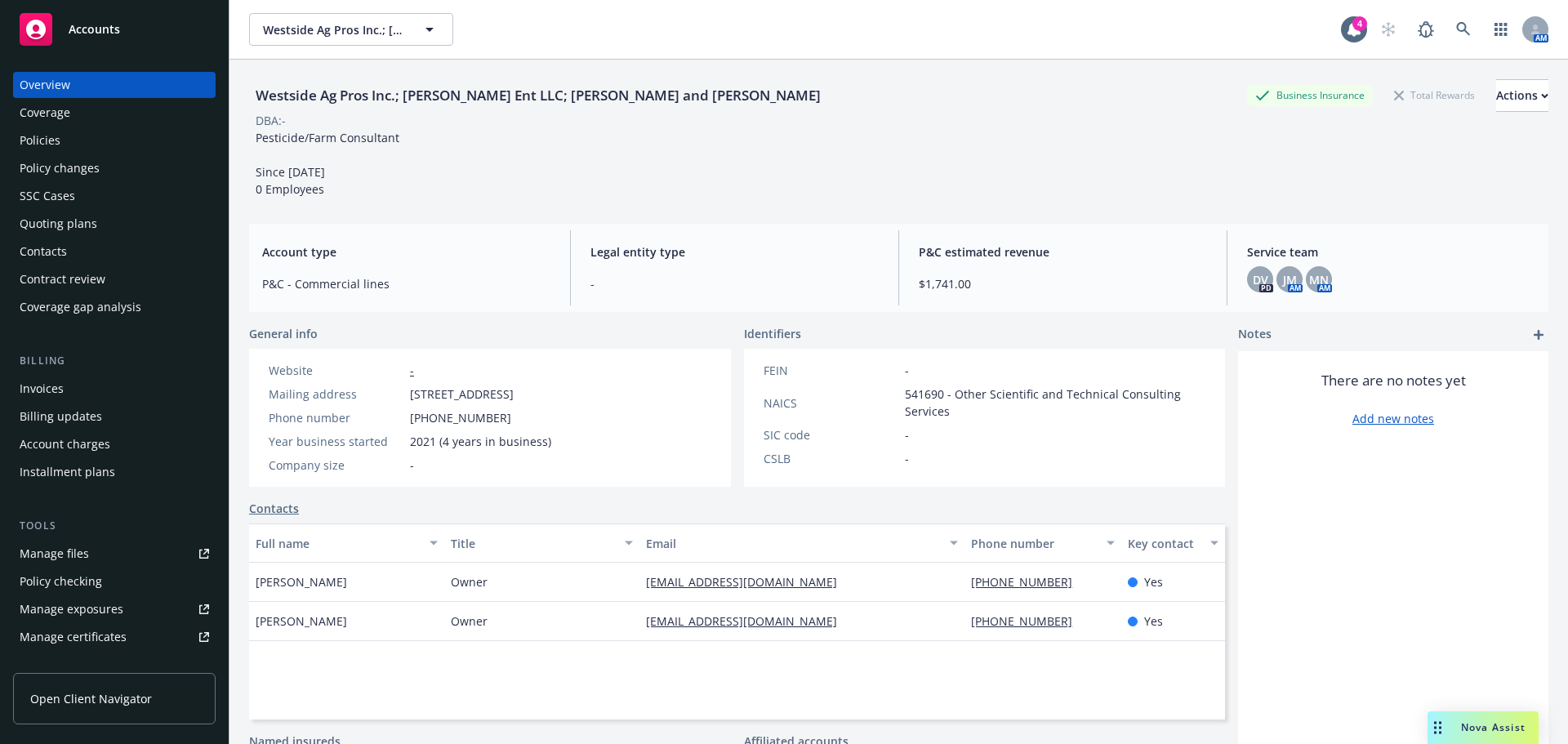
click at [82, 148] on div "Policies" at bounding box center [114, 140] width 190 height 26
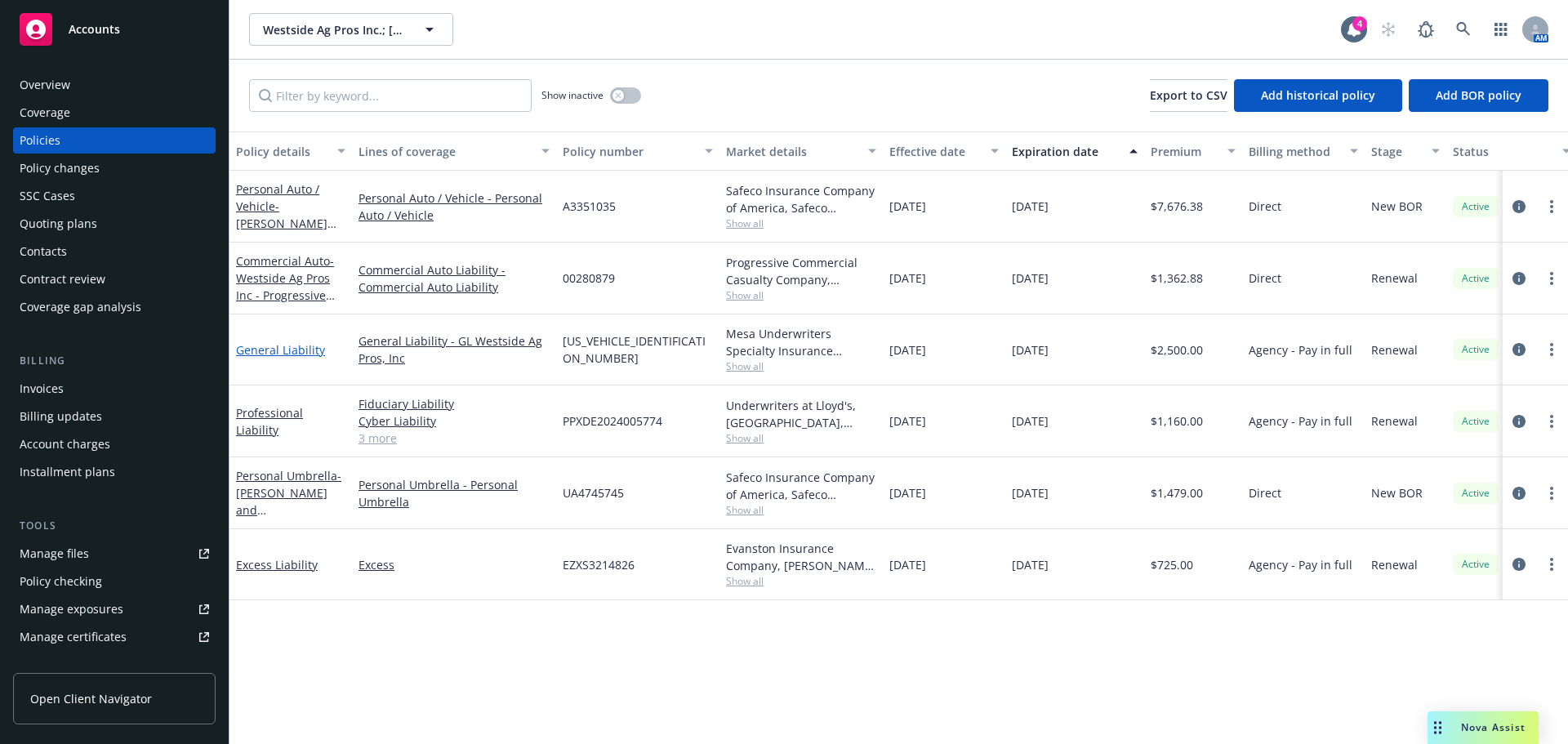
click at [282, 346] on link "General Liability" at bounding box center [280, 349] width 89 height 15
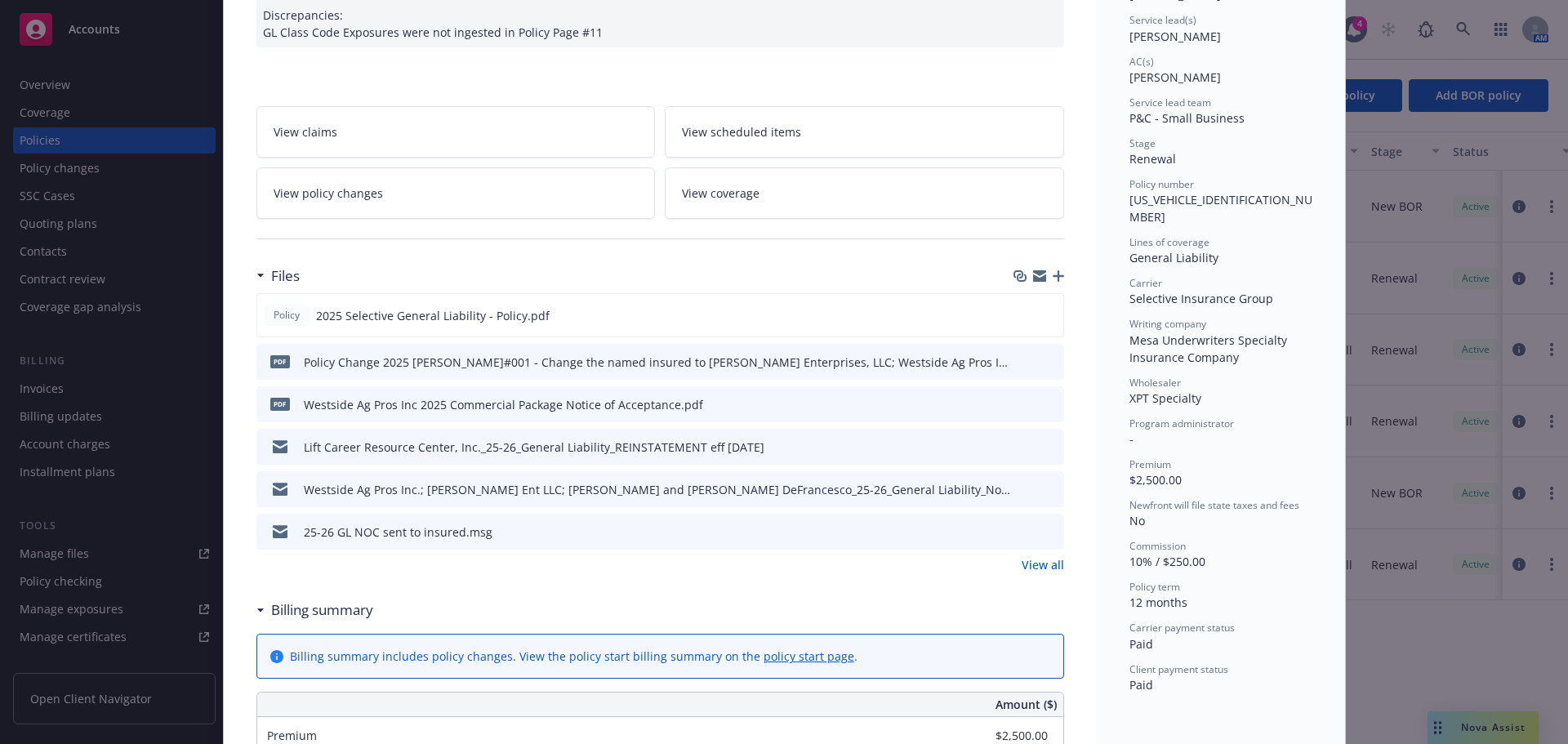
scroll to position [245, 0]
click at [1053, 312] on div "Policy 2025 Selective General Liability - Policy.pdf" at bounding box center [660, 314] width 808 height 44
click at [1041, 313] on icon "preview file" at bounding box center [1047, 312] width 14 height 11
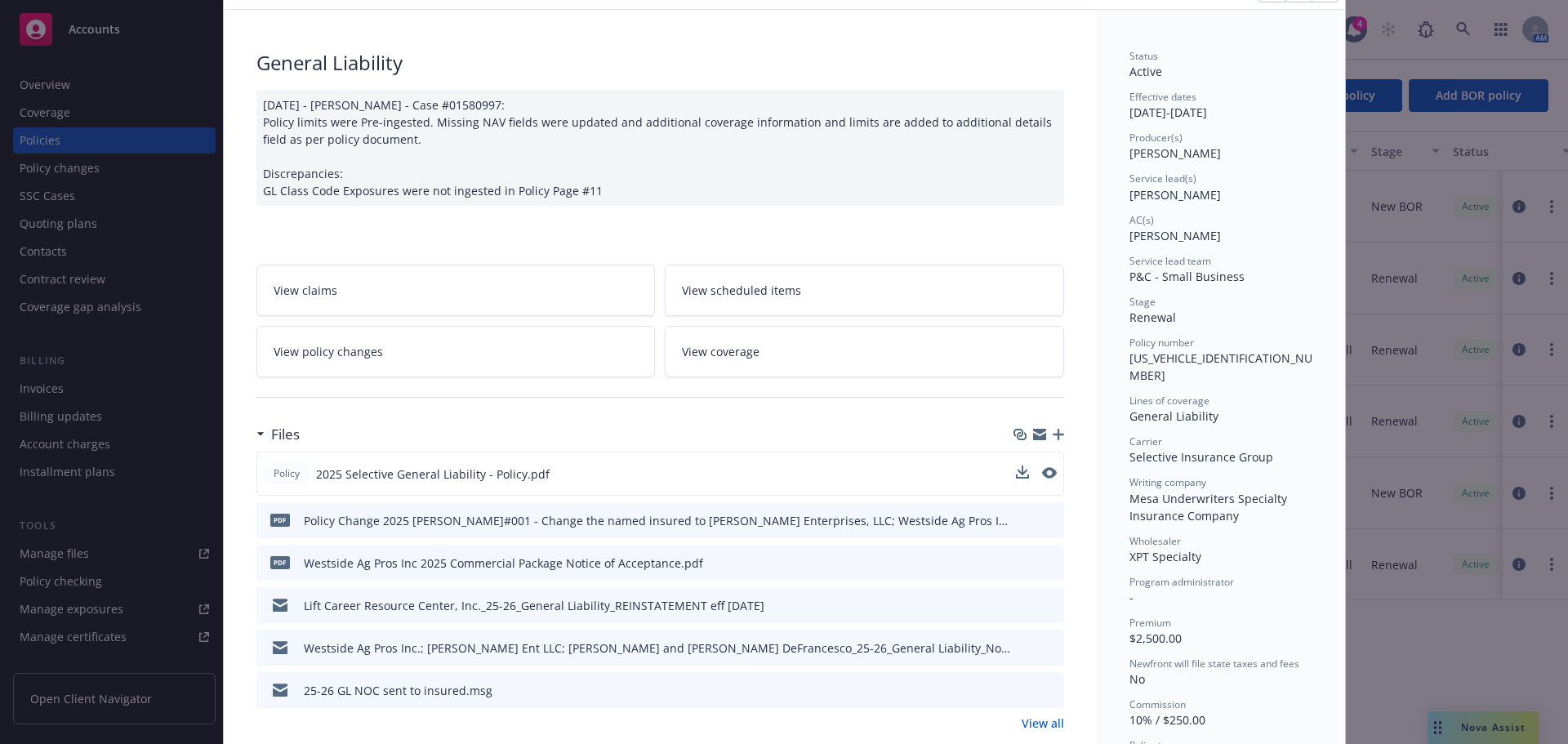
scroll to position [0, 0]
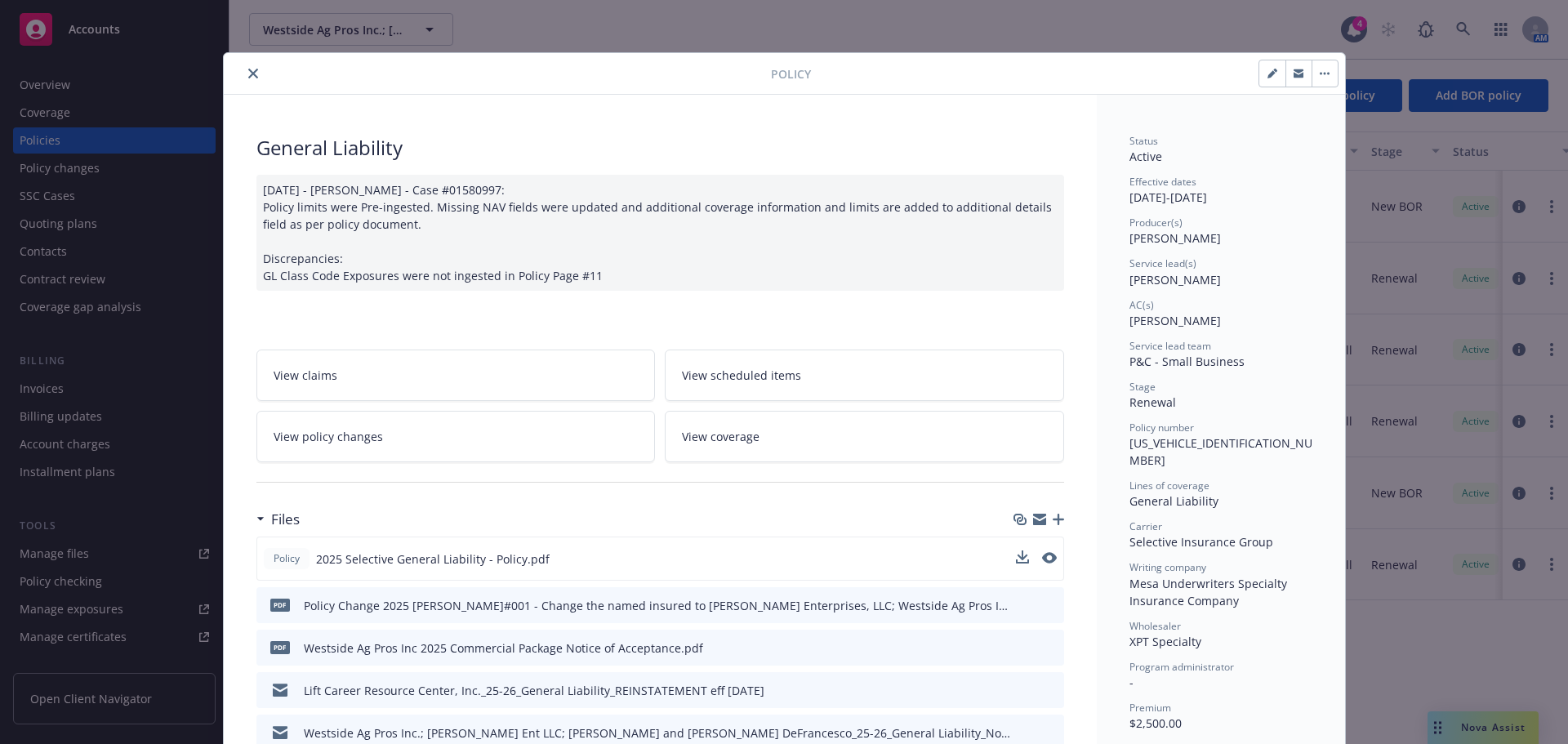
click at [248, 71] on icon "close" at bounding box center [254, 74] width 10 height 10
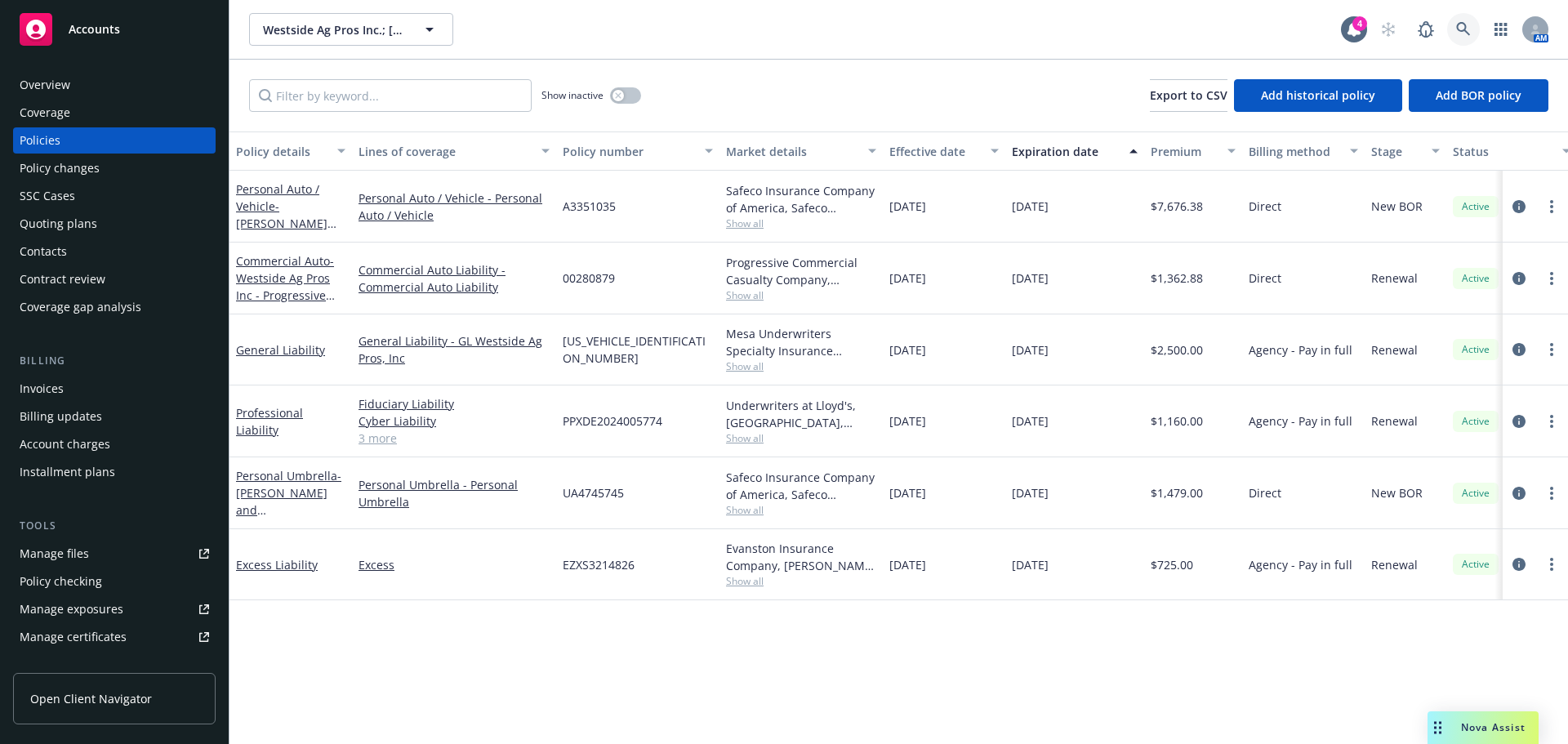
click at [1465, 26] on icon at bounding box center [1463, 29] width 14 height 14
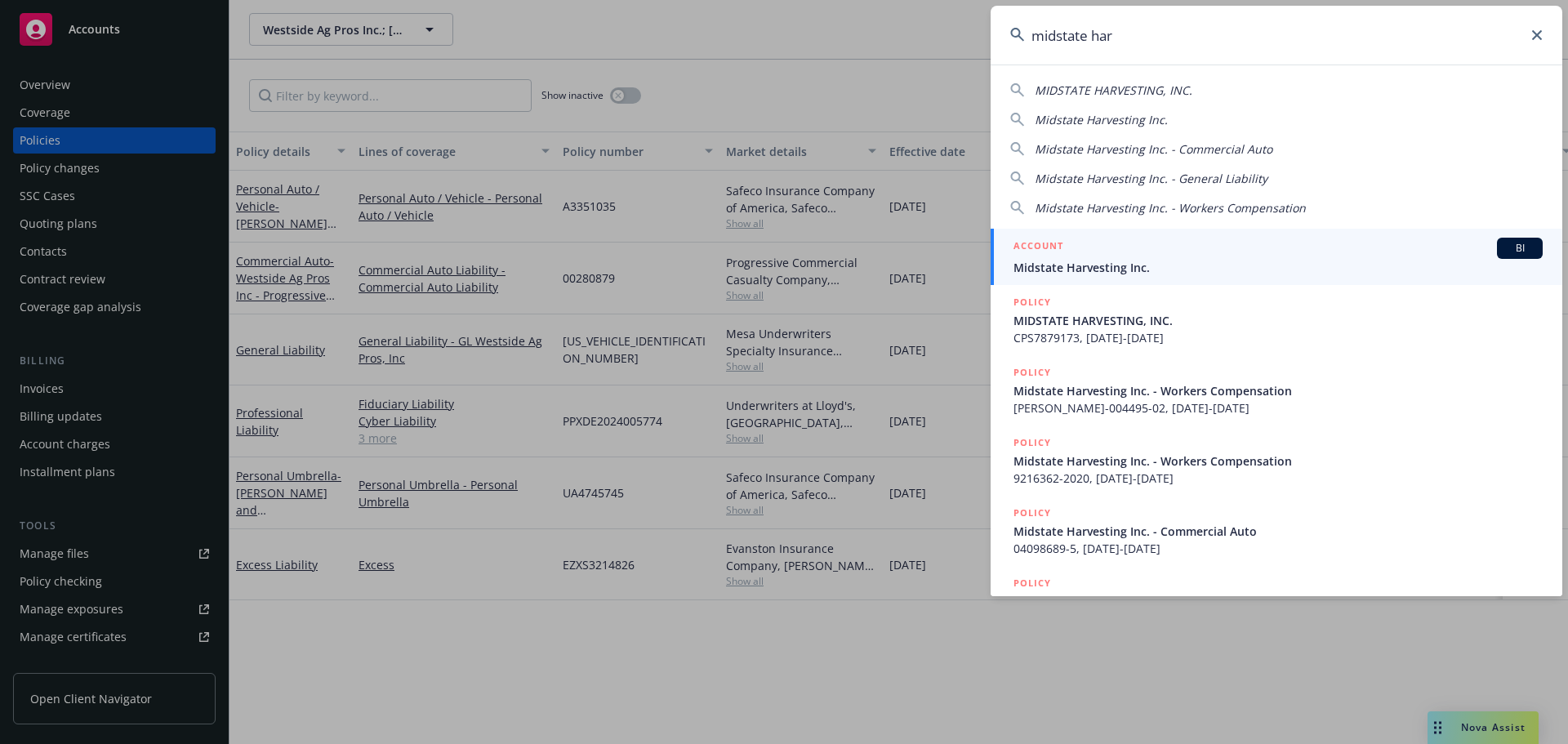
type input "midstate har"
click at [1142, 247] on div "ACCOUNT BI" at bounding box center [1278, 247] width 529 height 21
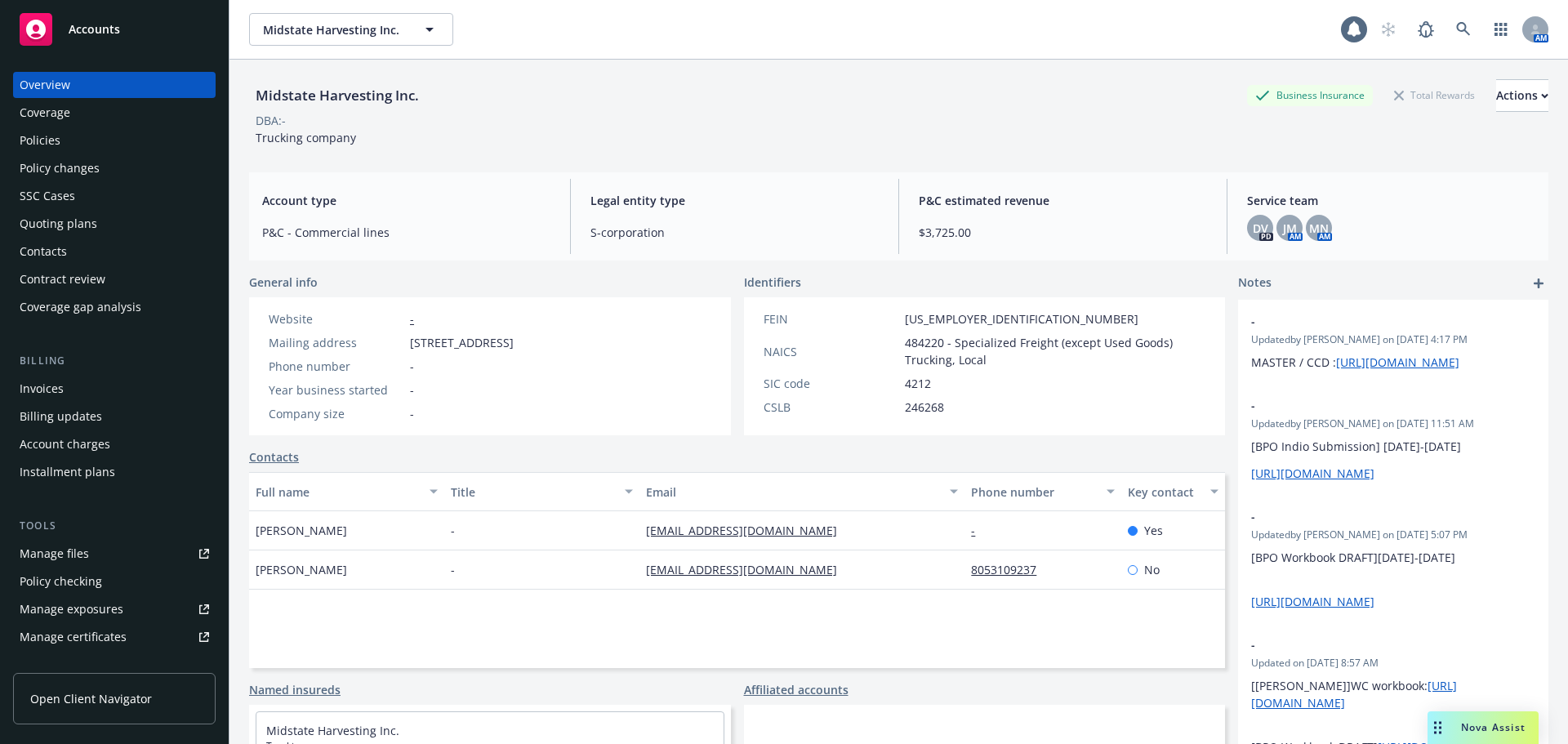
click at [100, 137] on div "Policies" at bounding box center [114, 140] width 190 height 26
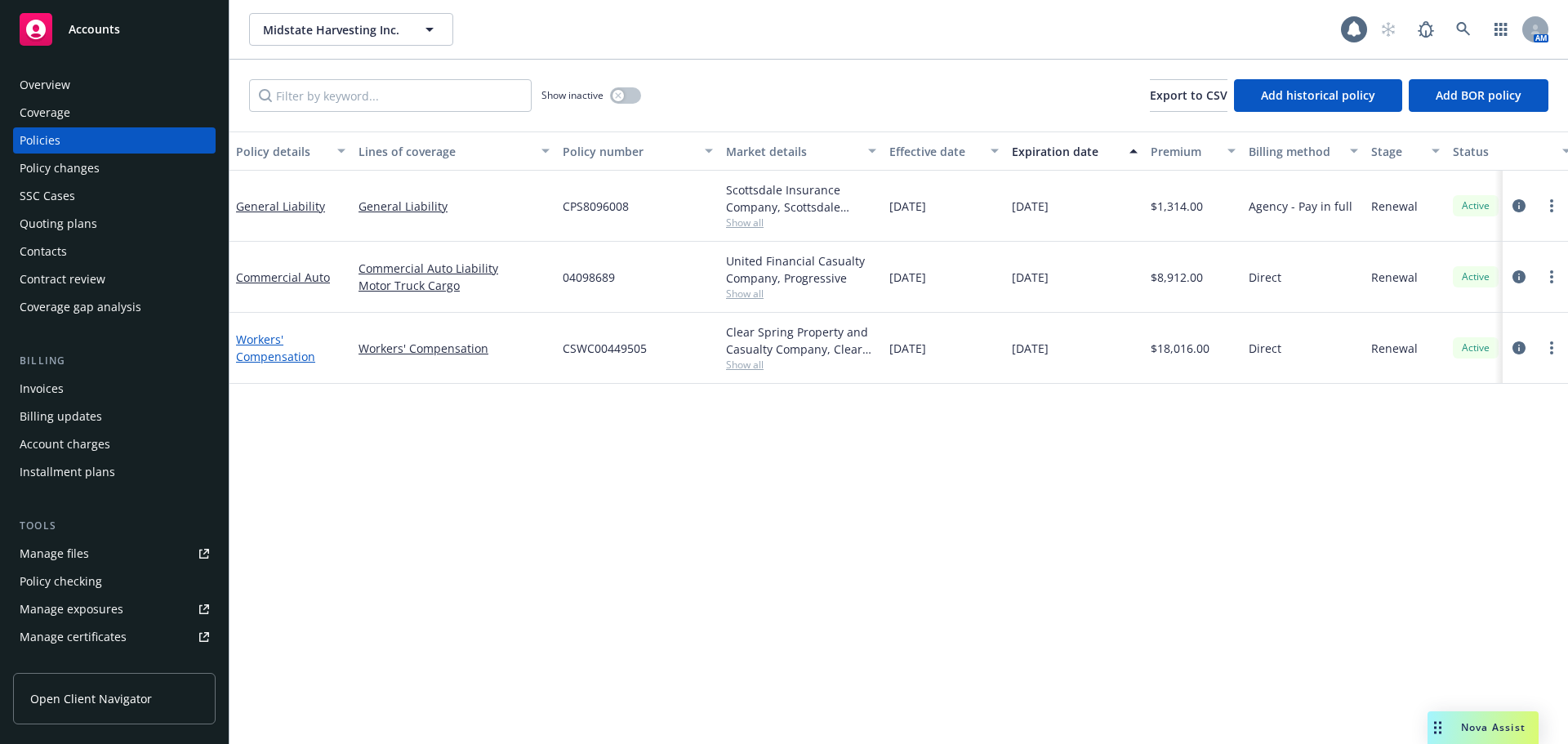
click at [269, 355] on link "Workers' Compensation" at bounding box center [275, 348] width 79 height 32
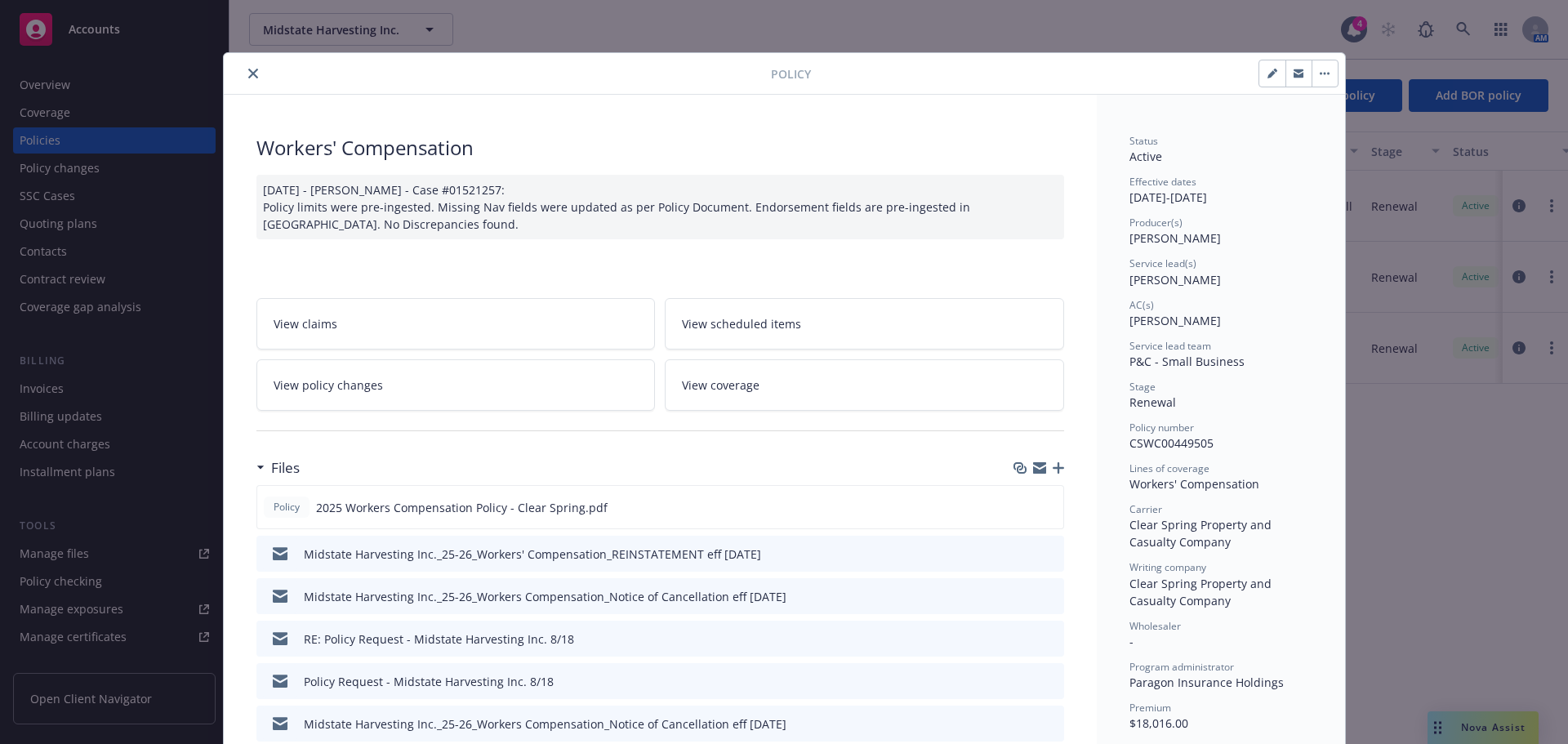
click at [252, 65] on button "close" at bounding box center [253, 73] width 20 height 20
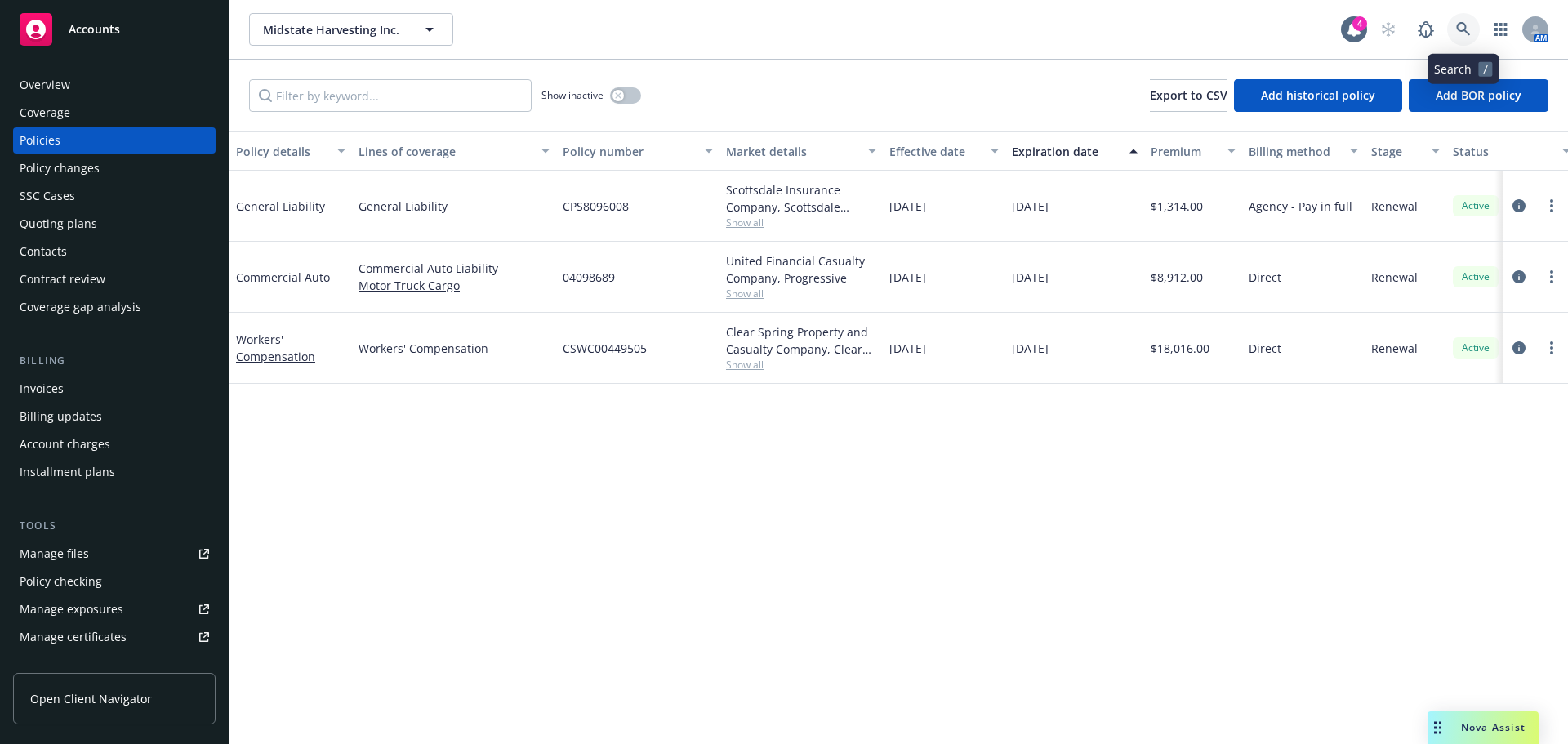
click at [1460, 28] on icon at bounding box center [1463, 29] width 14 height 14
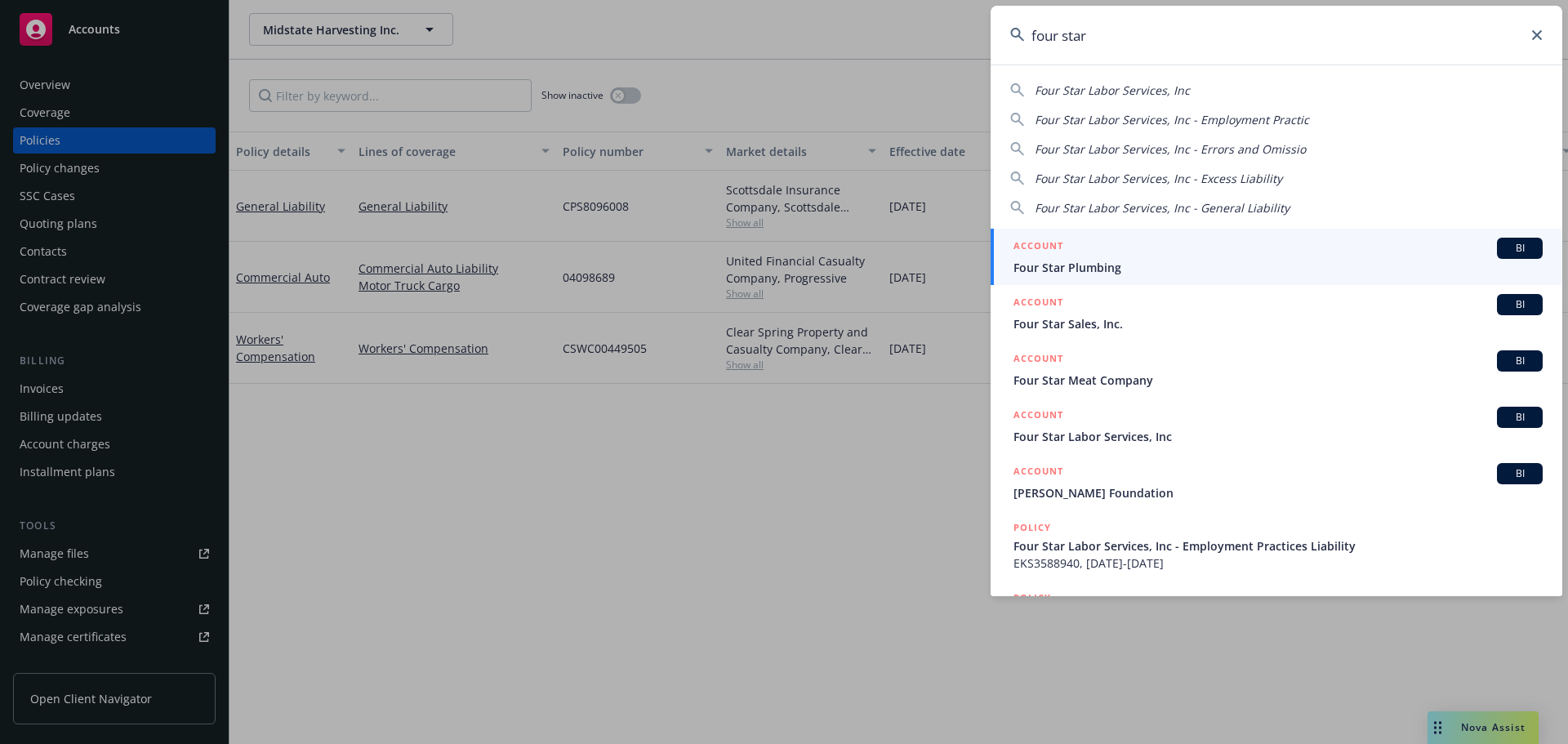
type input "four star"
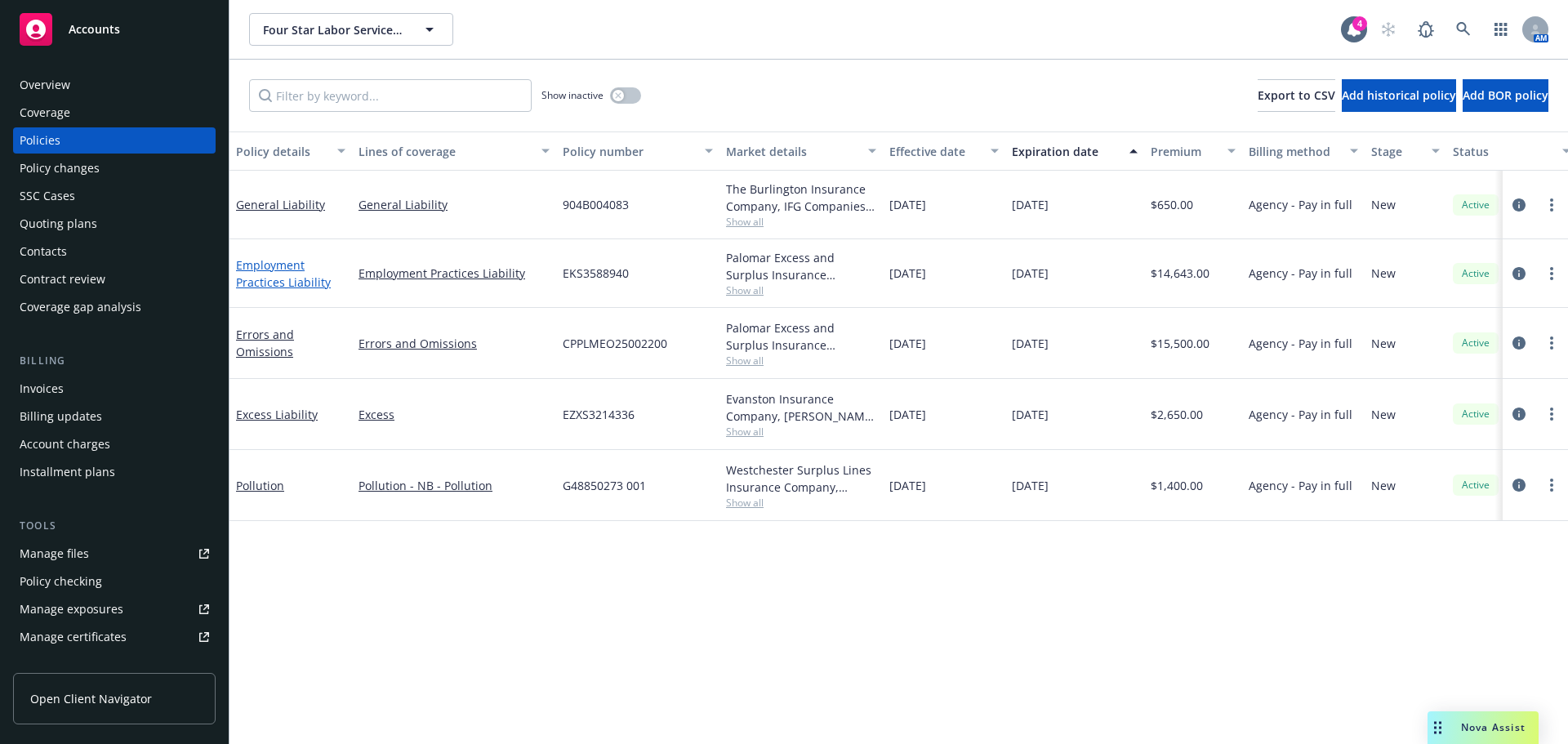
click at [268, 286] on link "Employment Practices Liability" at bounding box center [282, 273] width 94 height 32
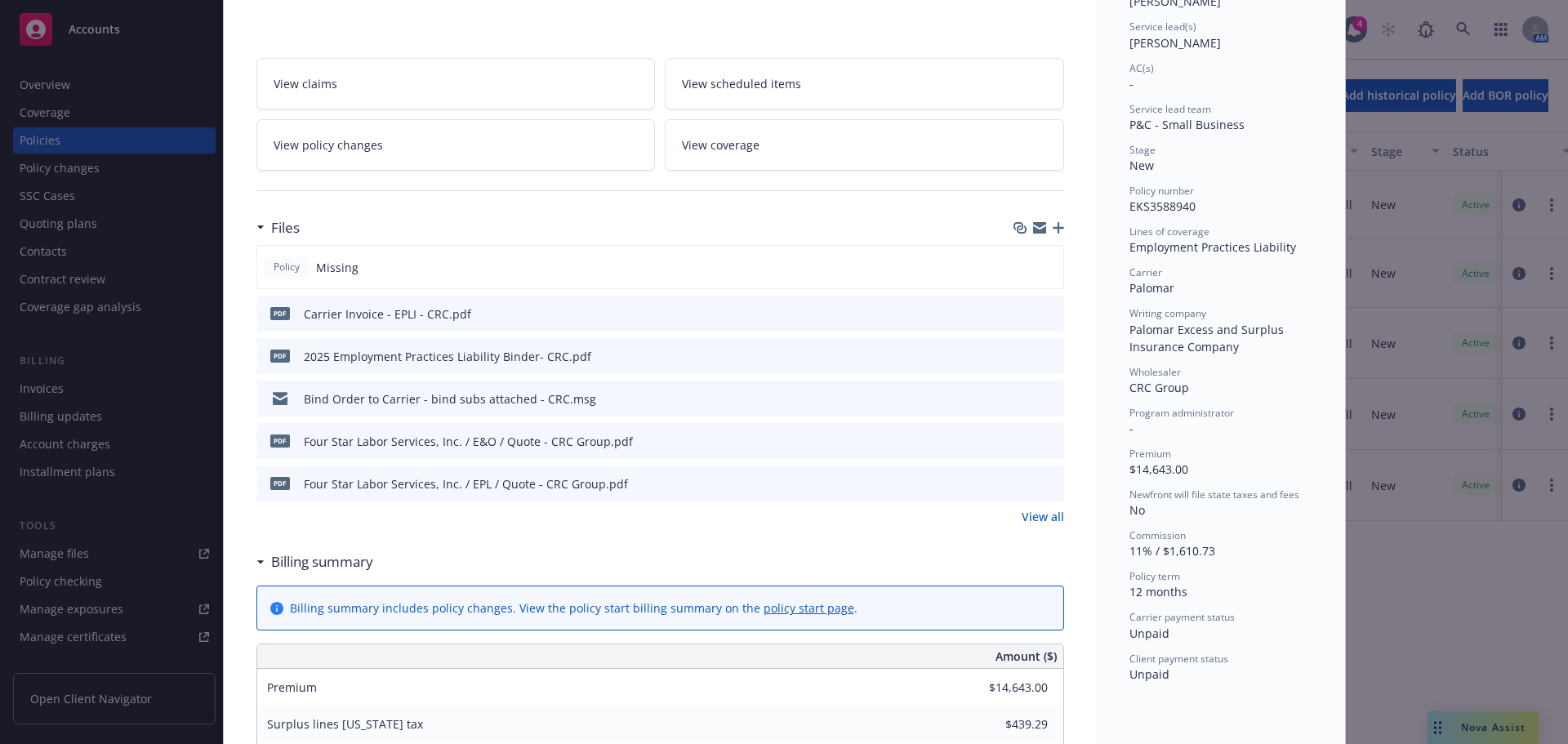
scroll to position [245, 0]
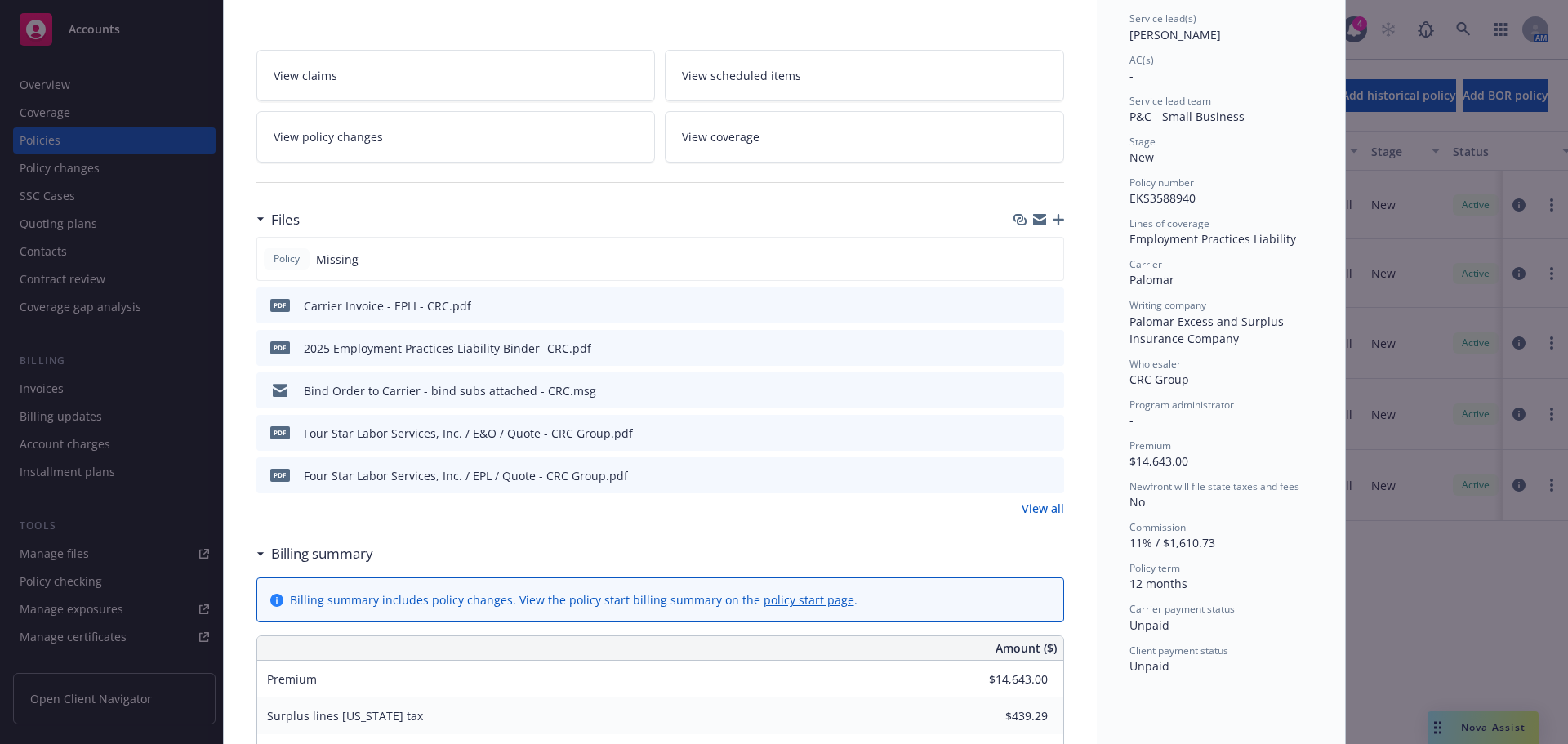
click at [1055, 218] on icon "button" at bounding box center [1058, 219] width 11 height 11
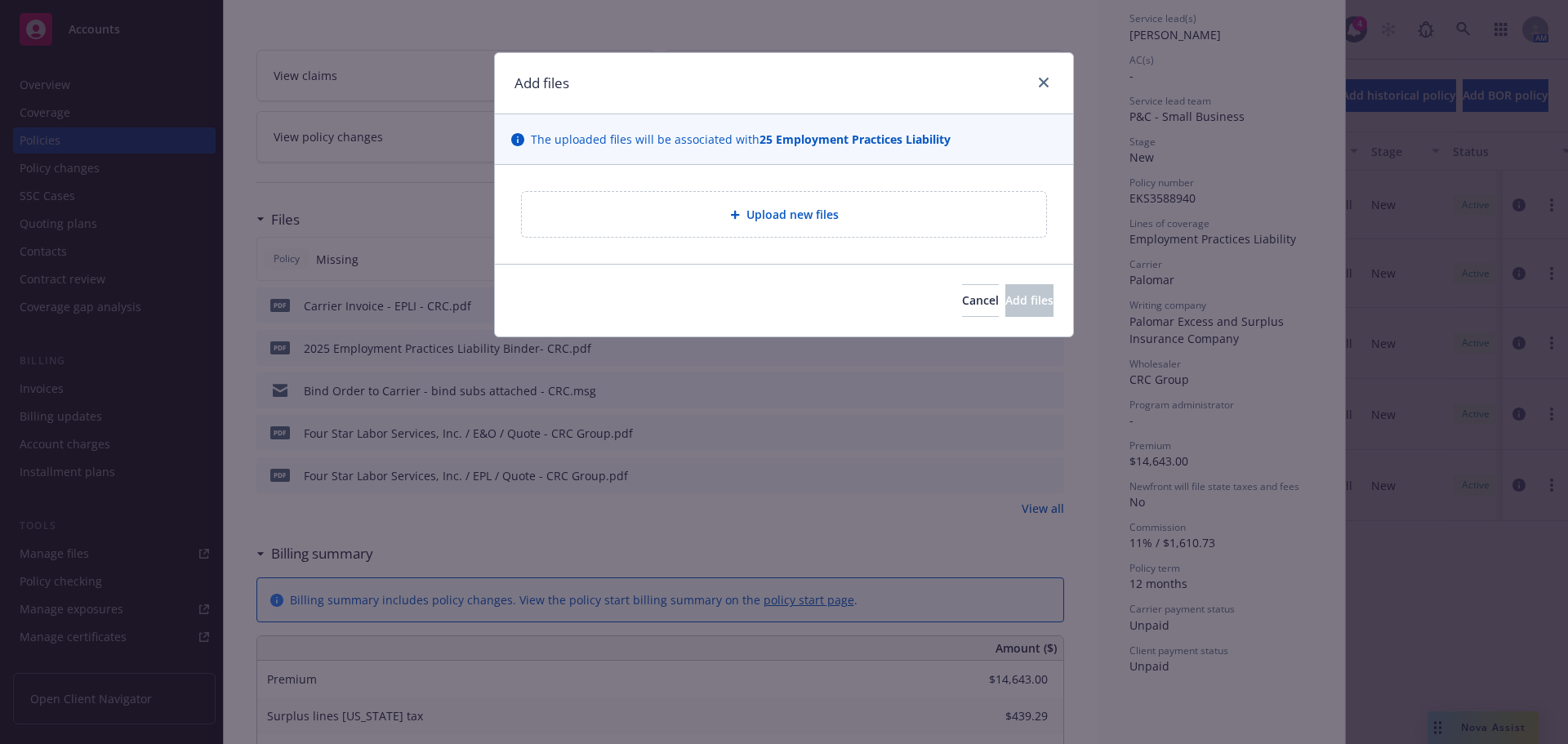
click at [807, 202] on div "Upload new files" at bounding box center [784, 214] width 524 height 45
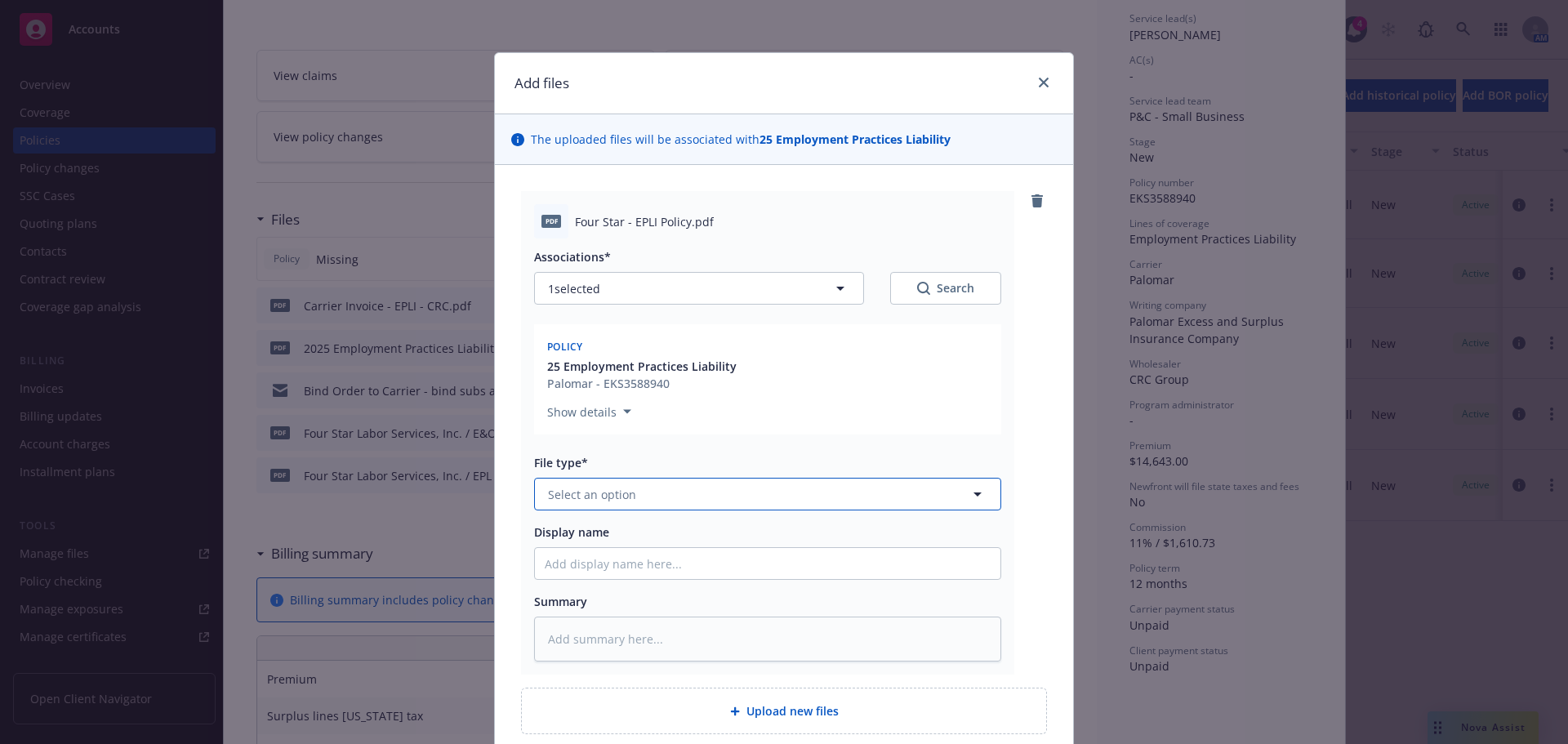
click at [653, 493] on button "Select an option" at bounding box center [767, 494] width 467 height 32
type input "pol"
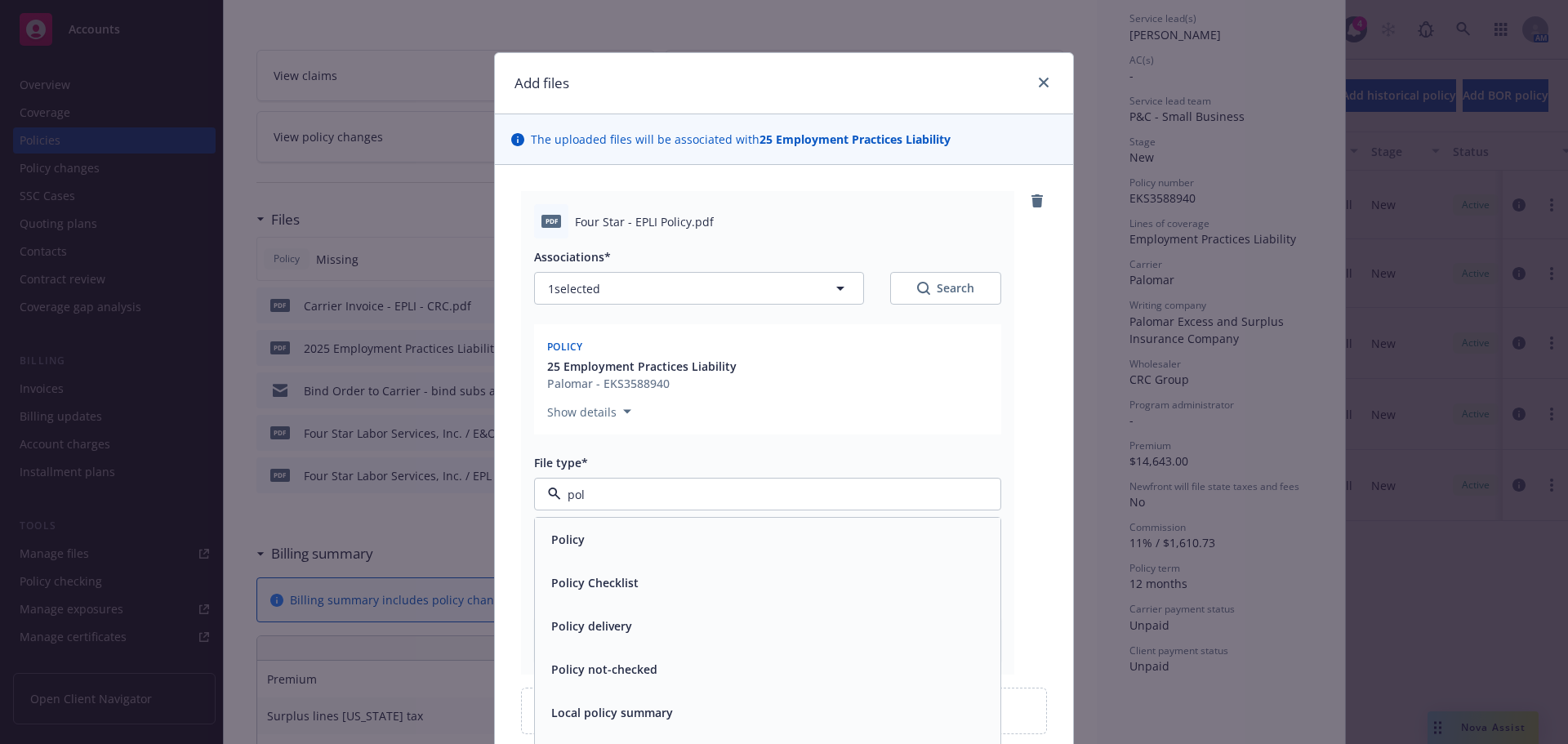
click at [616, 536] on div "Policy" at bounding box center [767, 539] width 446 height 24
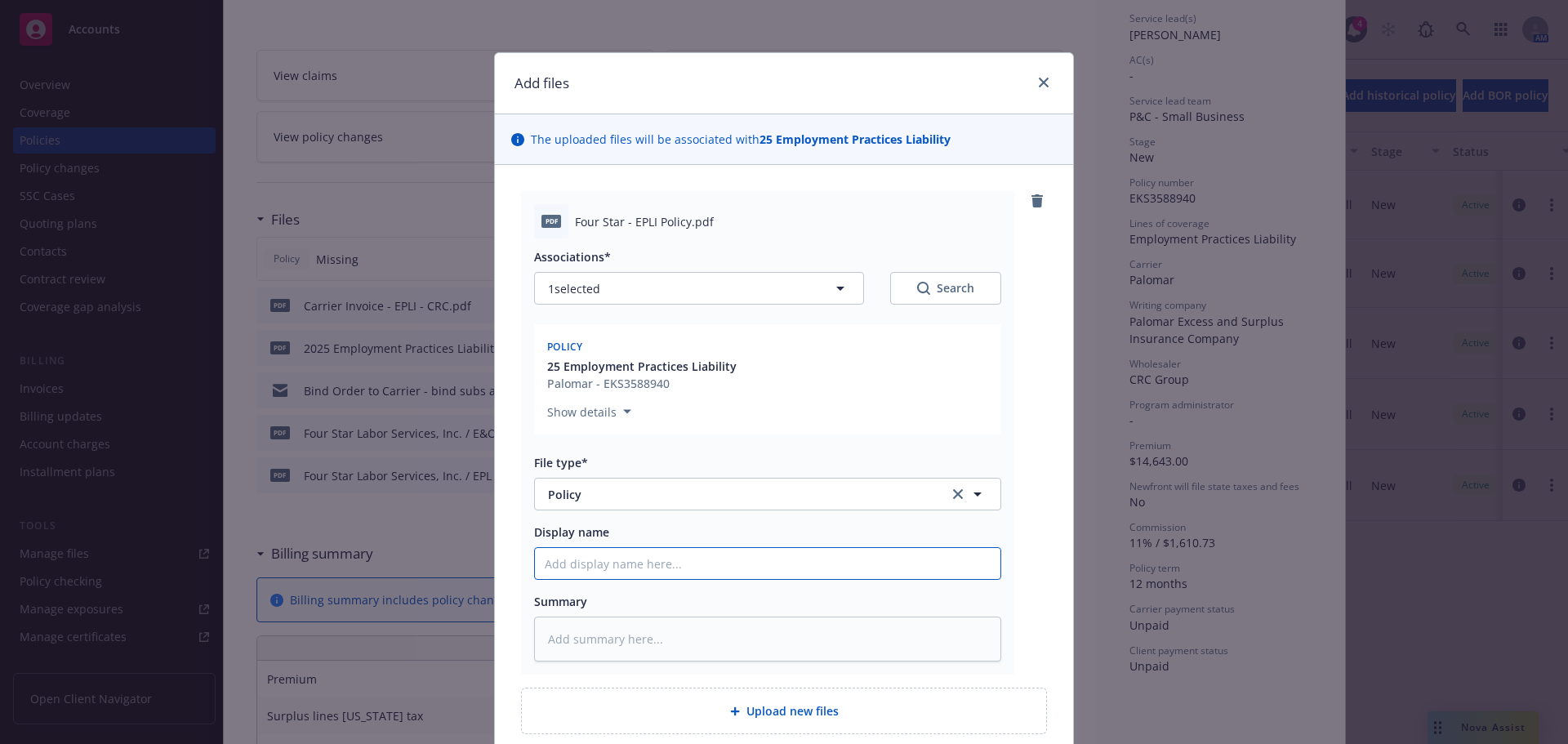
click at [612, 570] on input "Display name" at bounding box center [767, 563] width 465 height 31
type textarea "x"
type input "2"
type textarea "x"
type input "20"
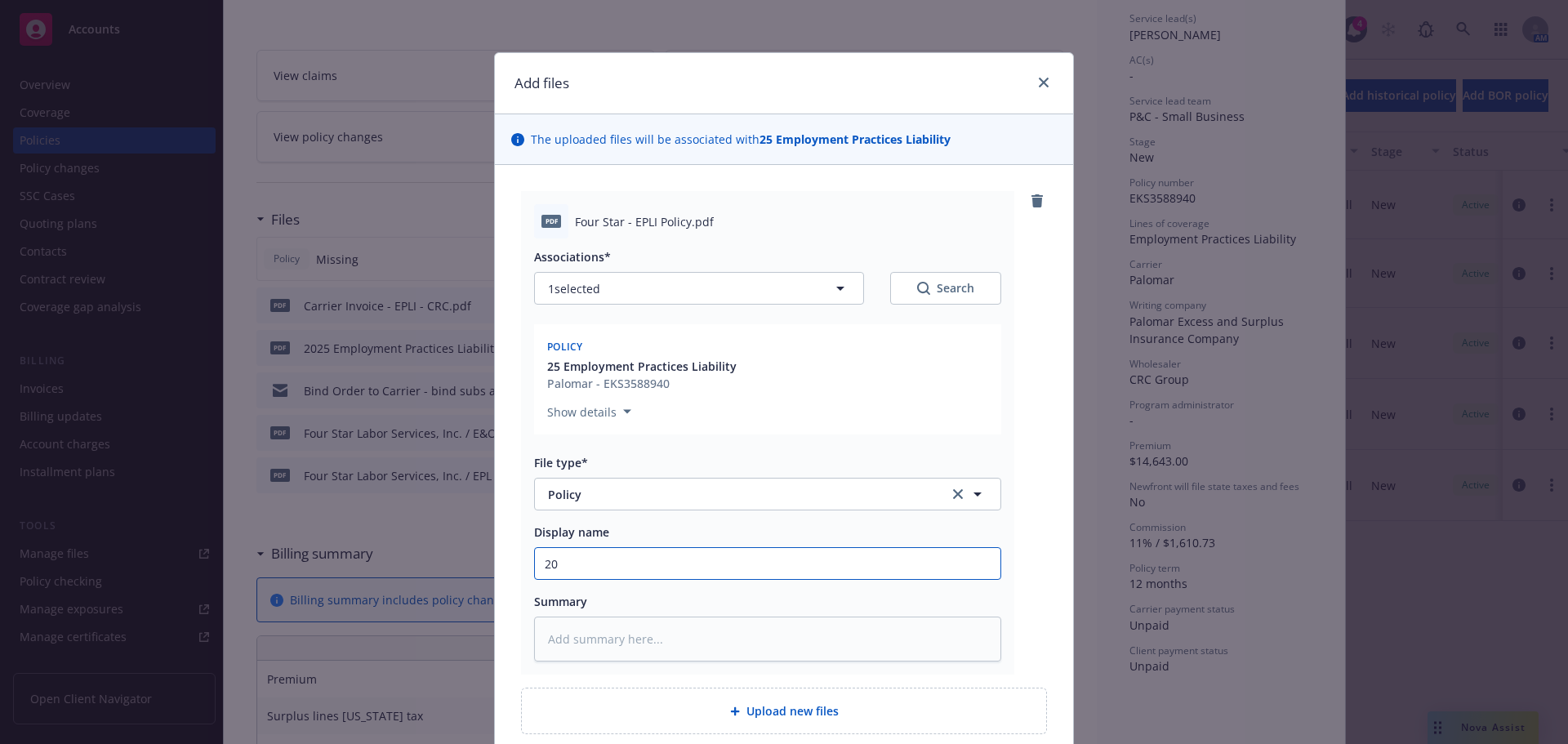
type textarea "x"
type input "202"
type textarea "x"
type input "2025"
type textarea "x"
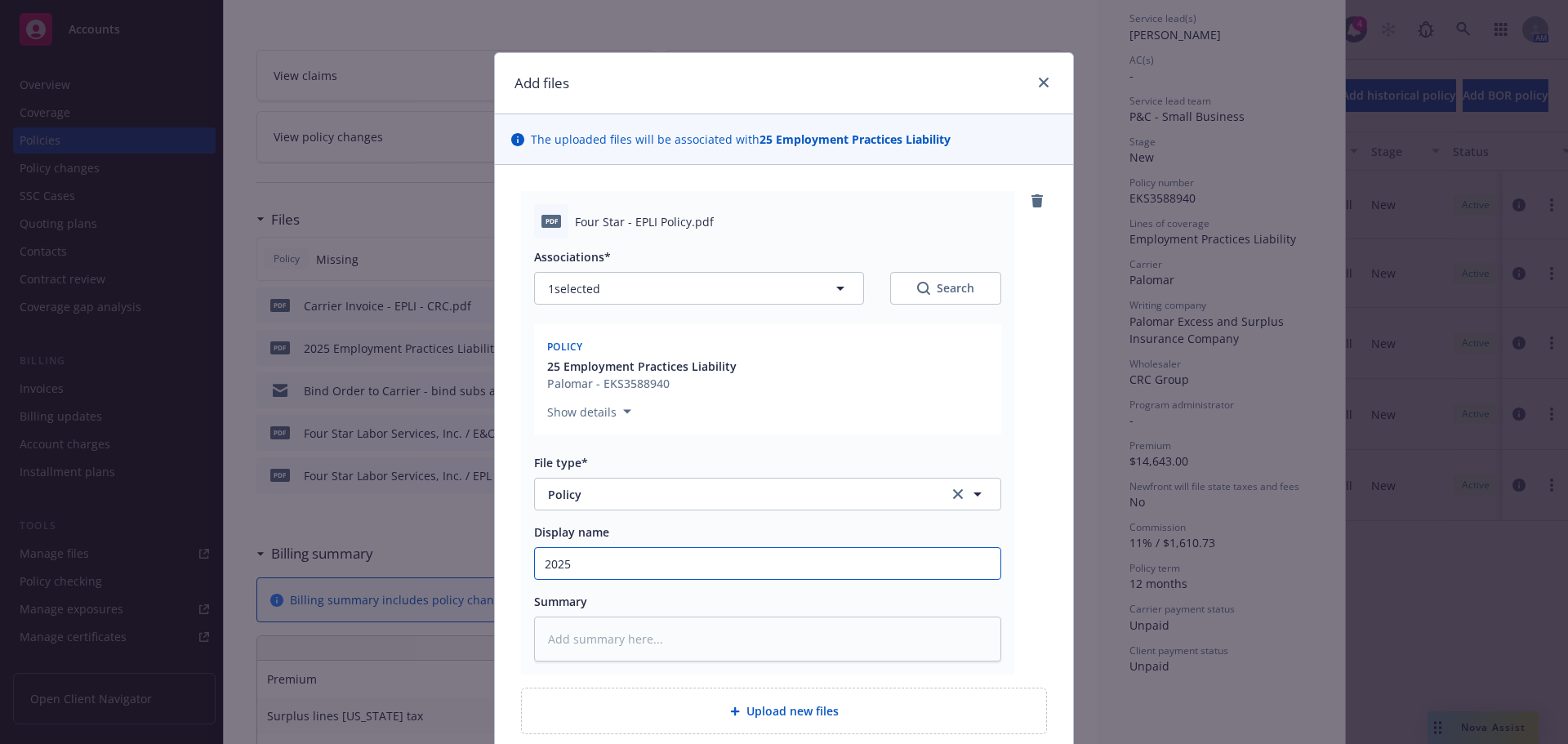
type input "2025"
type textarea "x"
type input "2025 E"
type textarea "x"
type input "2025 Em"
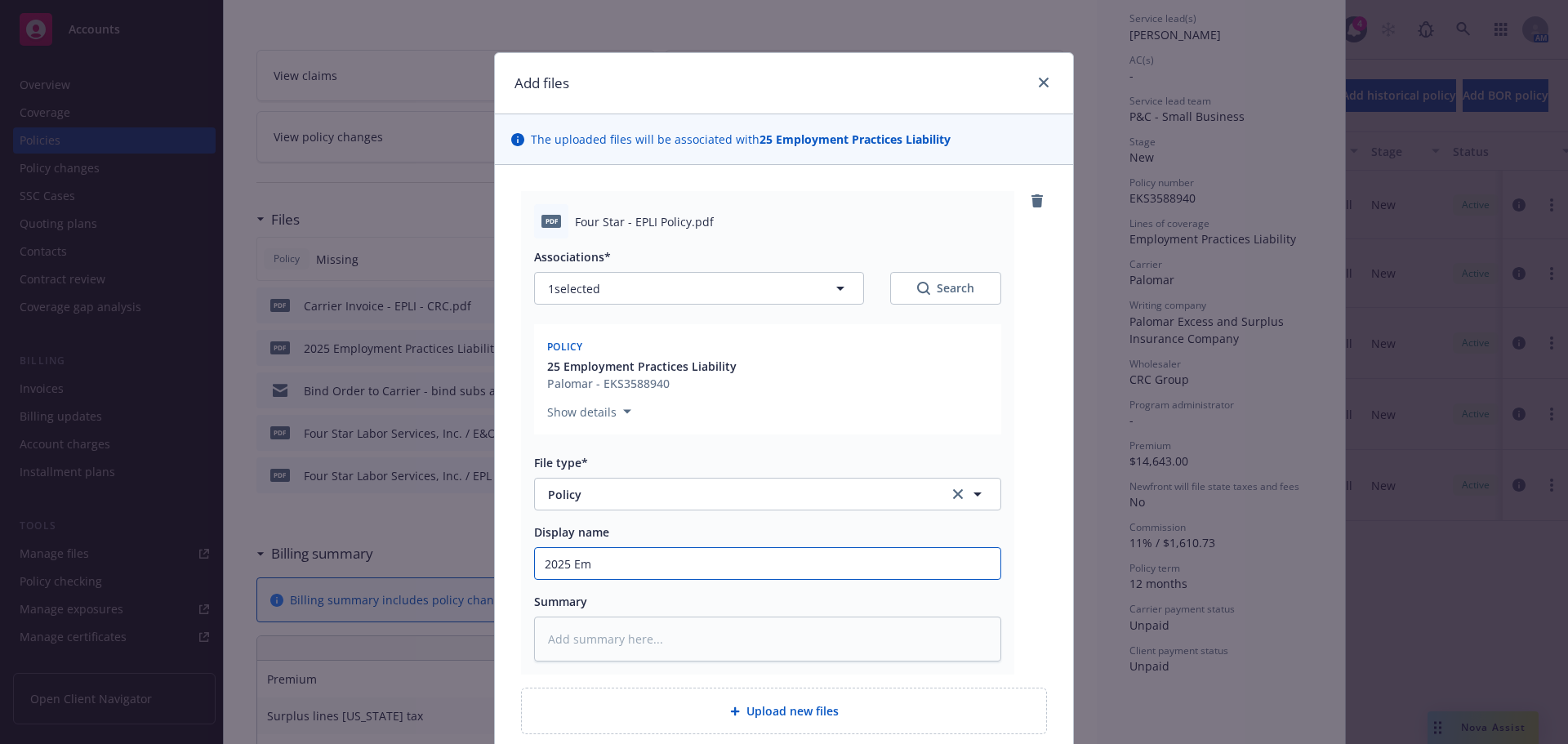
type textarea "x"
type input "2025 Emp"
type textarea "x"
type input "2025 Empl"
type textarea "x"
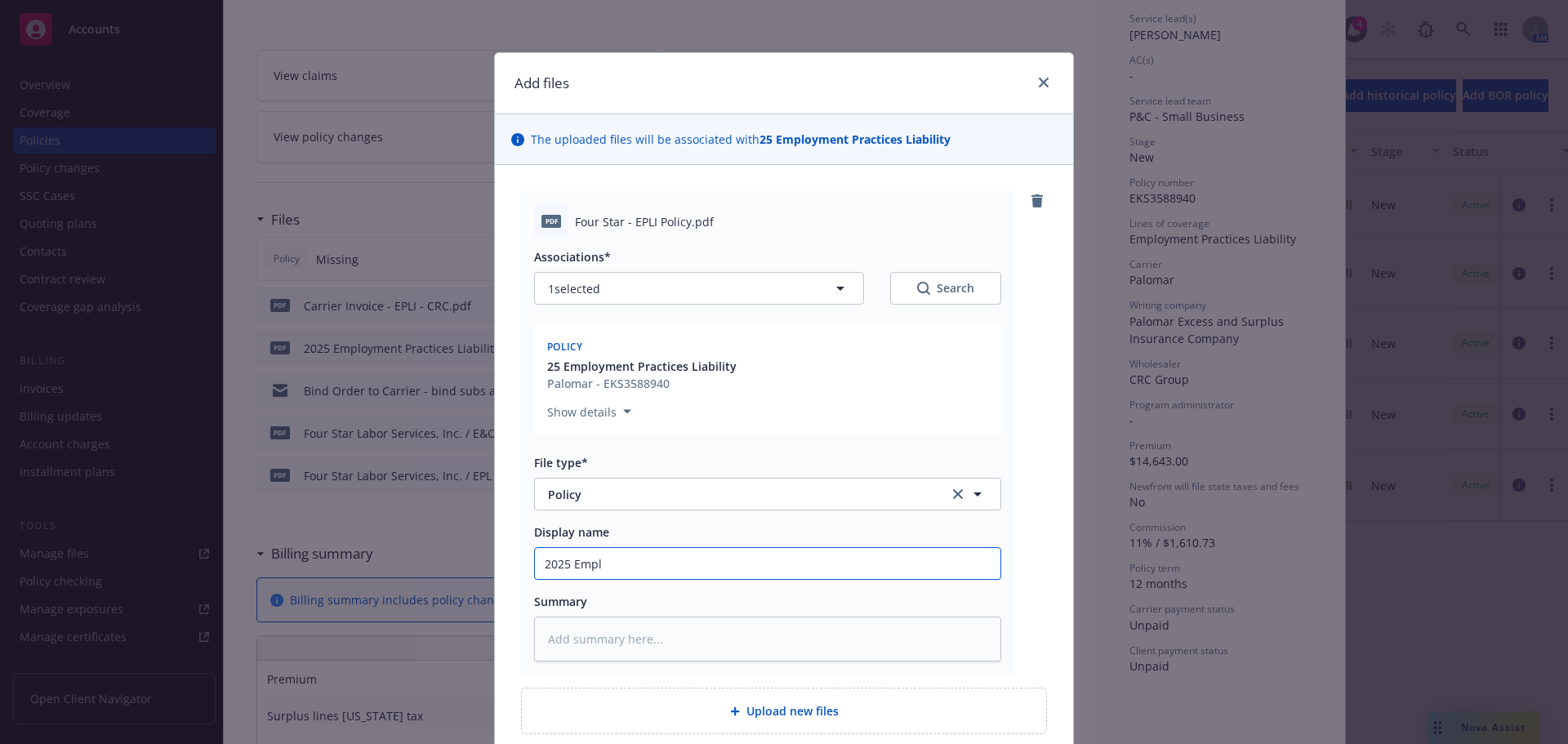
type input "2025 Emplo"
type textarea "x"
type input "2025 Emplou"
type textarea "x"
type input "2025 Emplo"
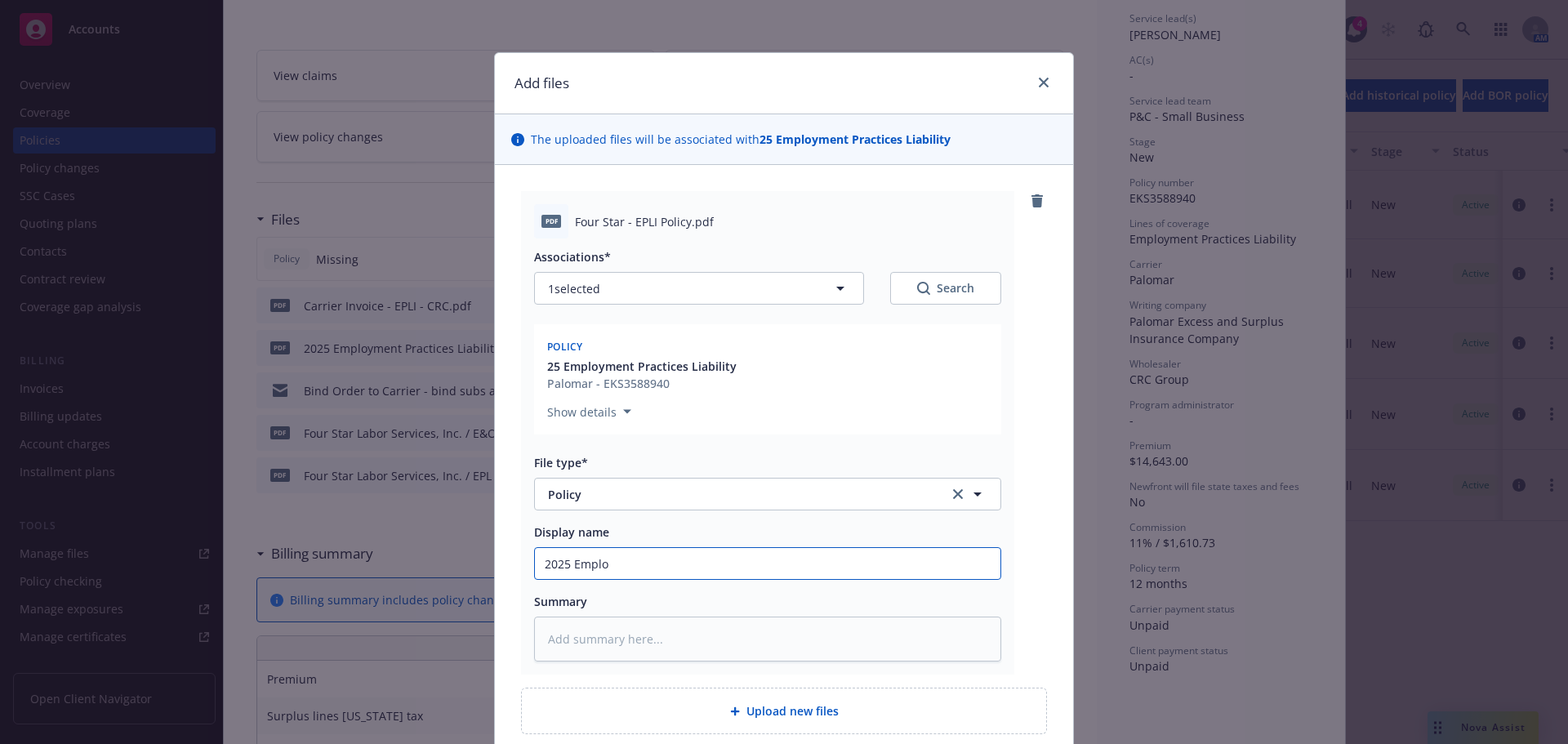
type textarea "x"
type input "2025 Employ"
type textarea "x"
type input "2025 Employm"
type textarea "x"
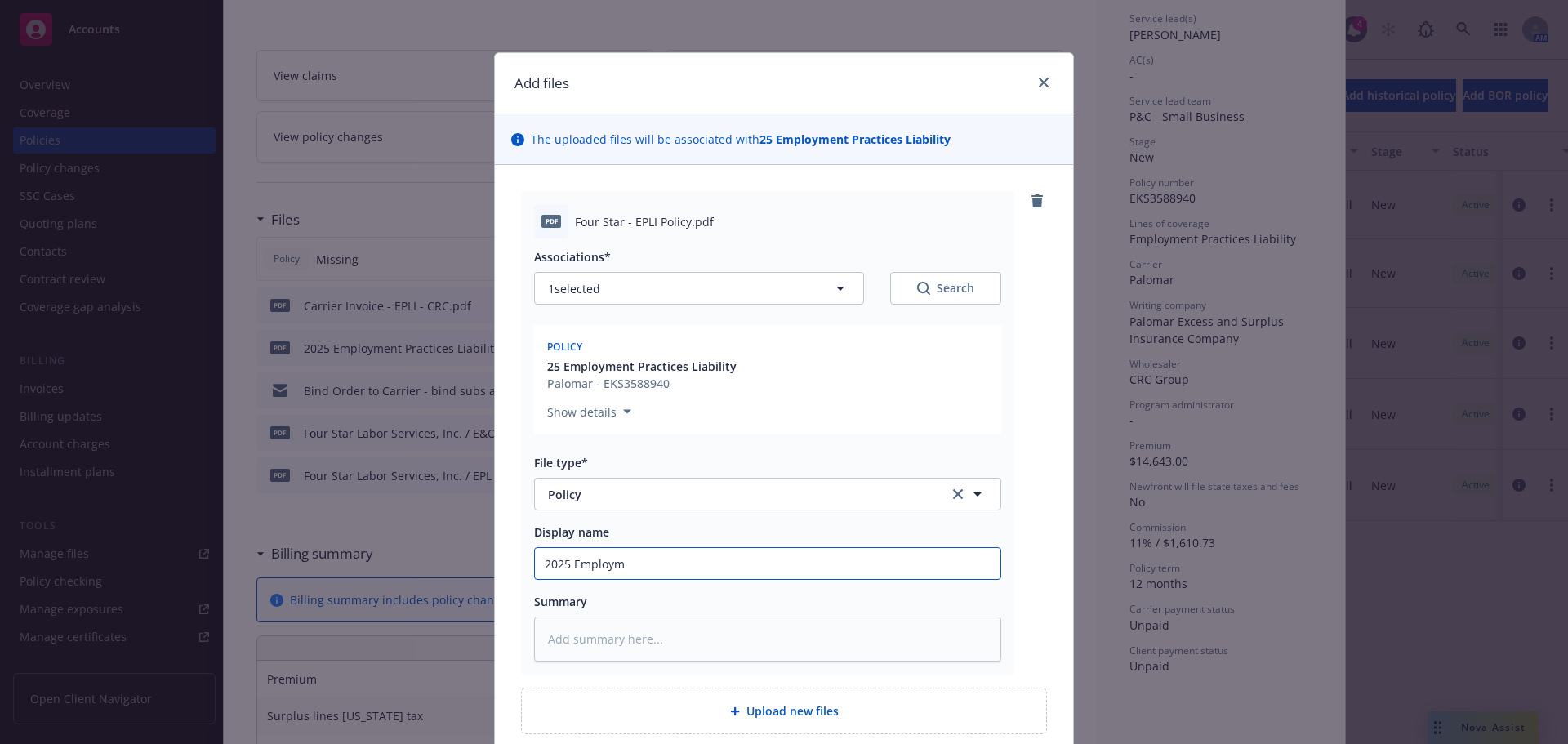
type input "2025 Employme"
type textarea "x"
type input "2025 Employmen"
type textarea "x"
type input "2025 Employment"
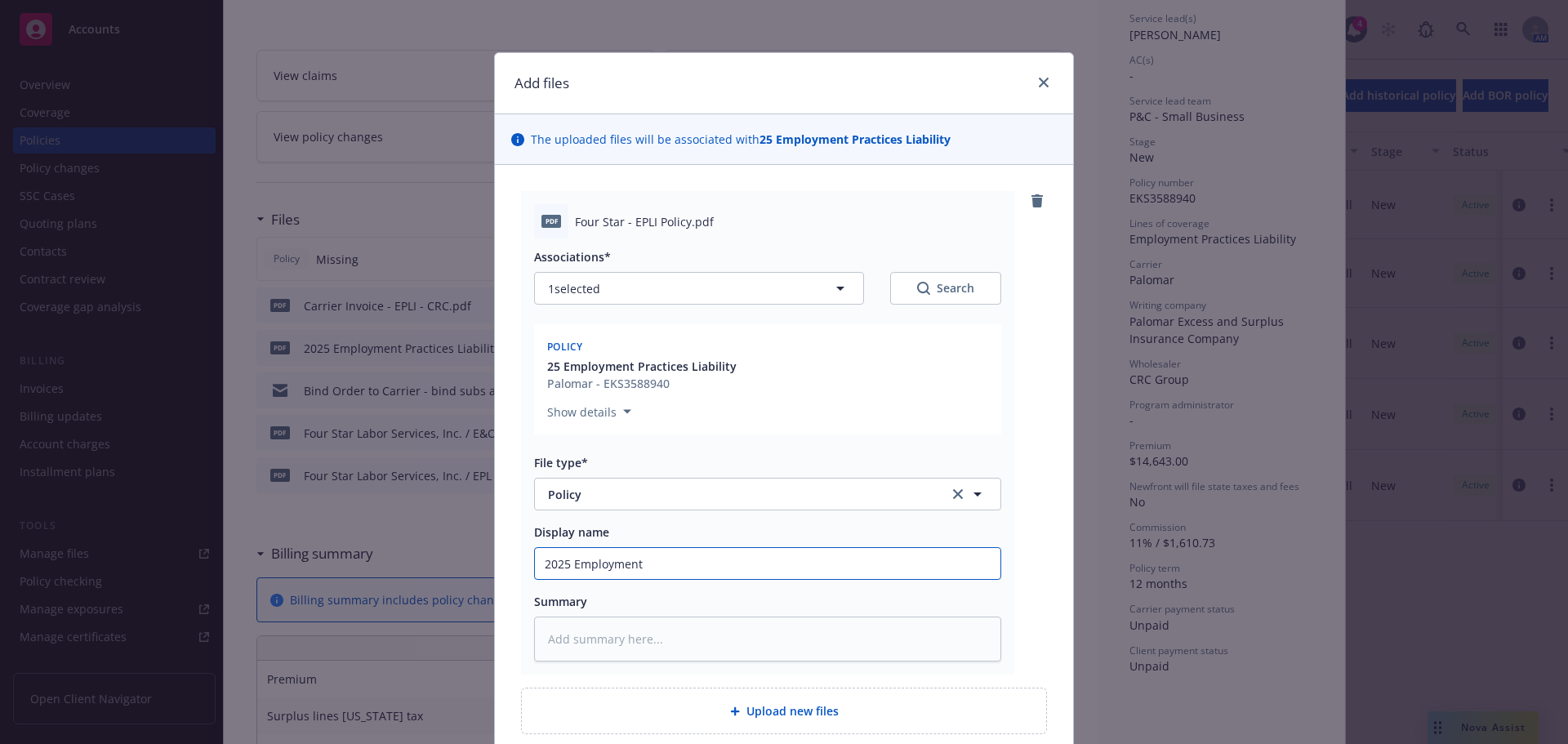
type textarea "x"
type input "2025 Employment"
type textarea "x"
type input "2025 Employment P"
type textarea "x"
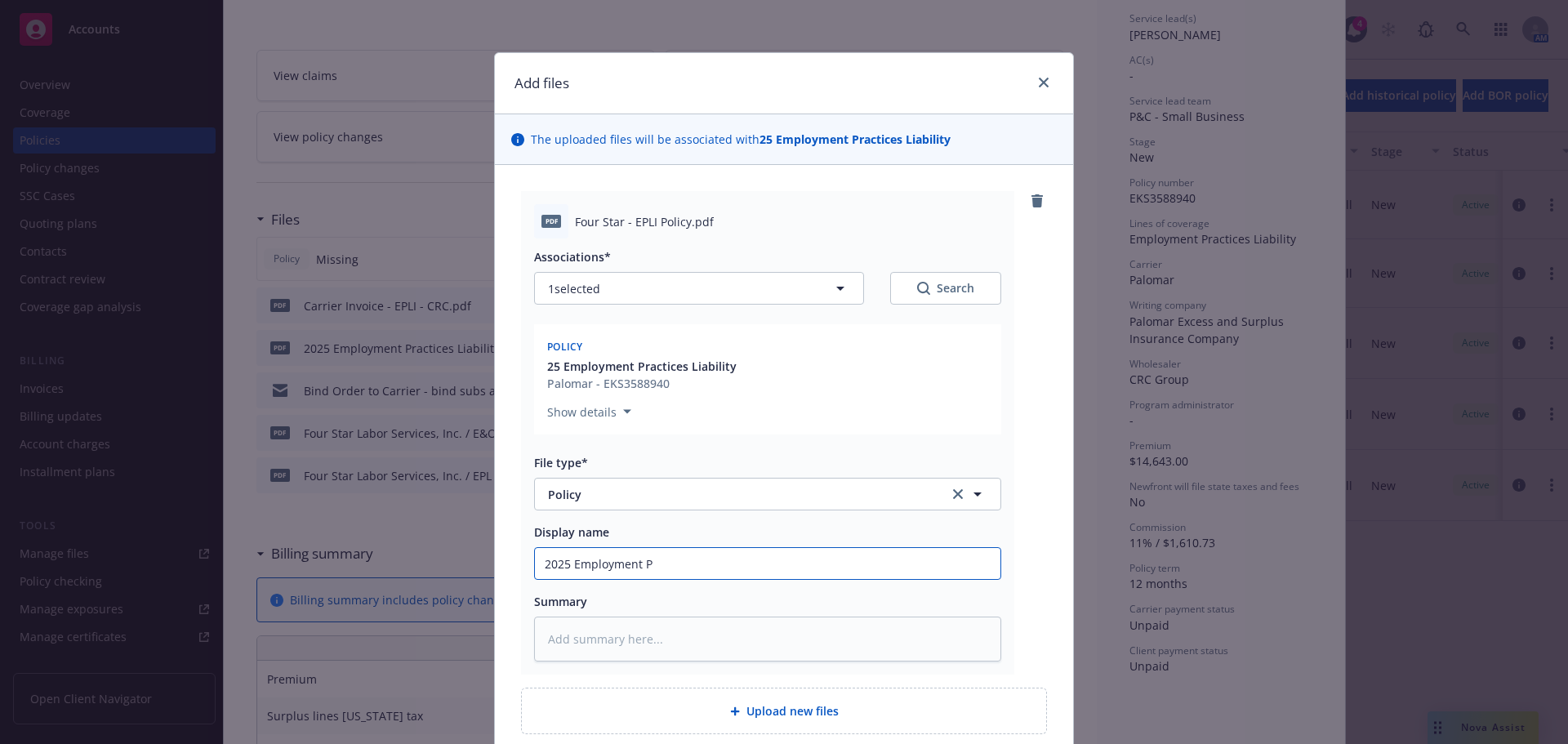
type input "2025 Employment Pr"
type textarea "x"
type input "2025 Employment Pra"
type textarea "x"
type input "2025 Employment Prac"
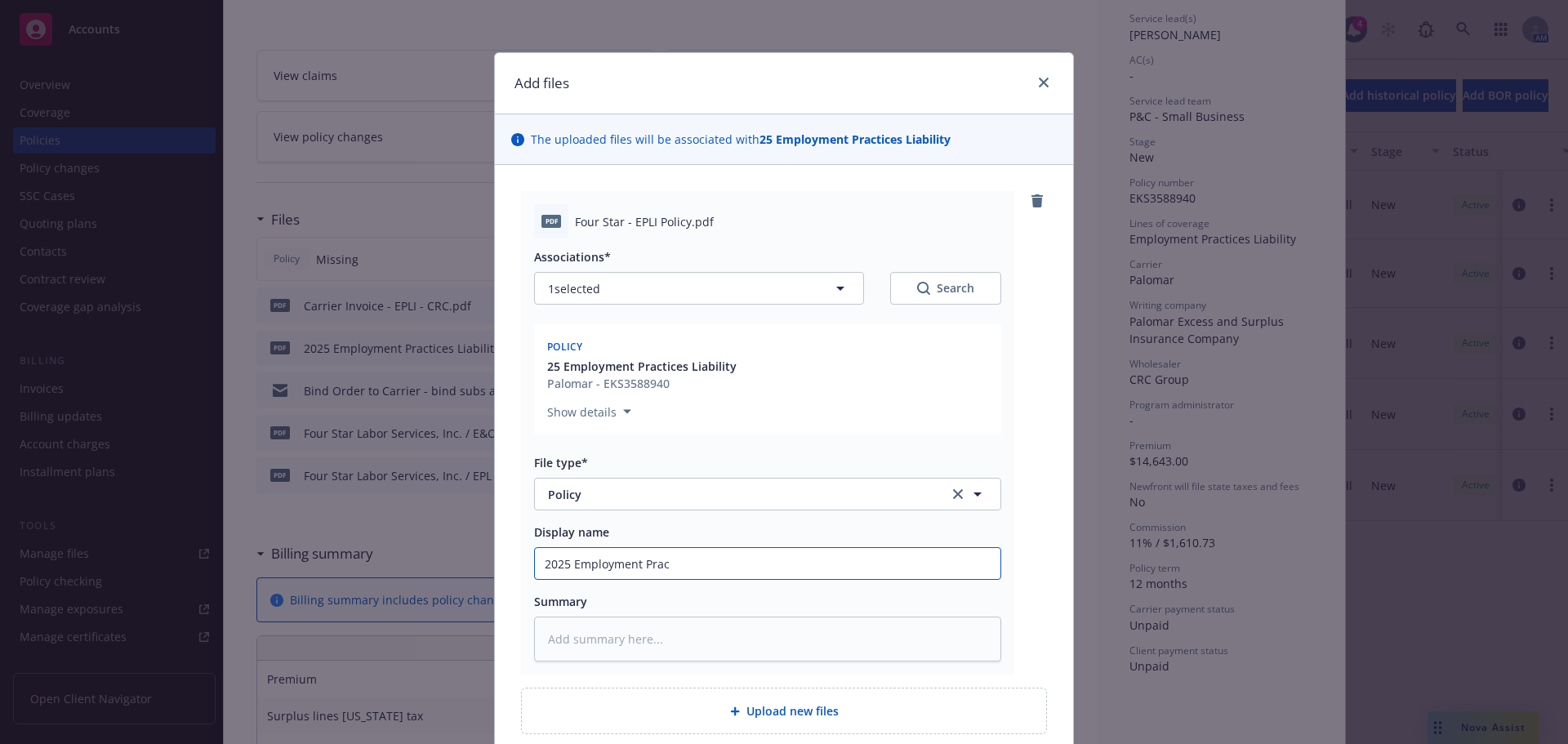
type textarea "x"
type input "2025 Employment Pract"
type textarea "x"
type input "2025 Employment Practi"
type textarea "x"
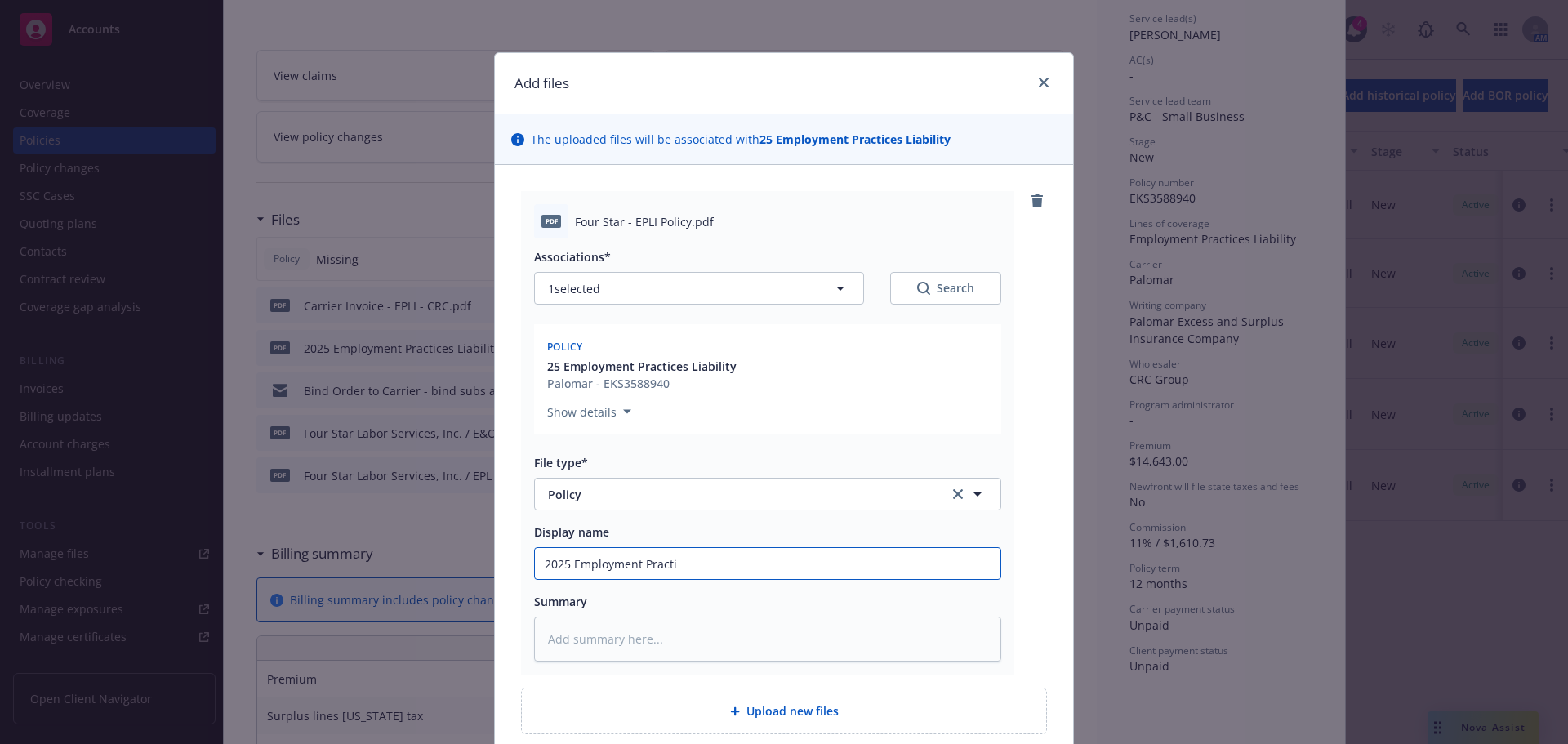
type input "2025 Employment Practic"
type textarea "x"
type input "2025 Employment Practici"
type textarea "x"
type input "2025 Employment Practicie"
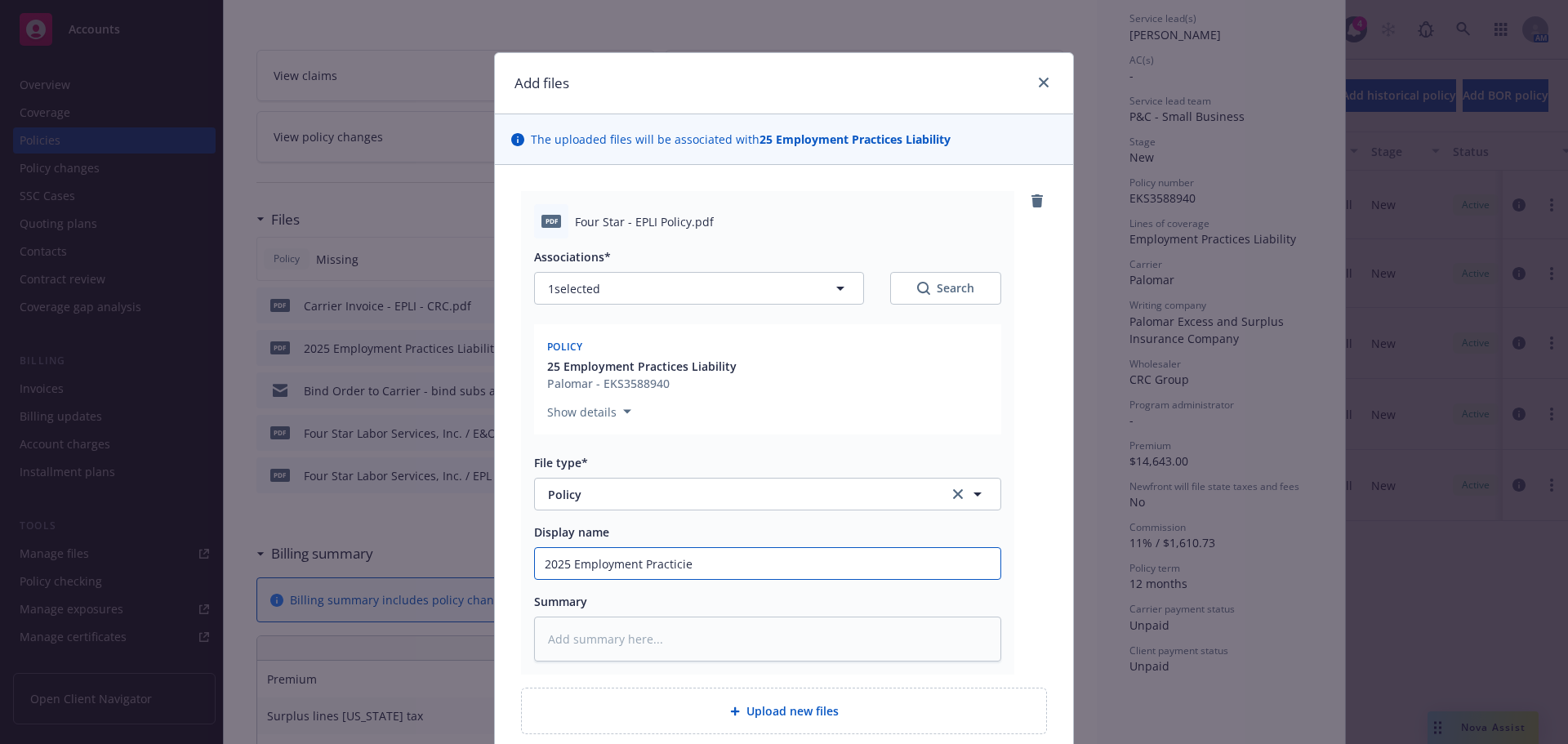
type textarea "x"
type input "2025 Employment Practicies"
type textarea "x"
type input "2025 Employment Practicies"
type textarea "x"
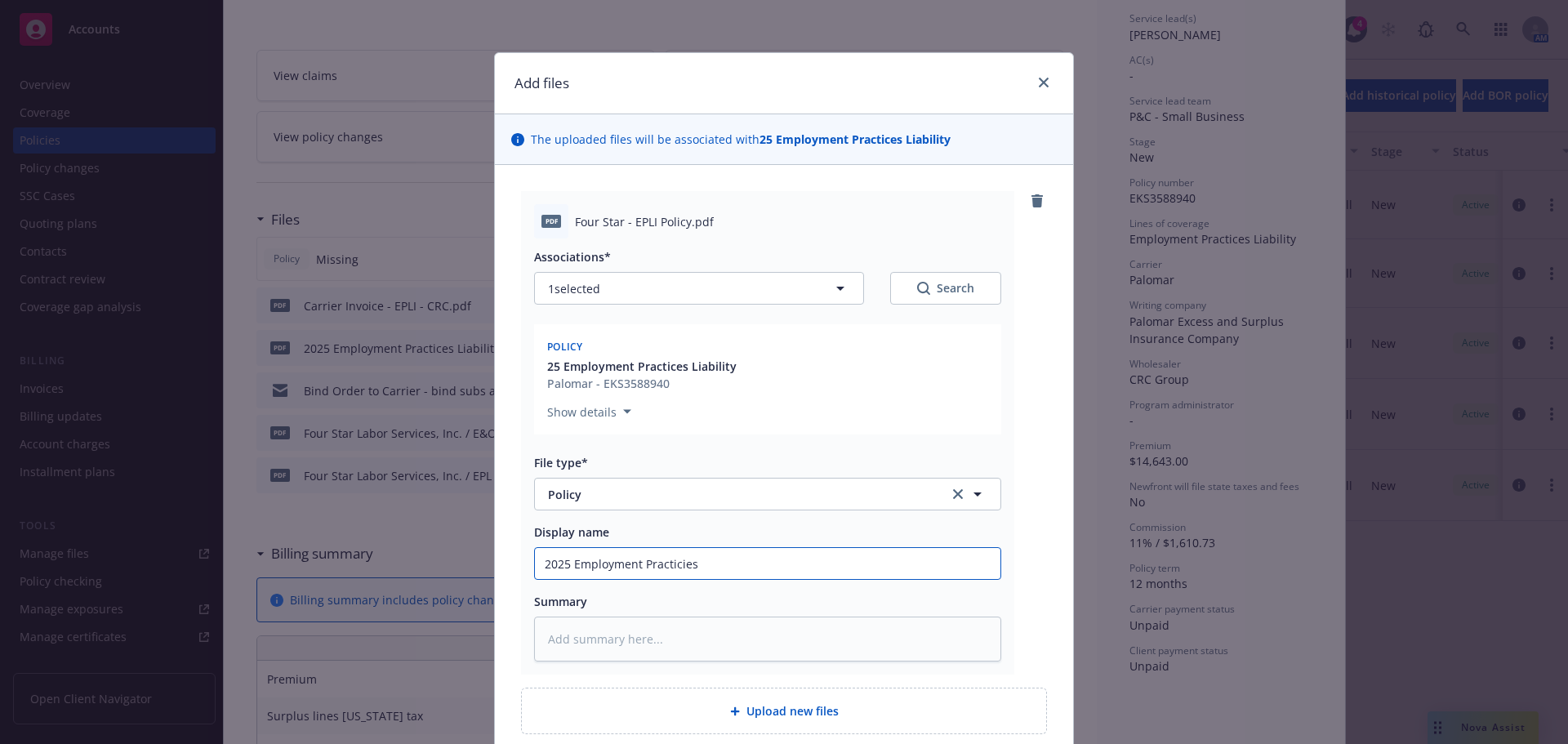
type input "2025 Employment Practicies L"
type textarea "x"
type input "2025 Employment Practicies Li"
type textarea "x"
type input "2025 Employment Practicies Lia"
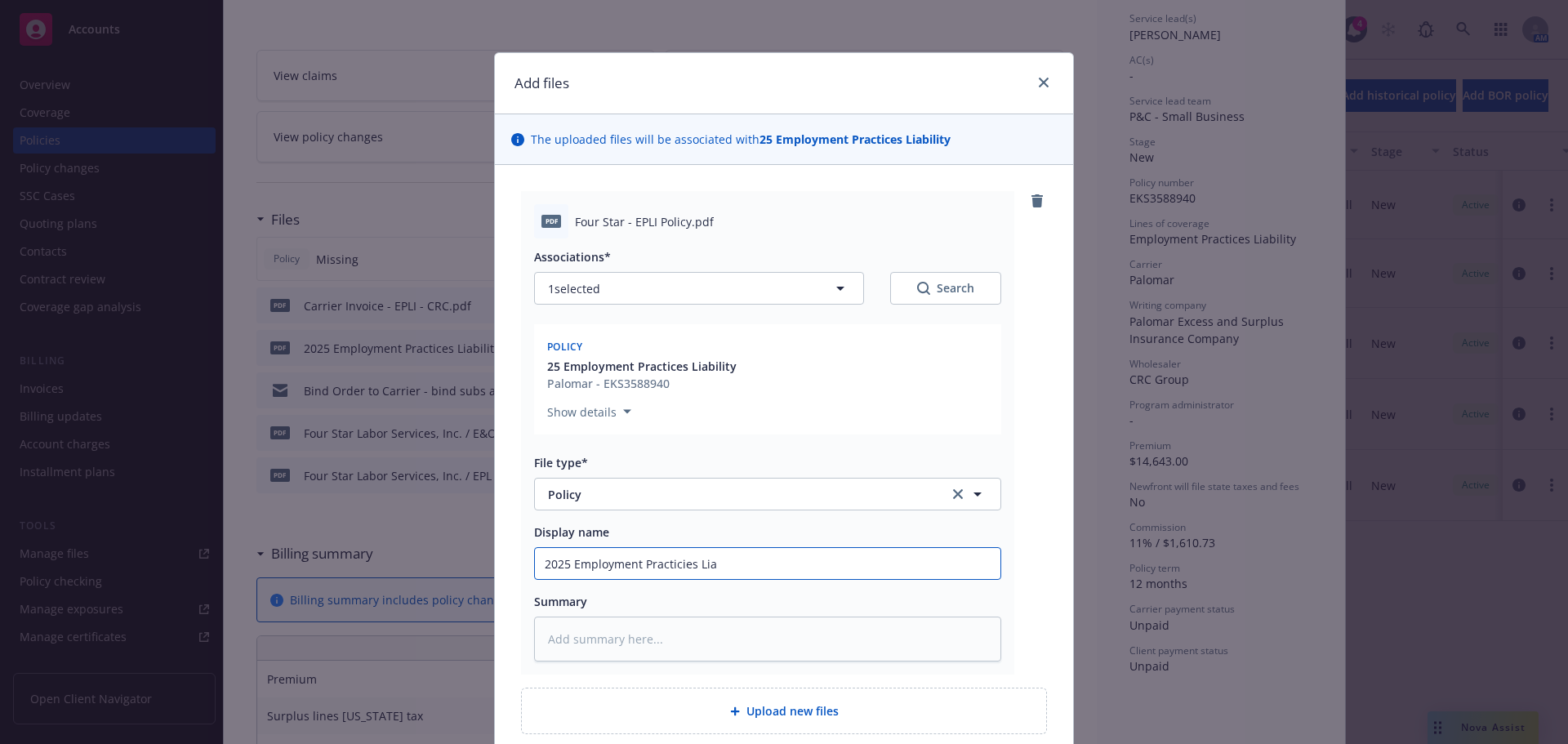
type textarea "x"
type input "2025 Employment Practicies Li"
type textarea "x"
type input "2025 Employment Practicies L"
type textarea "x"
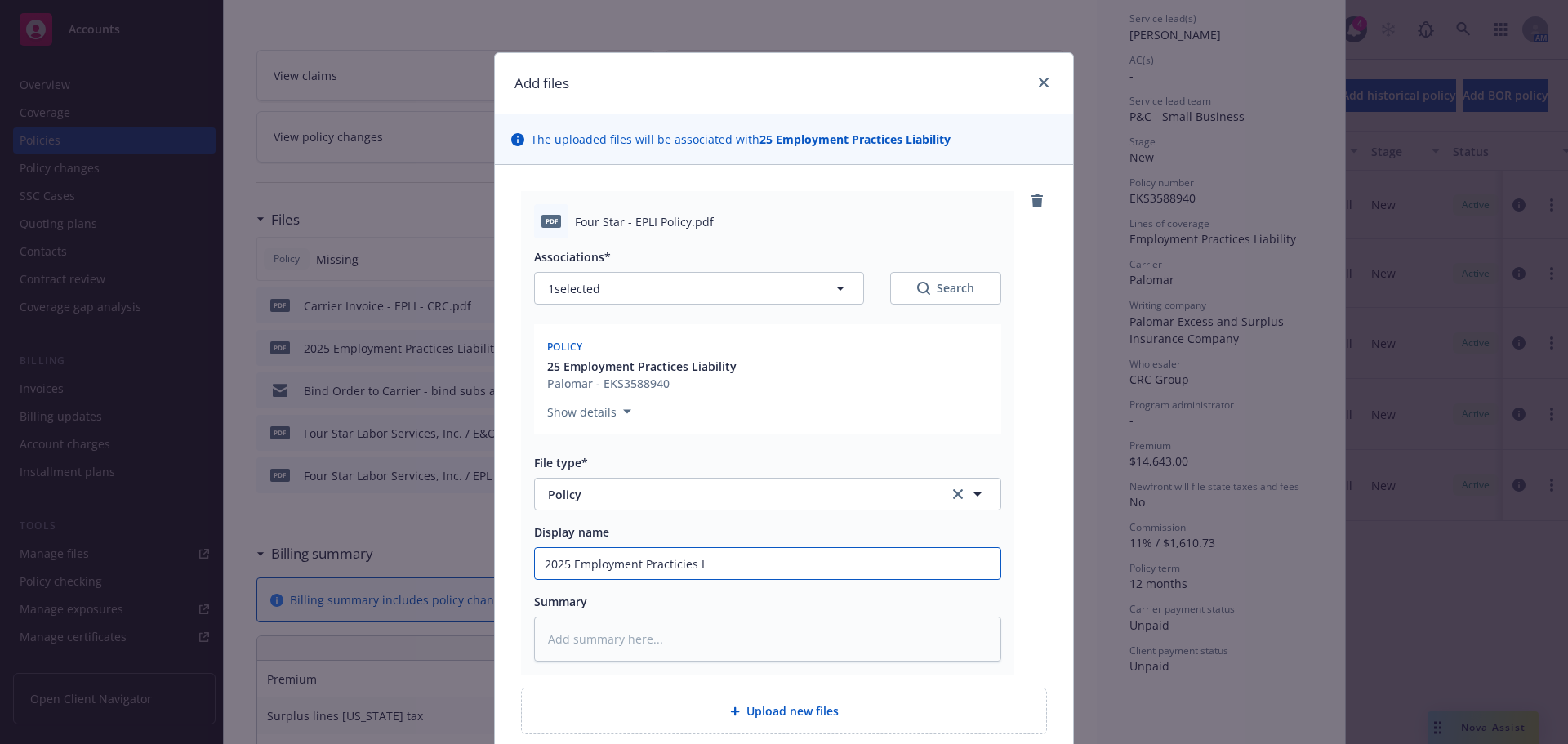
type input "2025 Employment Practicies"
type textarea "x"
type input "2025 Employment Practicies"
type textarea "x"
type input "2025 Employment Practicie"
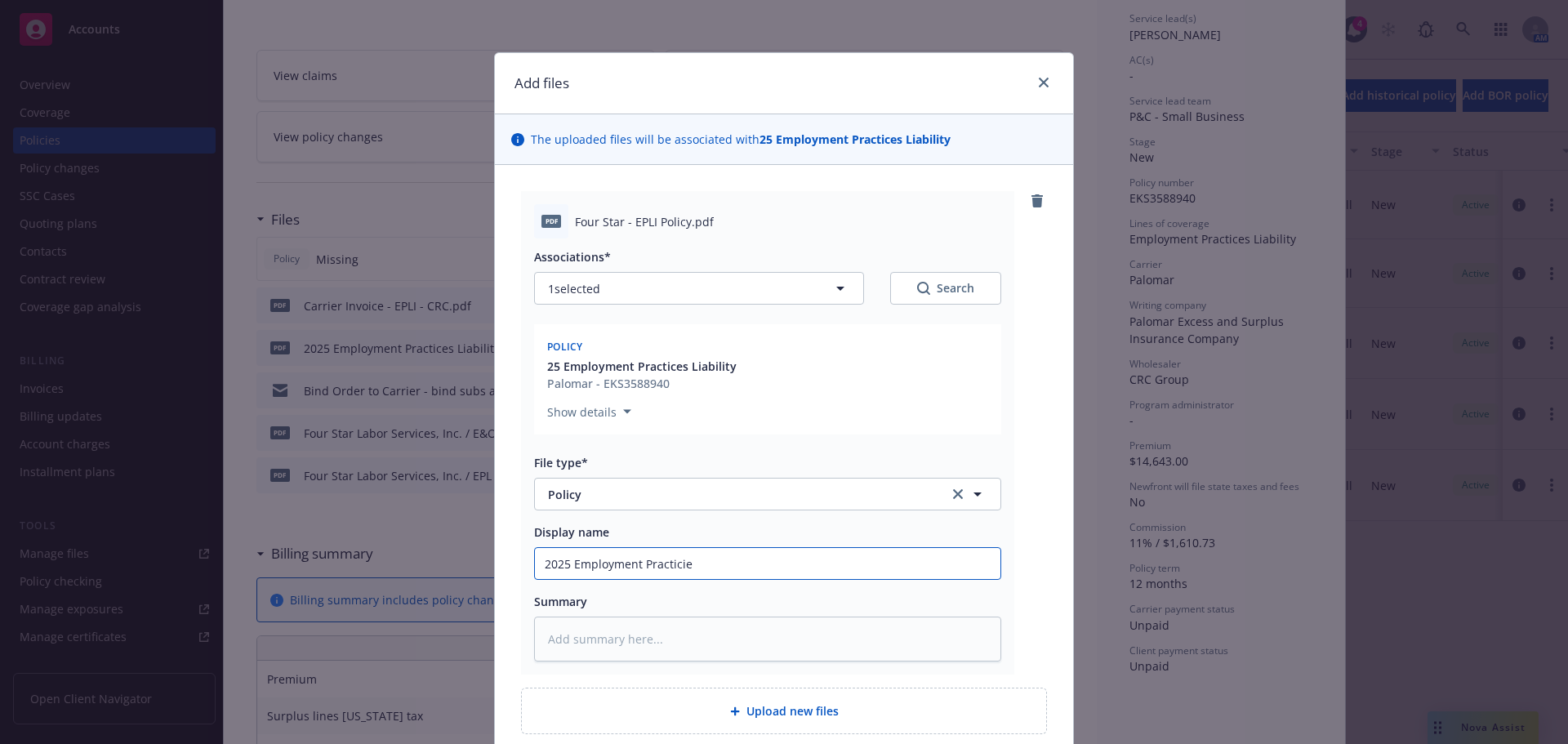
type textarea "x"
type input "2025 Employment Practici"
type textarea "x"
type input "2025 Employment Practic"
type textarea "x"
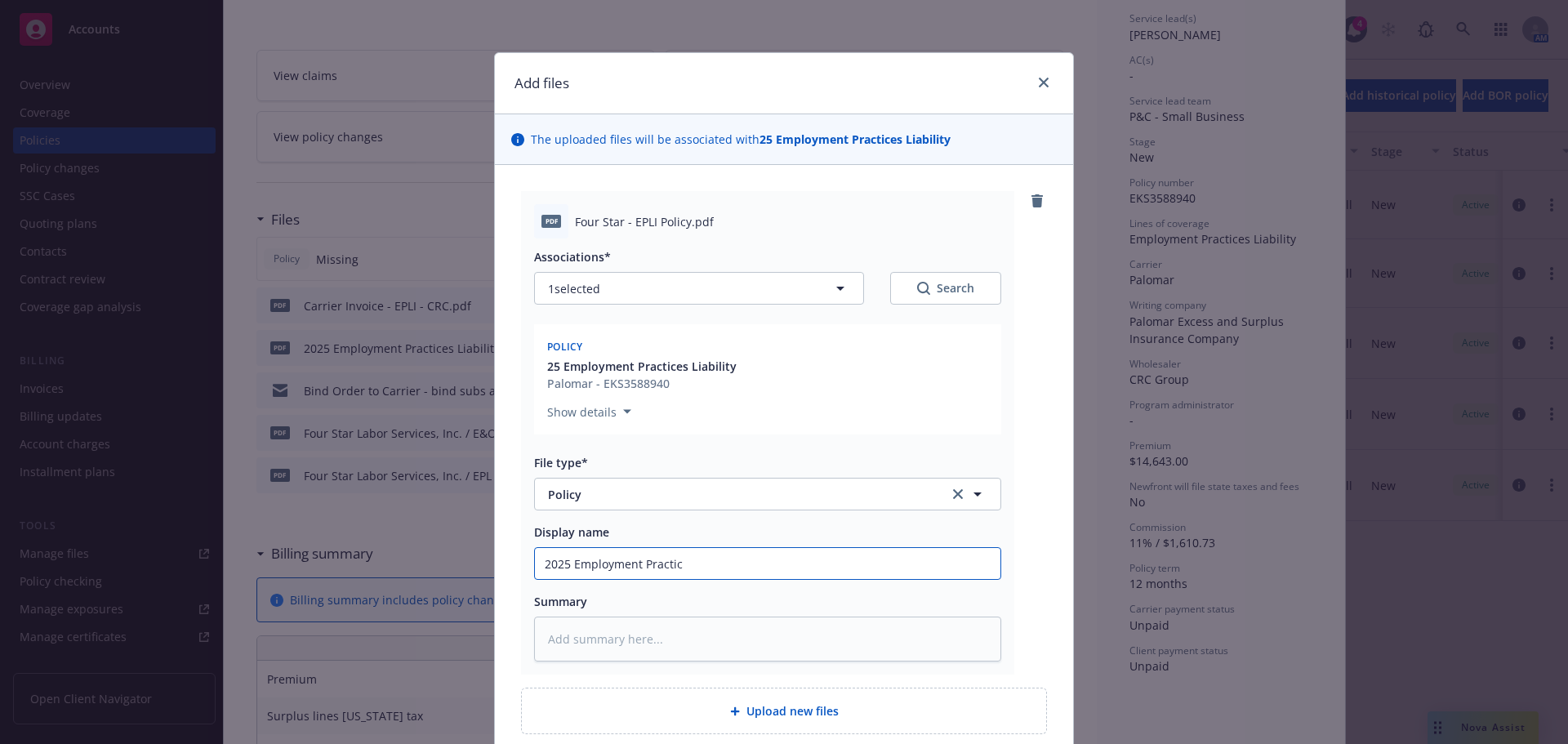
type input "2025 Employment Practice"
type textarea "x"
type input "2025 Employment Practices"
type textarea "x"
type input "2025 Employment Practices"
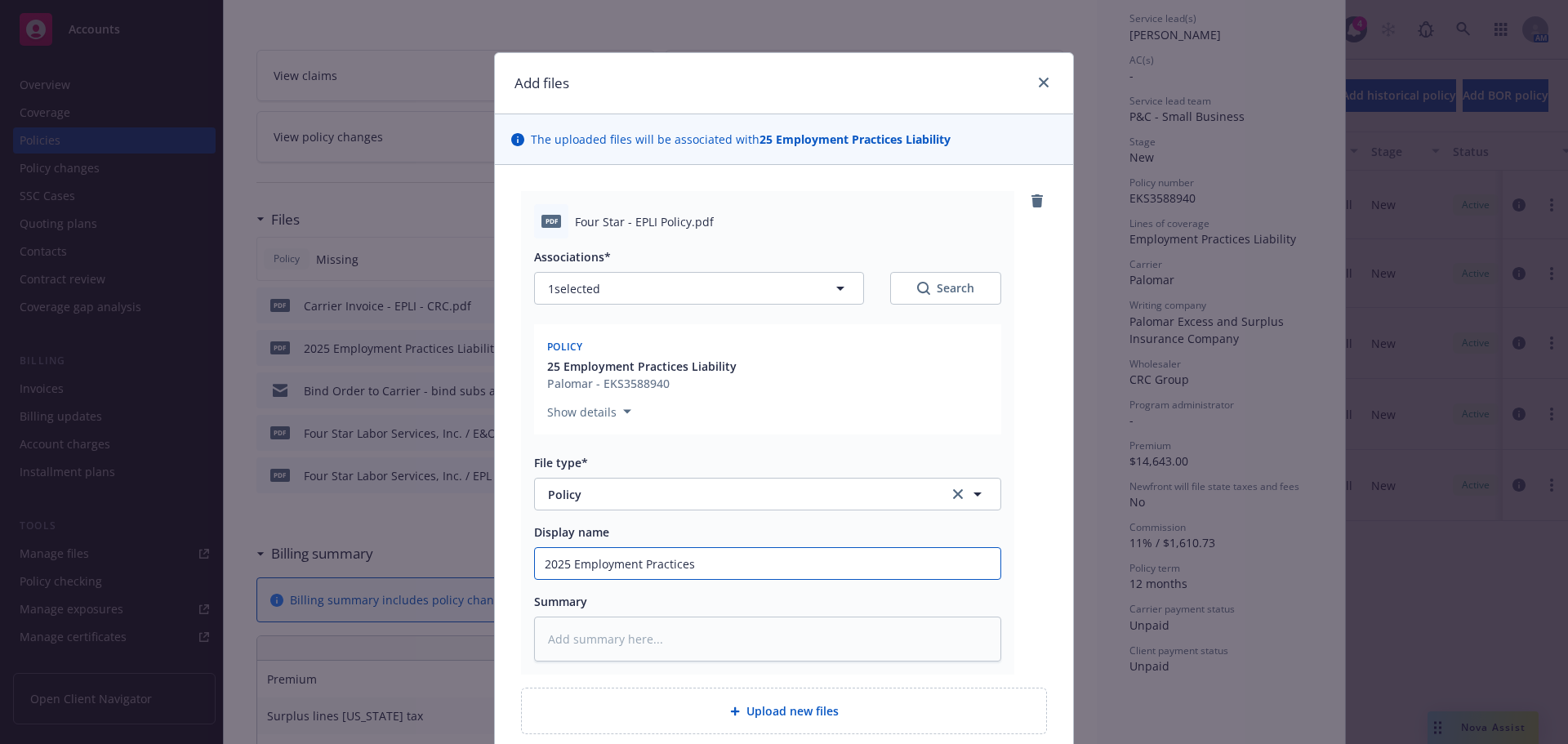
type textarea "x"
type input "2025 Employment Practices L"
type textarea "x"
type input "2025 Employment Practices Li"
type textarea "x"
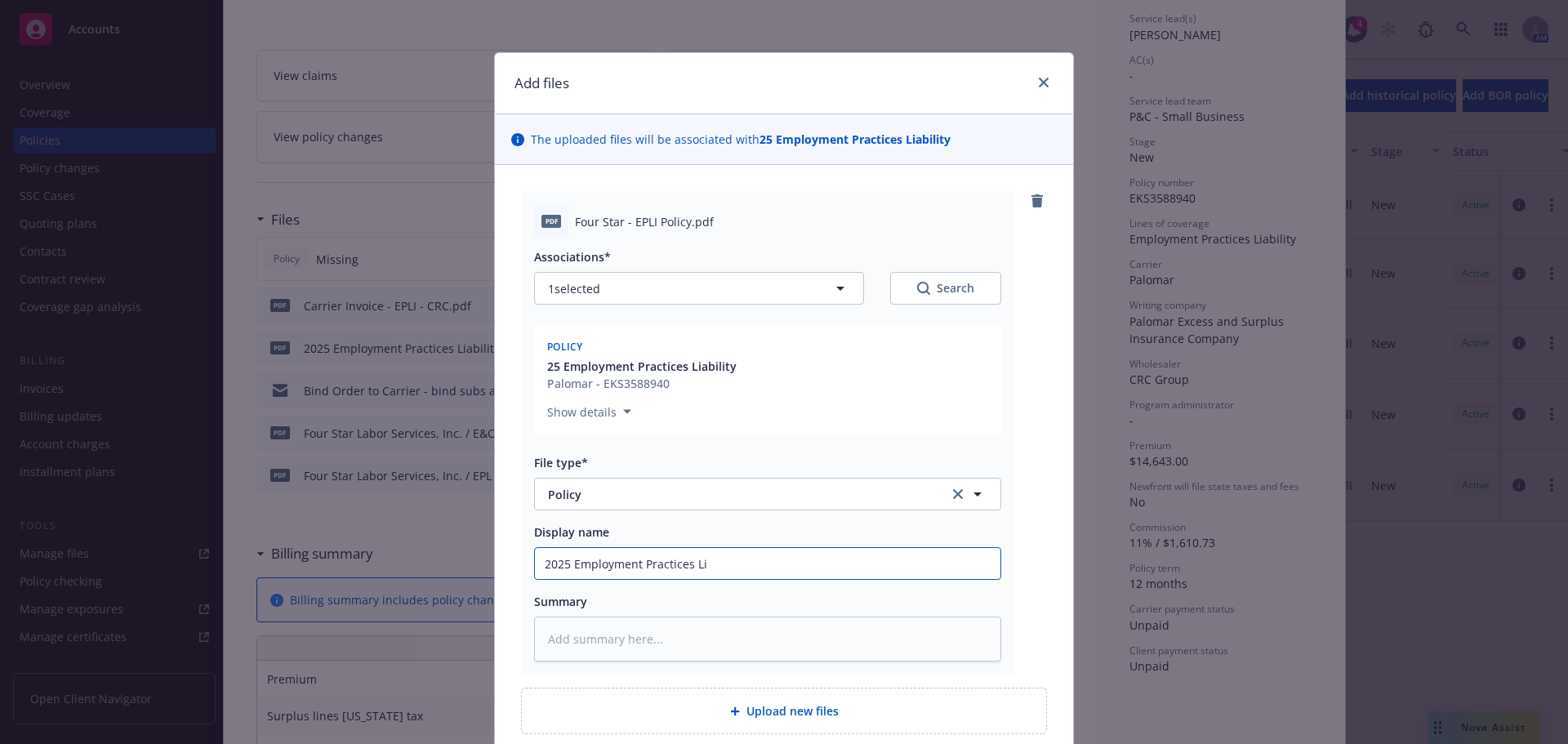
type input "2025 Employment Practices Lia"
type textarea "x"
type input "2025 Employment Practices Liab"
type textarea "x"
type input "2025 Employment Practices Liabi"
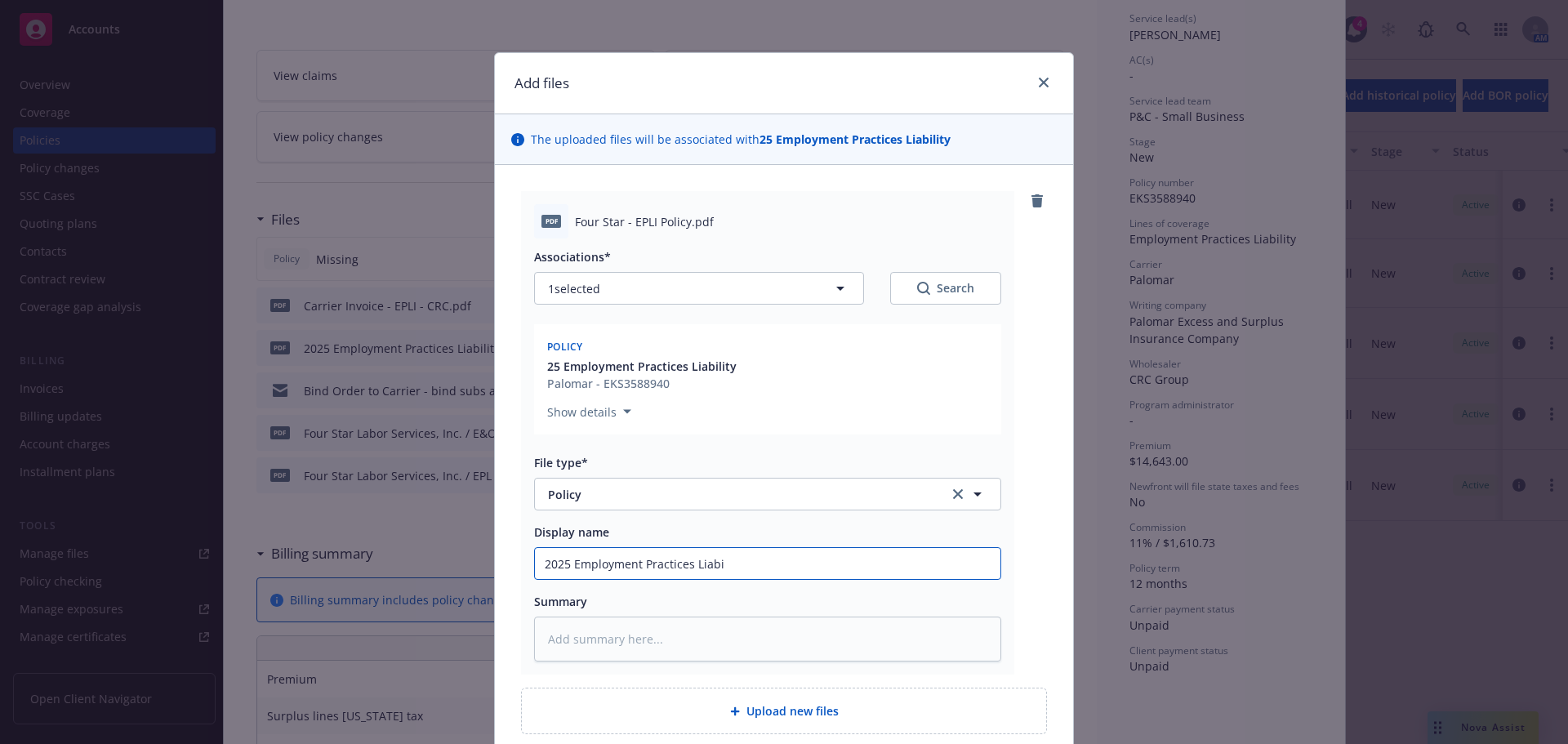
type textarea "x"
type input "2025 Employment Practices Liabil"
type textarea "x"
type input "2025 Employment Practices Liabili"
type textarea "x"
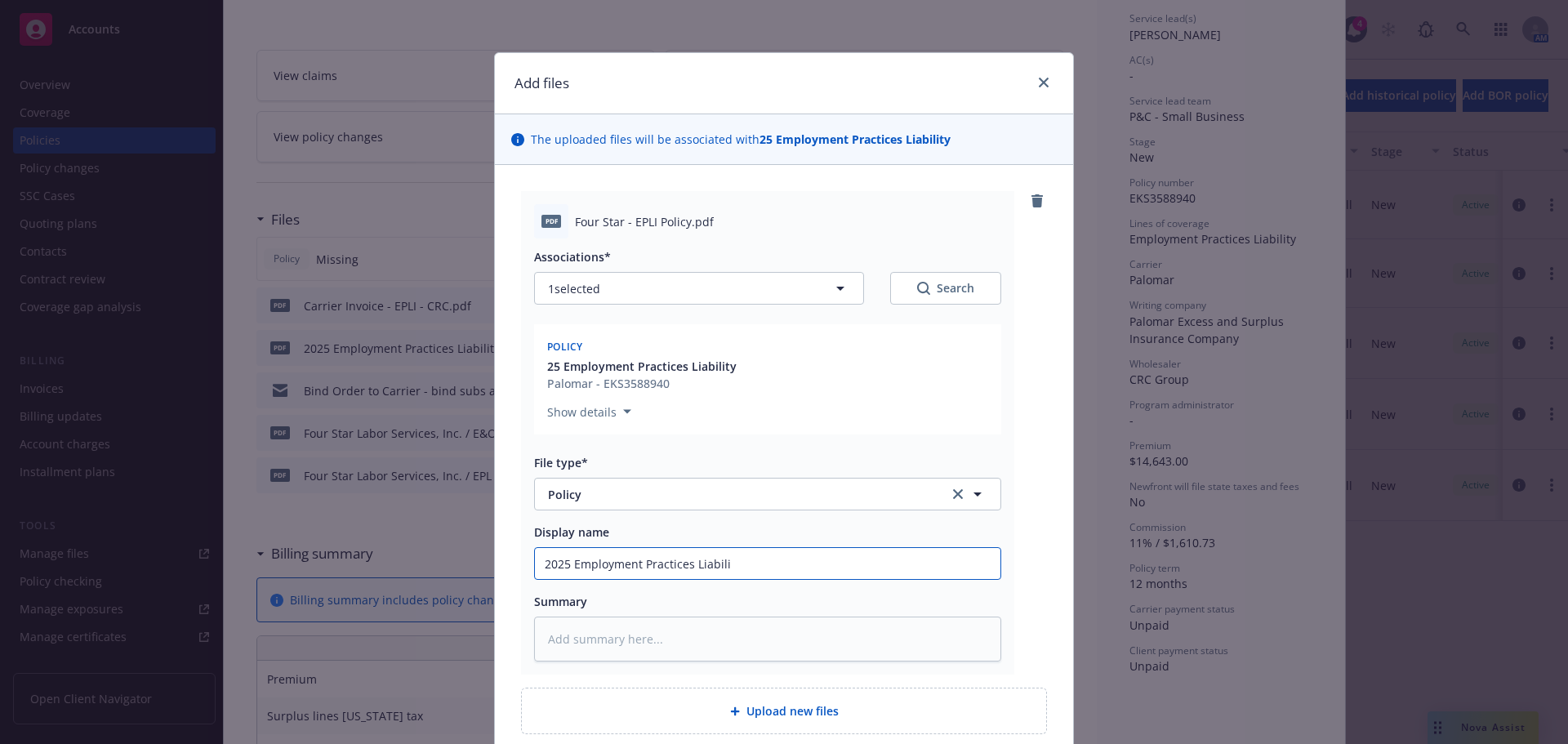
type input "2025 Employment Practices Liabilit"
type textarea "x"
type input "2025 Employment Practices Liability"
type textarea "x"
type input "2025 Employment Practices Liability"
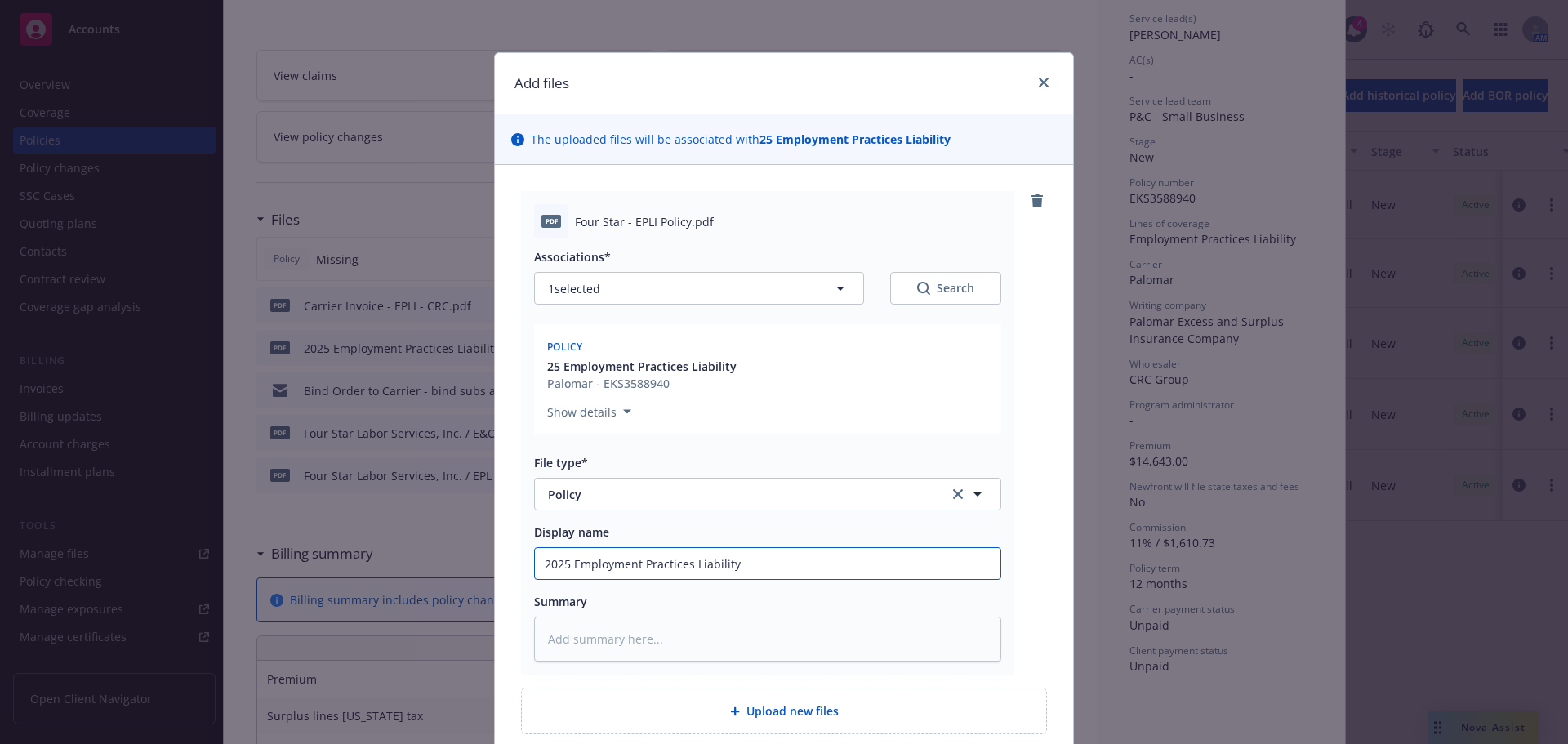
type textarea "x"
type input "2025 Employment Practices Liability P"
type textarea "x"
type input "2025 Employment Practices Liability Po"
type textarea "x"
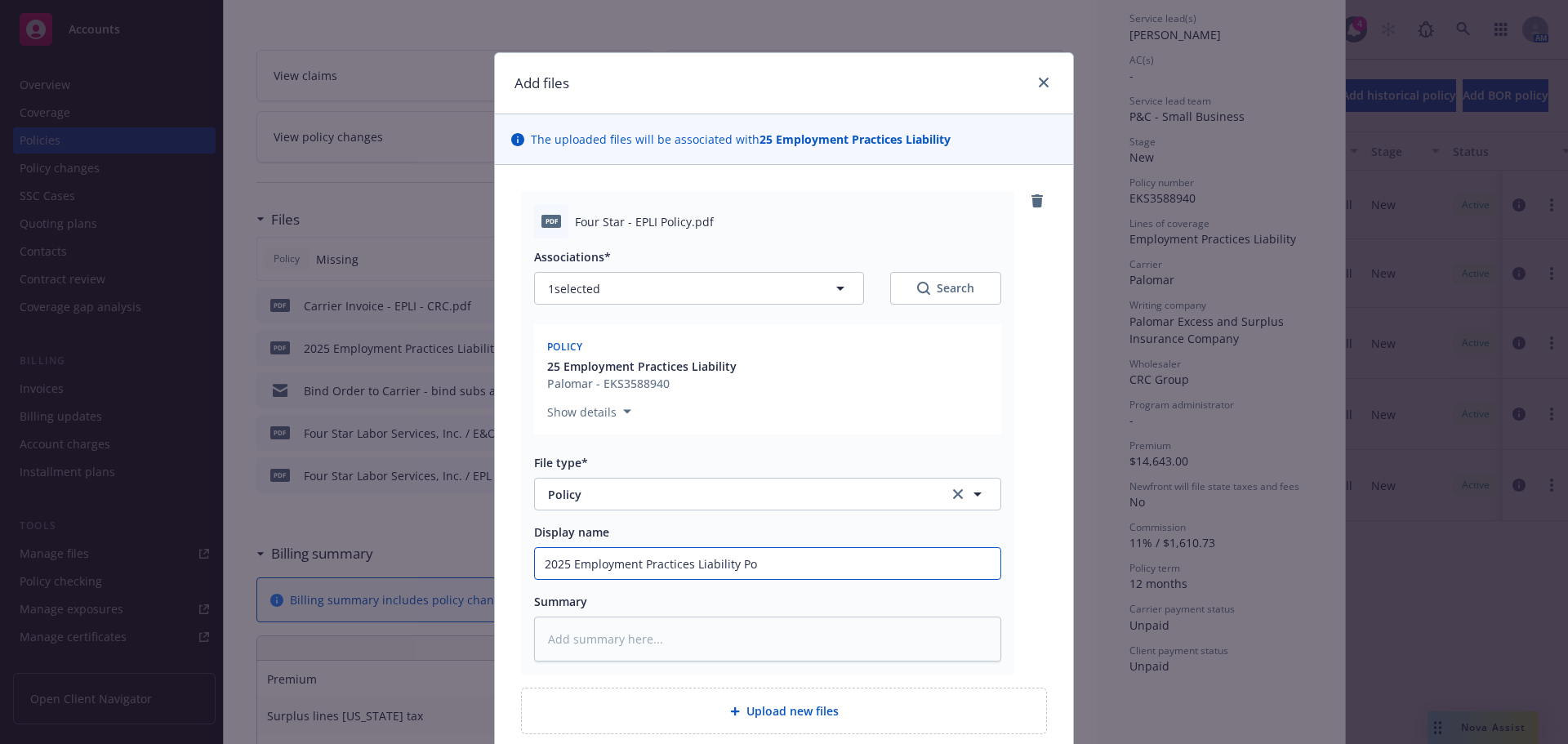
type input "2025 Employment Practices Liability Pol"
type textarea "x"
type input "2025 Employment Practices Liability Poli"
type textarea "x"
type input "2025 Employment Practices Liability Polic"
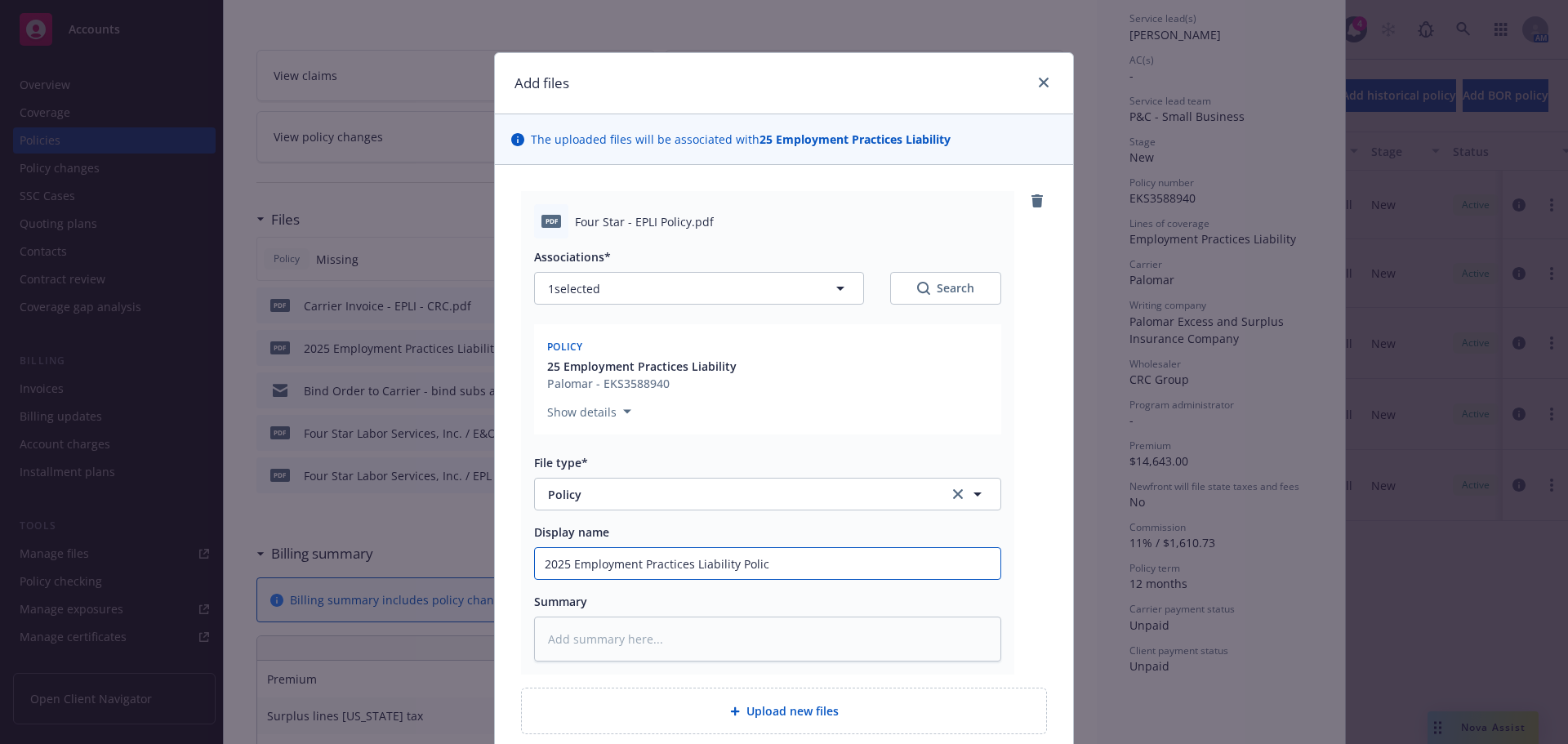
type textarea "x"
type input "2025 Employment Practices Liability Policy"
type textarea "x"
type input "2025 Employment Practices Liability Policy"
type textarea "x"
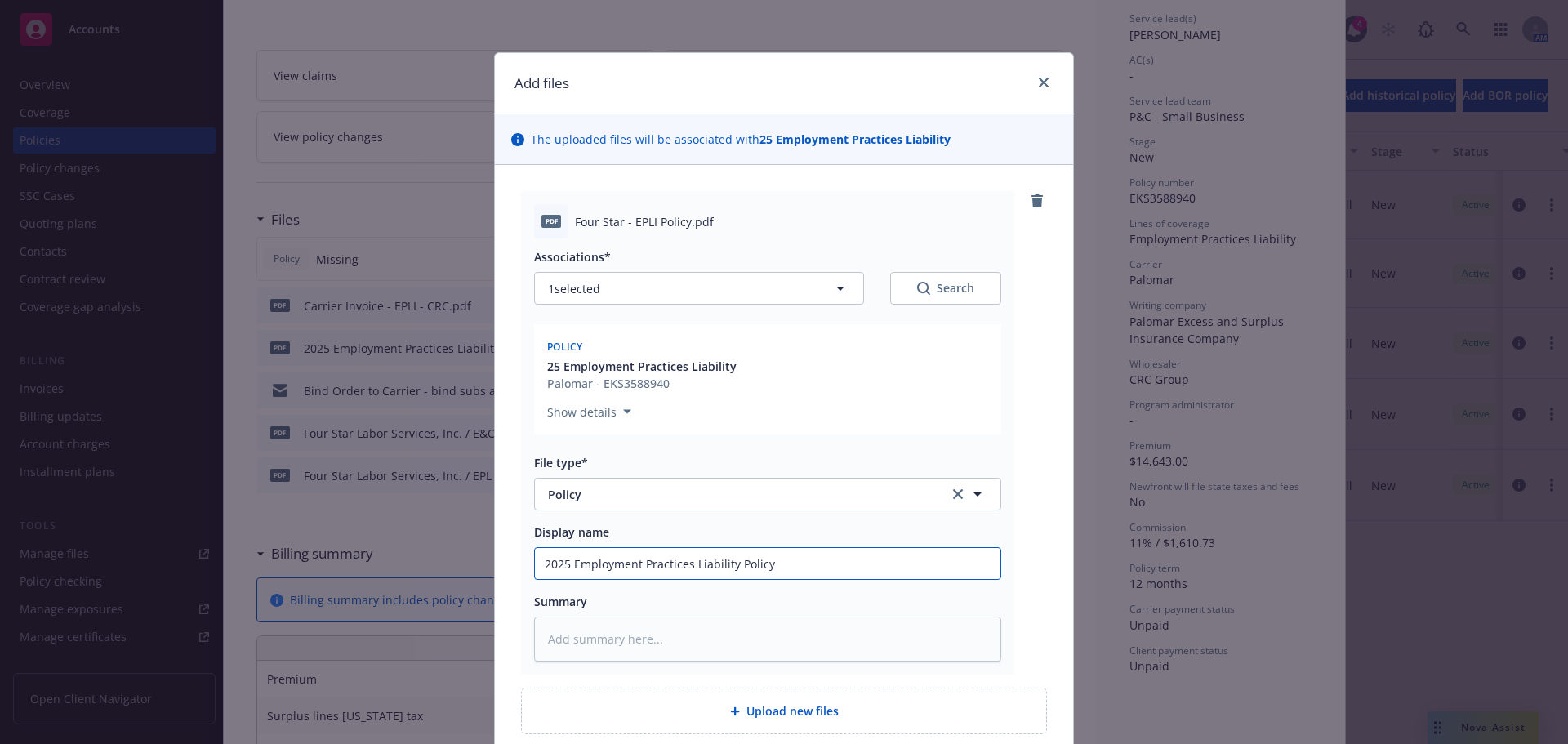
type input "2025 Employment Practices Liability Policy -"
type textarea "x"
type input "2025 Employment Practices Liability Policy -"
type textarea "x"
type input "2025 Employment Practices Liability Policy - C"
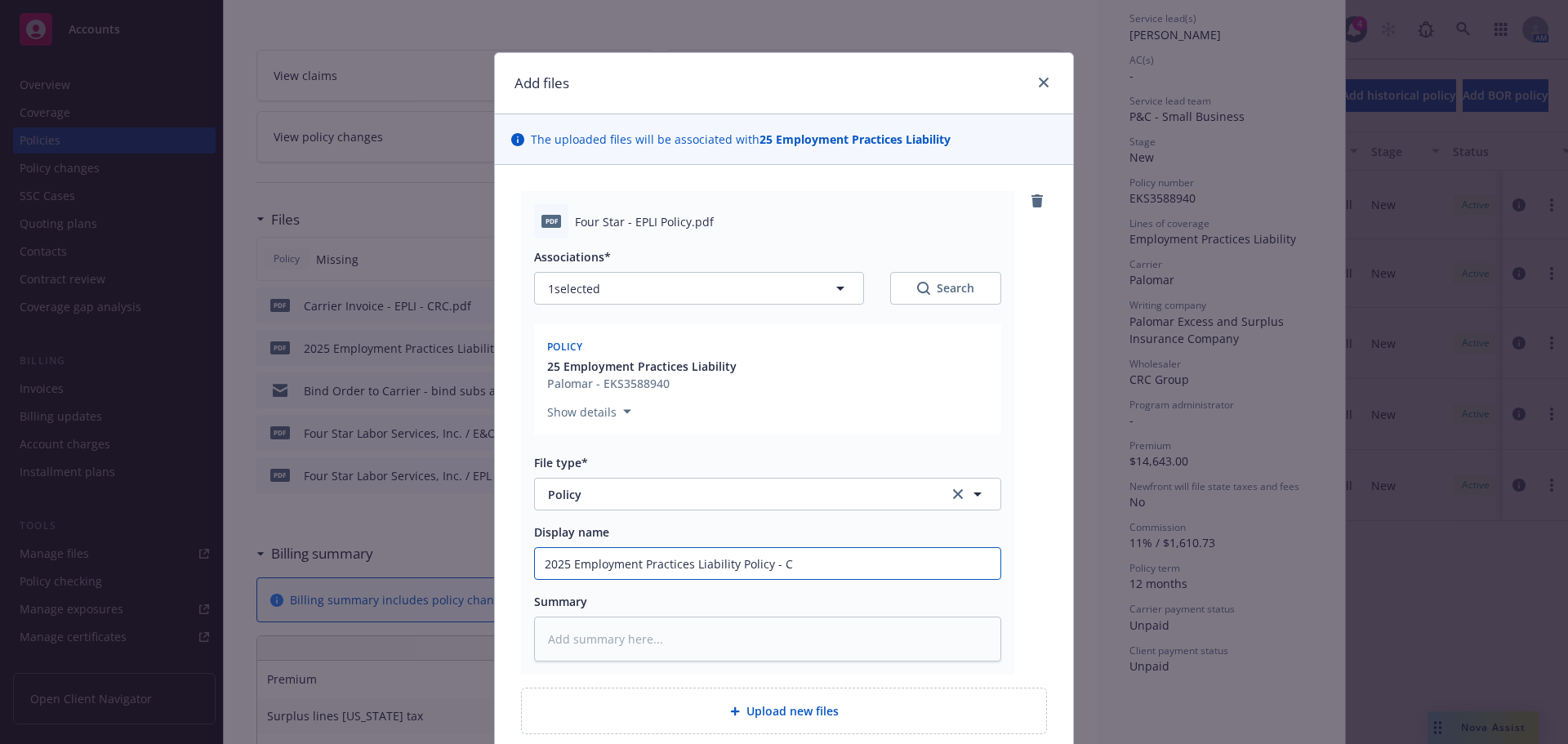
type textarea "x"
type input "2025 Employment Practices Liability Policy - CR"
type textarea "x"
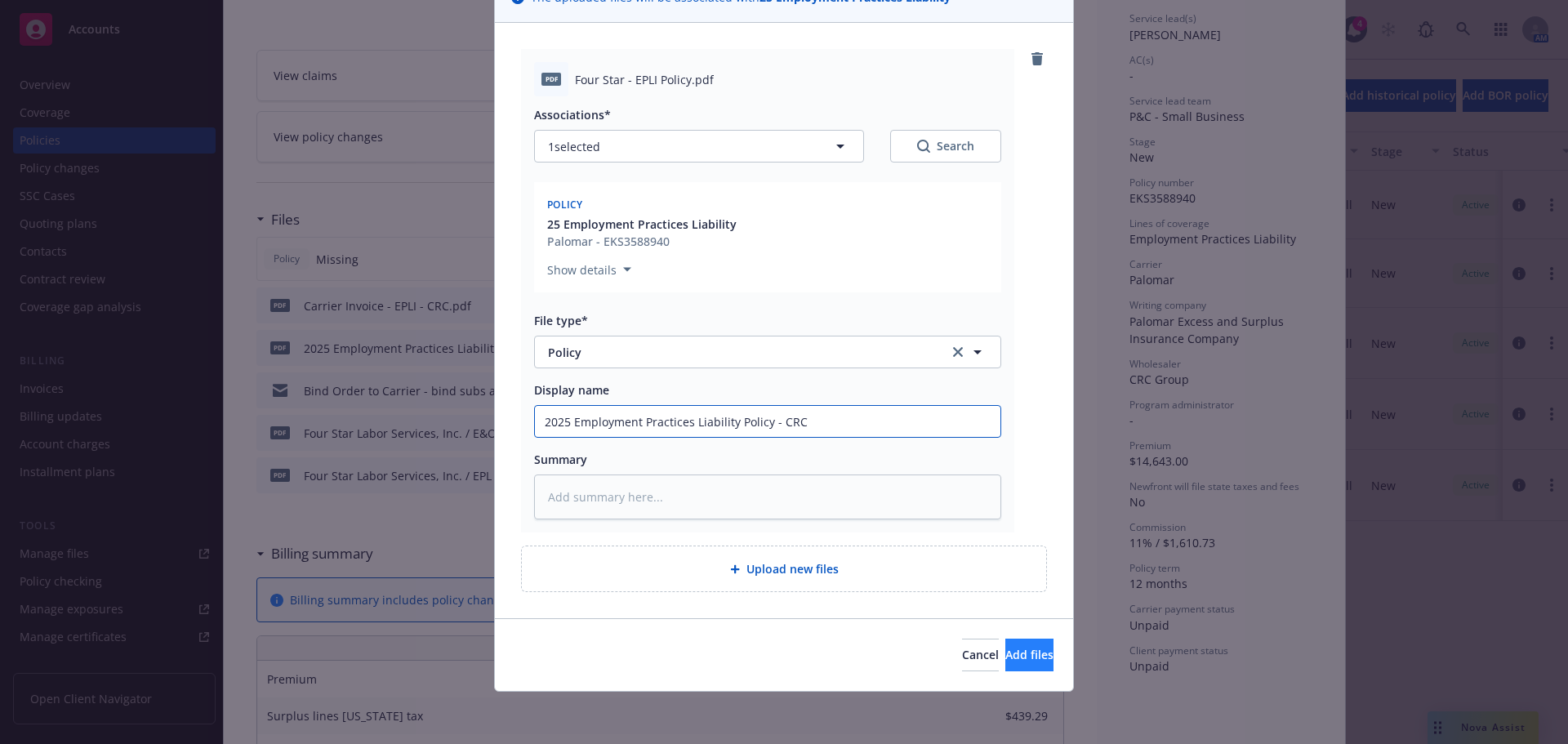
type input "2025 Employment Practices Liability Policy - CRC"
click at [1006, 647] on button "Add files" at bounding box center [1029, 655] width 48 height 32
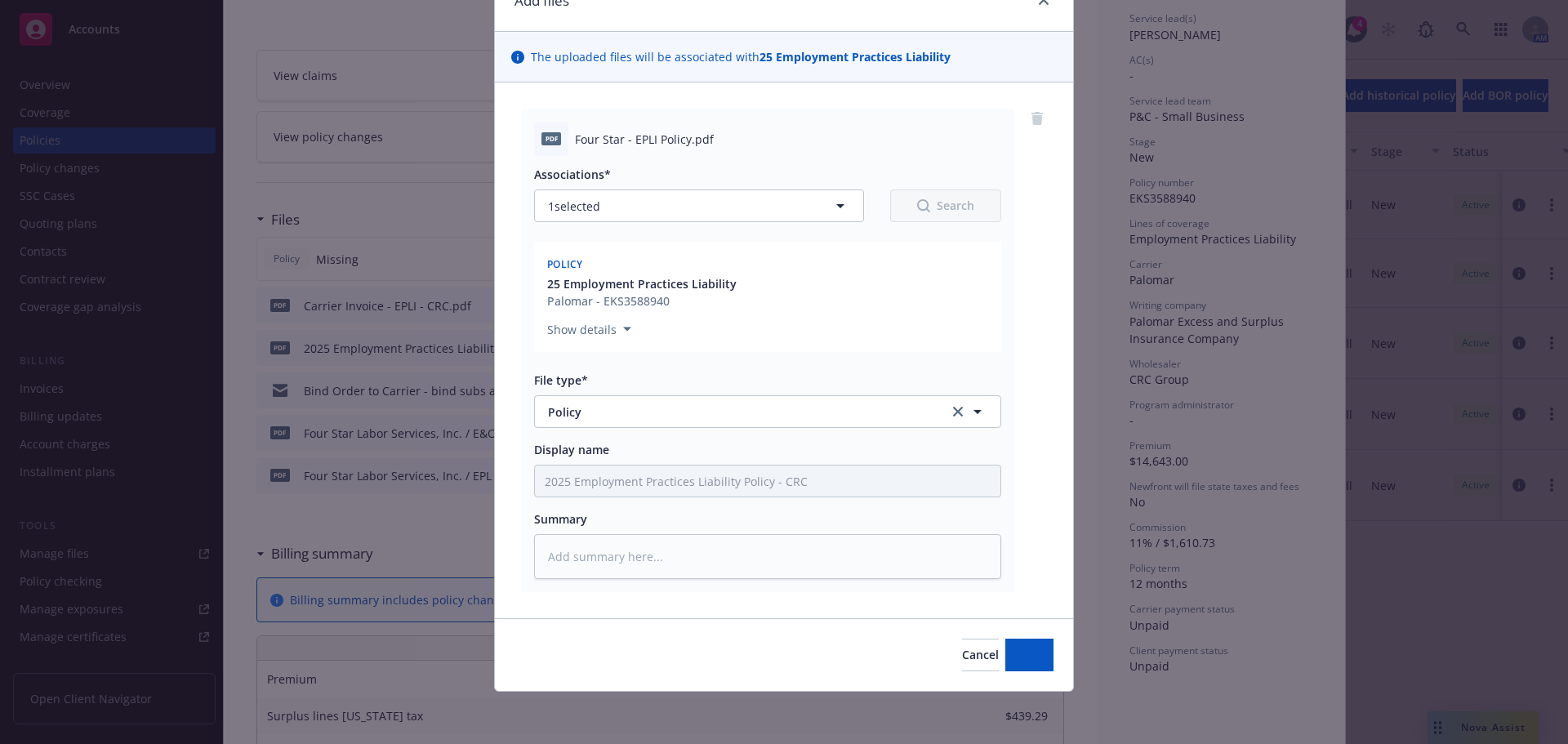
scroll to position [82, 0]
type textarea "x"
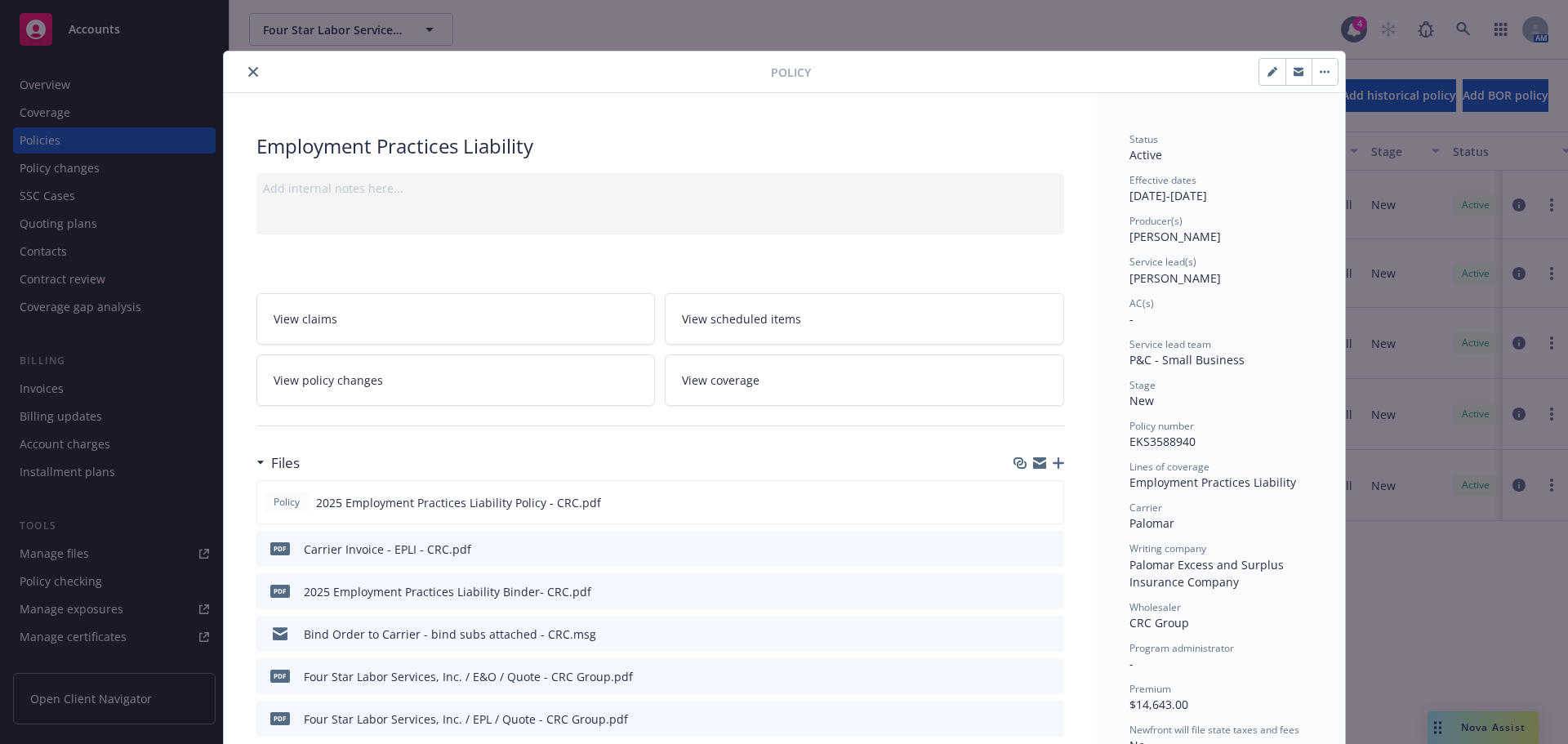
scroll to position [0, 0]
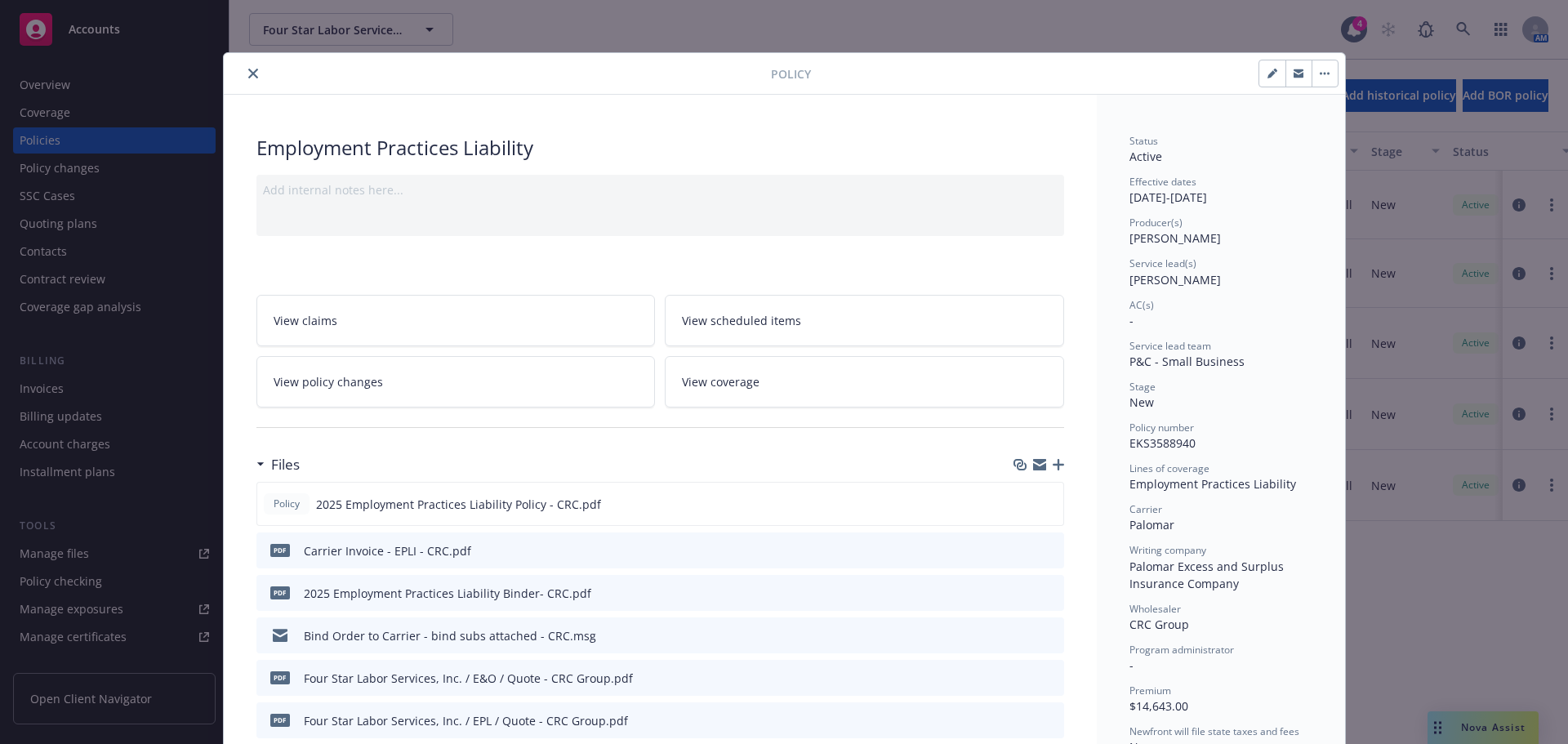
click at [248, 74] on icon "close" at bounding box center [254, 74] width 10 height 10
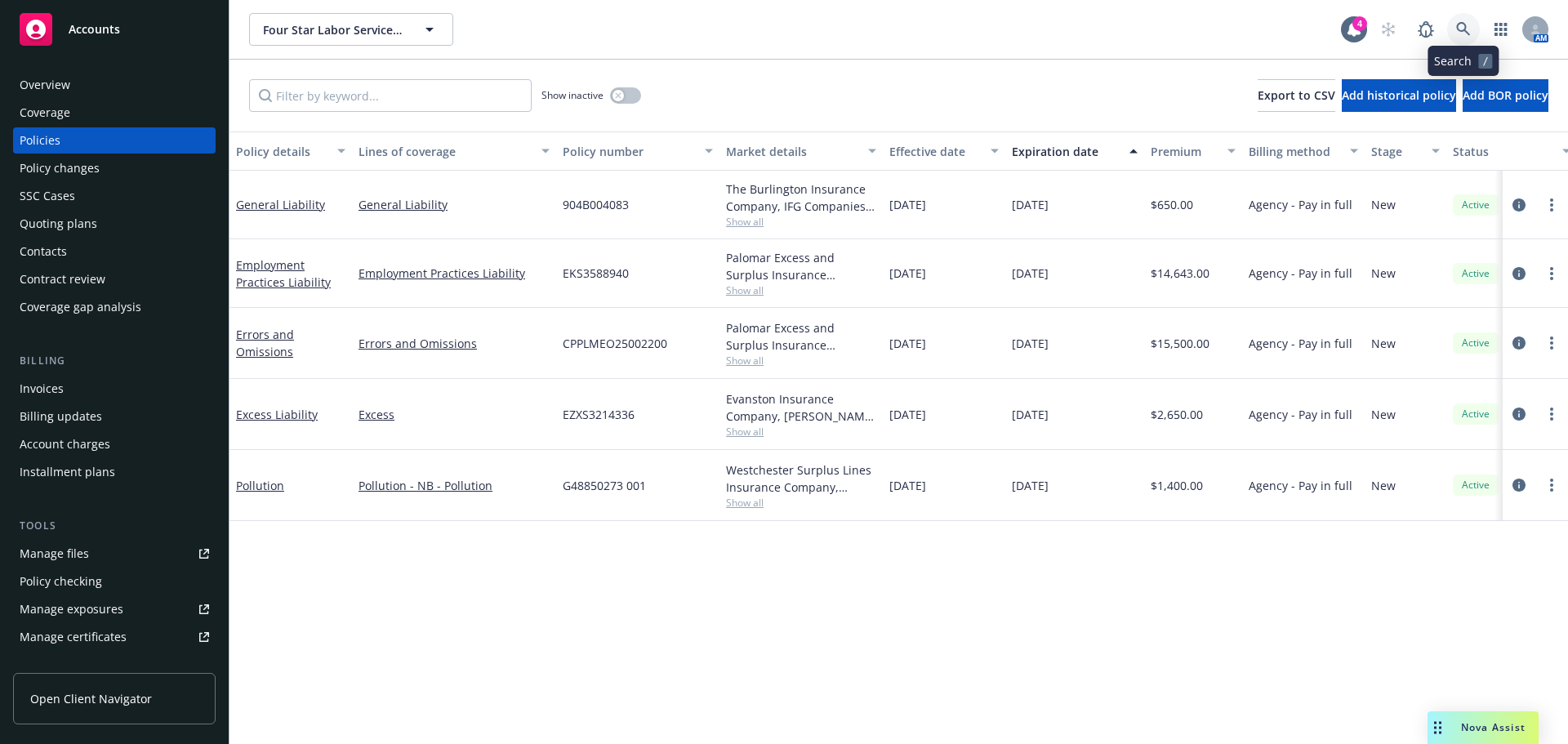
click at [1452, 22] on link at bounding box center [1463, 29] width 32 height 32
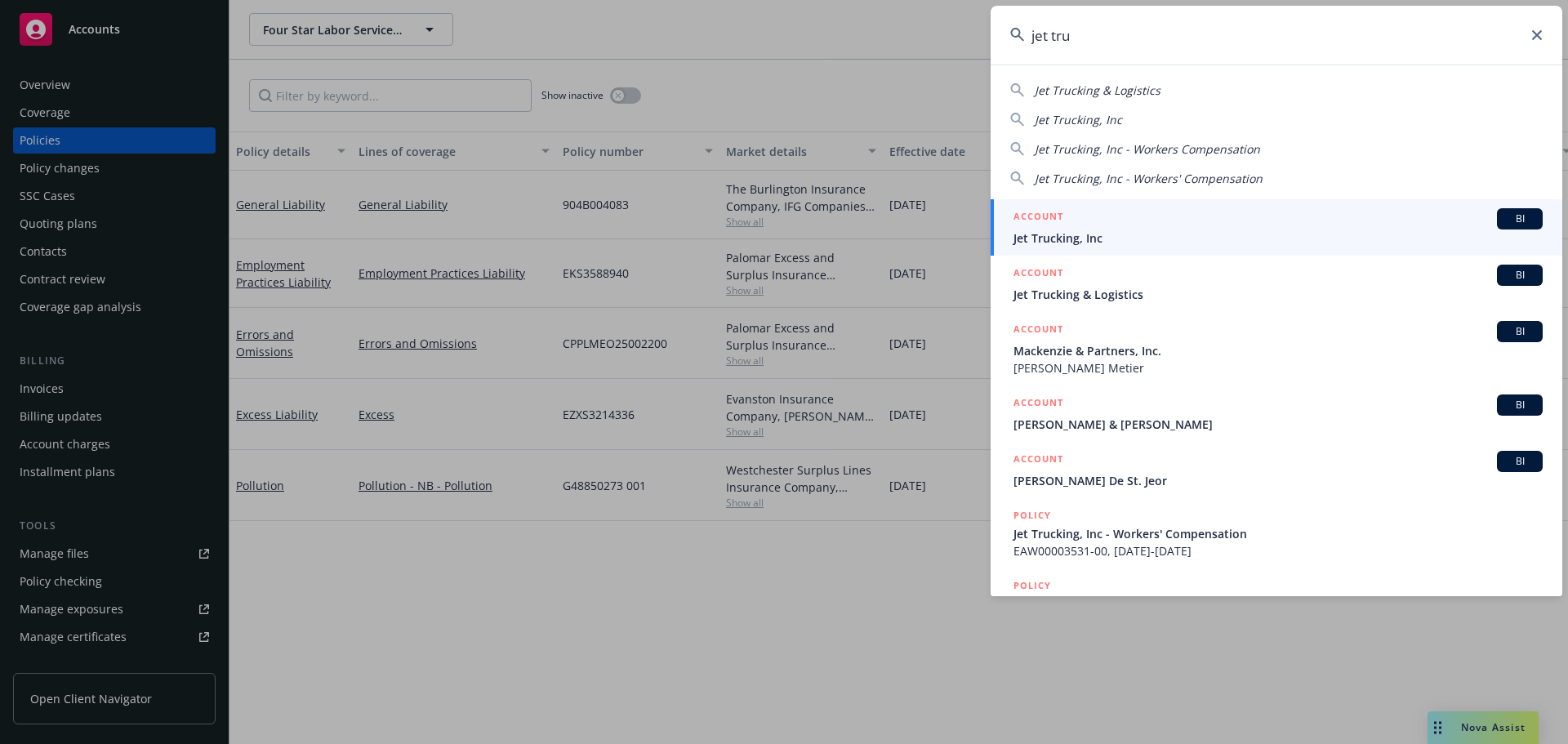
type input "jet tru"
click at [1073, 226] on div "ACCOUNT BI" at bounding box center [1278, 219] width 529 height 21
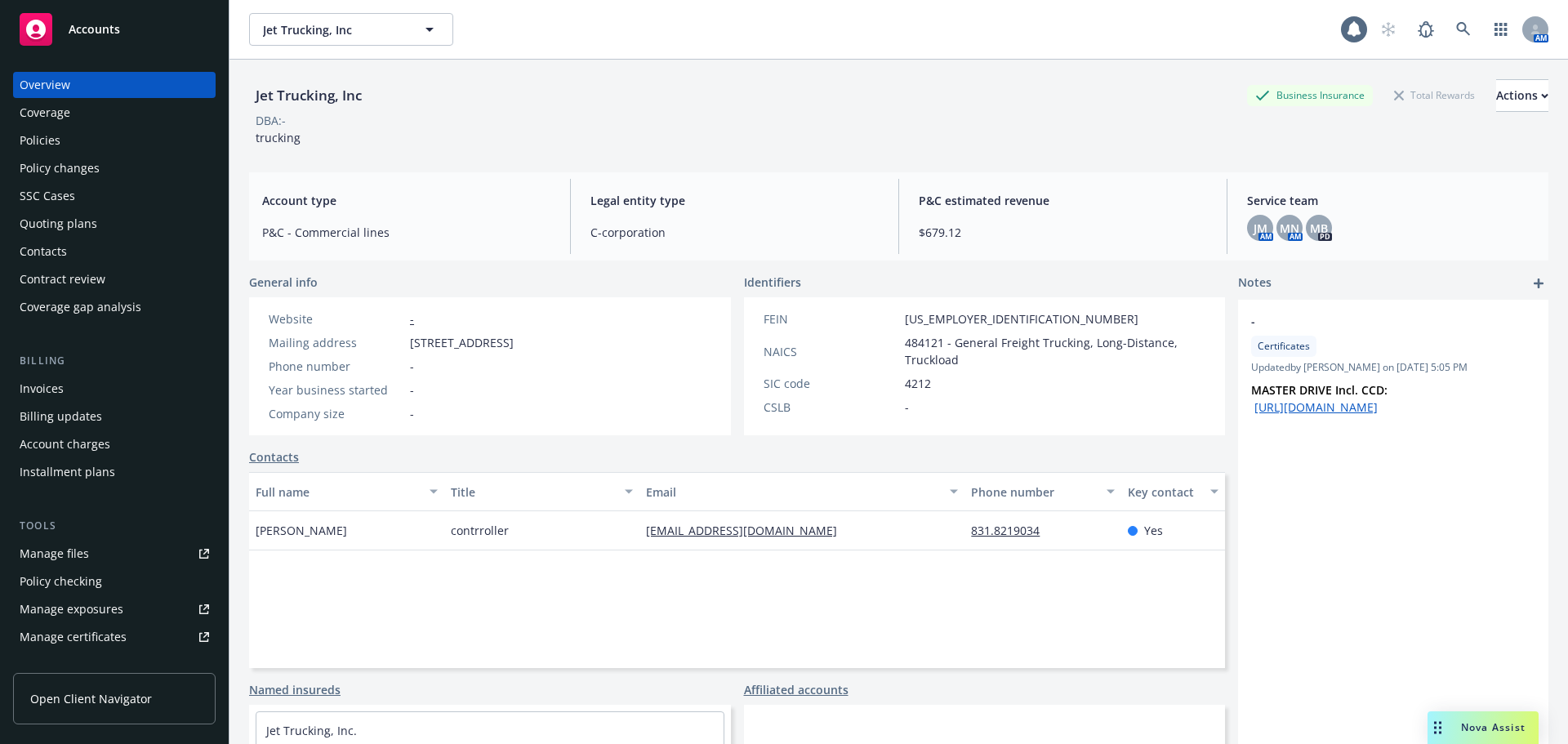
click at [52, 139] on div "Policies" at bounding box center [40, 140] width 41 height 26
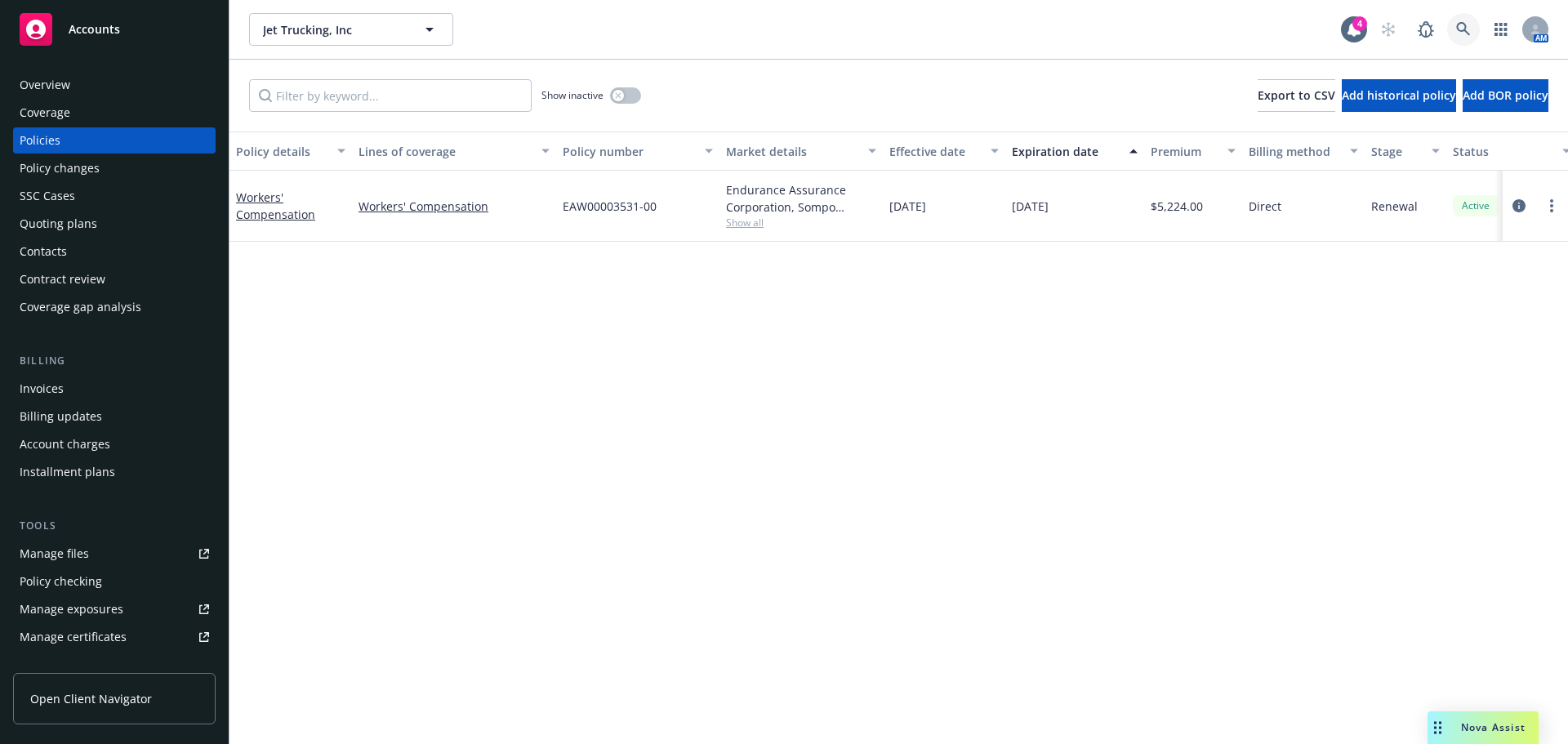
click at [1459, 30] on icon at bounding box center [1463, 29] width 14 height 14
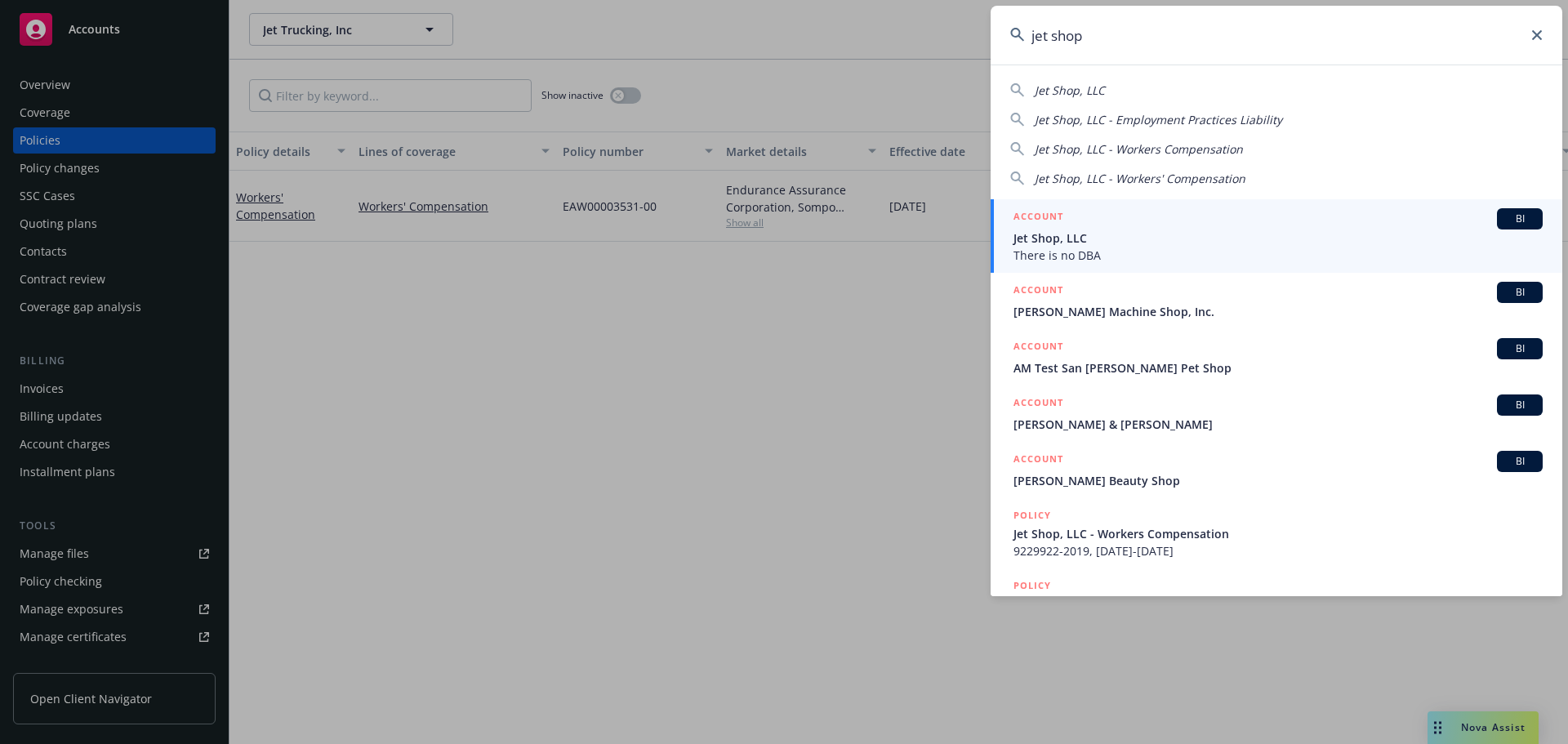
type input "jet shop"
click at [1076, 230] on span "Jet Shop, LLC" at bounding box center [1278, 238] width 529 height 17
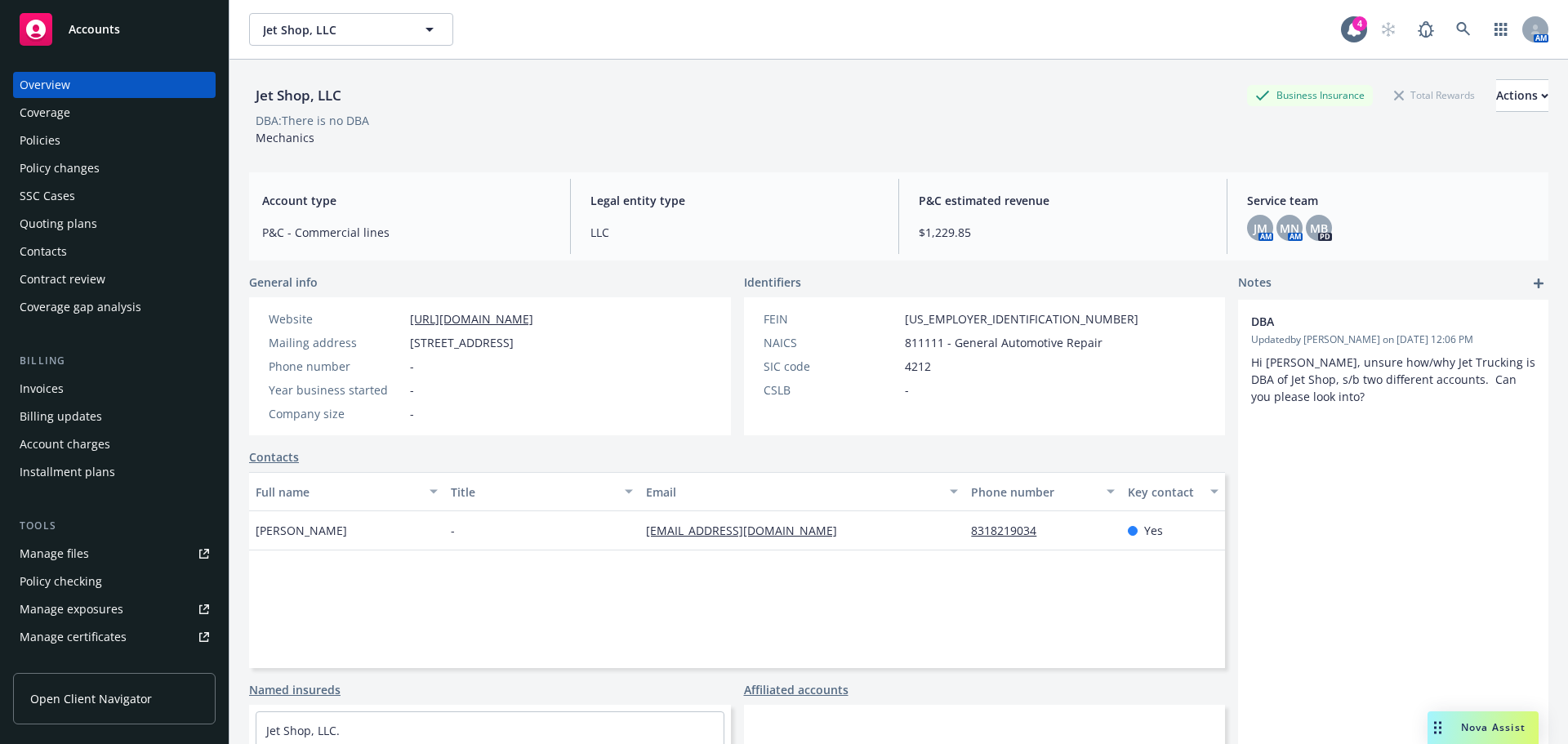
click at [83, 140] on div "Policies" at bounding box center [114, 140] width 190 height 26
